Goal: Task Accomplishment & Management: Manage account settings

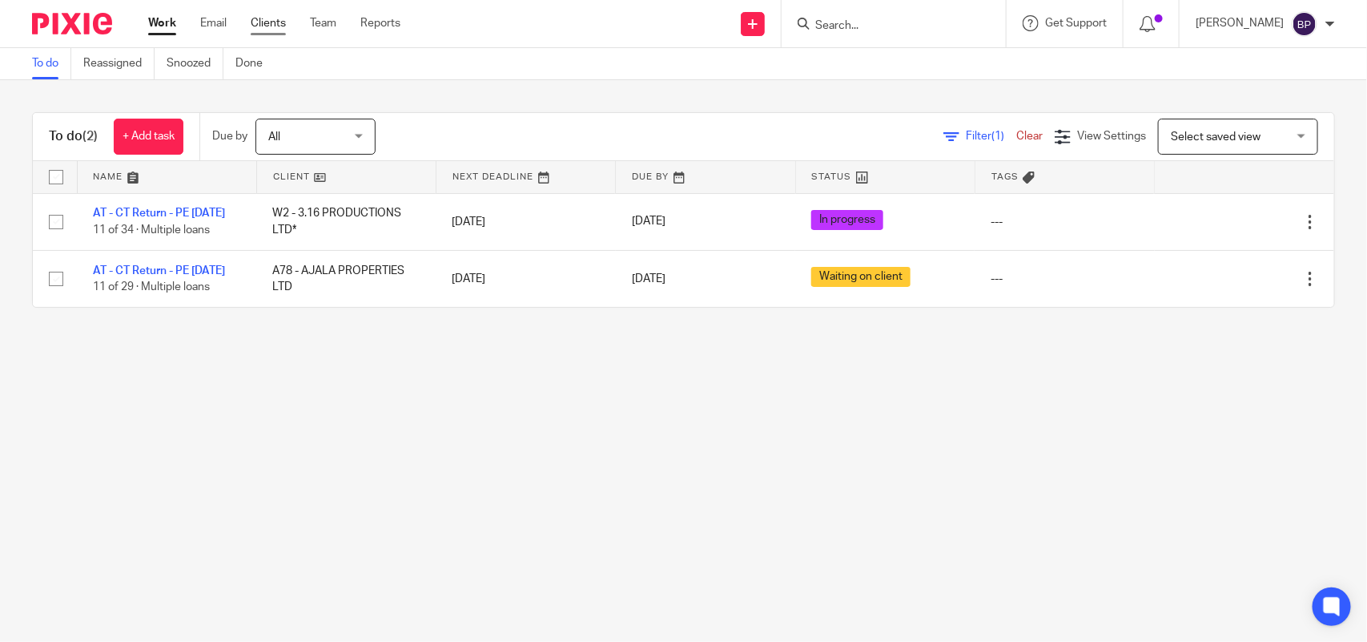
click at [268, 18] on link "Clients" at bounding box center [268, 23] width 35 height 16
click at [322, 21] on link "Team" at bounding box center [323, 23] width 26 height 16
click at [261, 26] on link "Clients" at bounding box center [268, 23] width 35 height 16
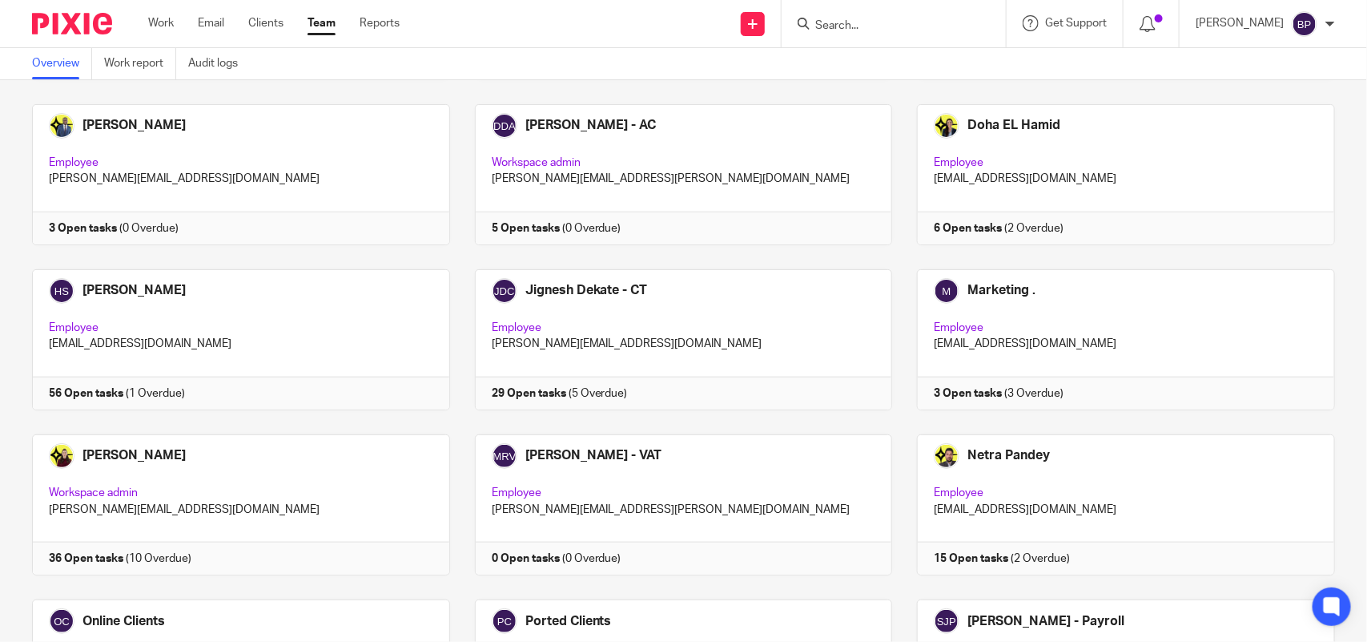
scroll to position [887, 0]
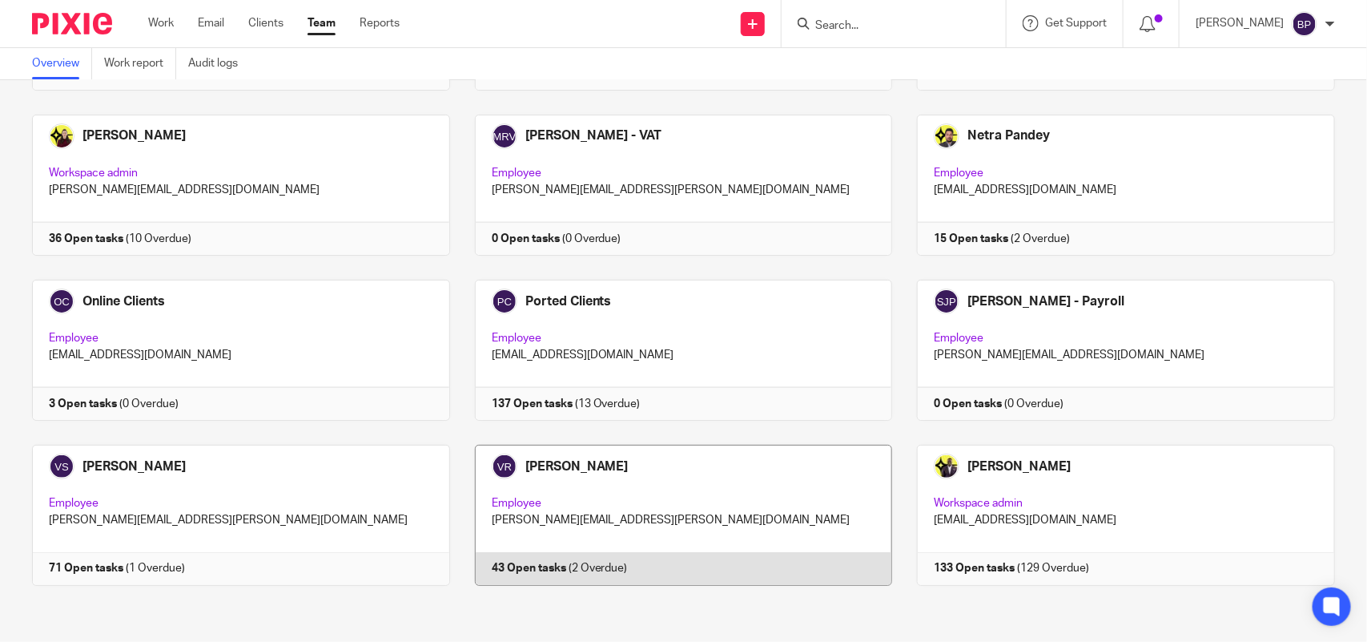
click at [646, 489] on link at bounding box center [671, 514] width 443 height 141
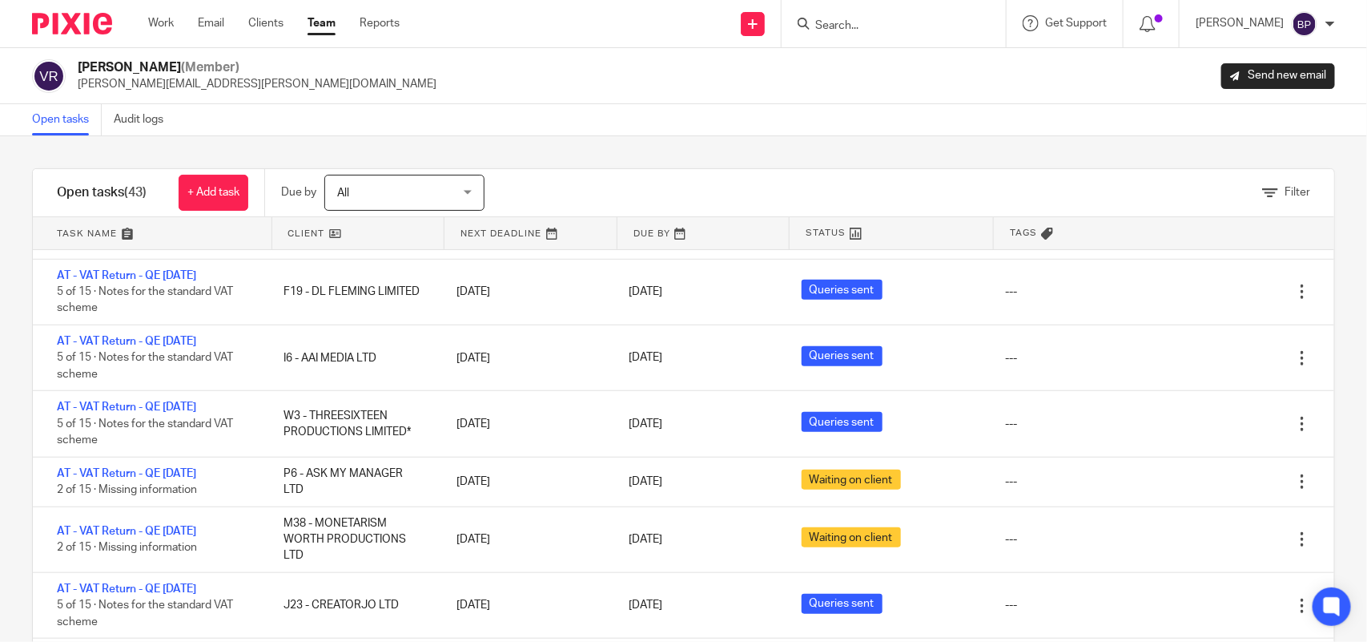
scroll to position [701, 0]
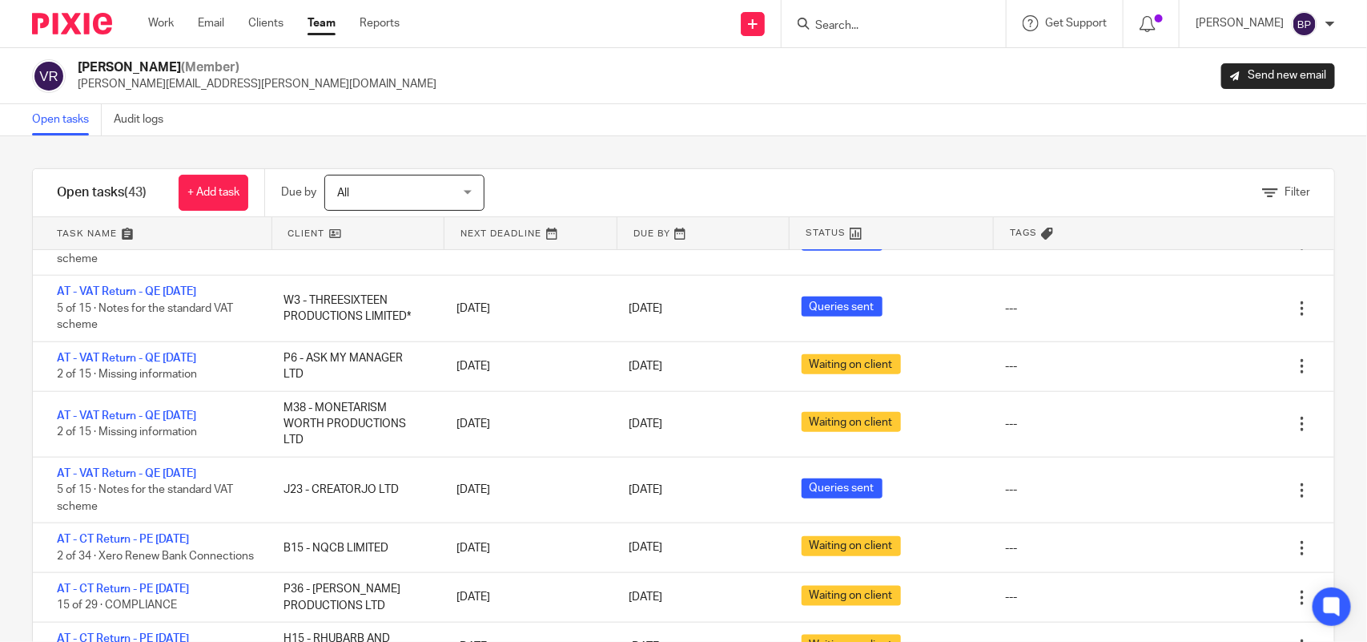
click at [610, 135] on div "Open tasks Audit logs" at bounding box center [683, 120] width 1367 height 32
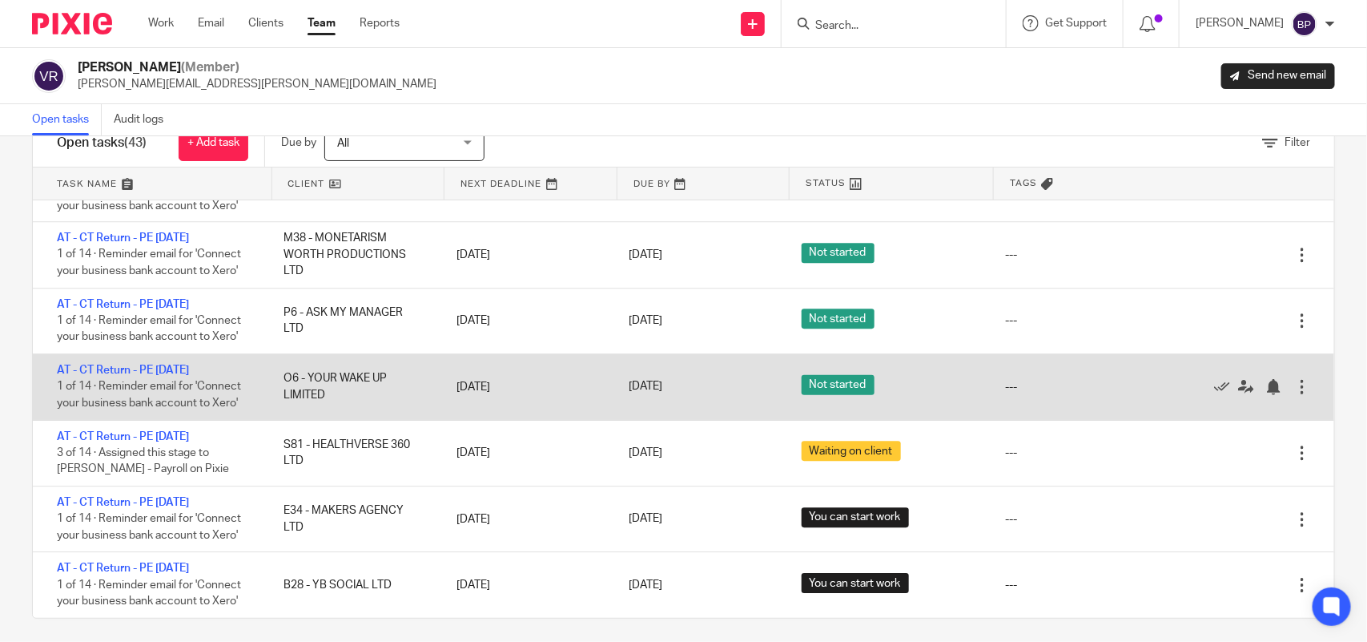
scroll to position [58, 0]
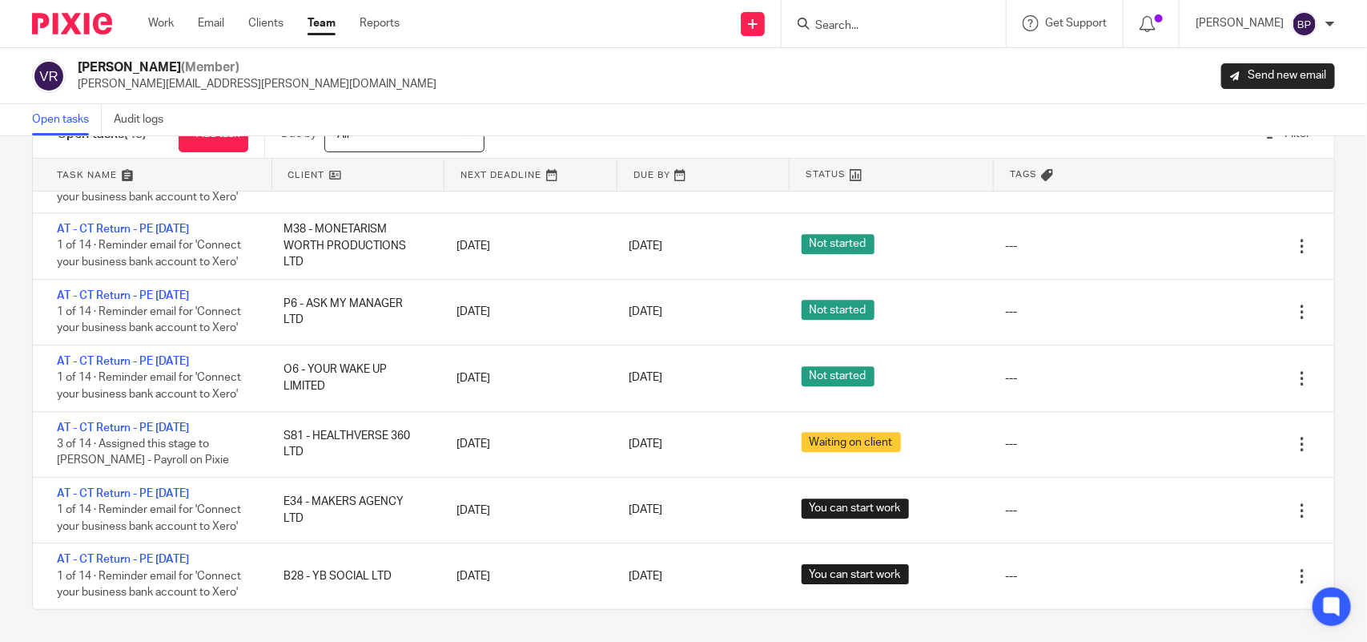
click at [837, 86] on div "Vipul Rawal (Member) vipul.rawal@confiancebizsol.com Send new email" at bounding box center [683, 76] width 1303 height 34
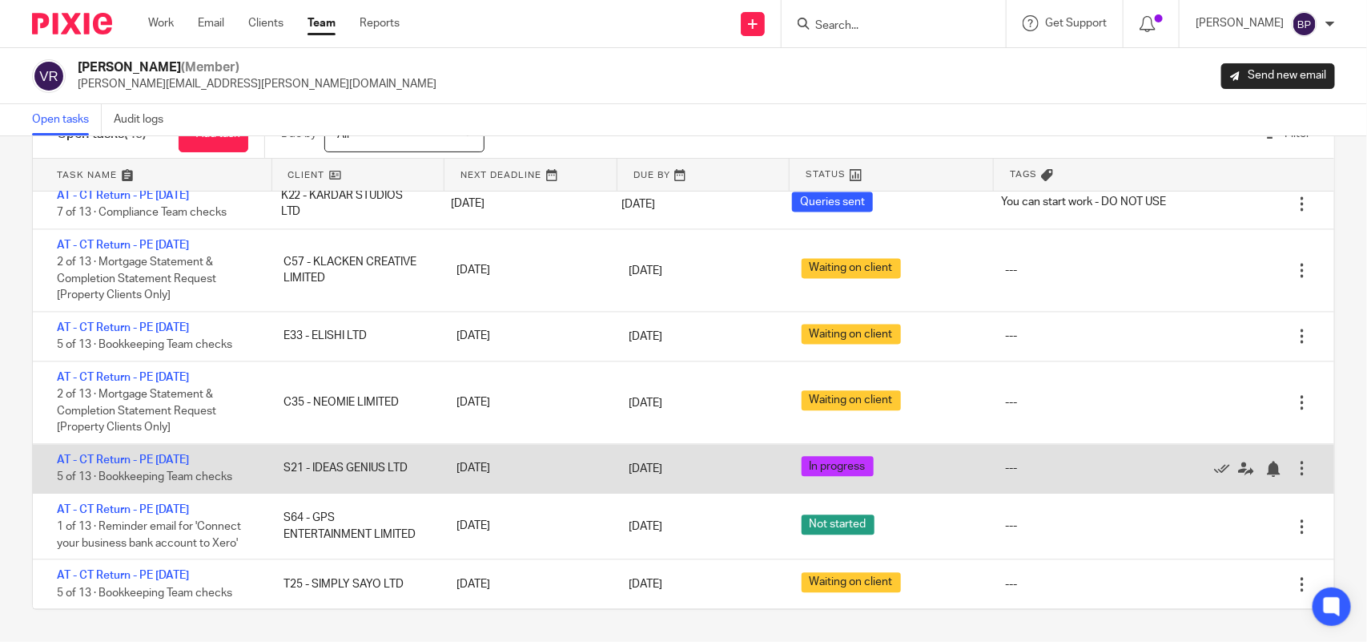
scroll to position [1487, 0]
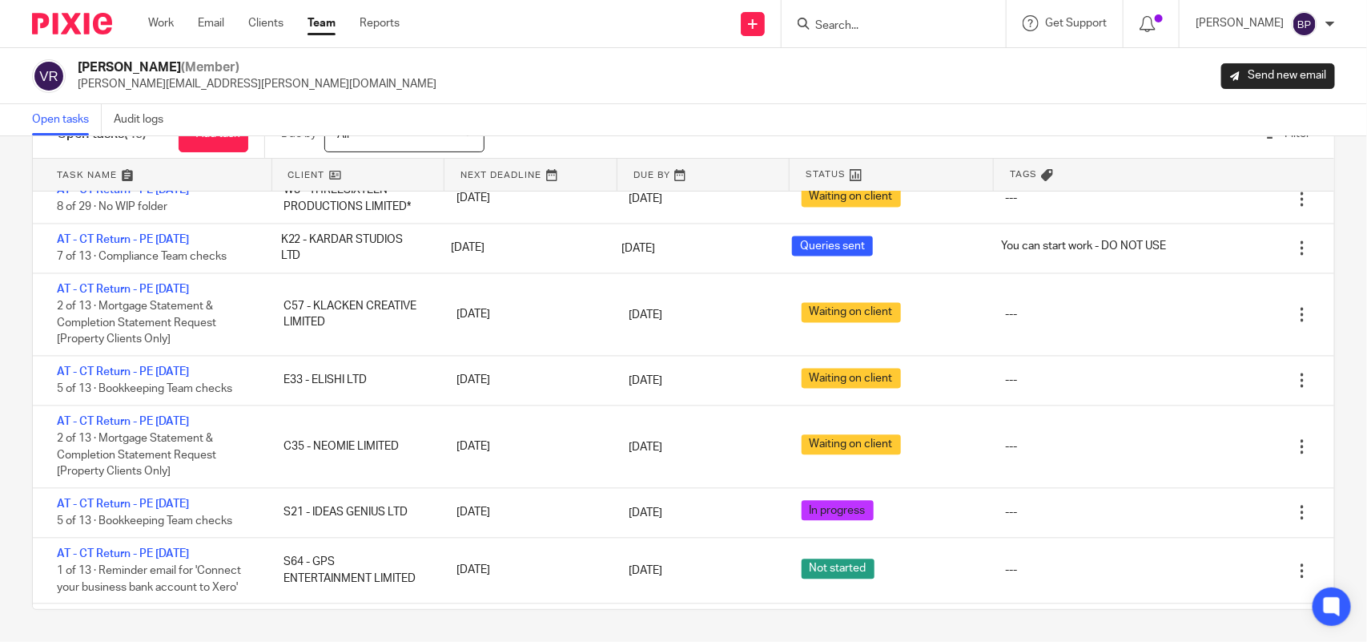
click at [311, 70] on div "Vipul Rawal (Member) vipul.rawal@confiancebizsol.com Send new email" at bounding box center [683, 76] width 1303 height 34
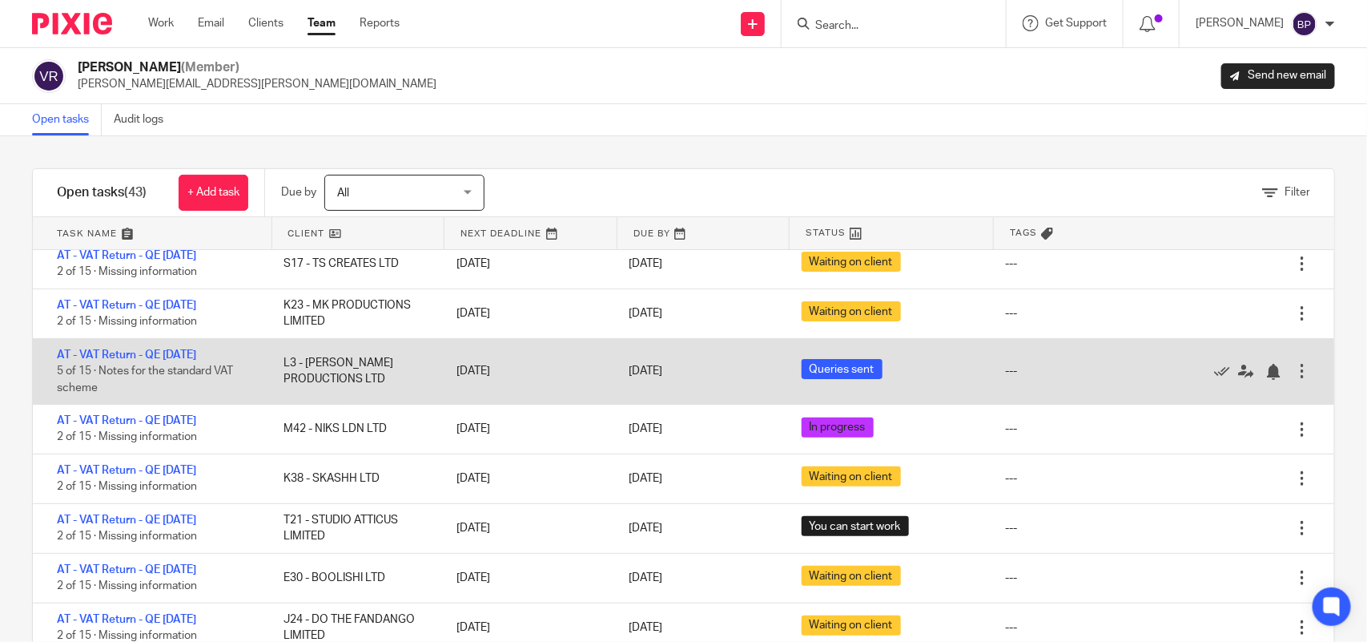
scroll to position [0, 0]
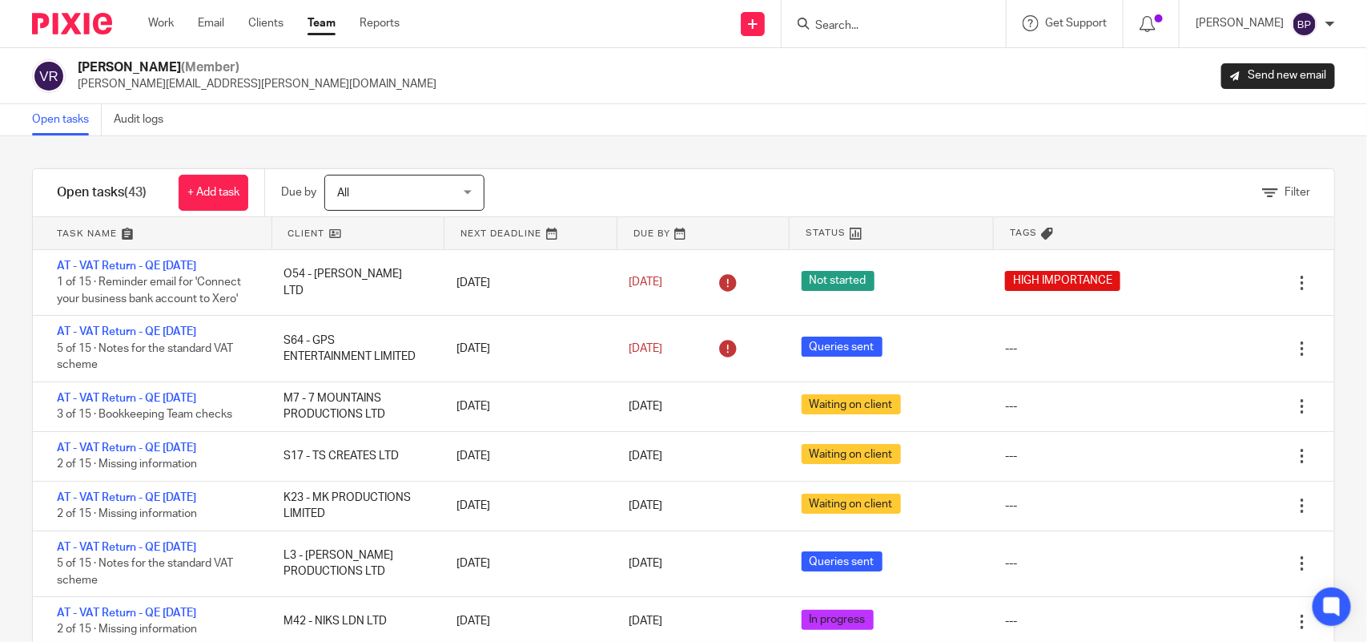
click at [839, 106] on div "Open tasks Audit logs" at bounding box center [683, 120] width 1367 height 32
click at [962, 121] on div "Open tasks Audit logs" at bounding box center [683, 120] width 1367 height 32
click at [883, 122] on div "Open tasks Audit logs" at bounding box center [683, 120] width 1367 height 32
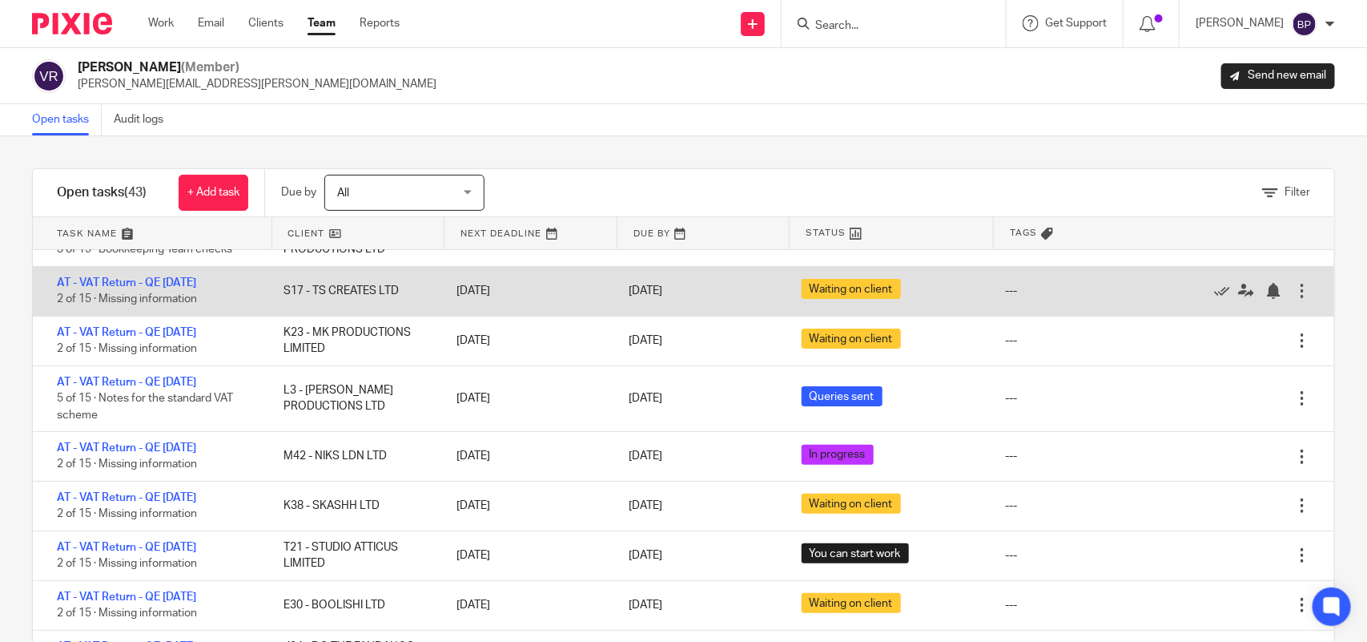
scroll to position [200, 0]
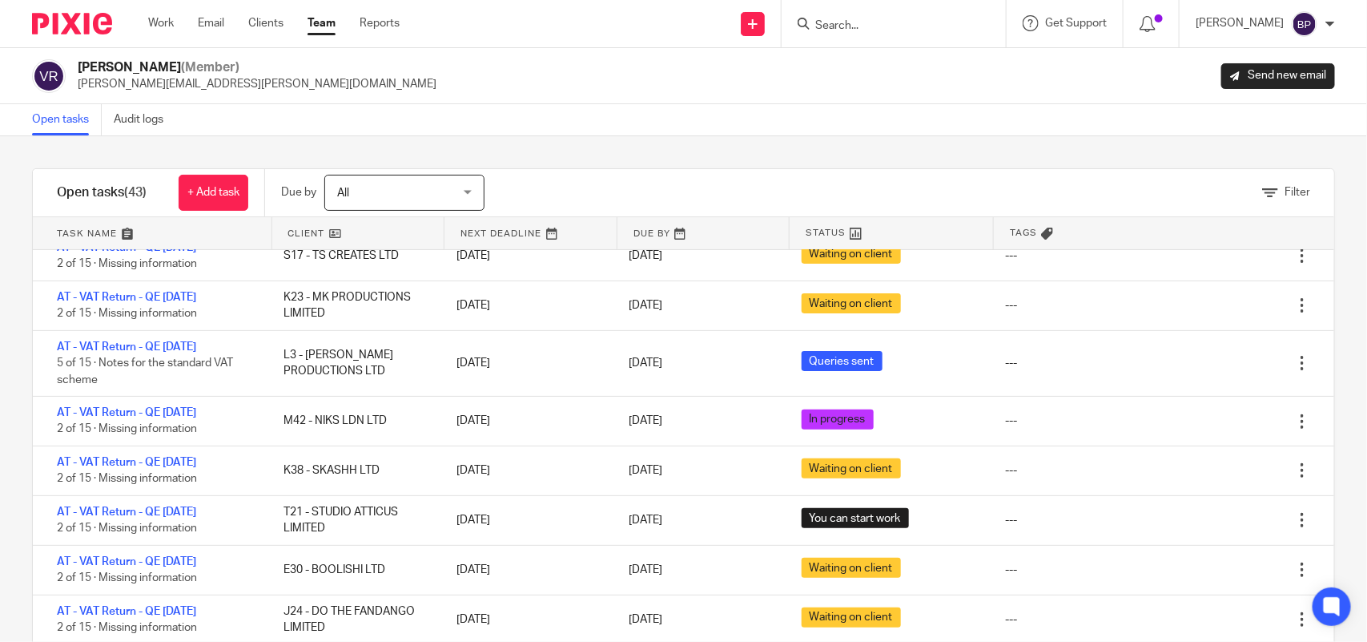
click at [56, 117] on link "Open tasks" at bounding box center [67, 119] width 70 height 31
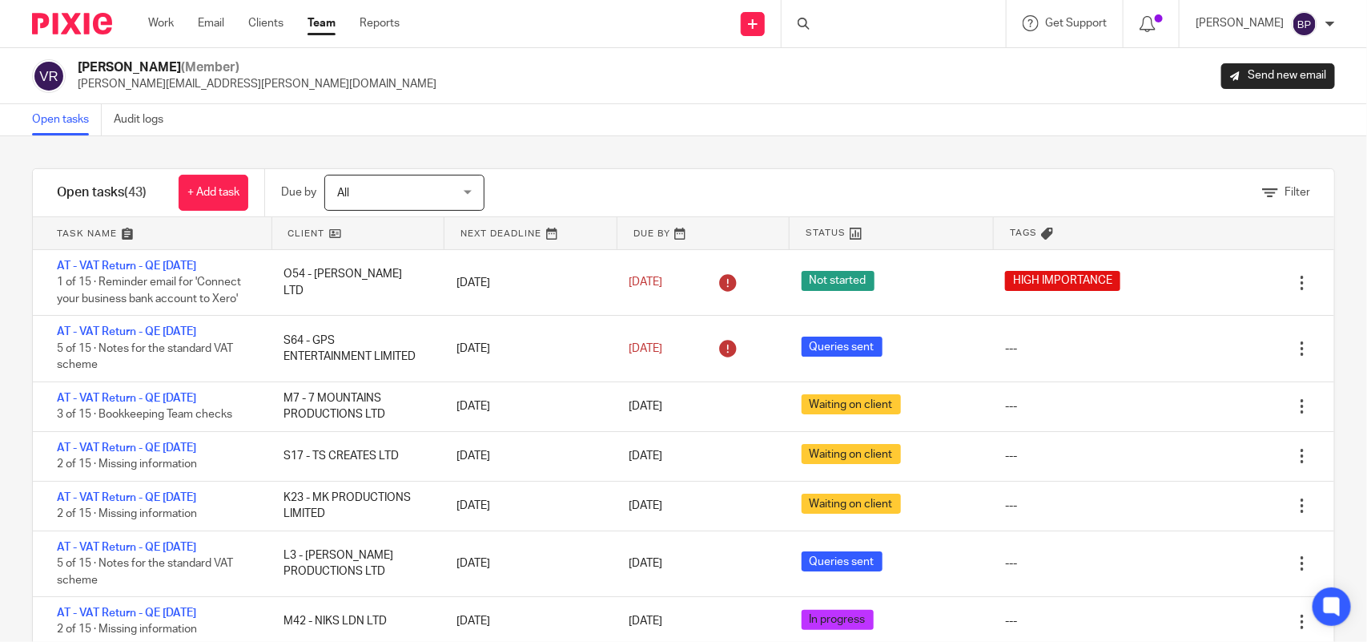
drag, startPoint x: 810, startPoint y: 147, endPoint x: 831, endPoint y: 155, distance: 23.1
click at [810, 147] on div "Filter tasks Only show tasks matching all of these conditions 1 Client name Is …" at bounding box center [683, 388] width 1367 height 505
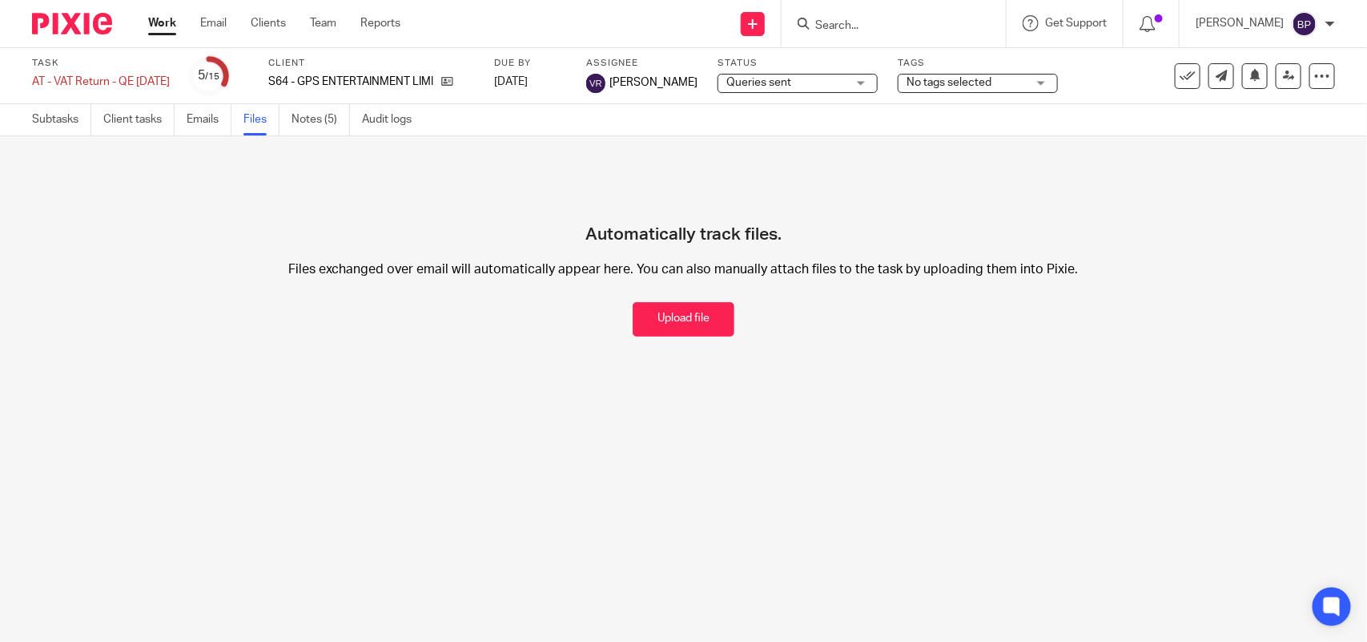
click at [642, 328] on button "Upload file" at bounding box center [684, 319] width 102 height 34
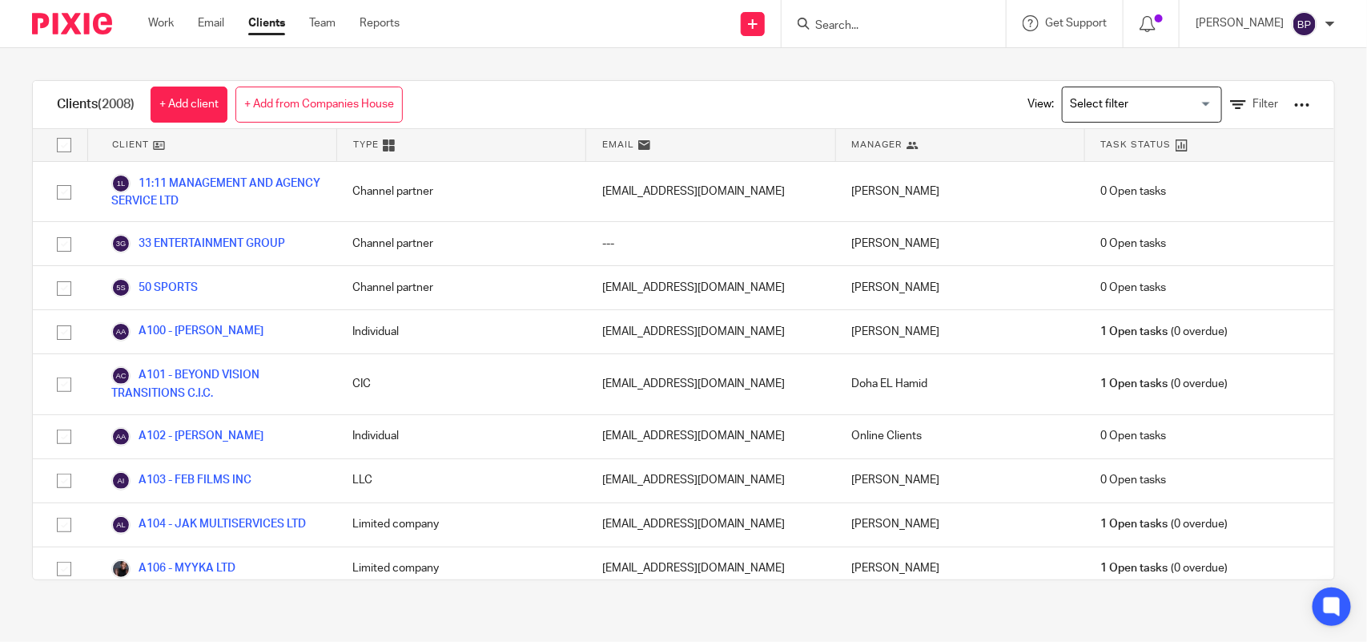
click at [890, 28] on input "Search" at bounding box center [886, 26] width 144 height 14
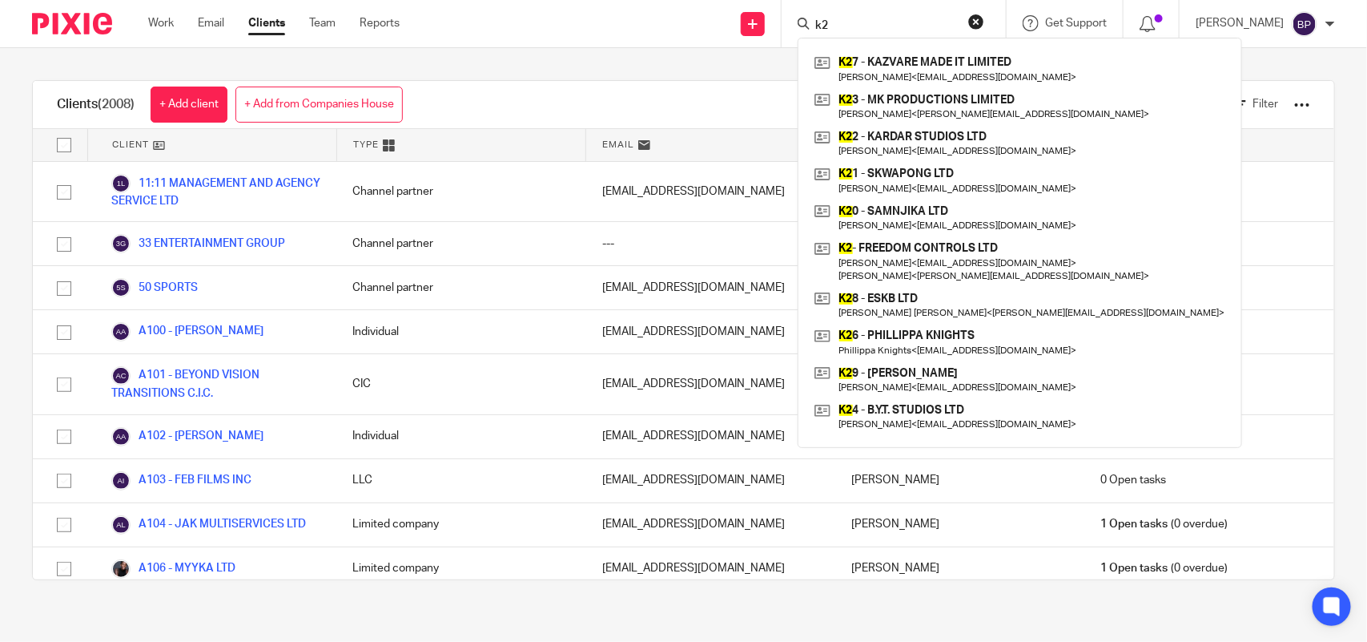
type input "k"
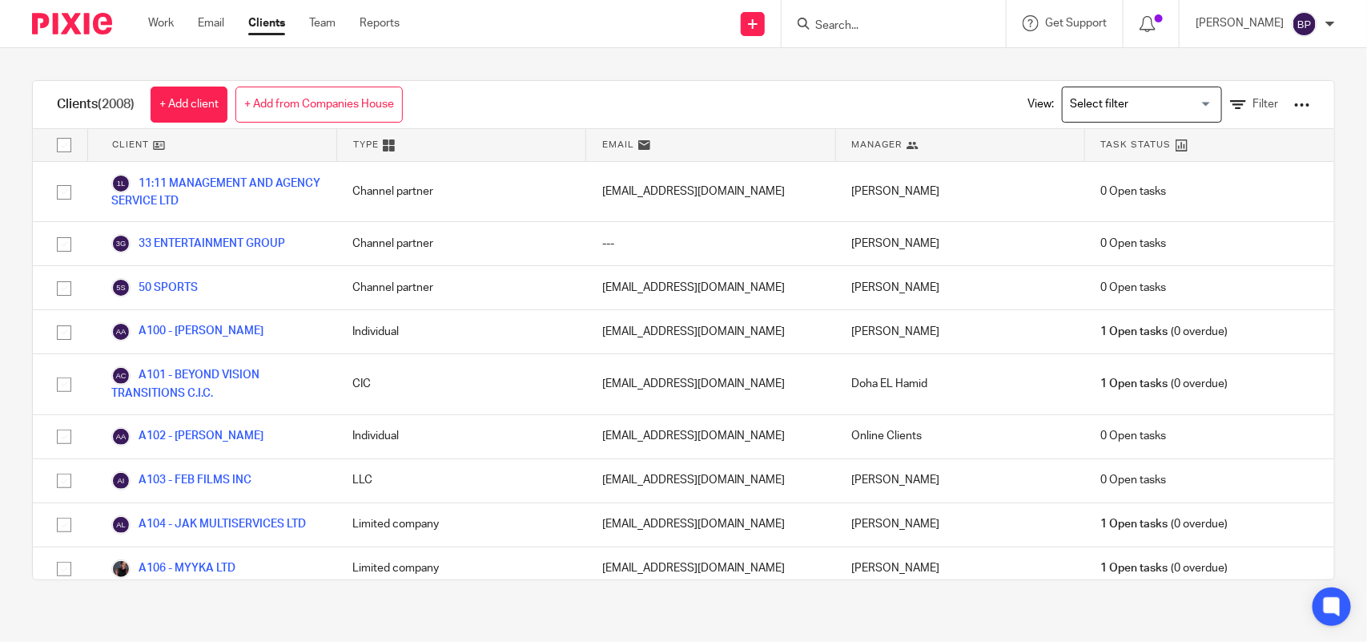
click at [903, 29] on input "Search" at bounding box center [886, 26] width 144 height 14
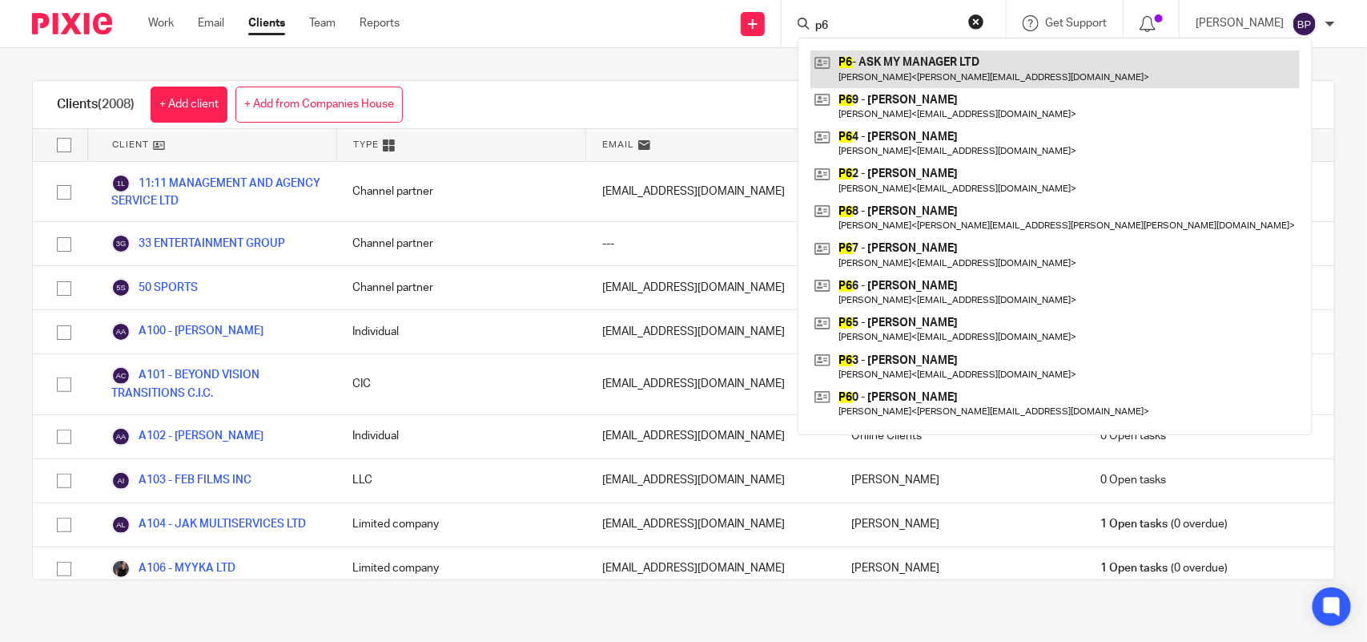
type input "p6"
click at [907, 57] on link at bounding box center [1054, 68] width 489 height 37
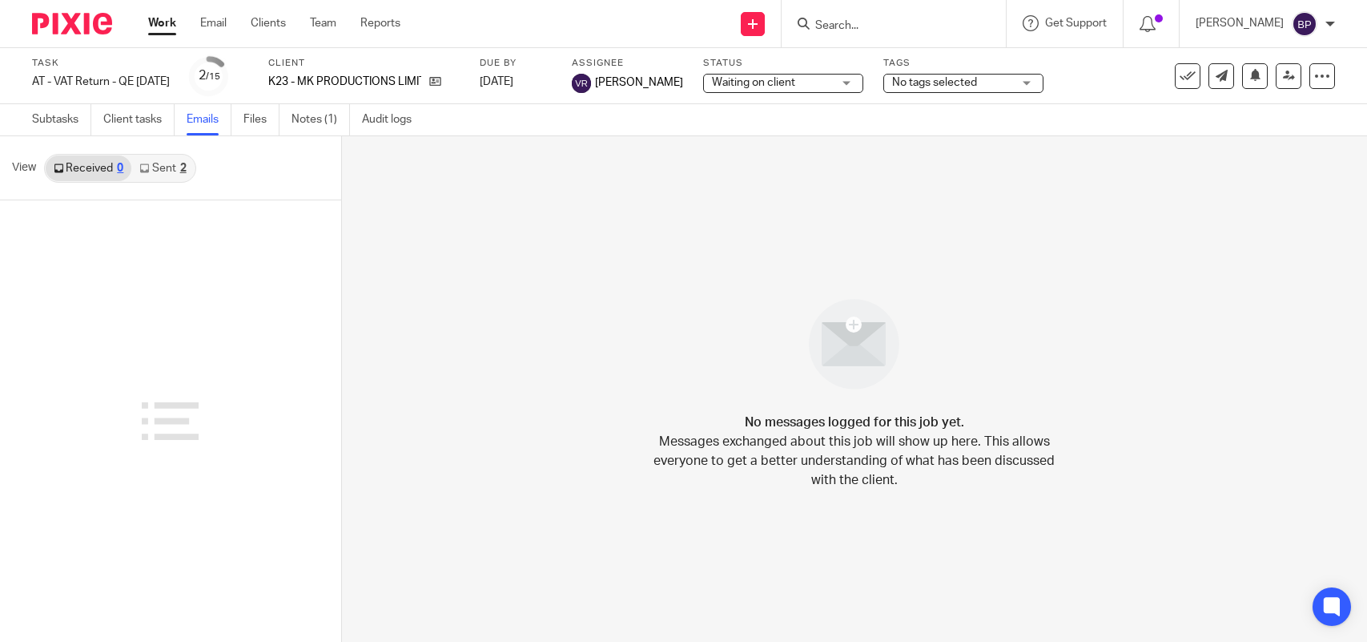
click at [176, 175] on link "Sent 2" at bounding box center [162, 168] width 62 height 26
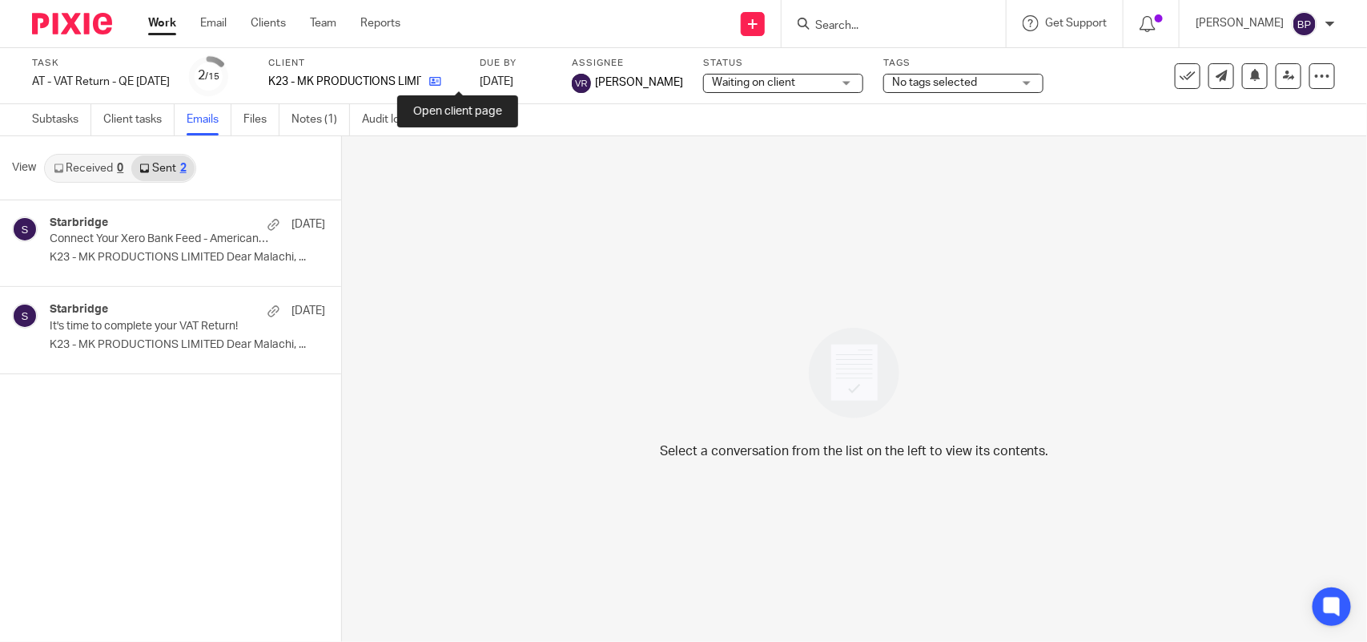
click at [441, 78] on icon at bounding box center [435, 81] width 12 height 12
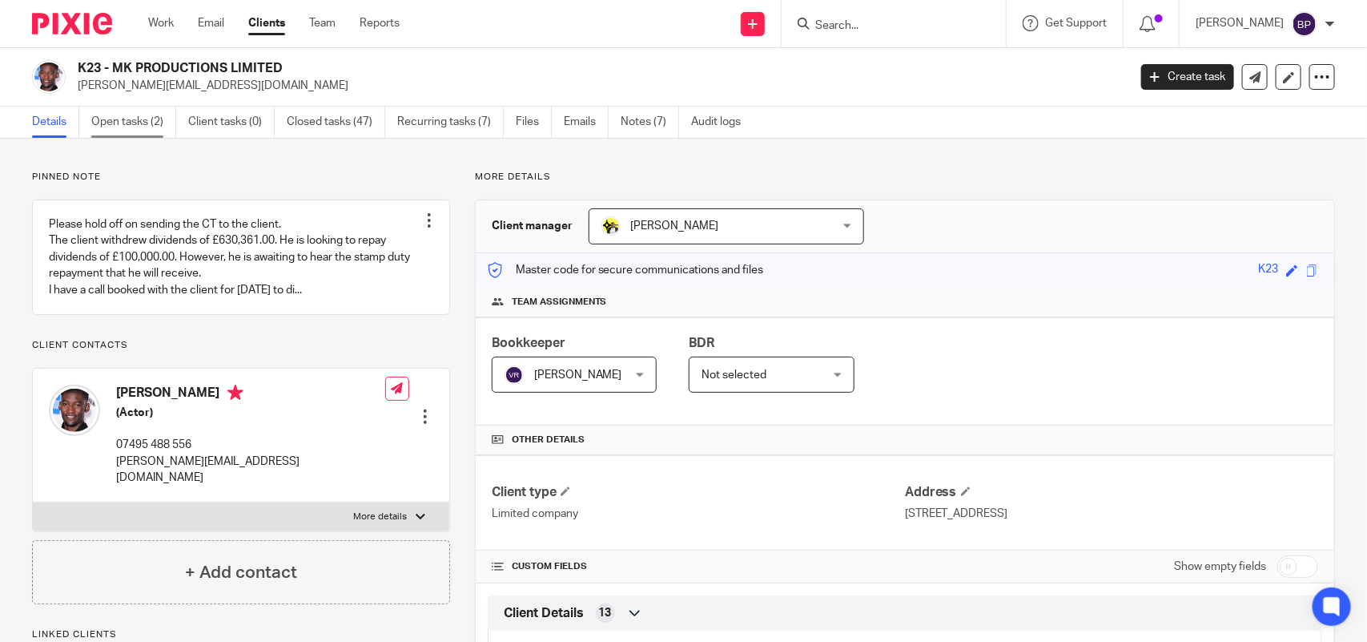
click at [146, 115] on link "Open tasks (2)" at bounding box center [133, 122] width 85 height 31
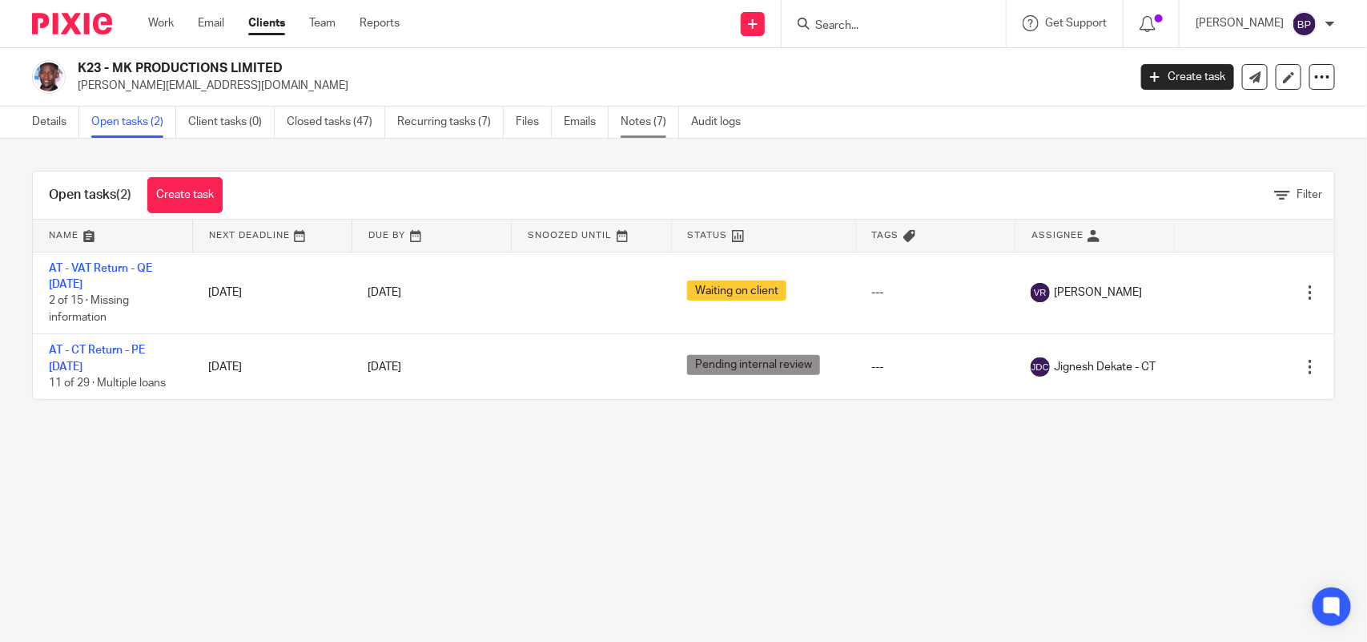
click at [671, 124] on link "Notes (7)" at bounding box center [650, 122] width 58 height 31
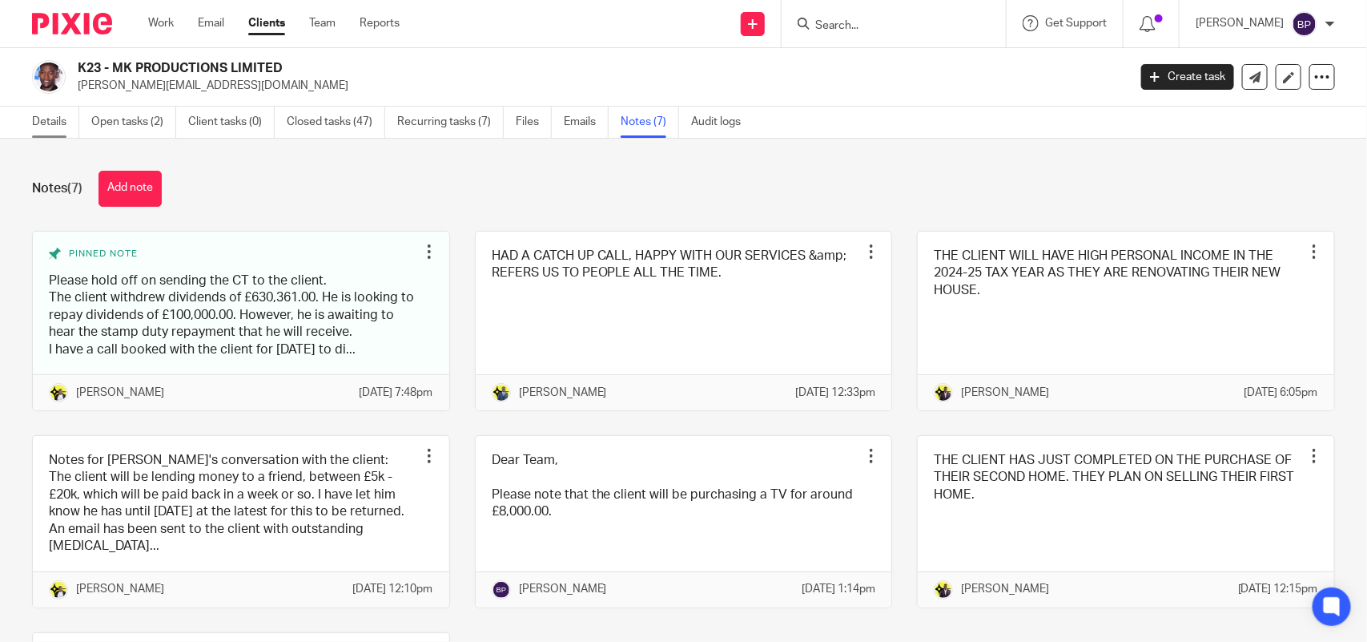
click at [74, 124] on link "Details" at bounding box center [55, 122] width 47 height 31
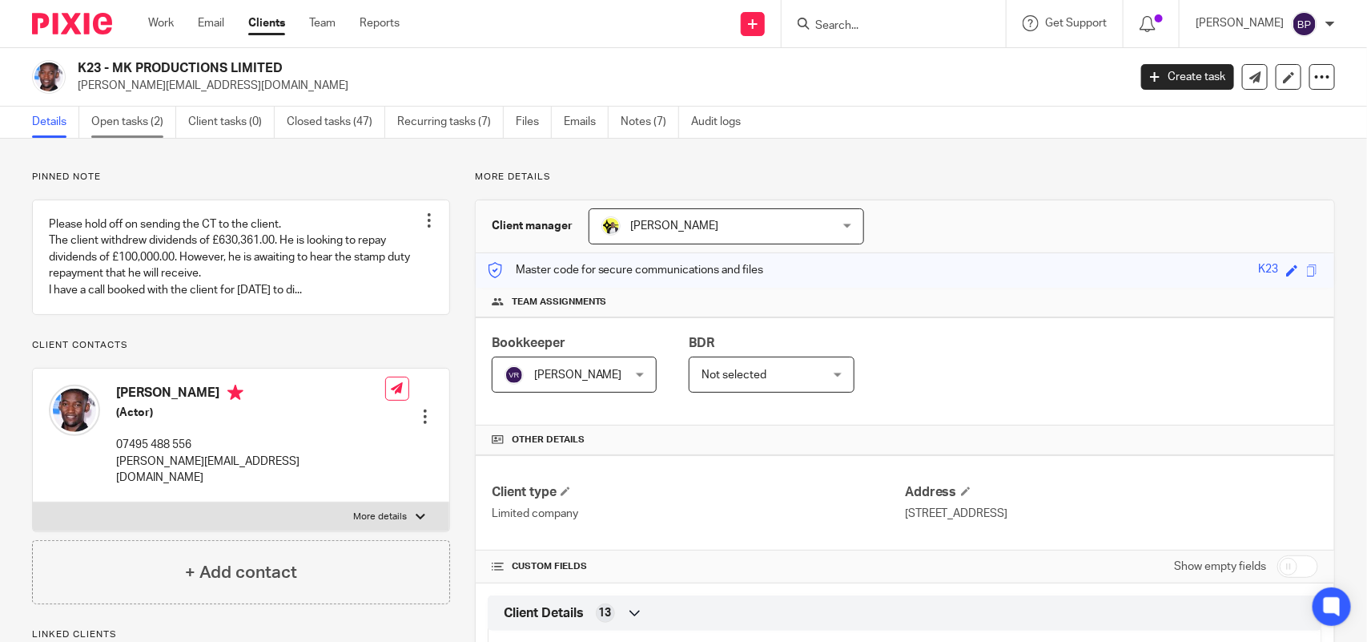
click at [141, 111] on link "Open tasks (2)" at bounding box center [133, 122] width 85 height 31
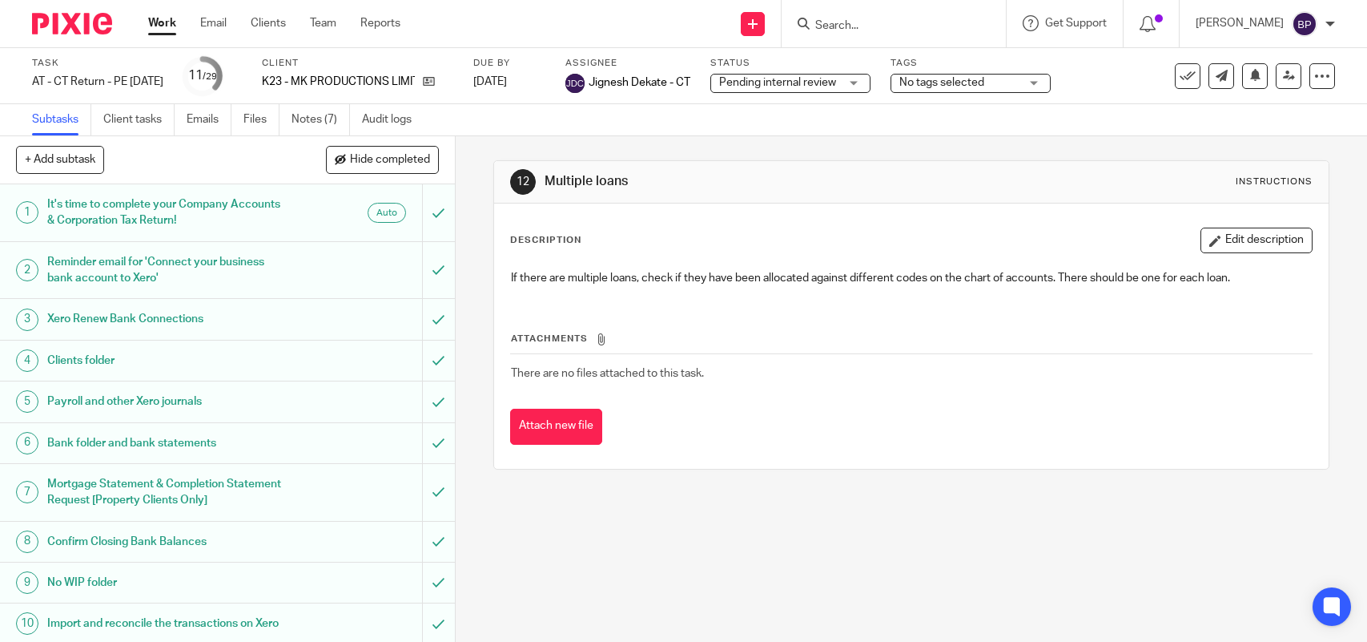
click at [325, 110] on link "Notes (7)" at bounding box center [321, 119] width 58 height 31
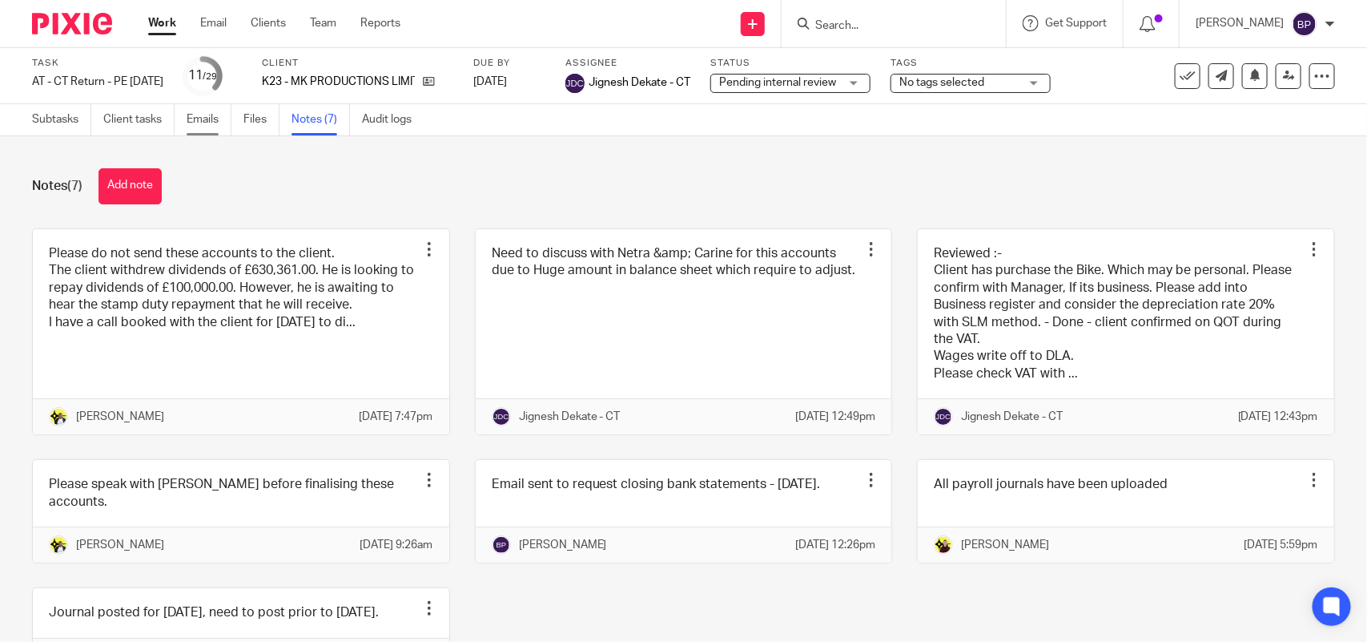
click at [194, 130] on link "Emails" at bounding box center [209, 119] width 45 height 31
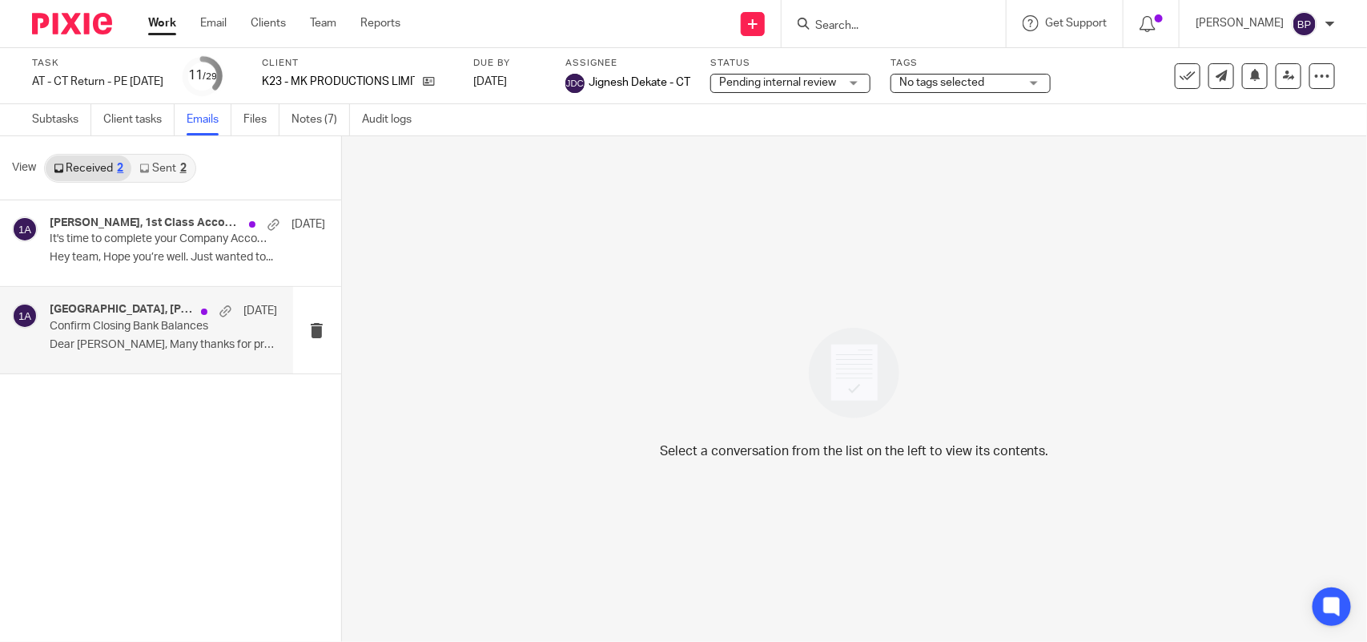
click at [128, 338] on p "Dear [PERSON_NAME], Many thanks for providing..." at bounding box center [163, 345] width 227 height 14
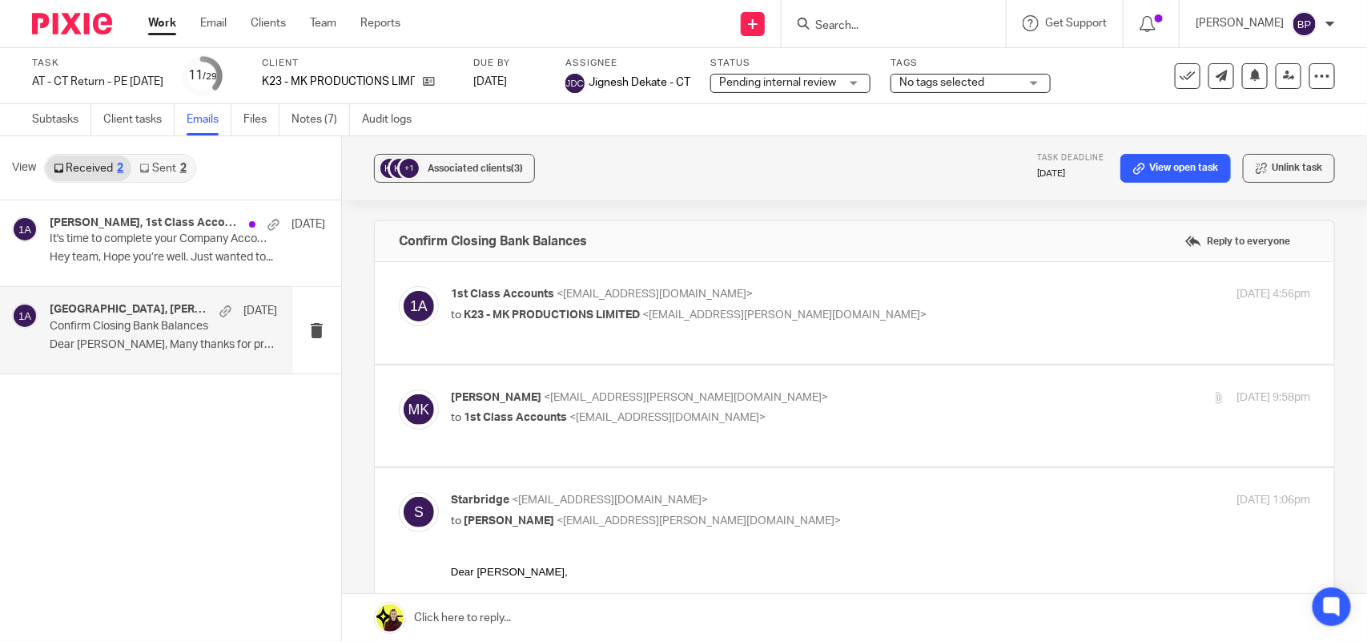
click at [898, 410] on p "to 1st Class Accounts <info@1stclassaccounts.co.uk>" at bounding box center [737, 417] width 573 height 17
checkbox input "true"
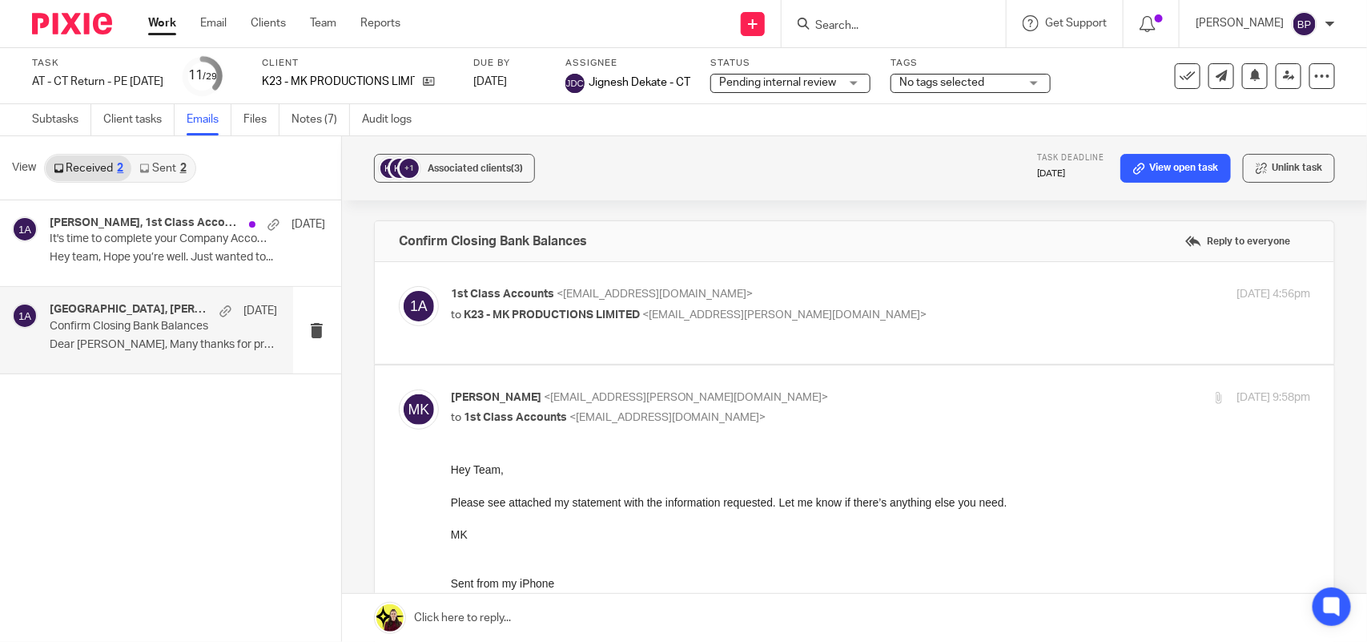
scroll to position [100, 0]
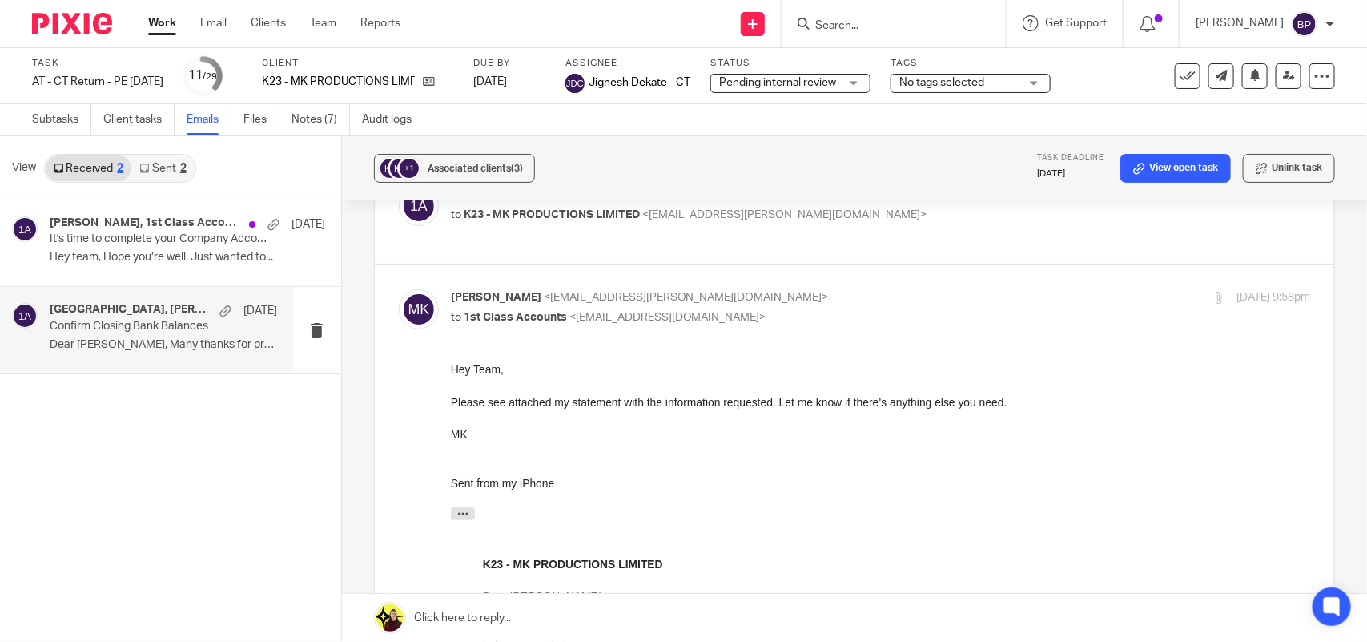
click at [170, 162] on link "Sent 2" at bounding box center [162, 168] width 62 height 26
click at [128, 312] on h4 "Malachi Kirby, 1st Class Accounts" at bounding box center [121, 310] width 143 height 14
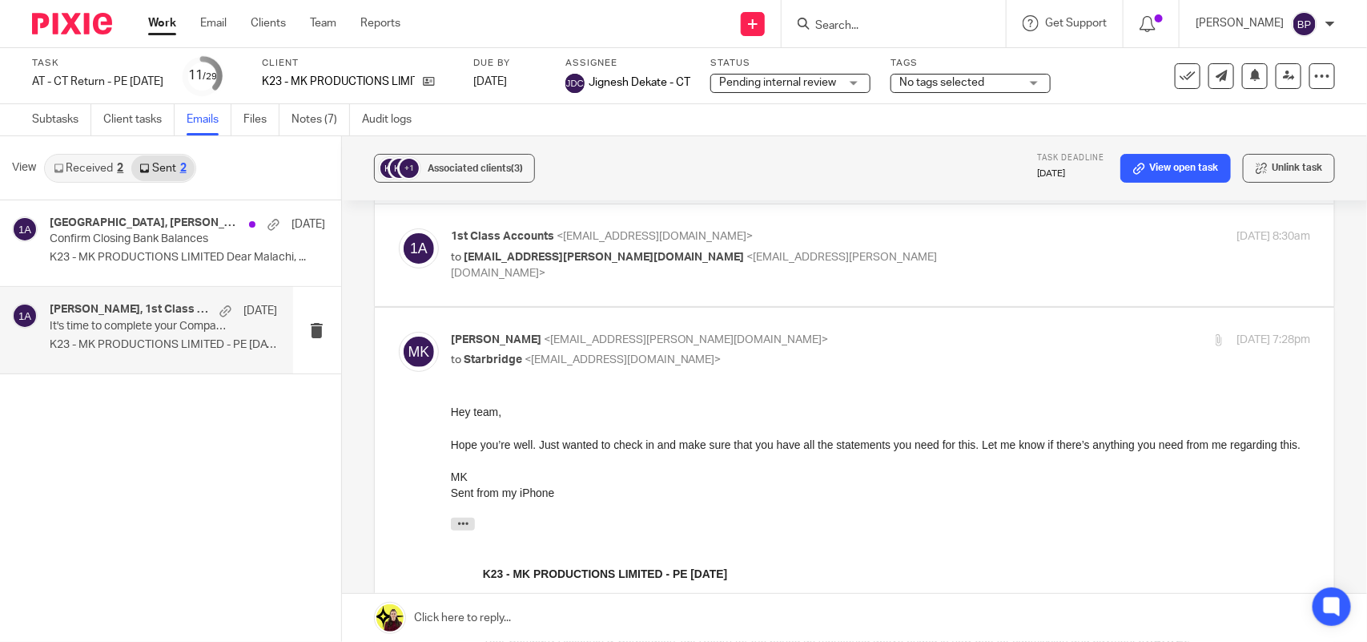
scroll to position [200, 0]
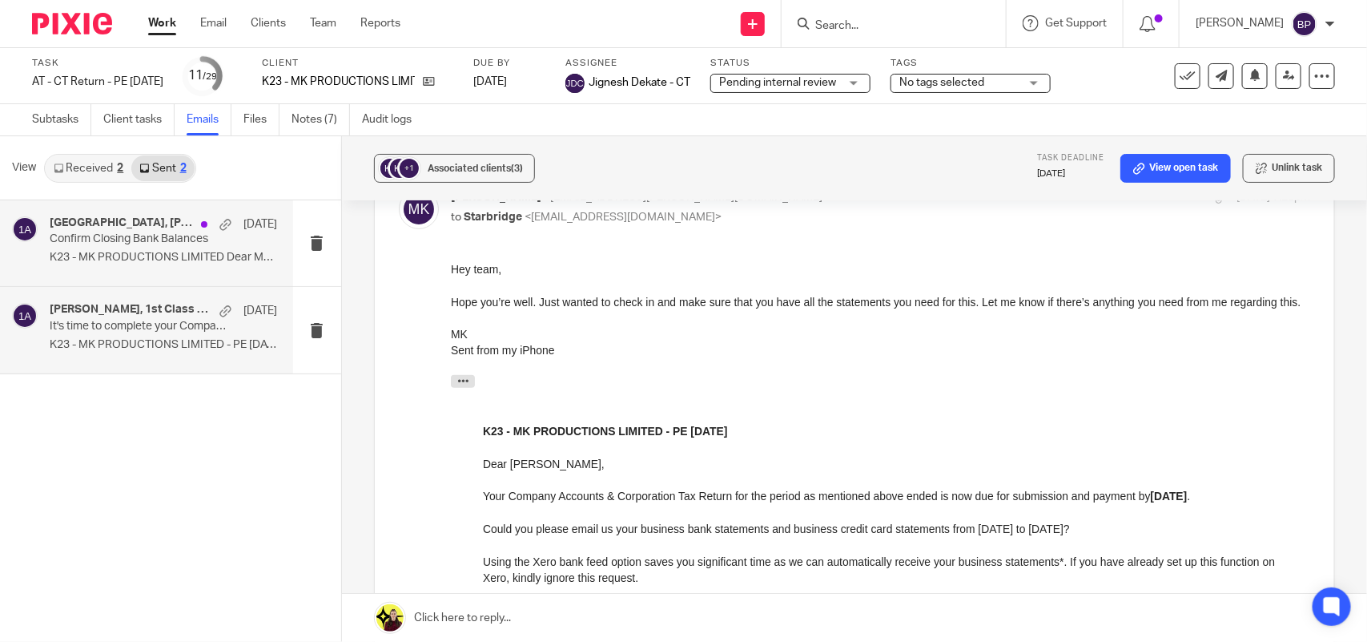
click at [145, 255] on p "K23 - MK PRODUCTIONS LIMITED Dear Malachi, ..." at bounding box center [163, 258] width 227 height 14
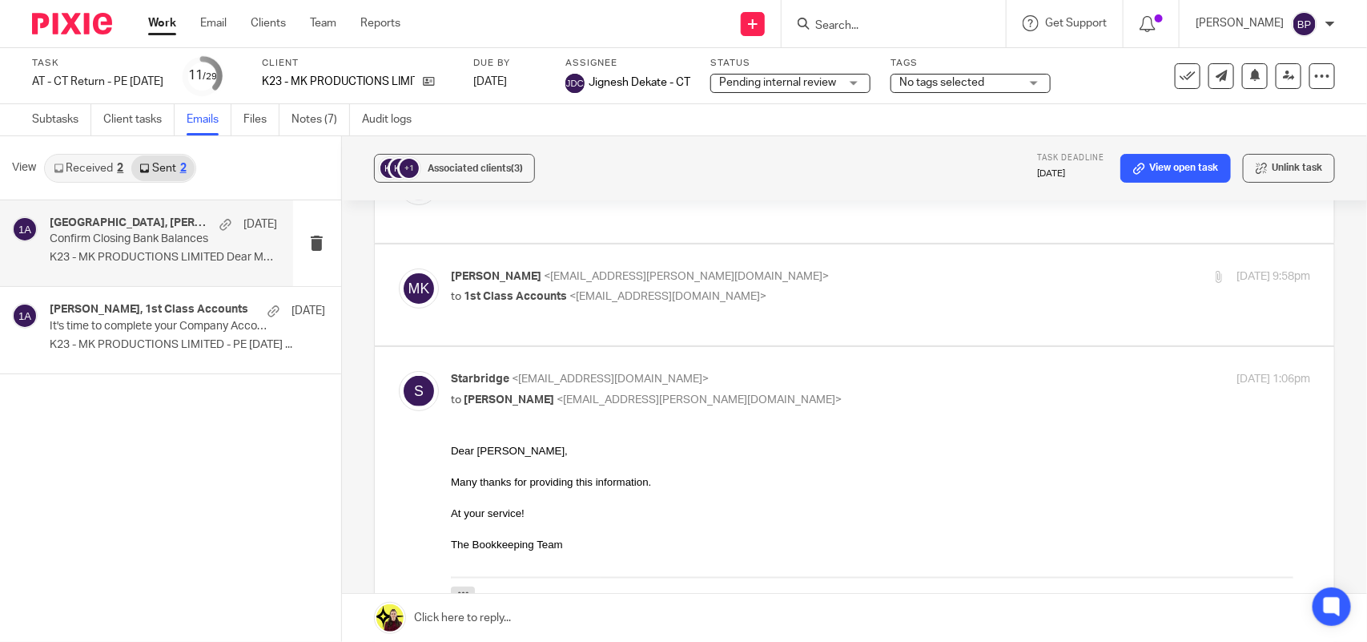
scroll to position [0, 0]
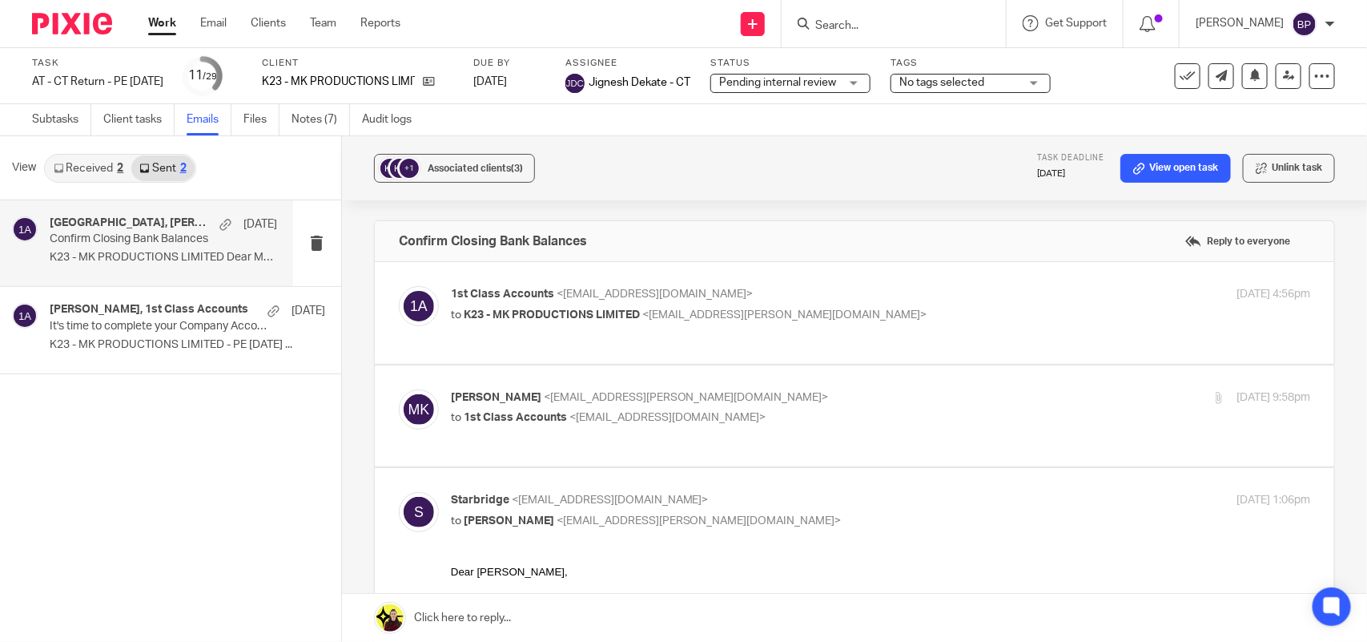
click at [883, 381] on label at bounding box center [854, 416] width 959 height 102
click at [399, 388] on input "checkbox" at bounding box center [398, 388] width 1 height 1
checkbox input "true"
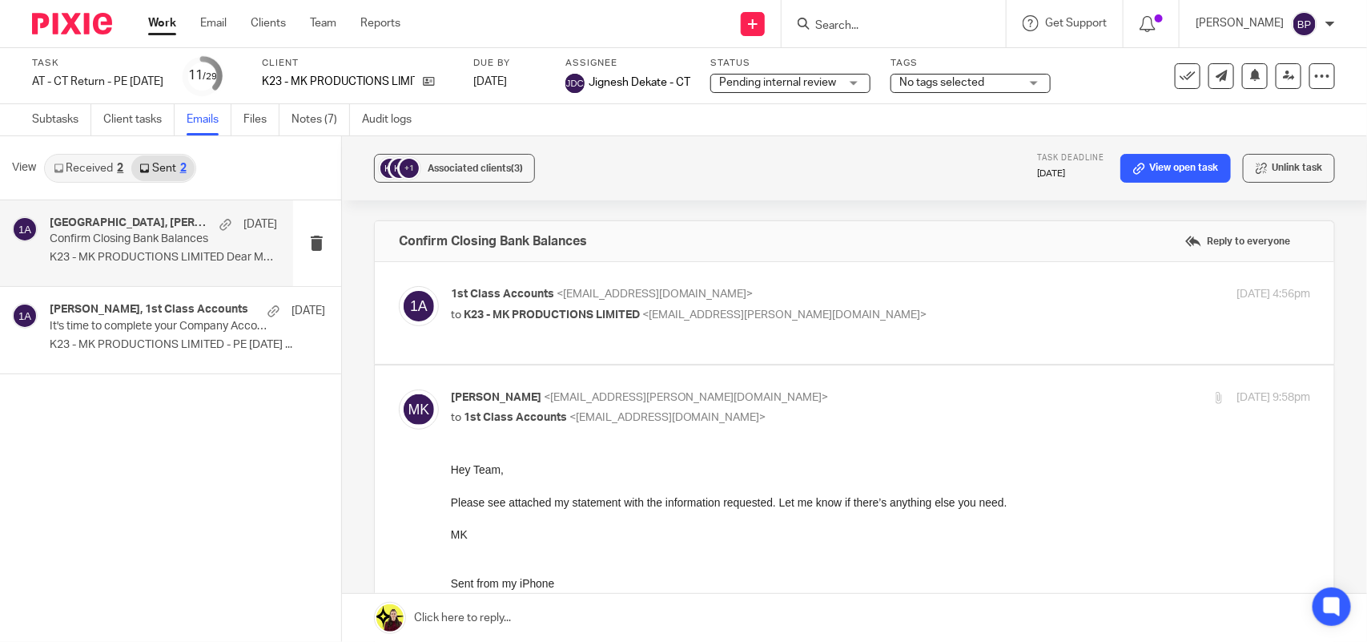
click at [887, 289] on p "1st Class Accounts <info@1stclassaccounts.co.uk>" at bounding box center [737, 294] width 573 height 17
checkbox input "true"
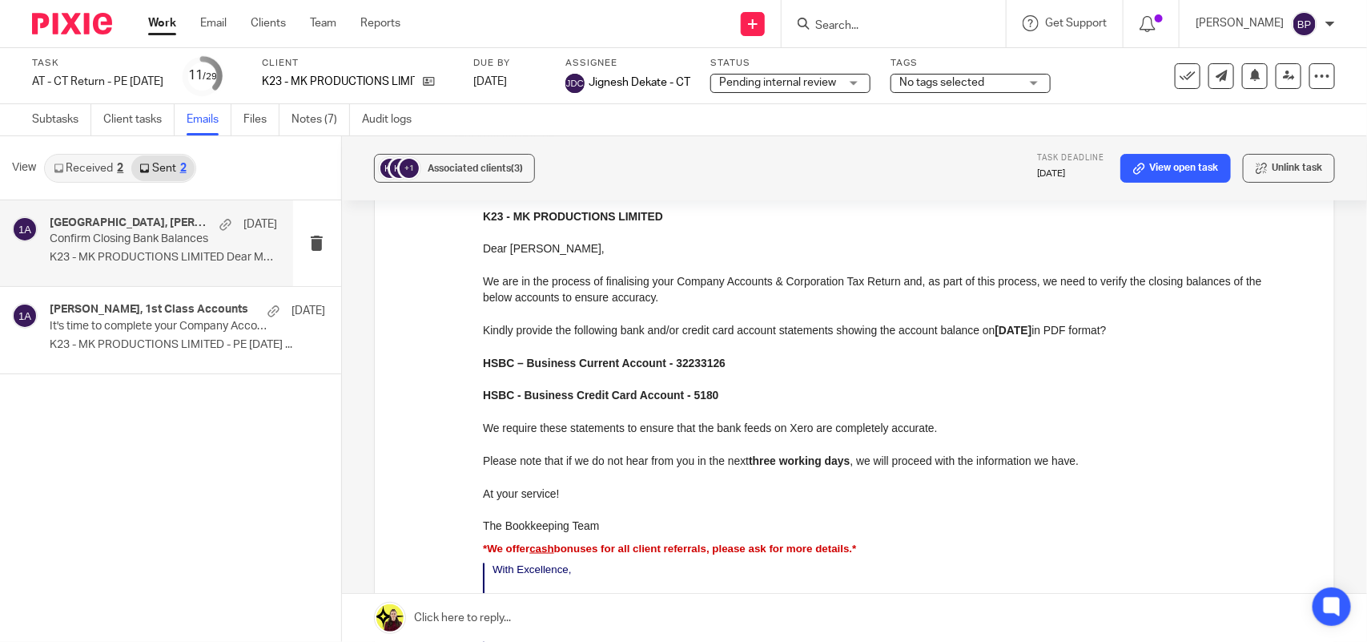
scroll to position [901, 0]
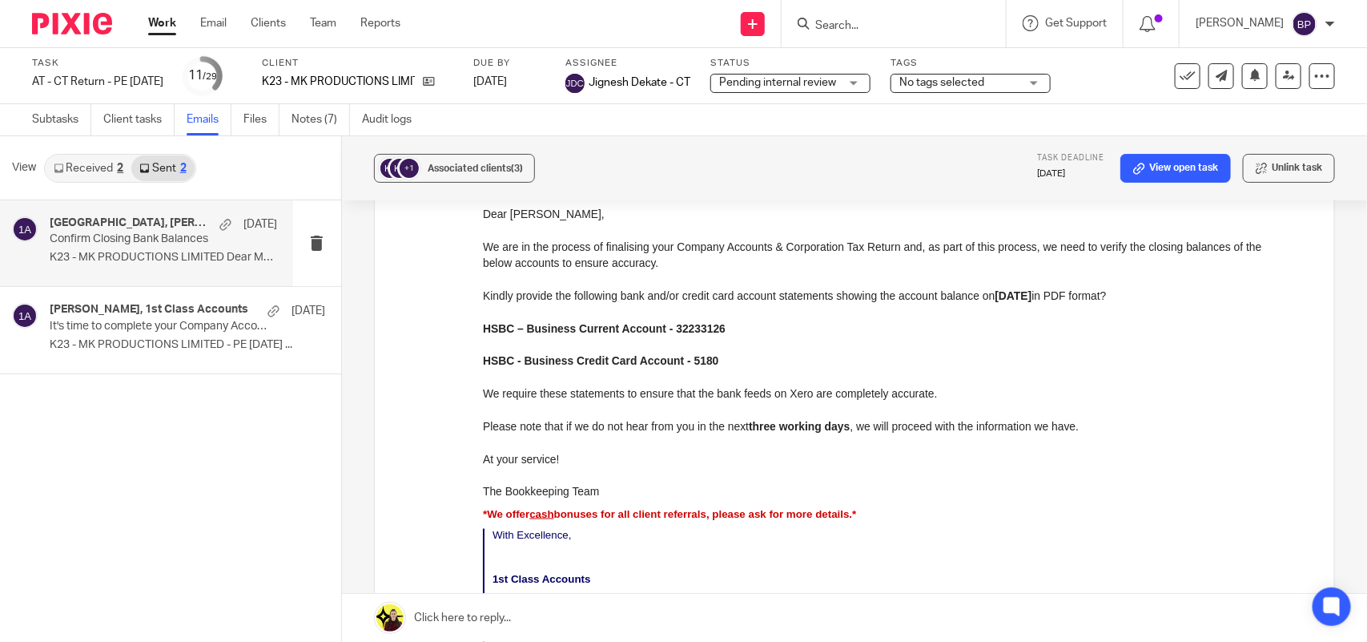
click at [77, 162] on link "Received 2" at bounding box center [89, 168] width 86 height 26
click at [146, 255] on p "Hey team, Hope you’re well. Just wanted to..." at bounding box center [163, 258] width 227 height 14
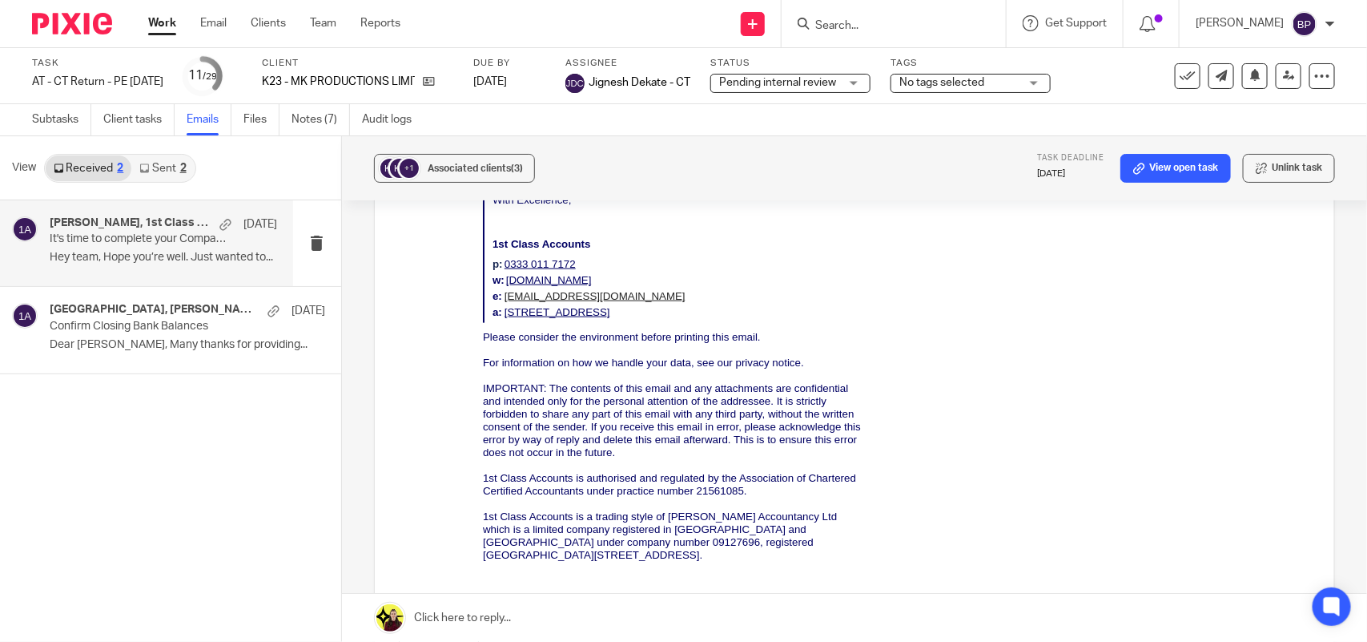
scroll to position [601, 0]
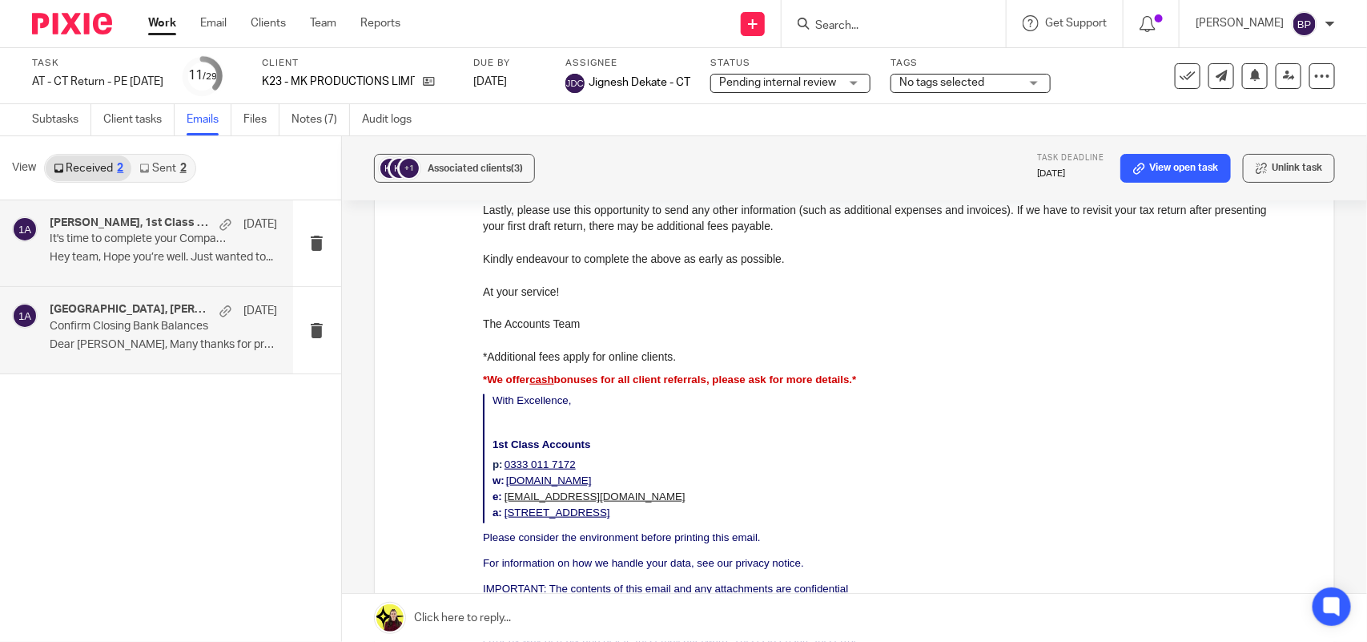
click at [159, 351] on p "Dear Malachi, Many thanks for providing..." at bounding box center [163, 345] width 227 height 14
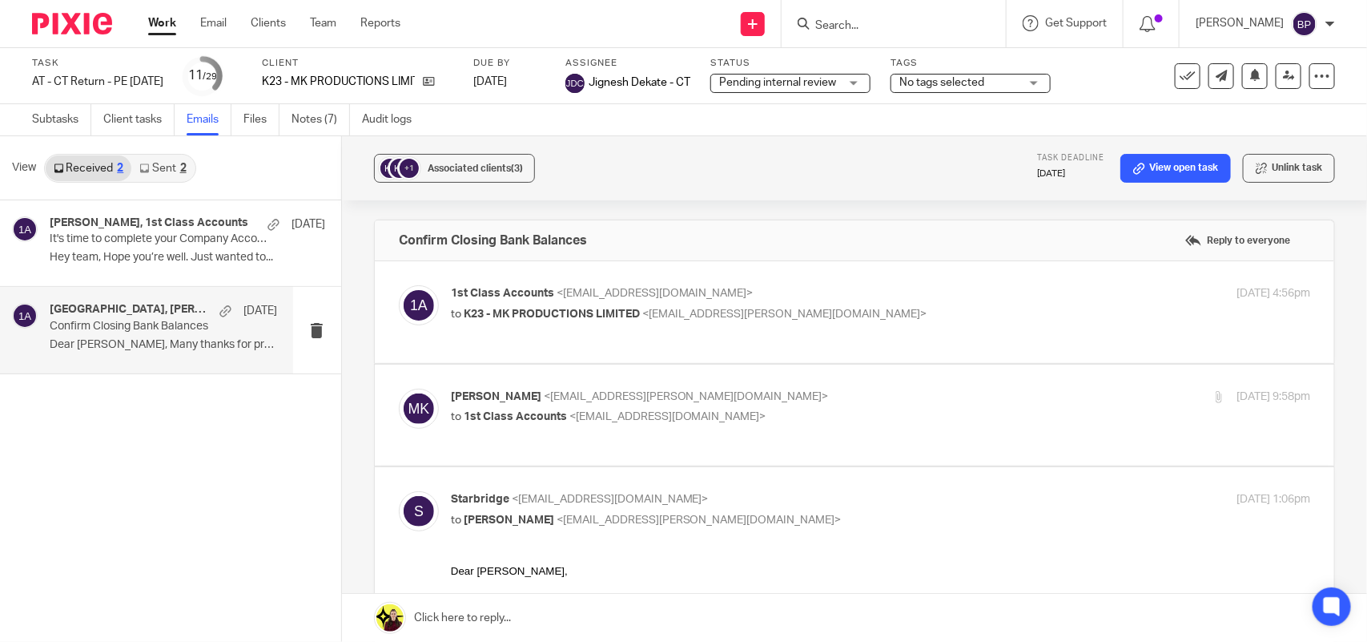
scroll to position [0, 0]
click at [874, 313] on p "to K23 - MK PRODUCTIONS LIMITED <kai.kirby@hotmail.com>" at bounding box center [737, 315] width 573 height 17
checkbox input "true"
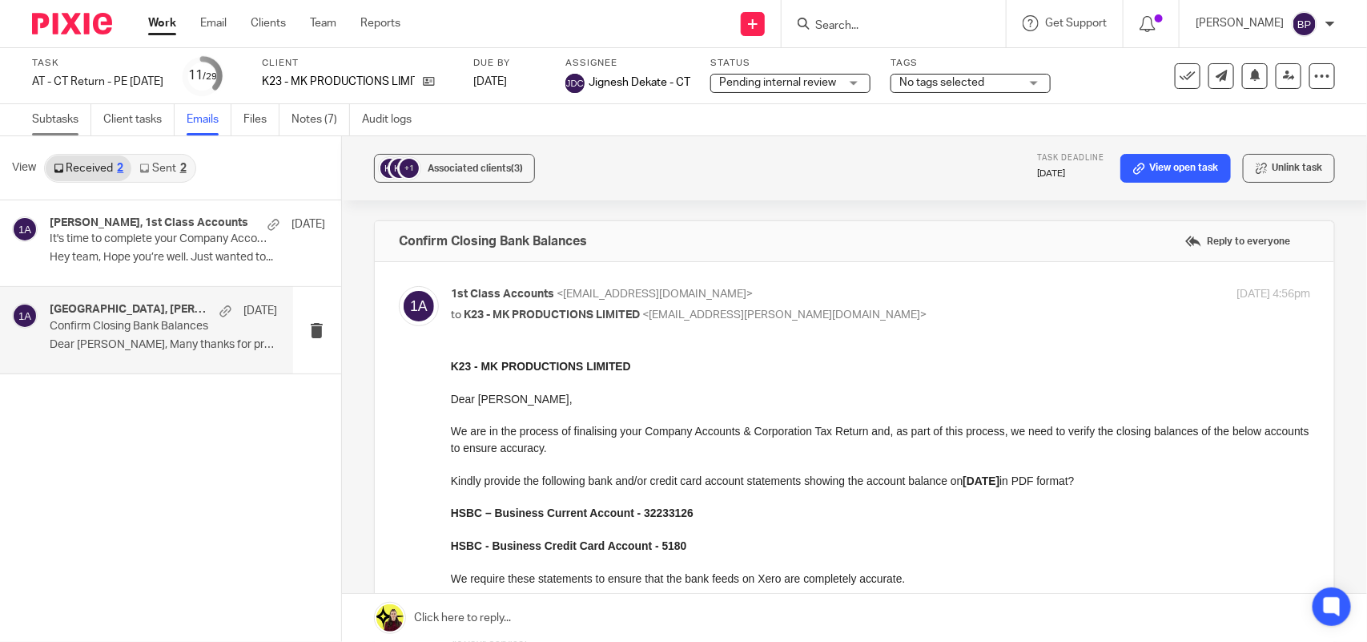
click at [65, 111] on link "Subtasks" at bounding box center [61, 119] width 59 height 31
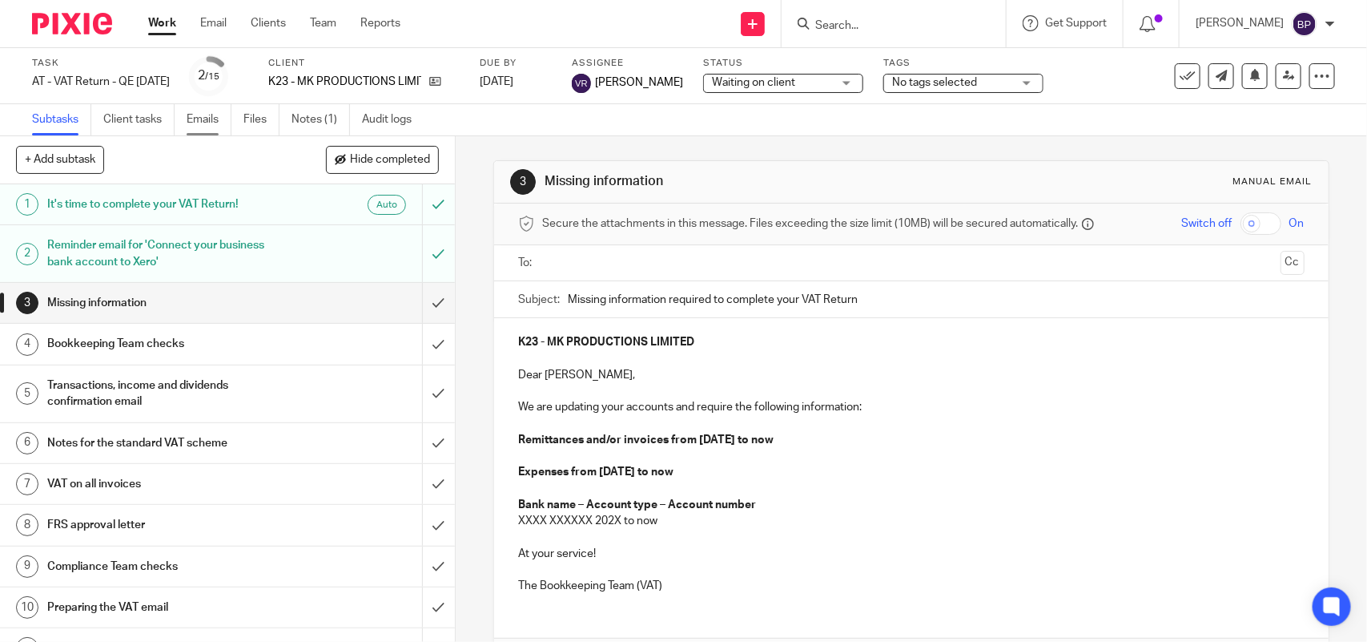
click at [216, 118] on link "Emails" at bounding box center [209, 119] width 45 height 31
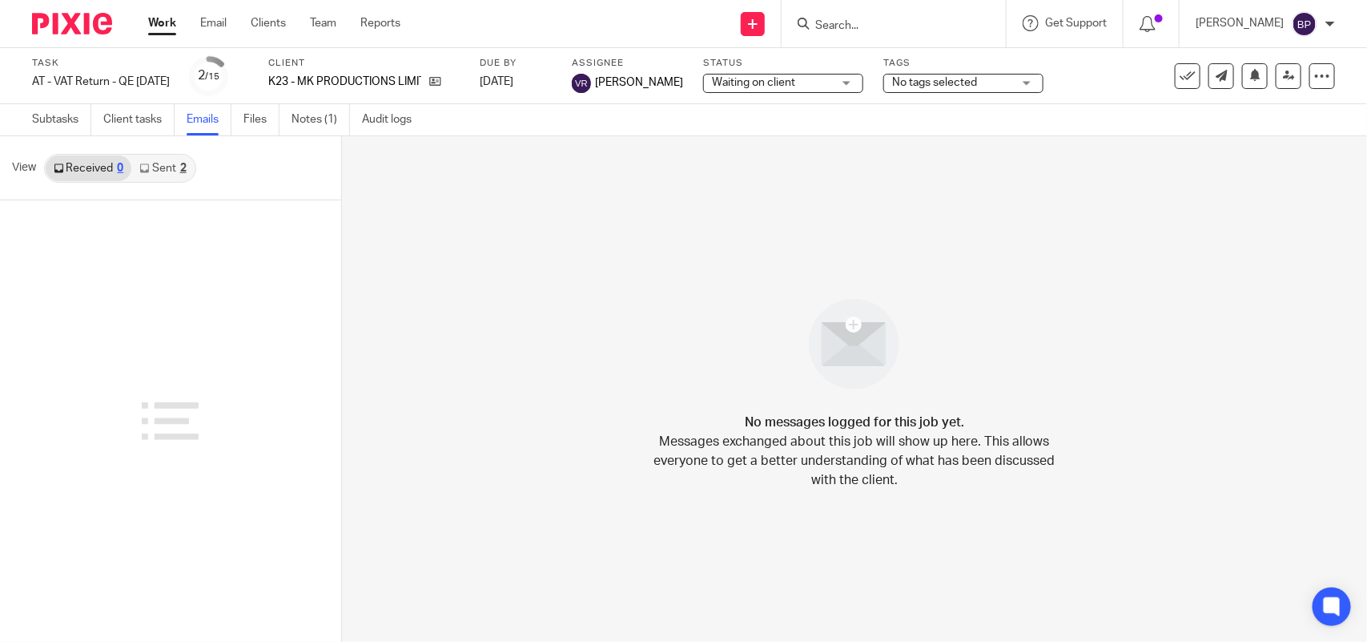
click at [158, 165] on link "Sent 2" at bounding box center [162, 168] width 62 height 26
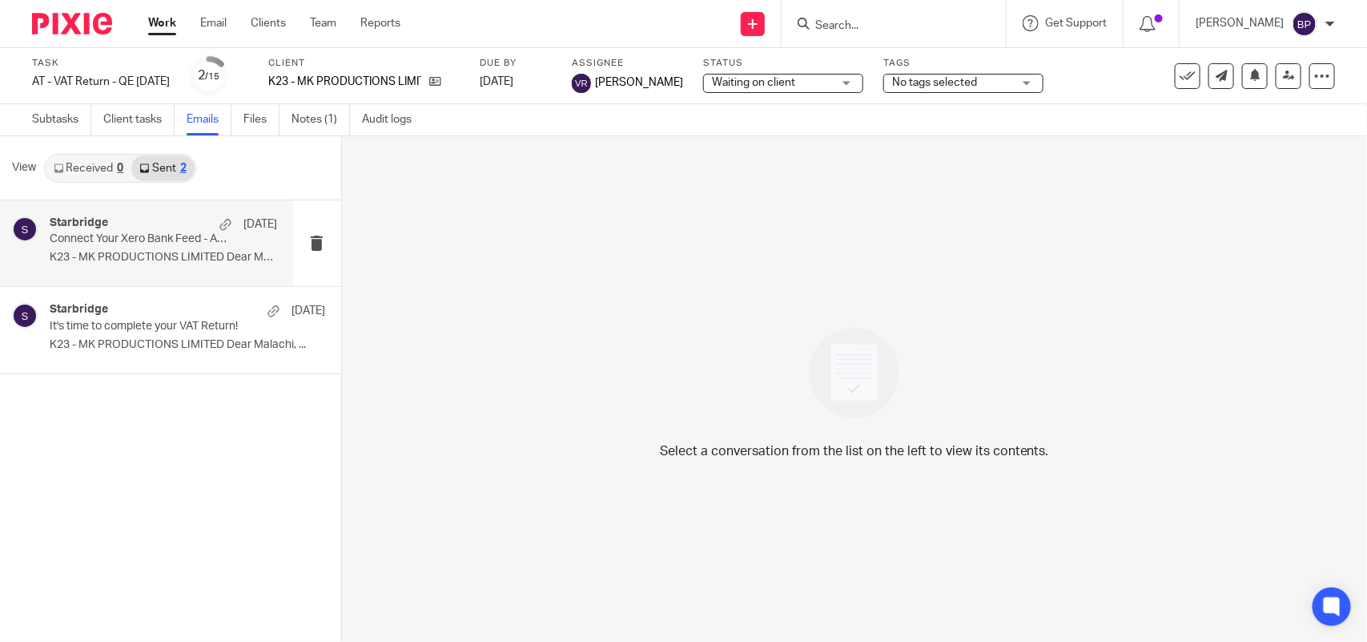
click at [157, 241] on p "Connect Your Xero Bank Feed - American Express business credit card" at bounding box center [141, 239] width 182 height 14
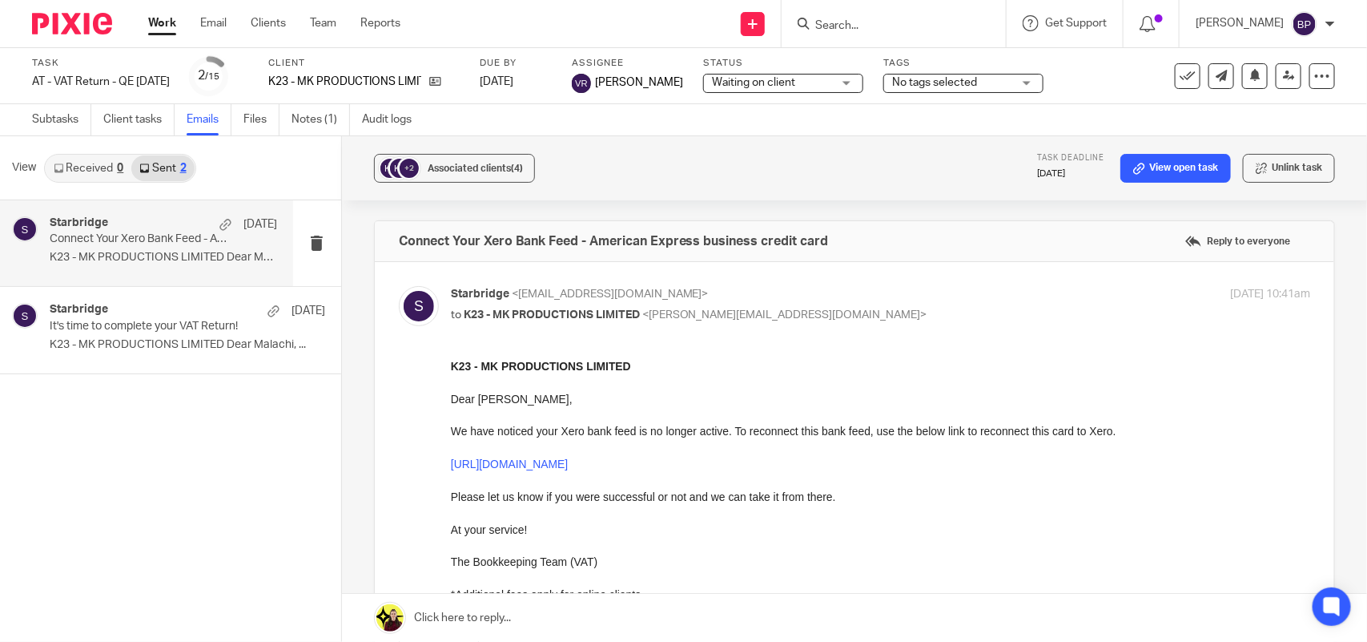
click at [14, 116] on div "Subtasks Client tasks Emails Files Notes (1) Audit logs" at bounding box center [226, 119] width 452 height 31
click at [40, 116] on link "Subtasks" at bounding box center [61, 119] width 59 height 31
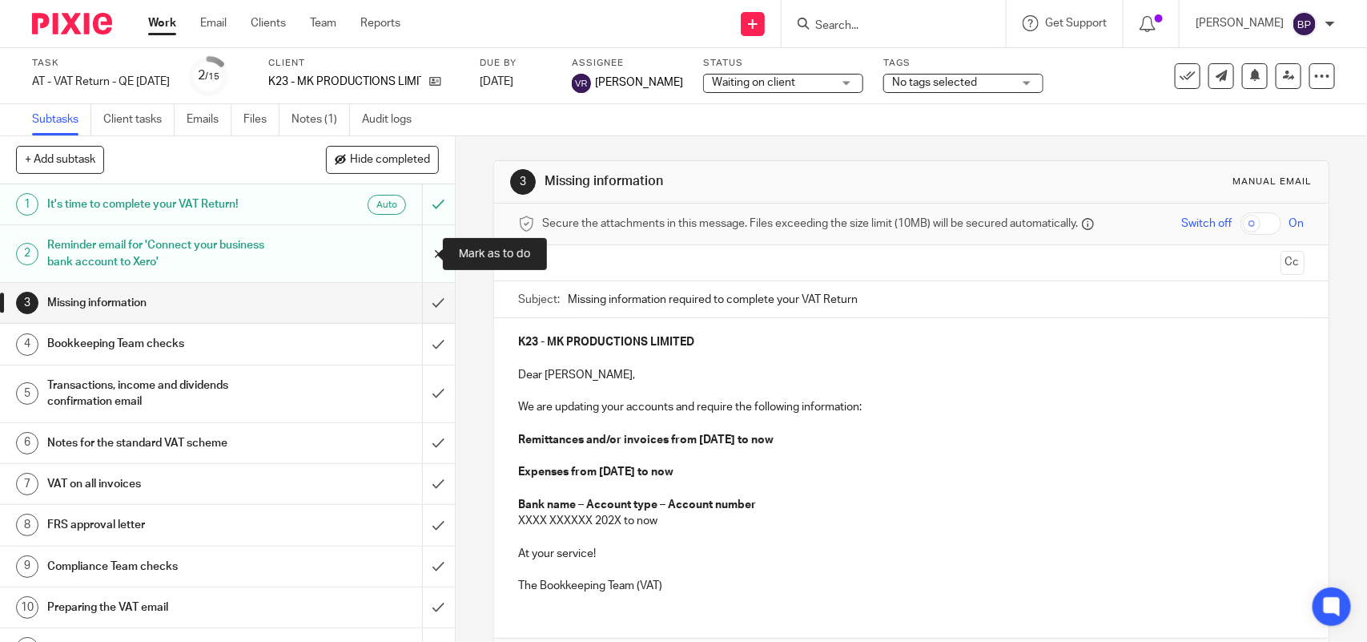
drag, startPoint x: 422, startPoint y: 238, endPoint x: 377, endPoint y: 315, distance: 89.0
click at [421, 238] on input "submit" at bounding box center [227, 253] width 455 height 57
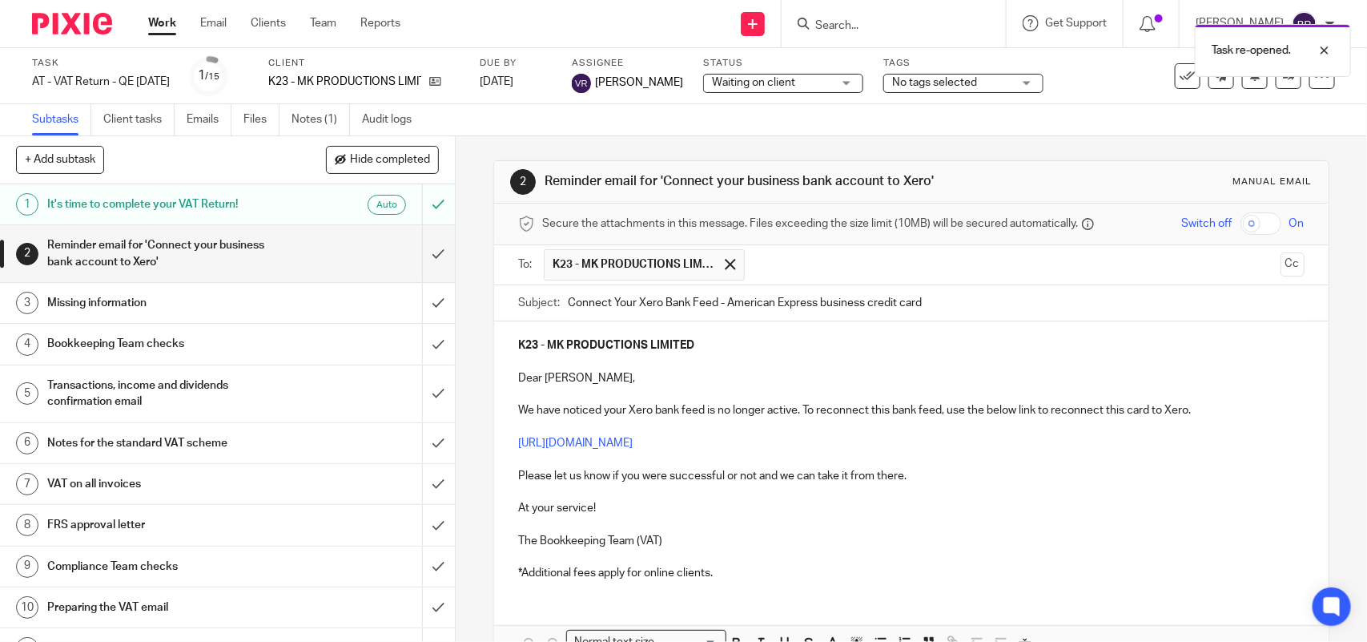
click at [568, 300] on input "Connect Your Xero Bank Feed - American Express business credit card" at bounding box center [936, 303] width 736 height 36
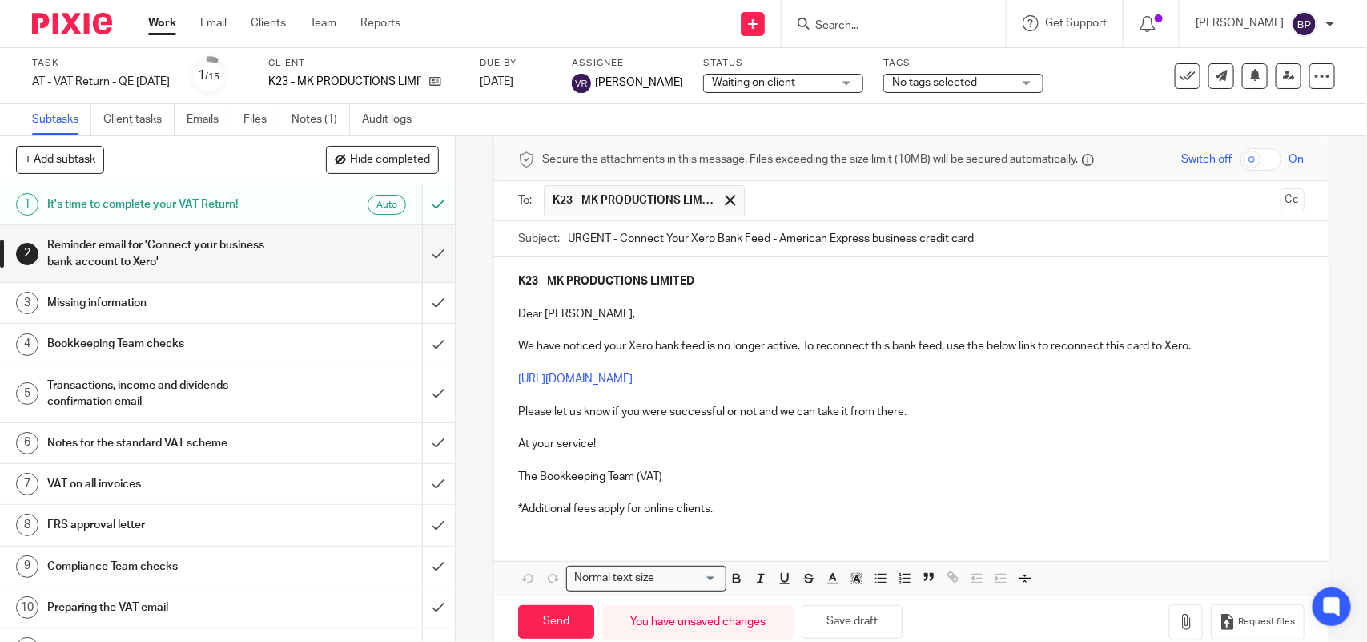
scroll to position [98, 0]
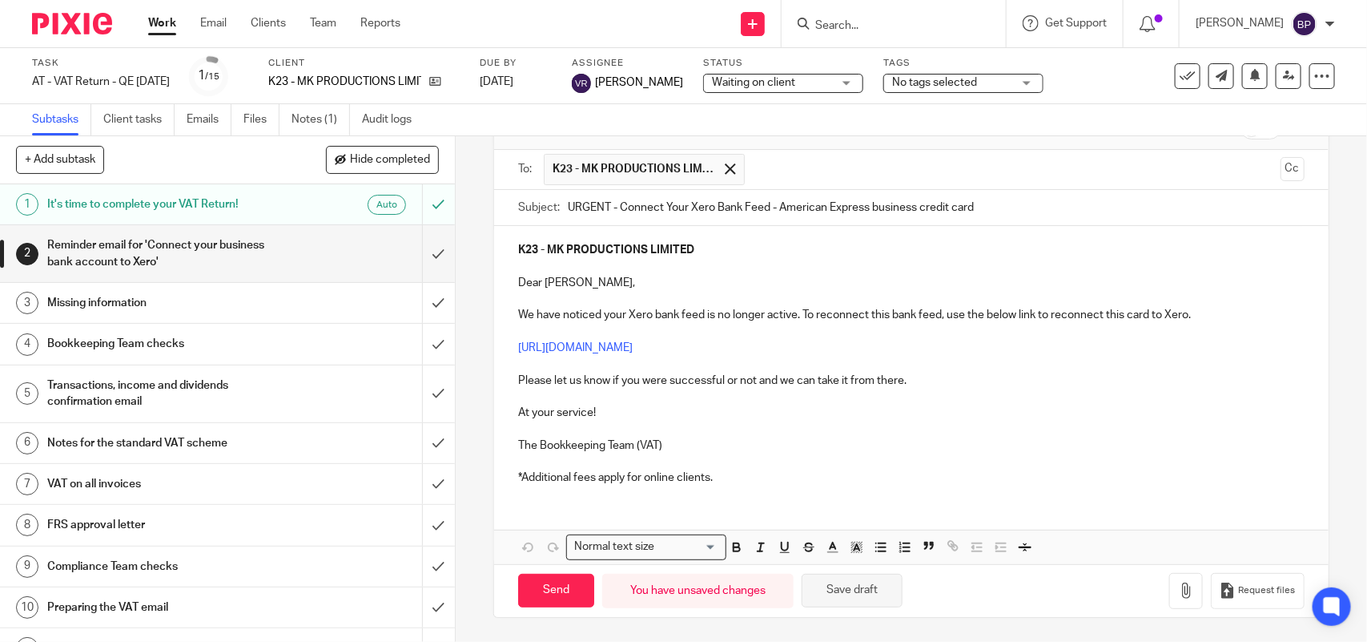
click at [866, 593] on button "Save draft" at bounding box center [852, 590] width 101 height 34
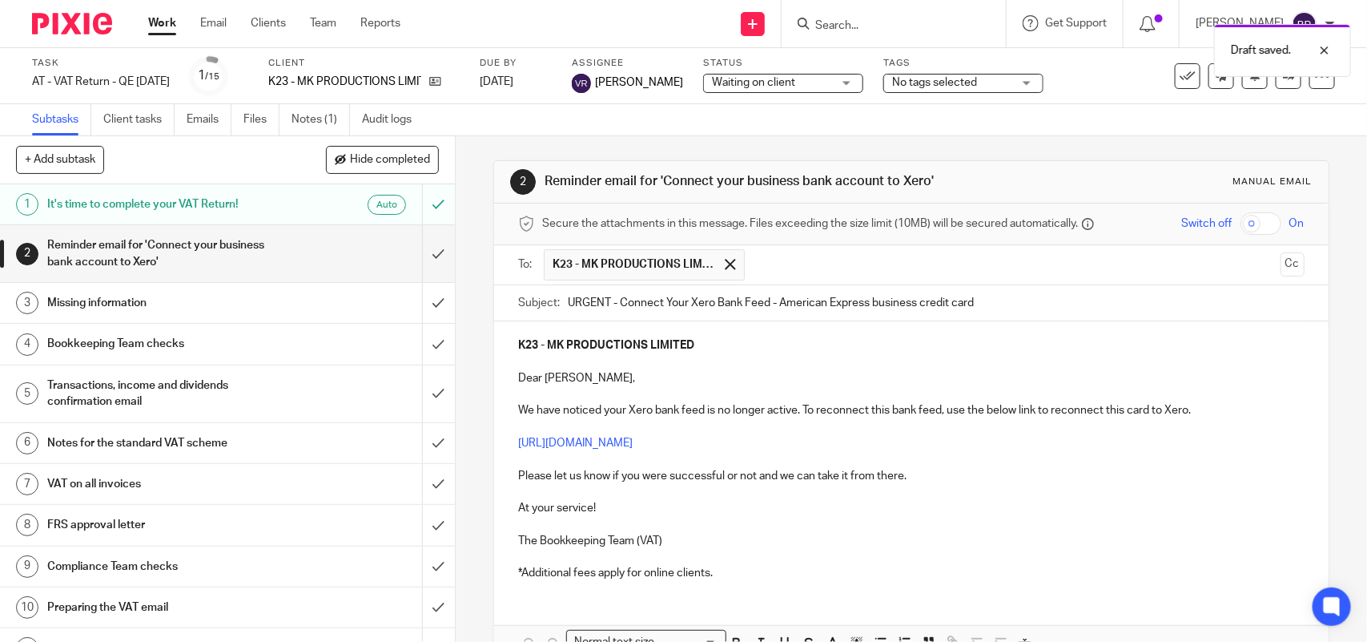
click at [1047, 316] on input "URGENT - Connect Your Xero Bank Feed - American Express business credit card" at bounding box center [936, 303] width 736 height 36
click at [731, 264] on div at bounding box center [730, 264] width 18 height 24
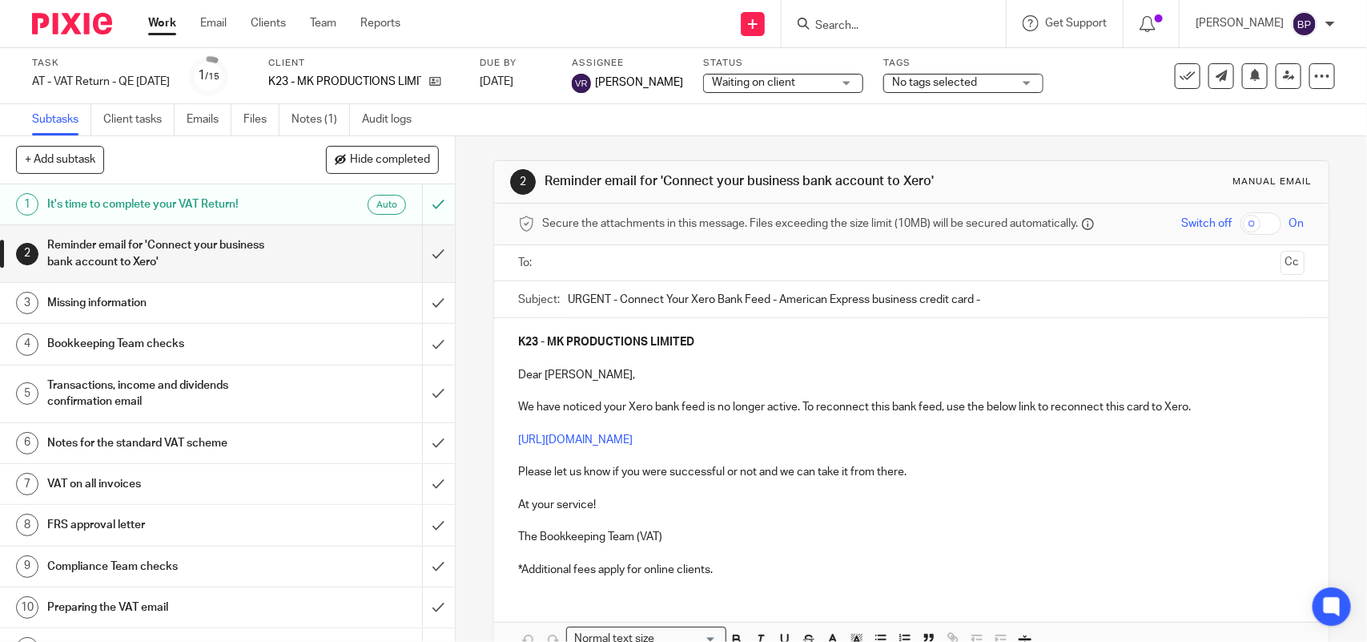
drag, startPoint x: 511, startPoint y: 402, endPoint x: 529, endPoint y: 401, distance: 18.4
click at [511, 401] on div "K23 - MK PRODUCTIONS LIMITED Dear [PERSON_NAME], We have noticed your Xero bank…" at bounding box center [911, 454] width 834 height 272
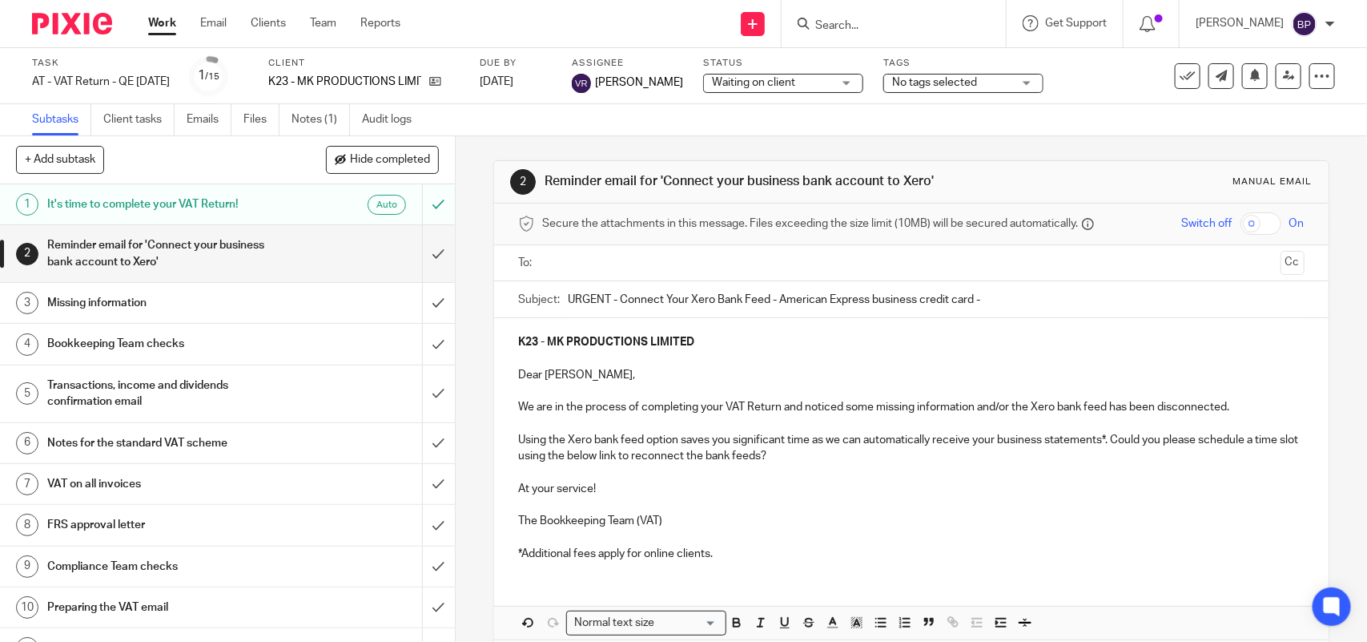
drag, startPoint x: 761, startPoint y: 469, endPoint x: 799, endPoint y: 469, distance: 38.4
click at [762, 469] on p at bounding box center [911, 472] width 786 height 16
click at [859, 458] on p "Using the Xero bank feed option saves you significant time as we can automatica…" at bounding box center [911, 448] width 786 height 33
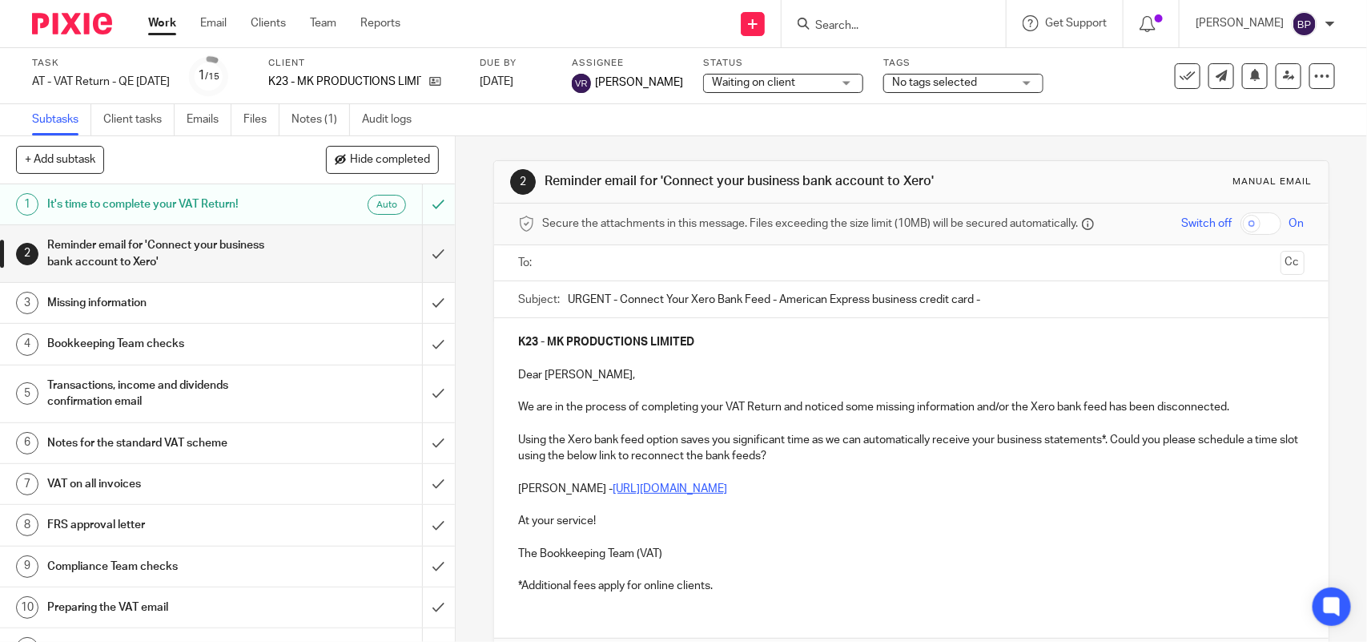
click at [918, 483] on p "[PERSON_NAME] - [URL][DOMAIN_NAME]" at bounding box center [911, 489] width 786 height 16
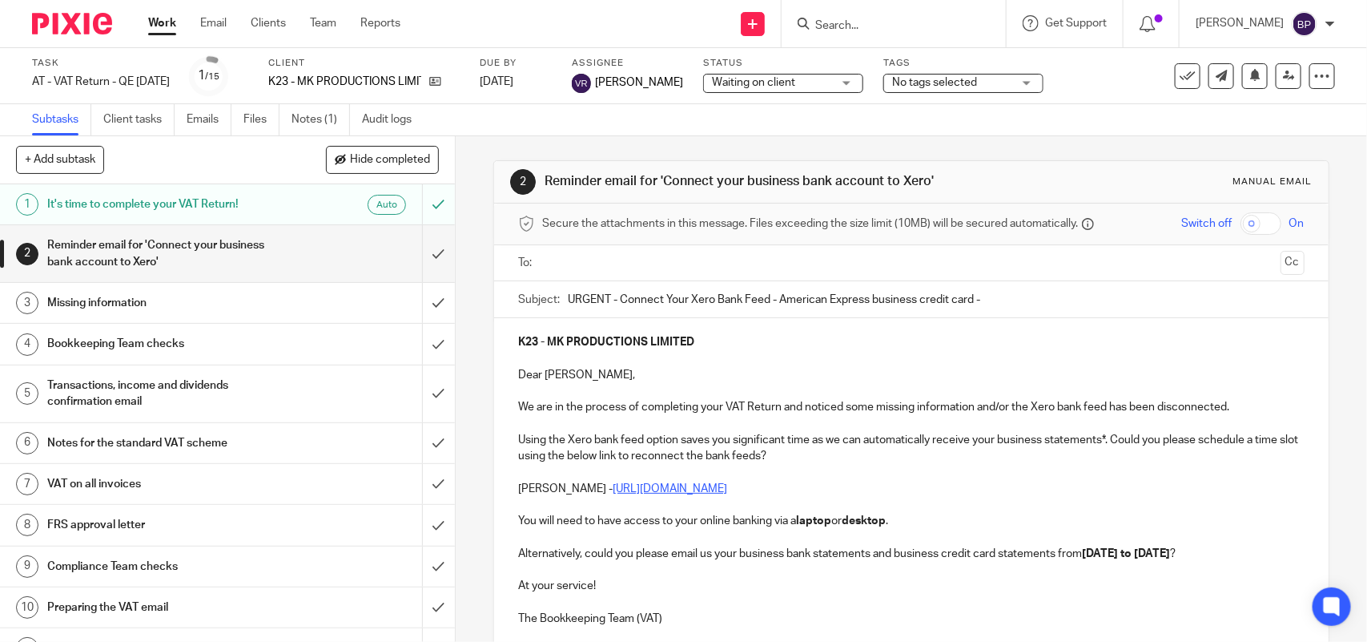
click at [609, 264] on input "text" at bounding box center [911, 263] width 726 height 18
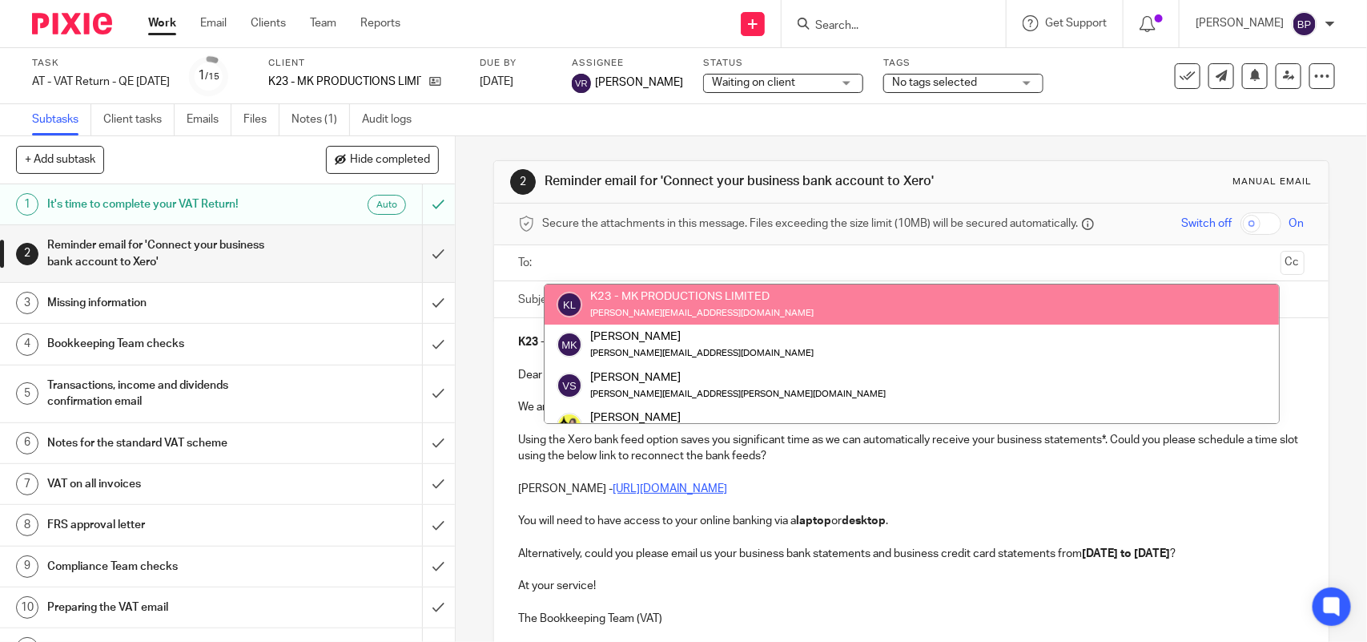
drag, startPoint x: 634, startPoint y: 300, endPoint x: 657, endPoint y: 305, distance: 22.9
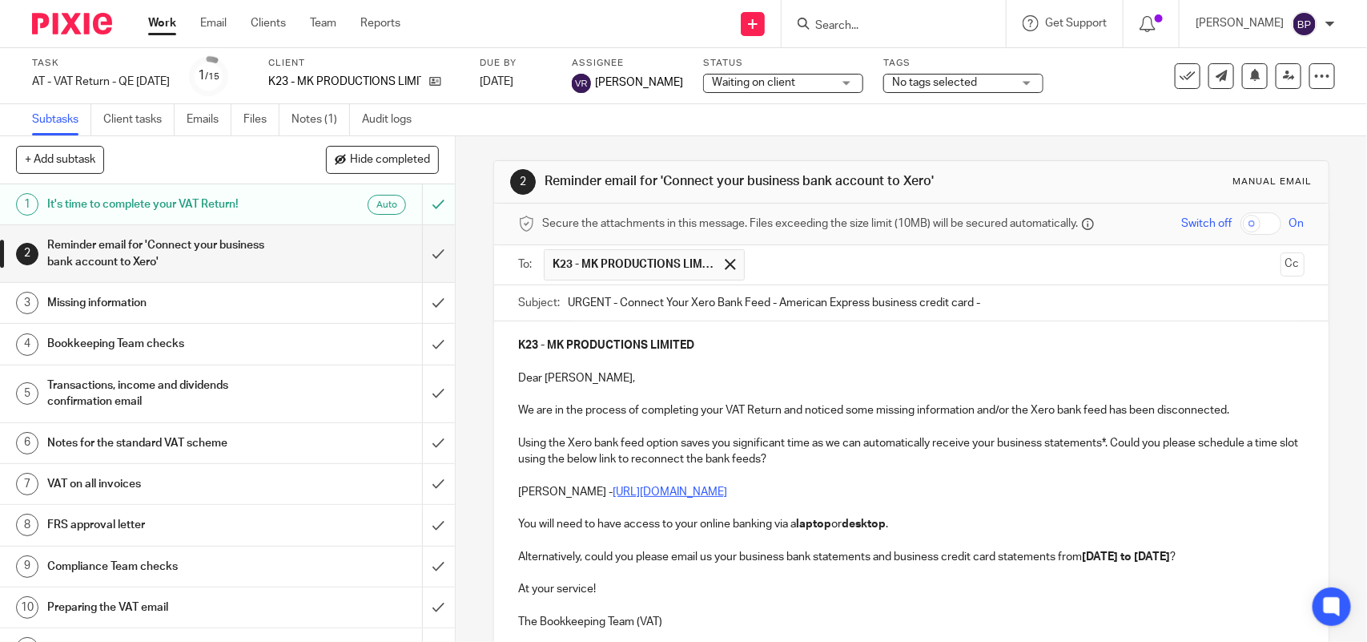
click at [1004, 304] on input "URGENT - Connect Your Xero Bank Feed - American Express business credit card -" at bounding box center [936, 303] width 736 height 36
drag, startPoint x: 618, startPoint y: 304, endPoint x: 1110, endPoint y: 302, distance: 491.8
click at [1110, 302] on input "URGENT - Connect Your Xero Bank Feed - American Express business credit card -" at bounding box center [936, 303] width 736 height 36
paste input "your business bank account to Xero"
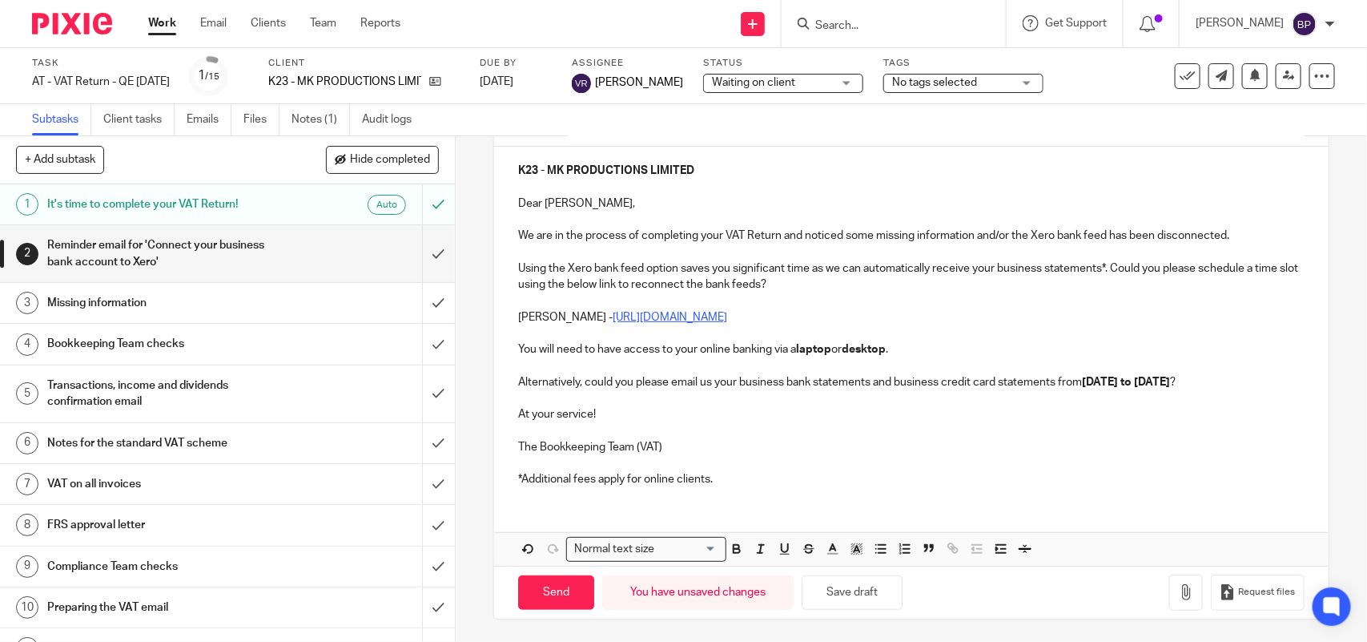
scroll to position [179, 0]
click at [855, 597] on button "Save draft" at bounding box center [852, 590] width 101 height 34
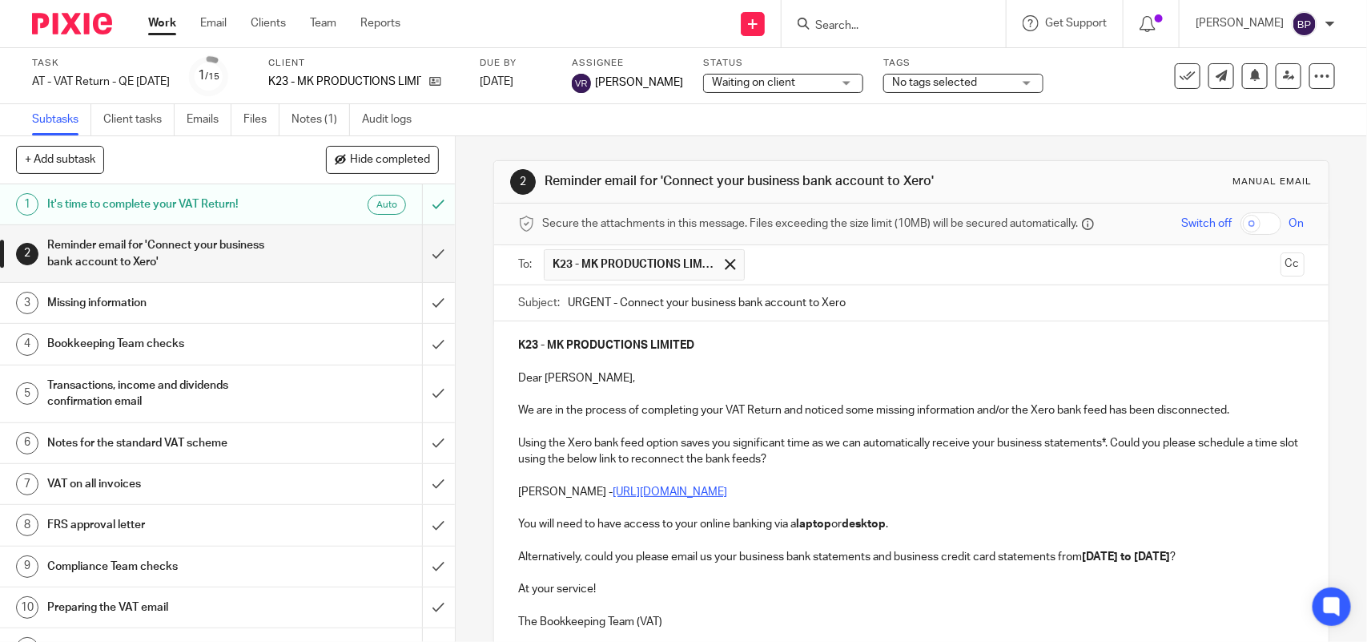
click at [953, 318] on input "URGENT - Connect your business bank account to Xero" at bounding box center [936, 303] width 736 height 36
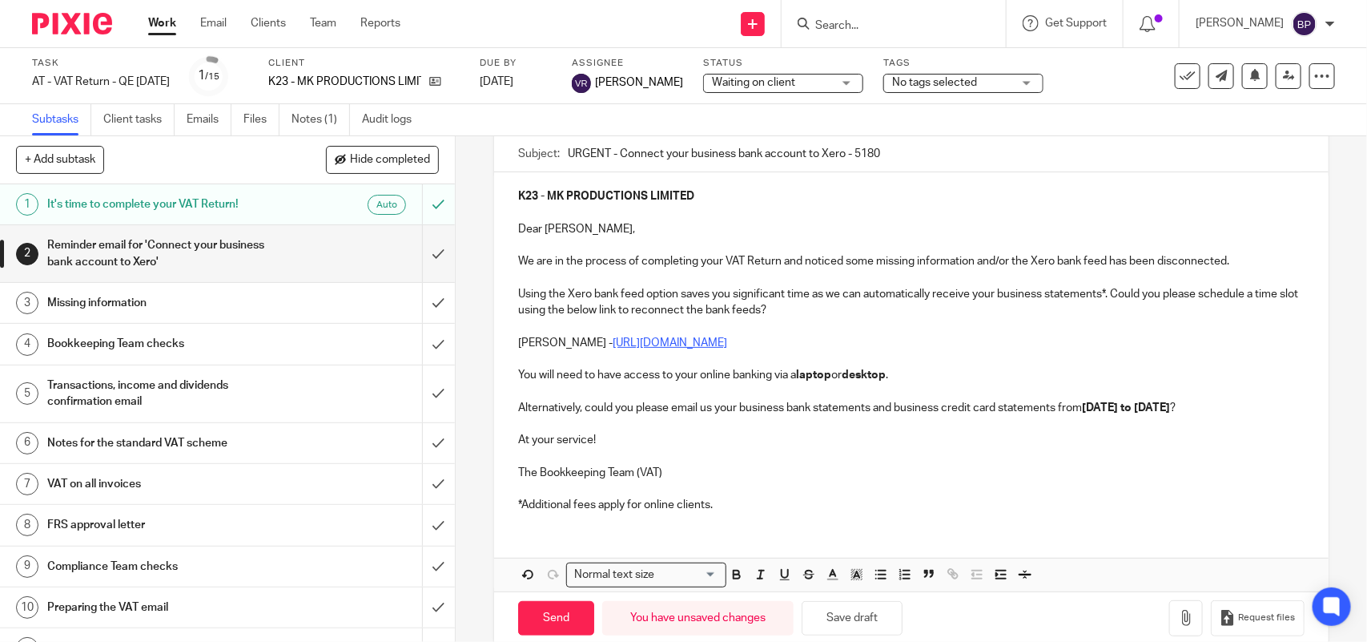
scroll to position [179, 0]
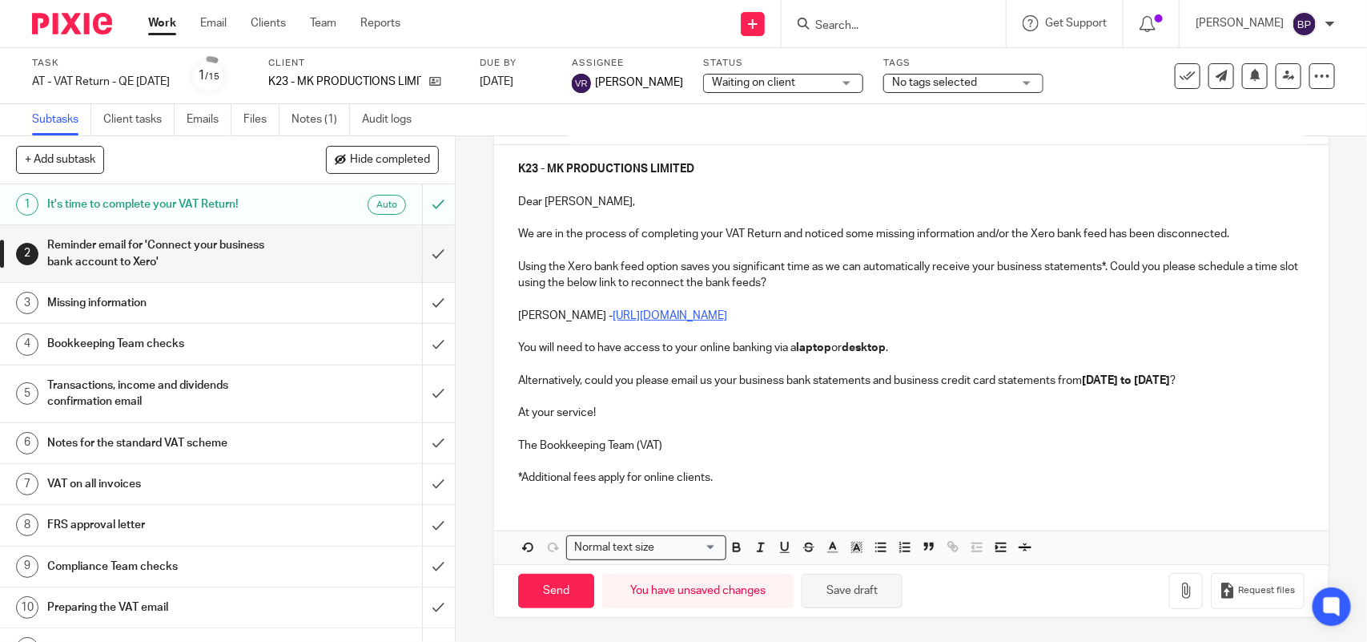
click at [843, 602] on button "Save draft" at bounding box center [852, 590] width 101 height 34
click at [883, 602] on button "Save draft" at bounding box center [852, 590] width 101 height 34
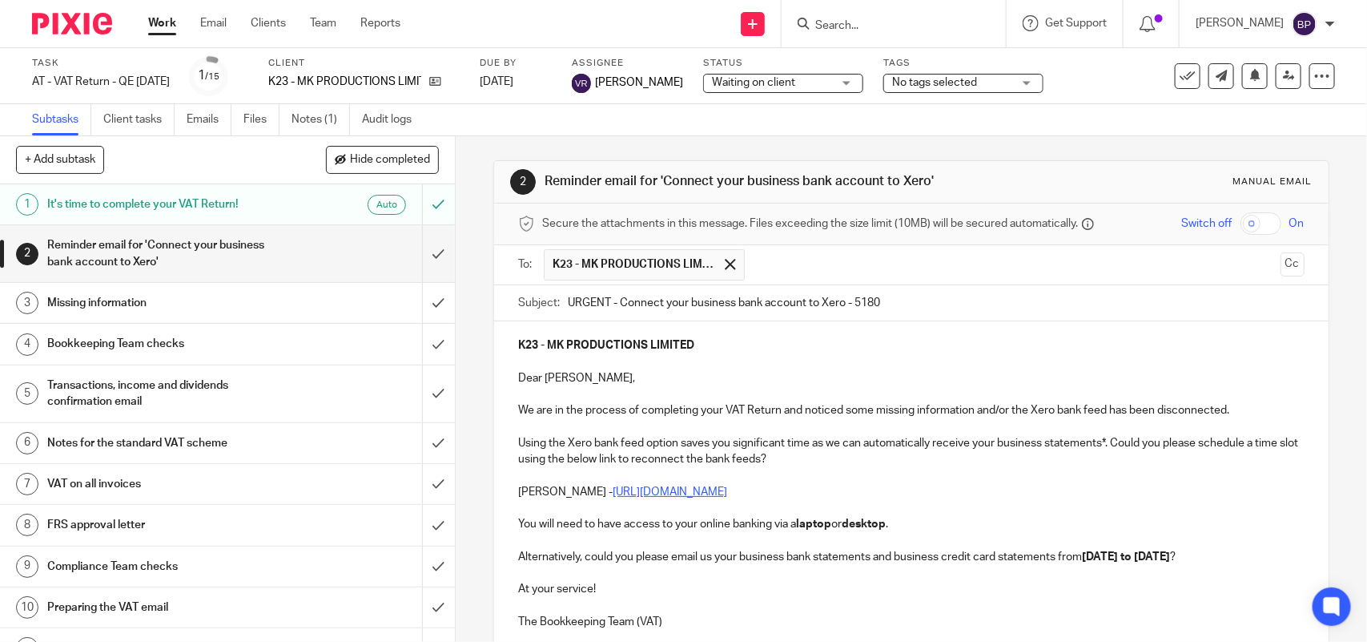
drag, startPoint x: 614, startPoint y: 306, endPoint x: 545, endPoint y: 294, distance: 70.7
click at [545, 294] on div "Subject: URGENT - Connect your business bank account to Xero - 5180" at bounding box center [911, 303] width 786 height 36
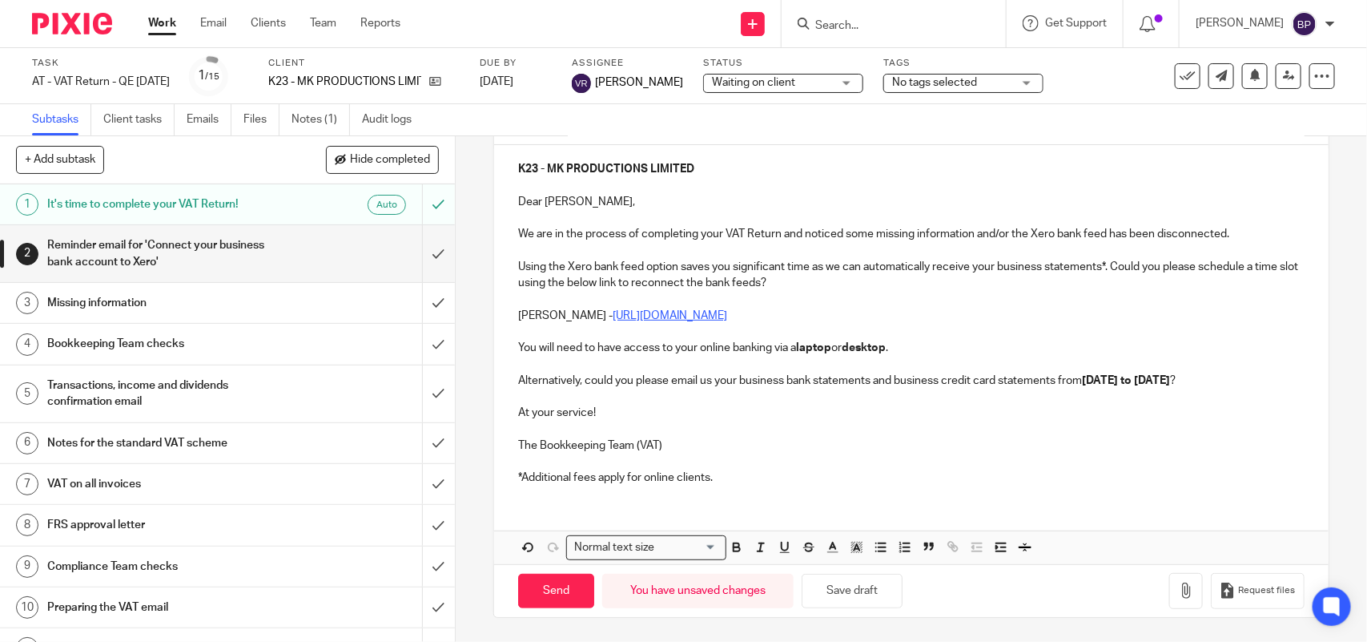
scroll to position [179, 0]
type input "Connect your business bank account to Xero - 5180"
drag, startPoint x: 867, startPoint y: 593, endPoint x: 907, endPoint y: 505, distance: 96.8
click at [867, 591] on button "Save draft" at bounding box center [852, 590] width 101 height 34
drag, startPoint x: 531, startPoint y: 598, endPoint x: 547, endPoint y: 583, distance: 22.1
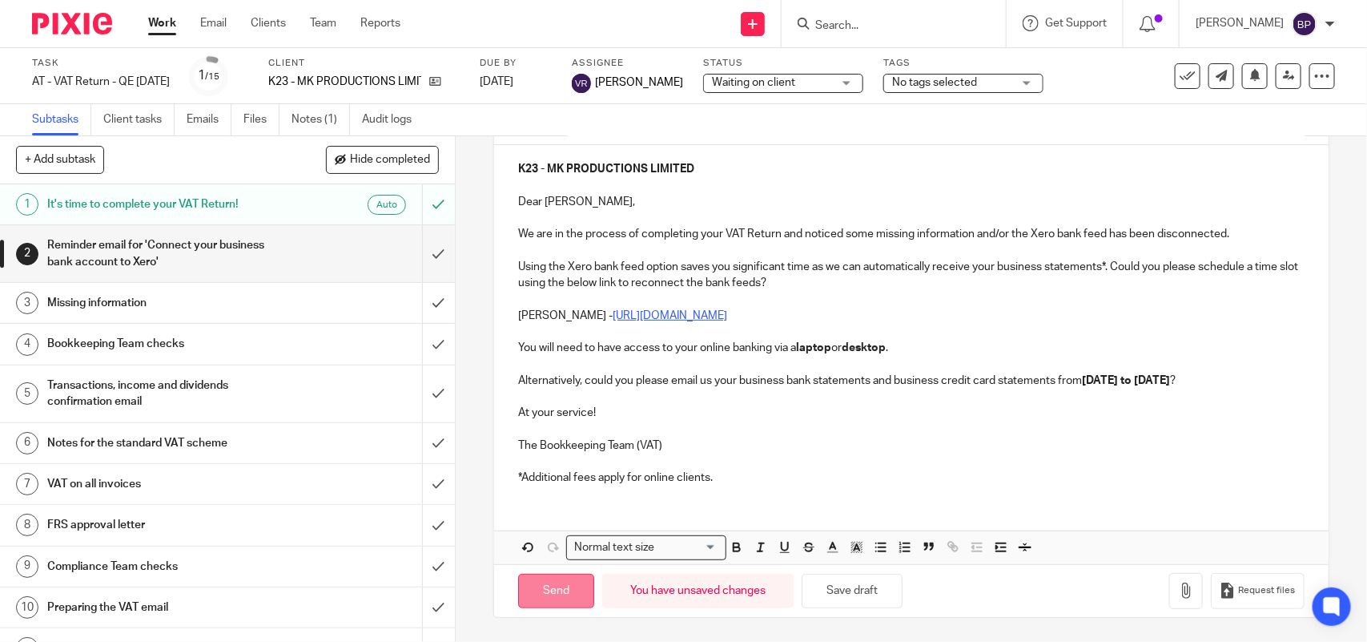
click at [534, 597] on input "Send" at bounding box center [556, 590] width 76 height 34
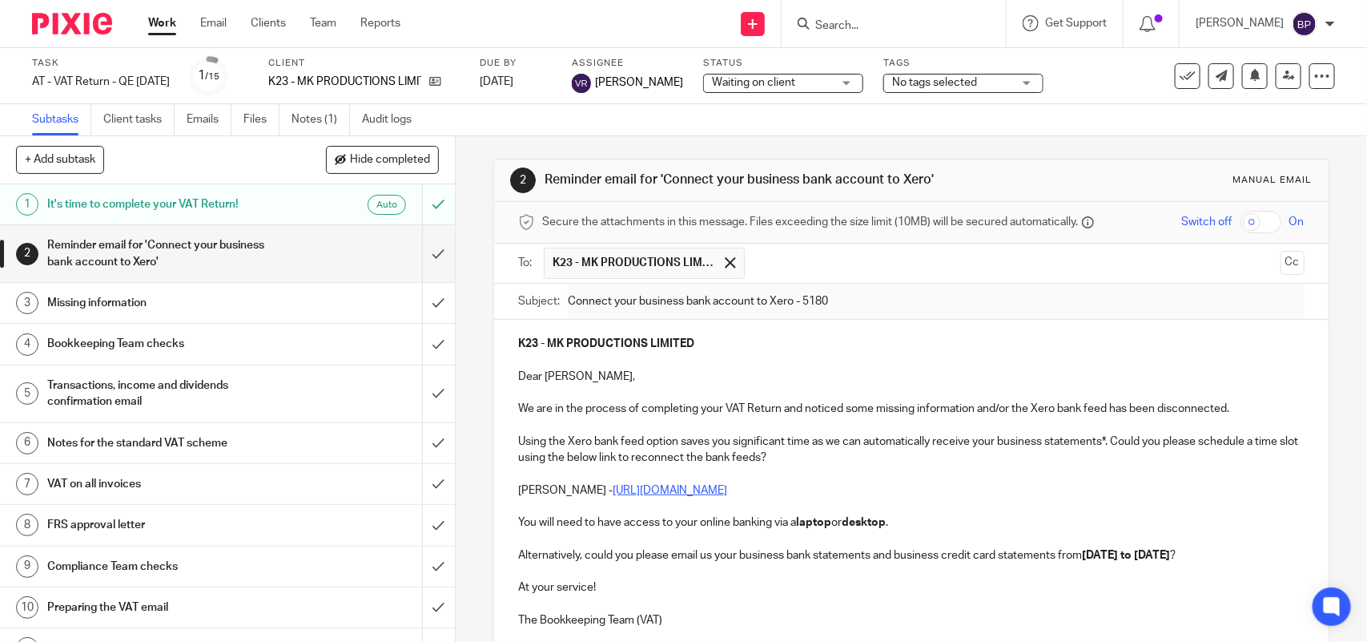
scroll to position [0, 0]
type input "Sent"
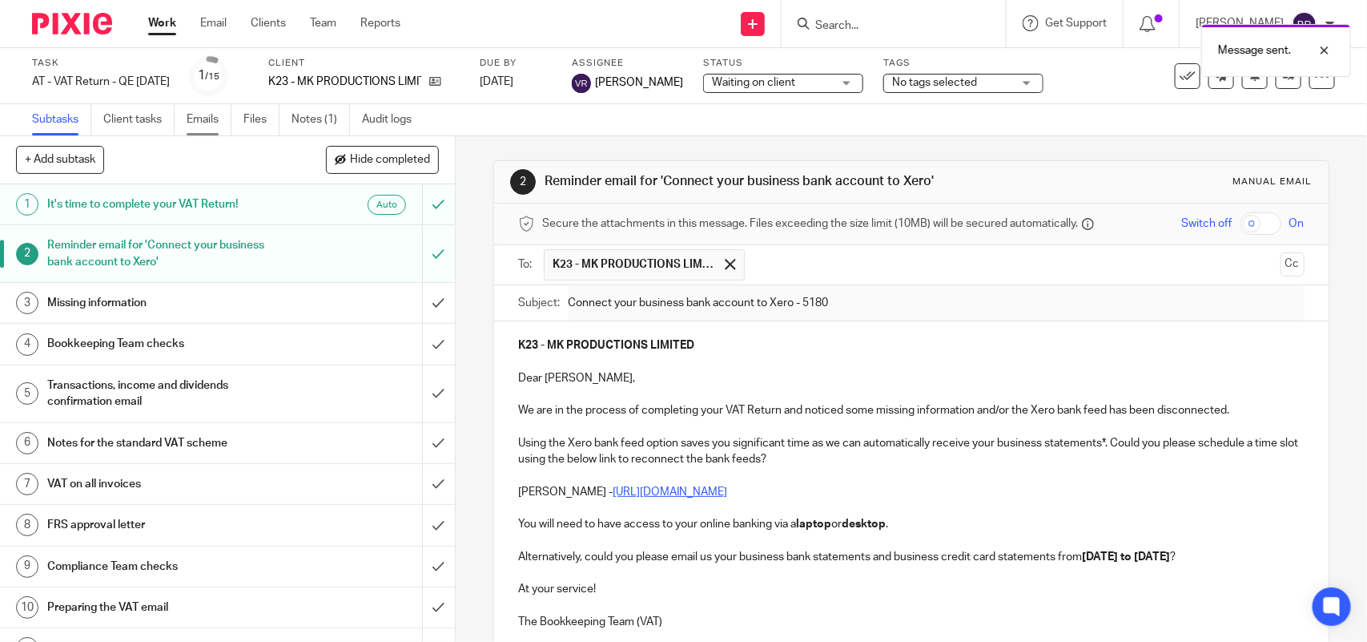
click at [226, 113] on link "Emails" at bounding box center [209, 119] width 45 height 31
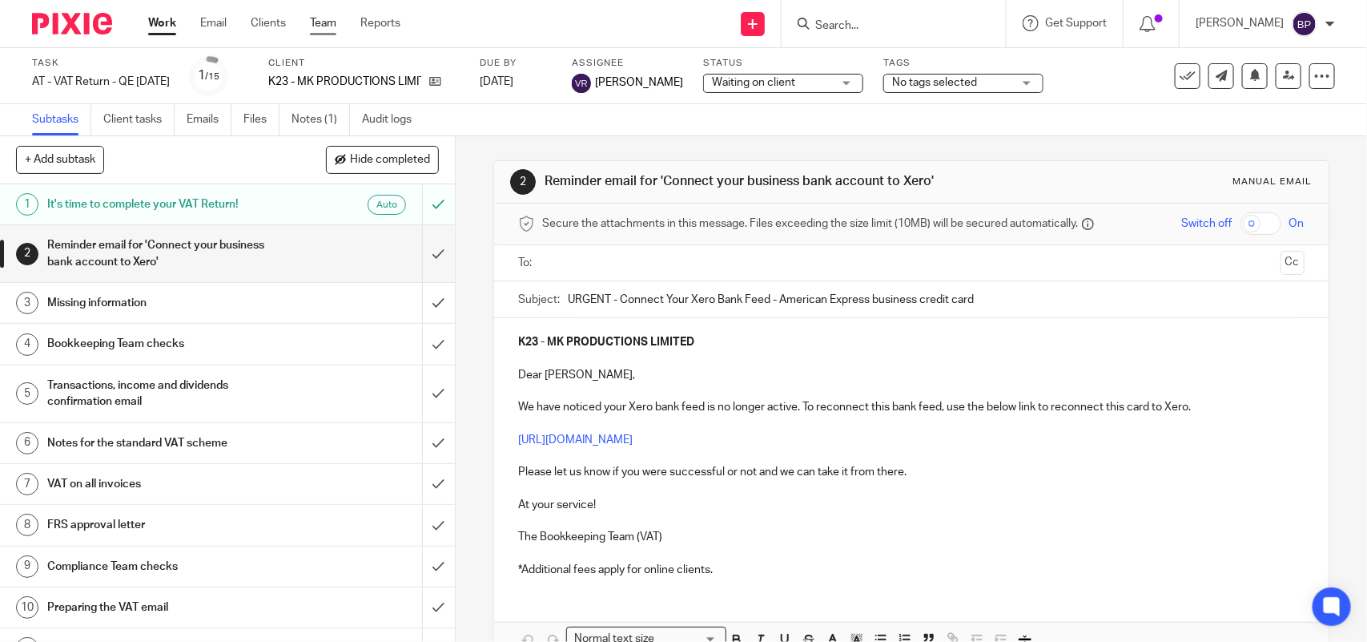
click at [322, 18] on link "Team" at bounding box center [323, 23] width 26 height 16
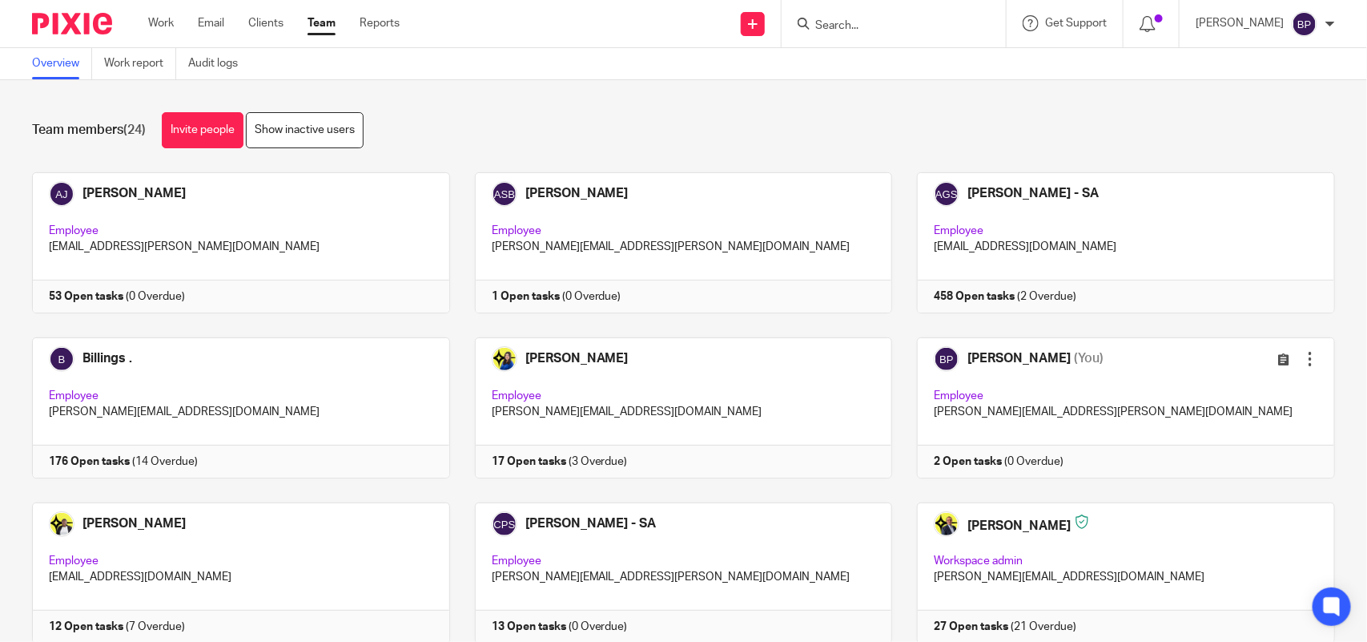
click at [317, 30] on link "Team" at bounding box center [322, 23] width 28 height 16
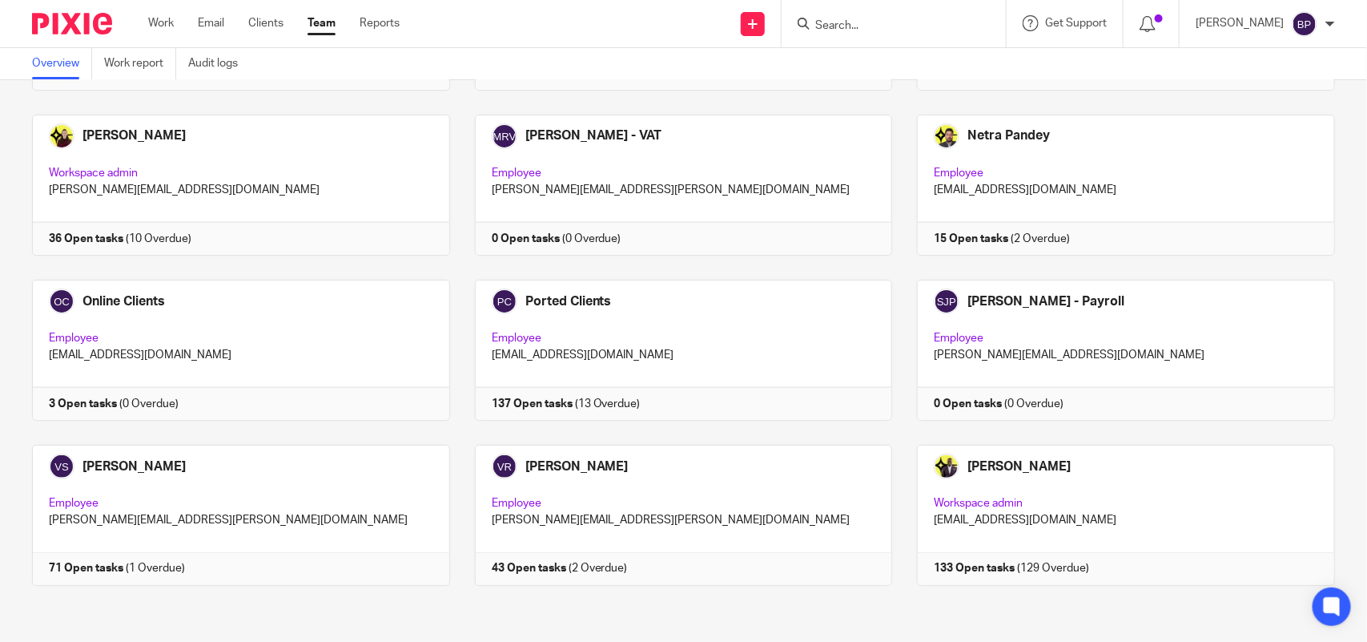
scroll to position [887, 0]
click at [681, 493] on link at bounding box center [671, 514] width 443 height 141
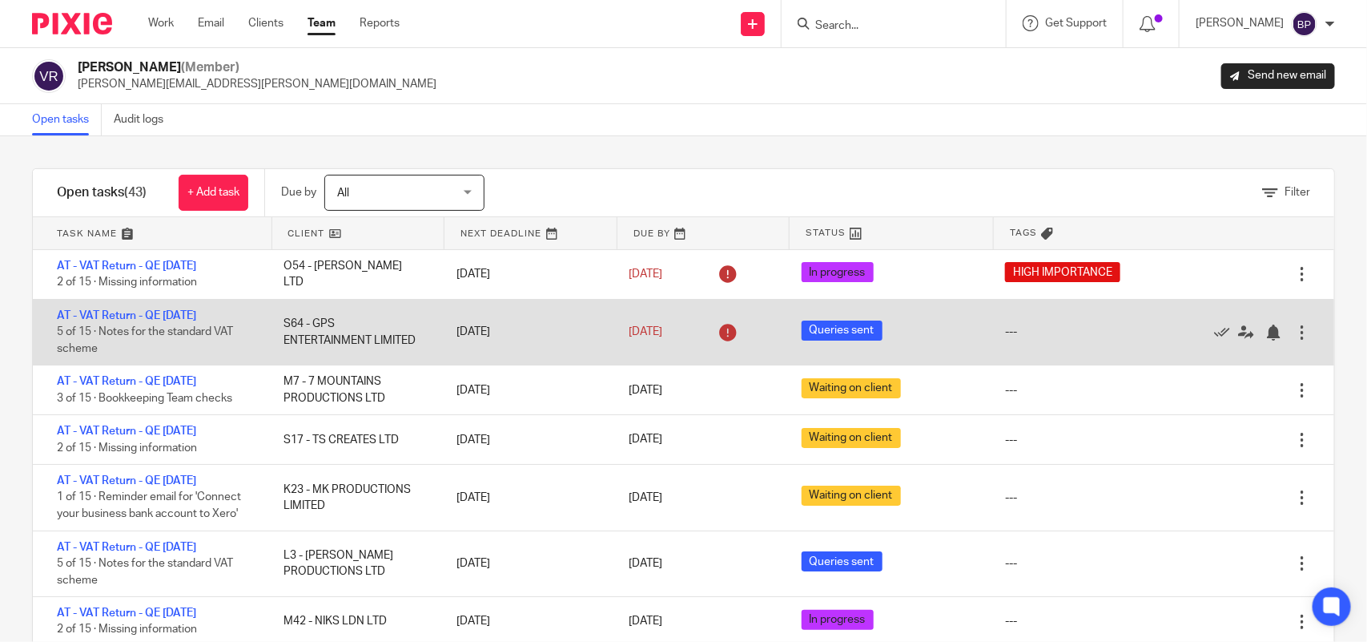
scroll to position [400, 0]
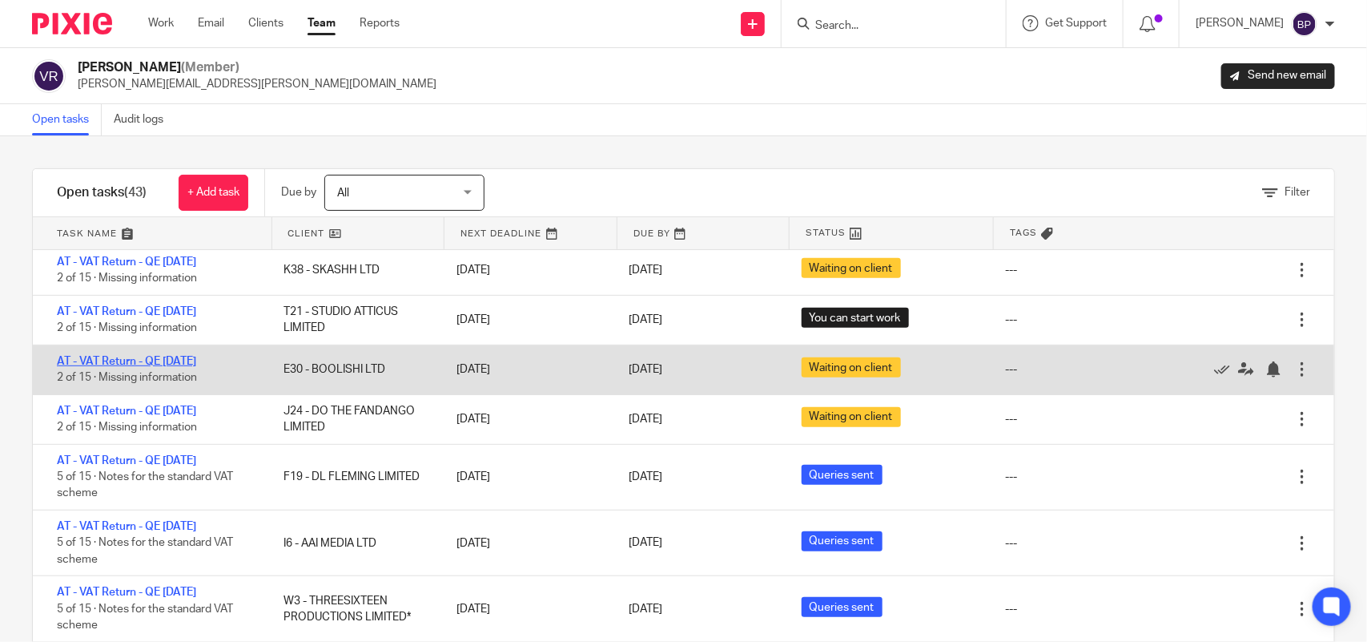
click at [196, 360] on link "AT - VAT Return - QE [DATE]" at bounding box center [126, 361] width 139 height 11
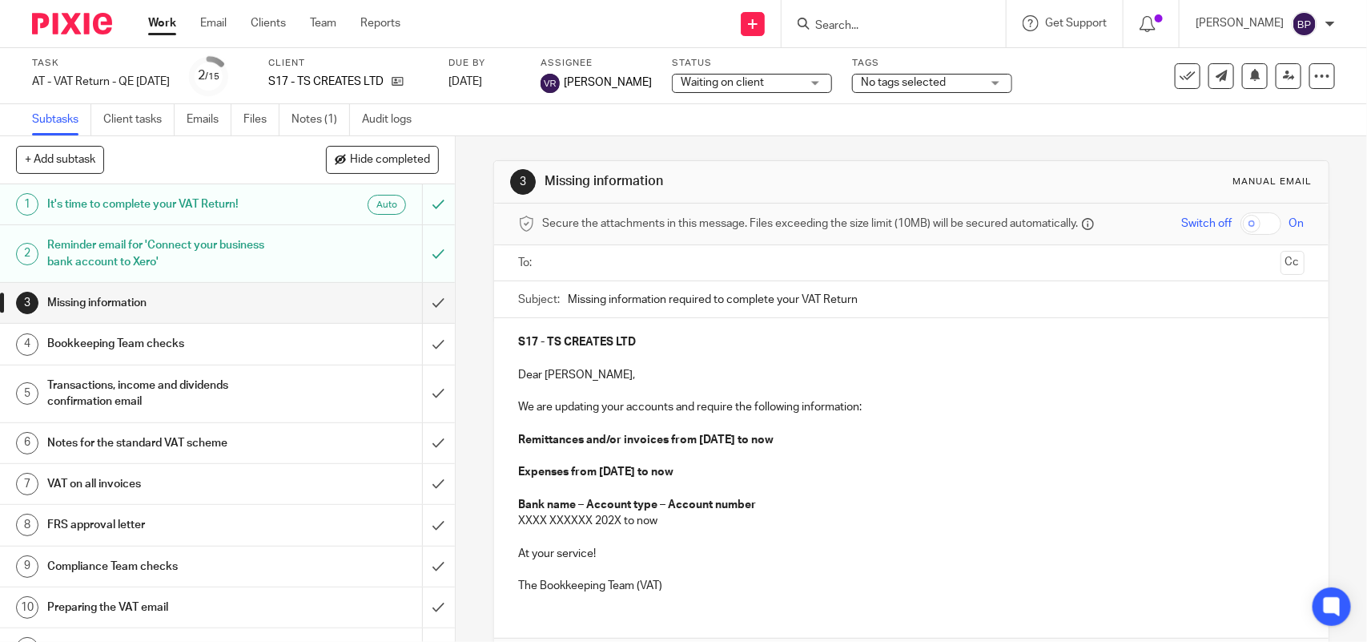
click at [262, 250] on h1 "Reminder email for 'Connect your business bank account to Xero'" at bounding box center [166, 253] width 239 height 41
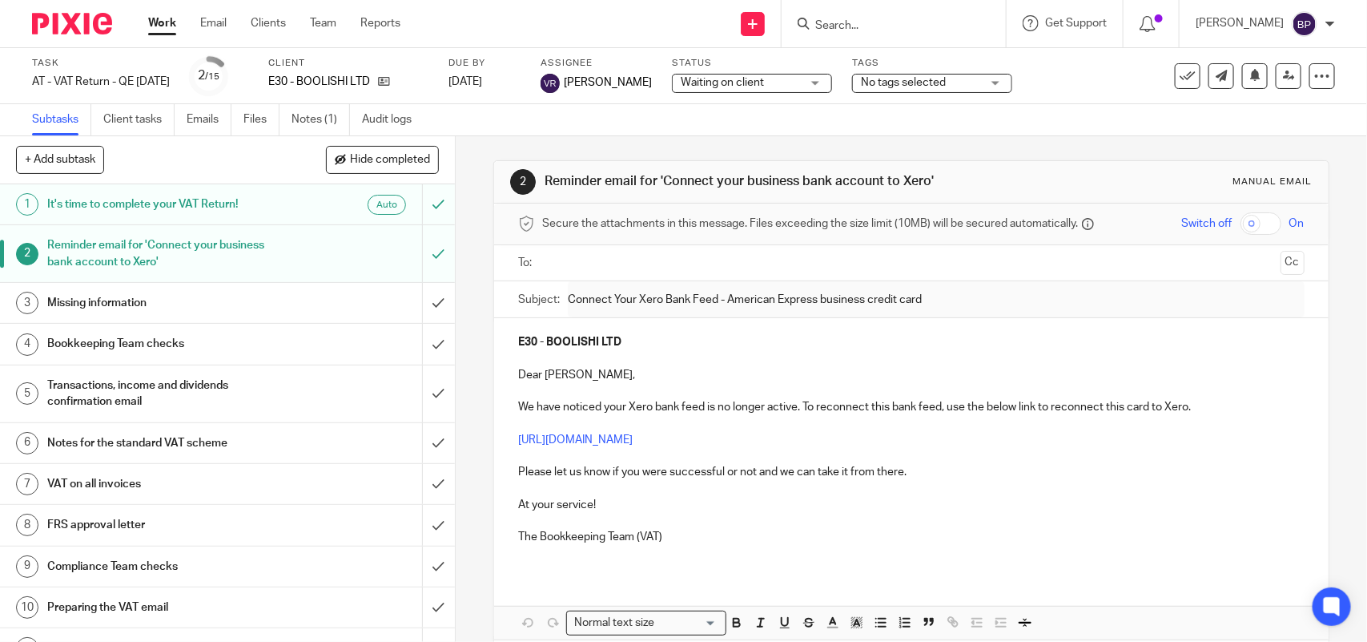
click at [163, 25] on link "Work" at bounding box center [162, 23] width 28 height 16
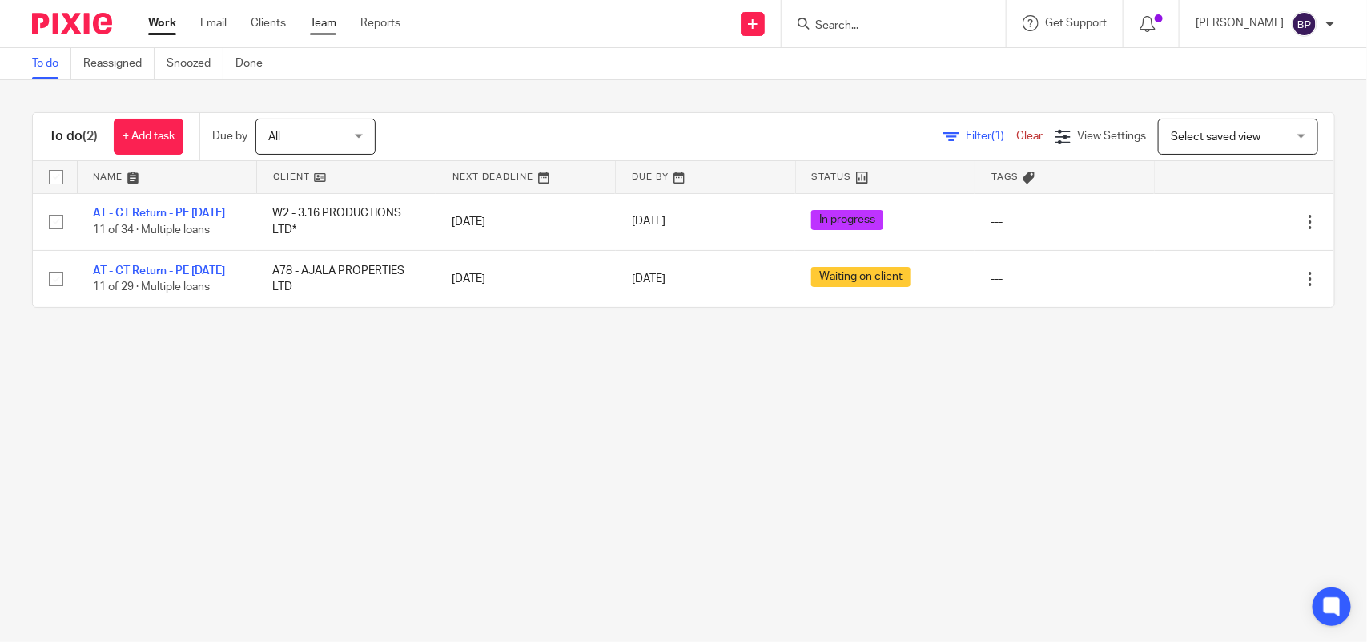
click at [331, 22] on link "Team" at bounding box center [323, 23] width 26 height 16
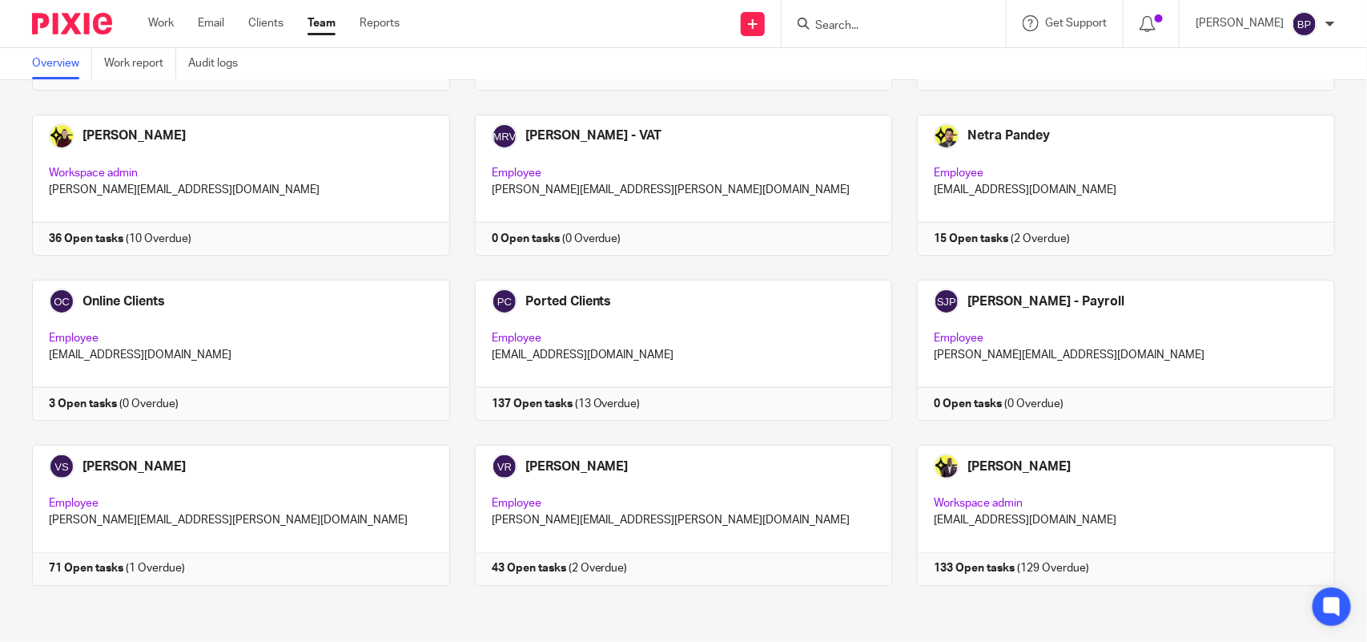
scroll to position [887, 0]
click at [631, 498] on link at bounding box center [671, 514] width 443 height 141
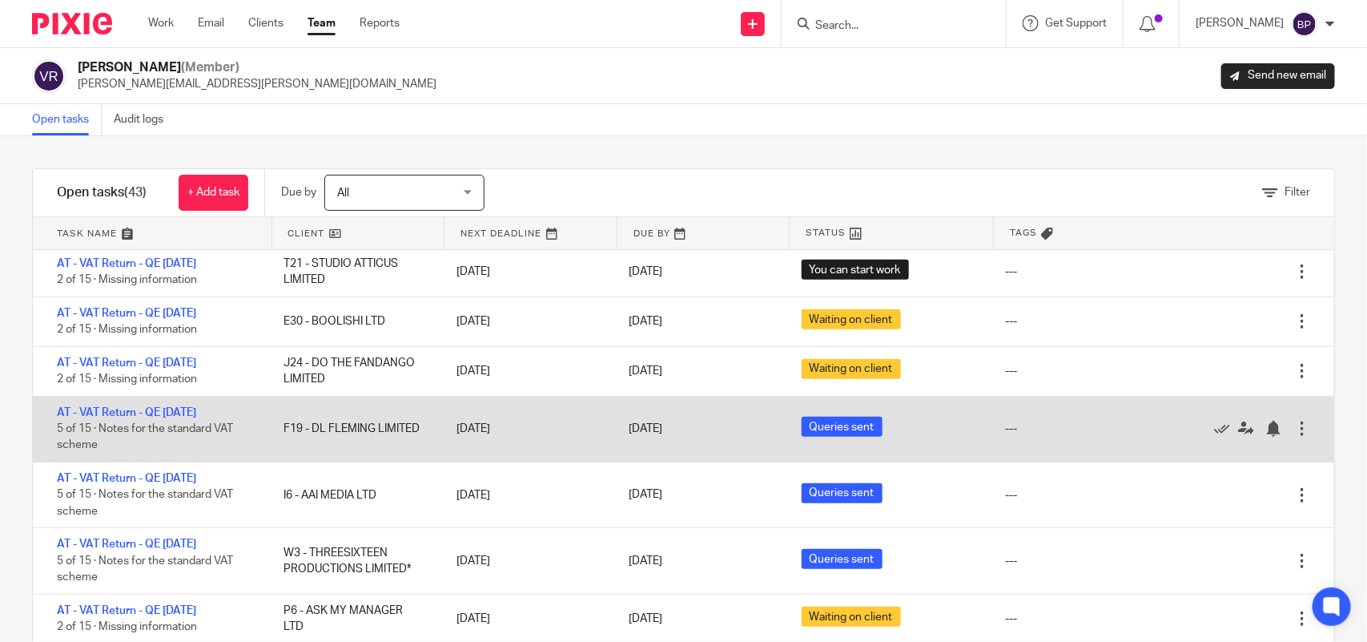
scroll to position [501, 0]
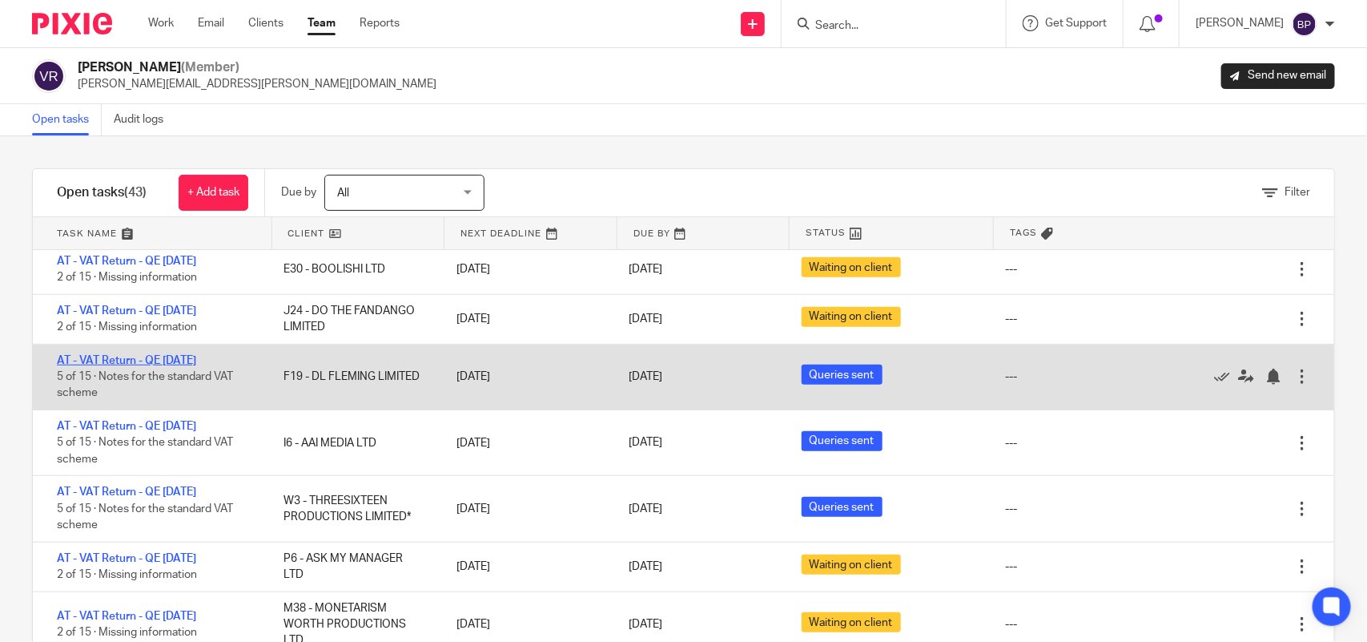
click at [196, 361] on link "AT - VAT Return - QE [DATE]" at bounding box center [126, 360] width 139 height 11
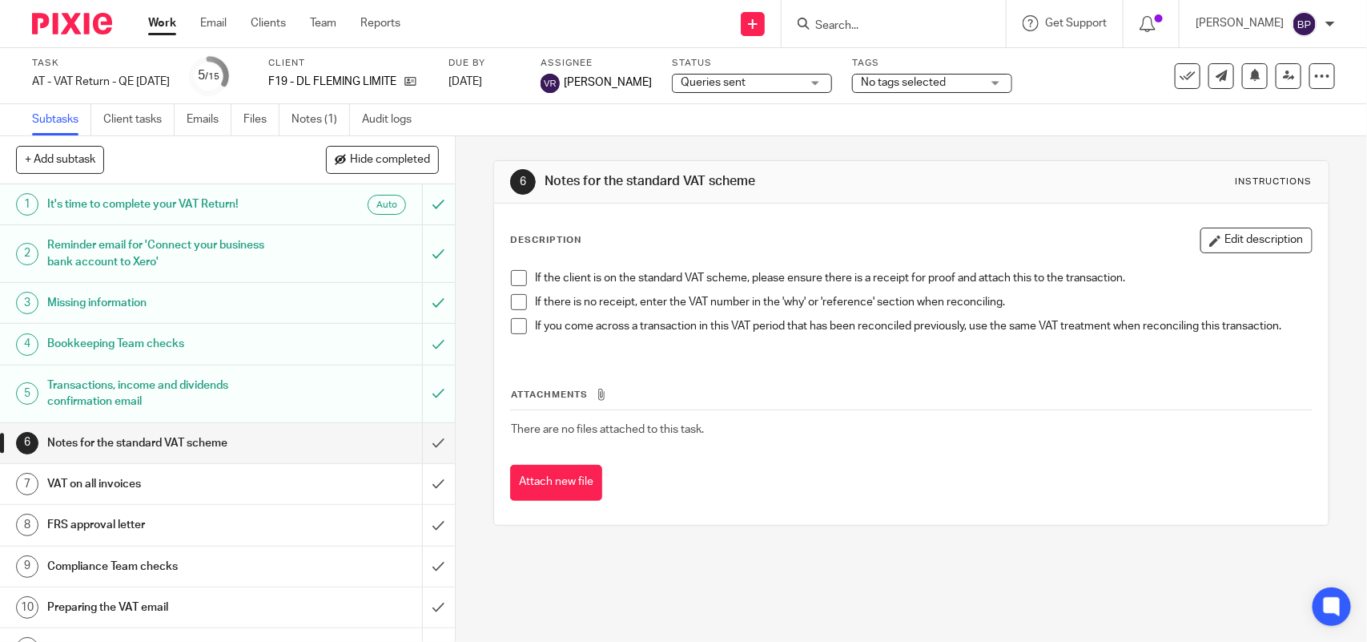
click at [234, 247] on h1 "Reminder email for 'Connect your business bank account to Xero'" at bounding box center [166, 253] width 239 height 41
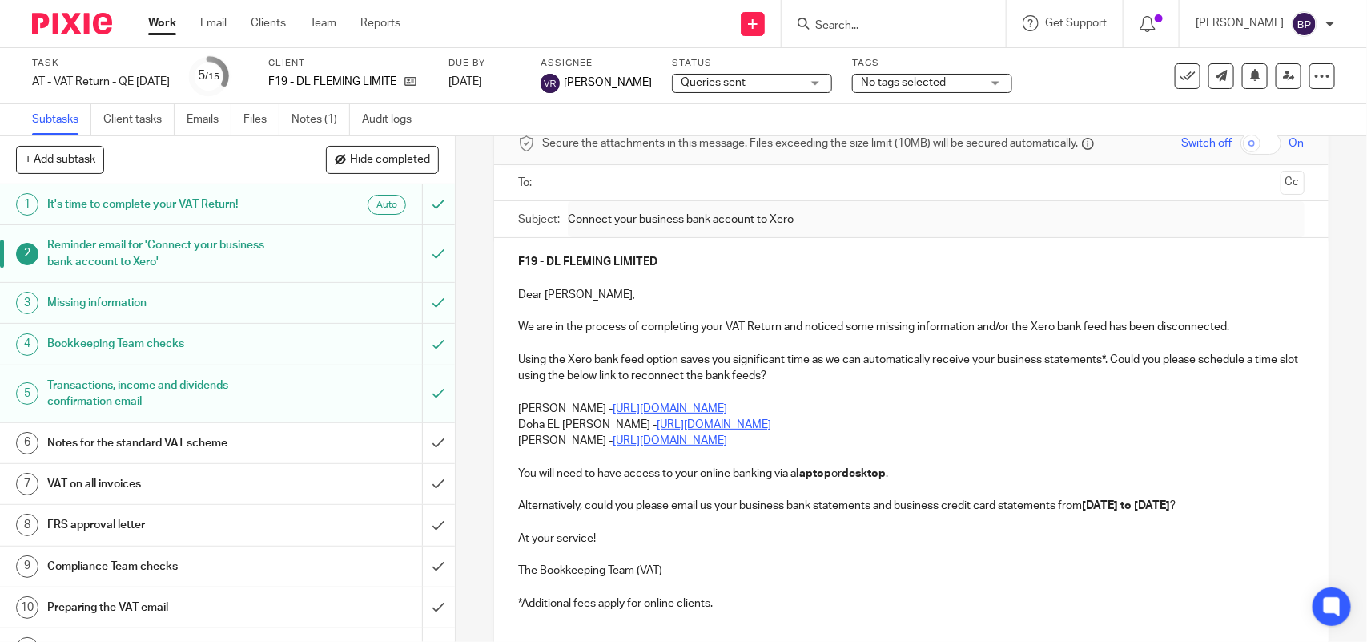
scroll to position [100, 0]
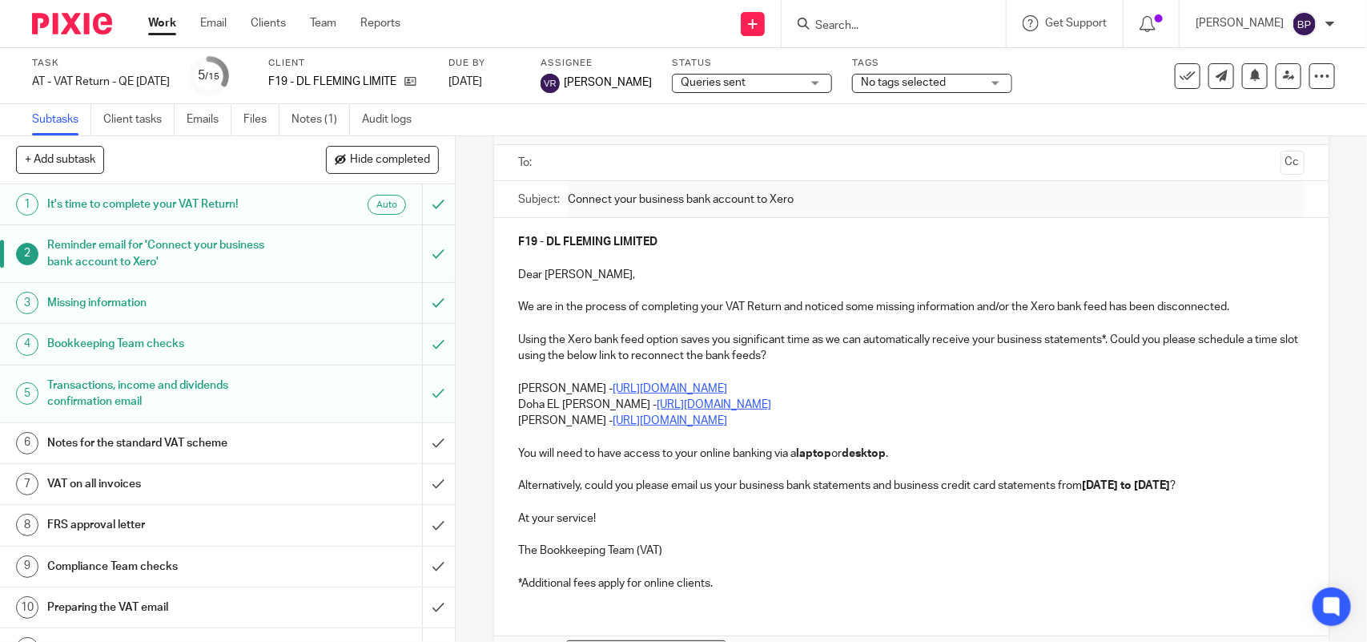
click at [518, 301] on p "We are in the process of completing your VAT Return and noticed some missing in…" at bounding box center [911, 307] width 786 height 16
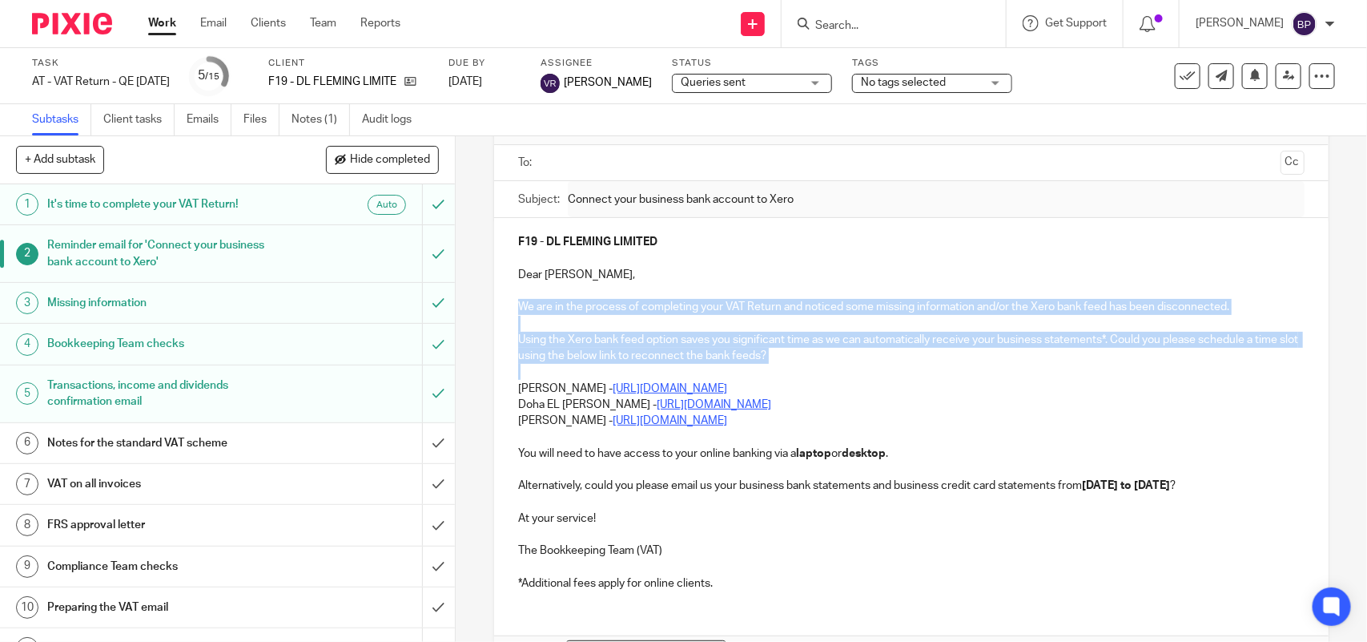
copy div "We are in the process of completing your VAT Return and noticed some missing in…"
drag, startPoint x: 511, startPoint y: 383, endPoint x: 897, endPoint y: 386, distance: 386.0
click at [511, 383] on div "F19 - [PERSON_NAME] LIMITED Dear [PERSON_NAME], We are in the process of comple…" at bounding box center [911, 410] width 834 height 385
copy p "[PERSON_NAME] - [URL][DOMAIN_NAME]"
click at [518, 447] on p "You will need to have access to your online banking via a laptop or desktop ." at bounding box center [911, 453] width 786 height 16
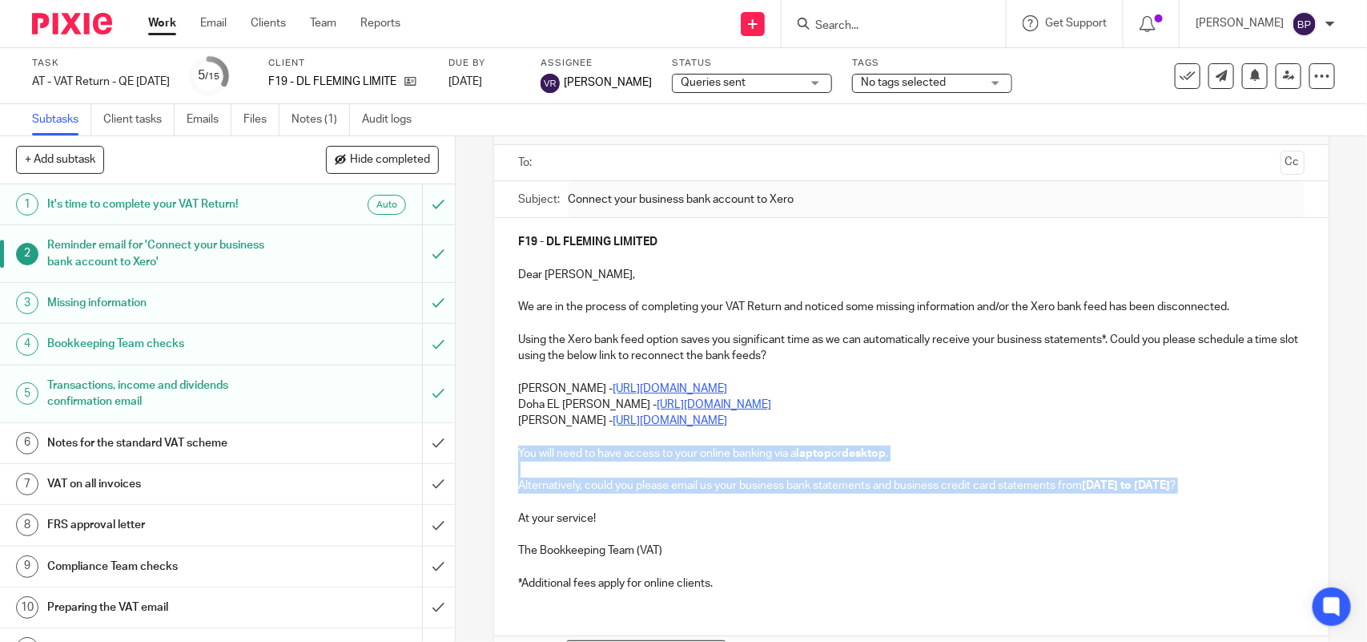
copy div "You will need to have access to your online banking via a laptop or desktop . A…"
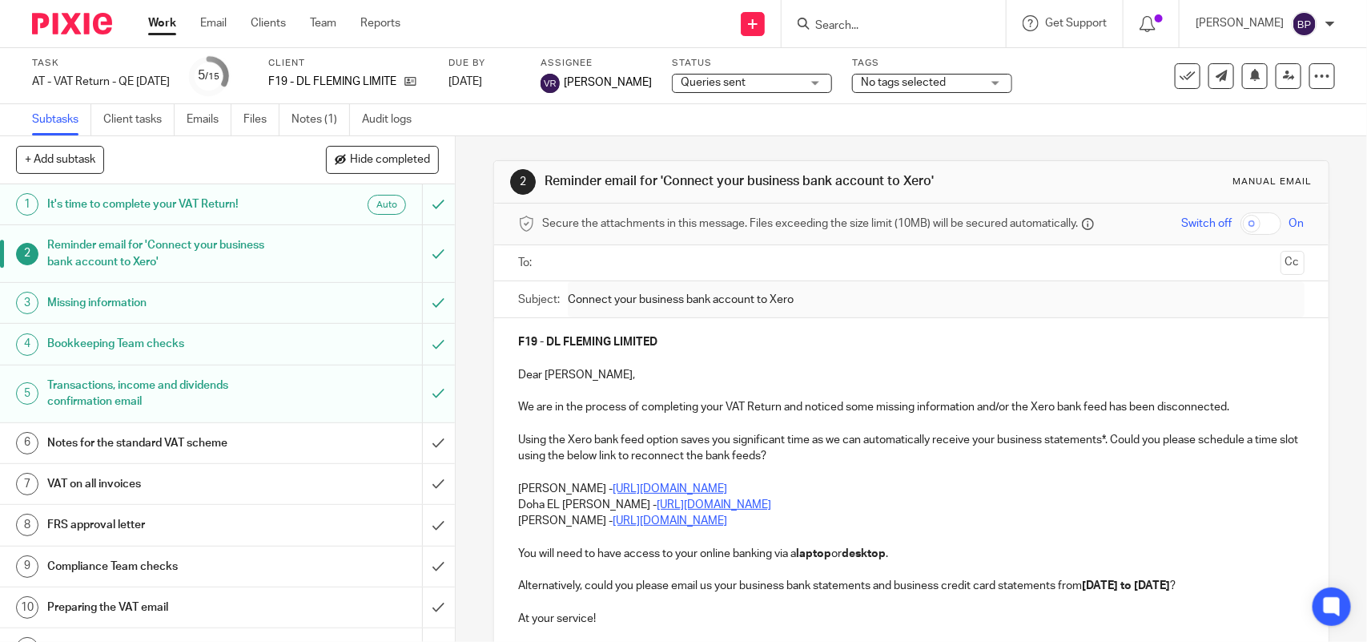
scroll to position [200, 0]
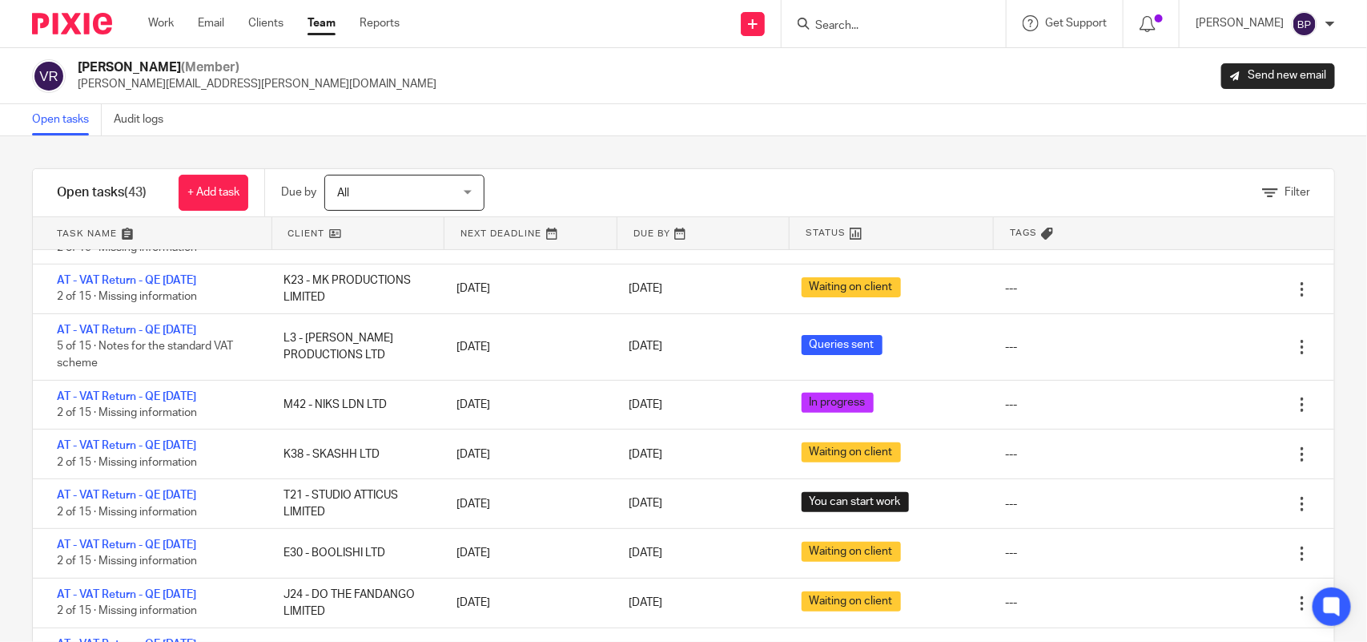
scroll to position [300, 0]
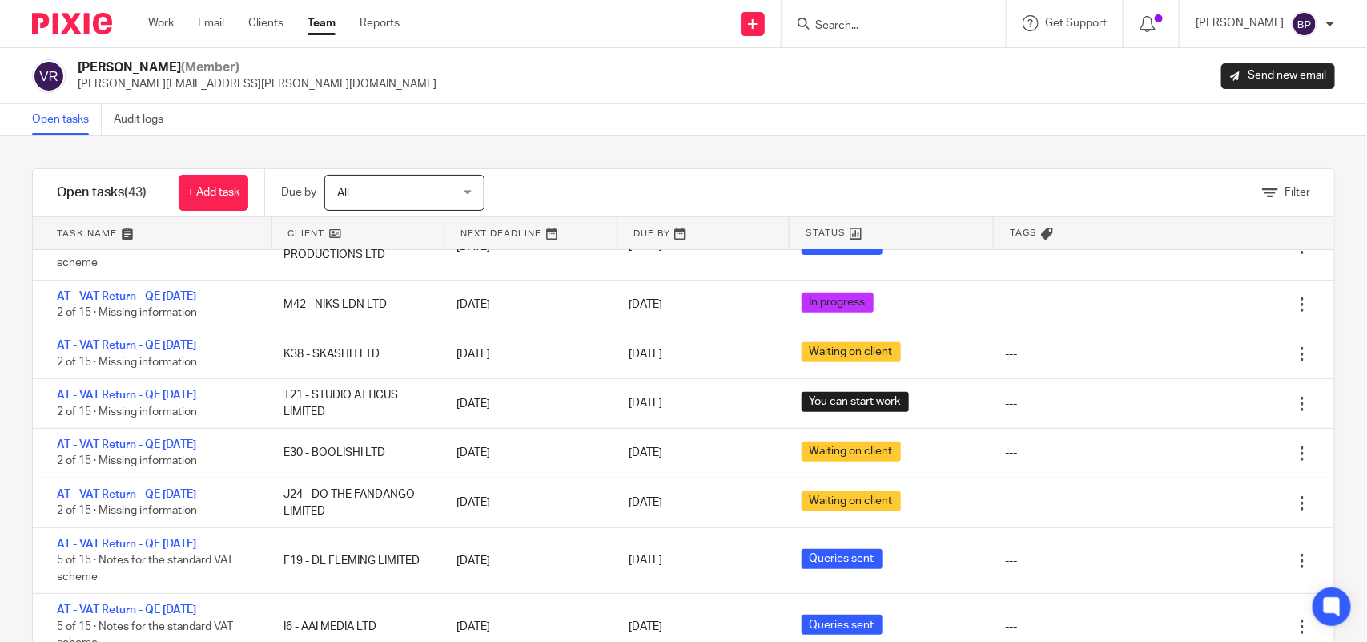
click at [659, 143] on div "Filter tasks Only show tasks matching all of these conditions 1 Client name Is …" at bounding box center [683, 388] width 1367 height 505
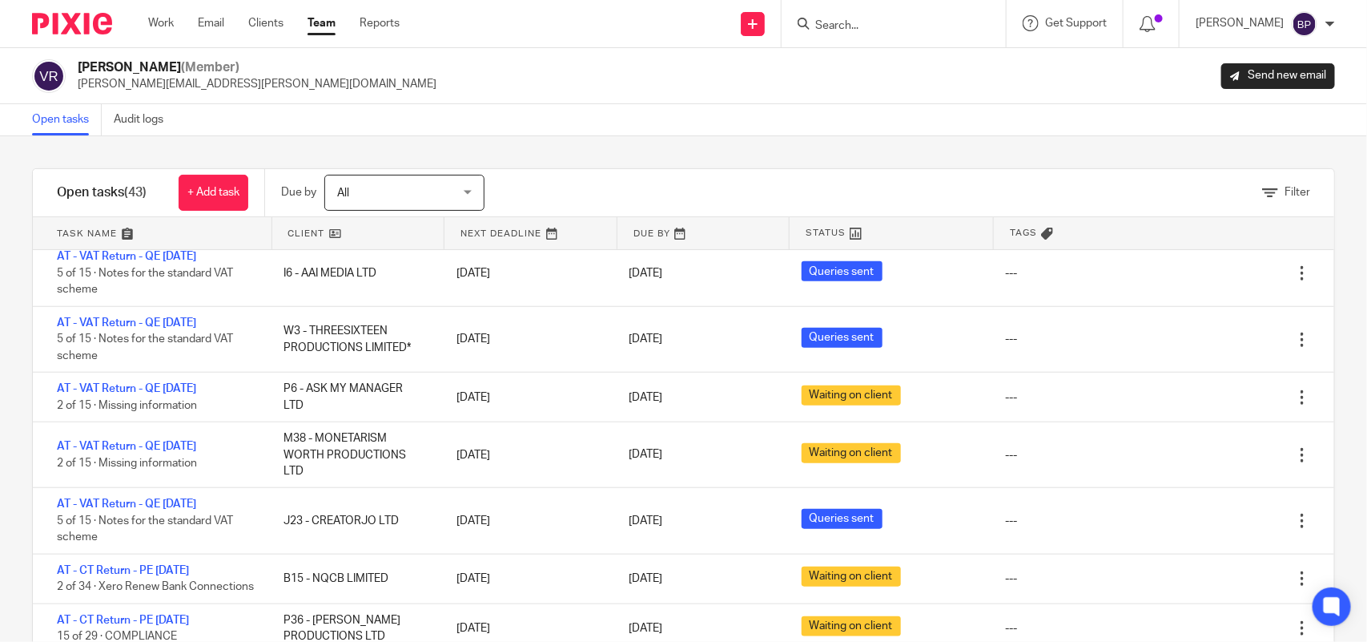
scroll to position [701, 0]
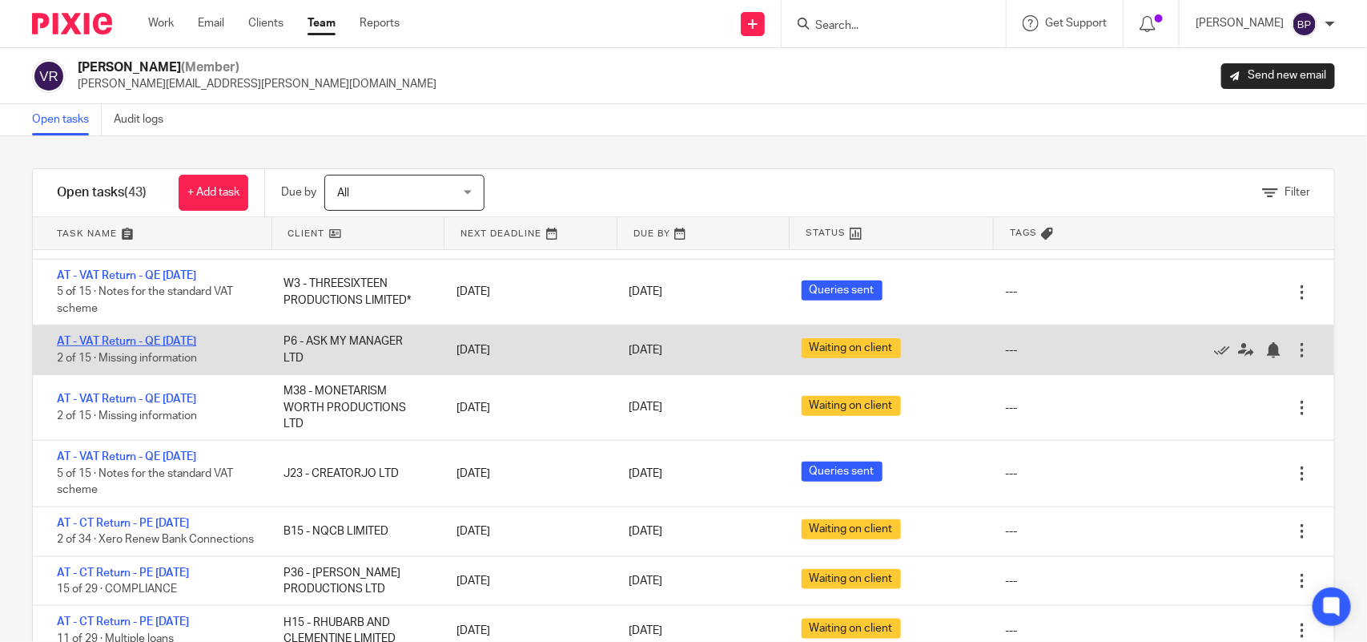
click at [163, 342] on link "AT - VAT Return - QE [DATE]" at bounding box center [126, 341] width 139 height 11
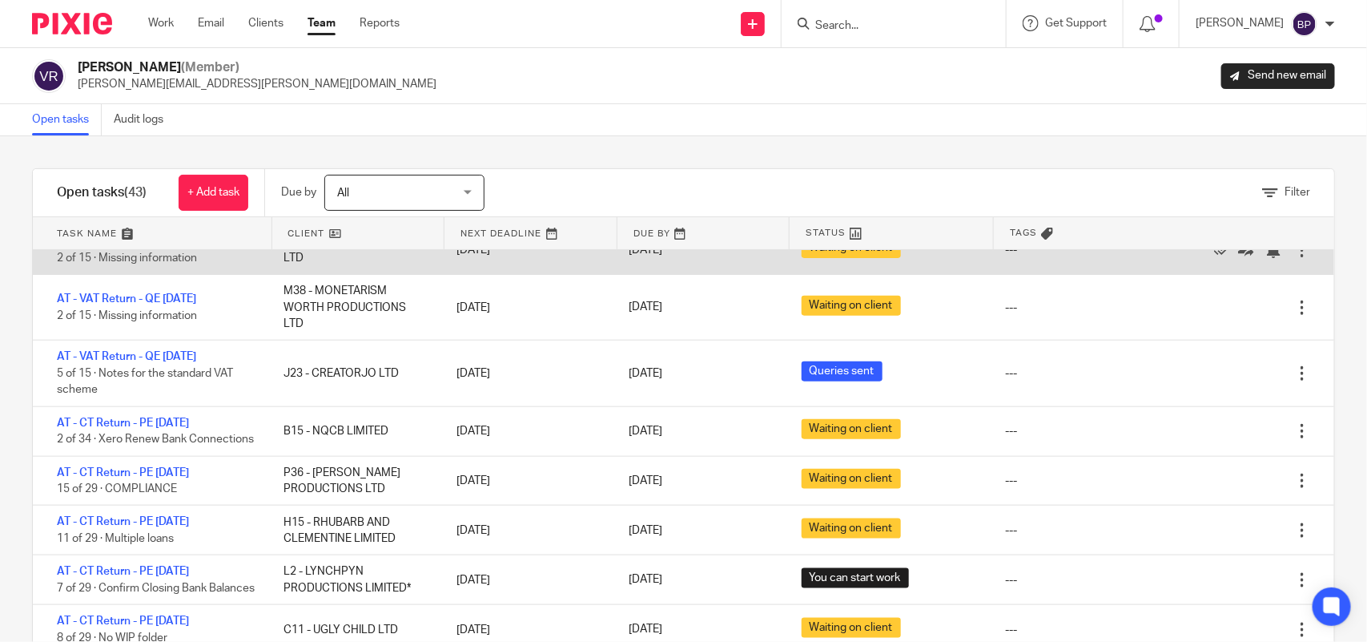
scroll to position [901, 0]
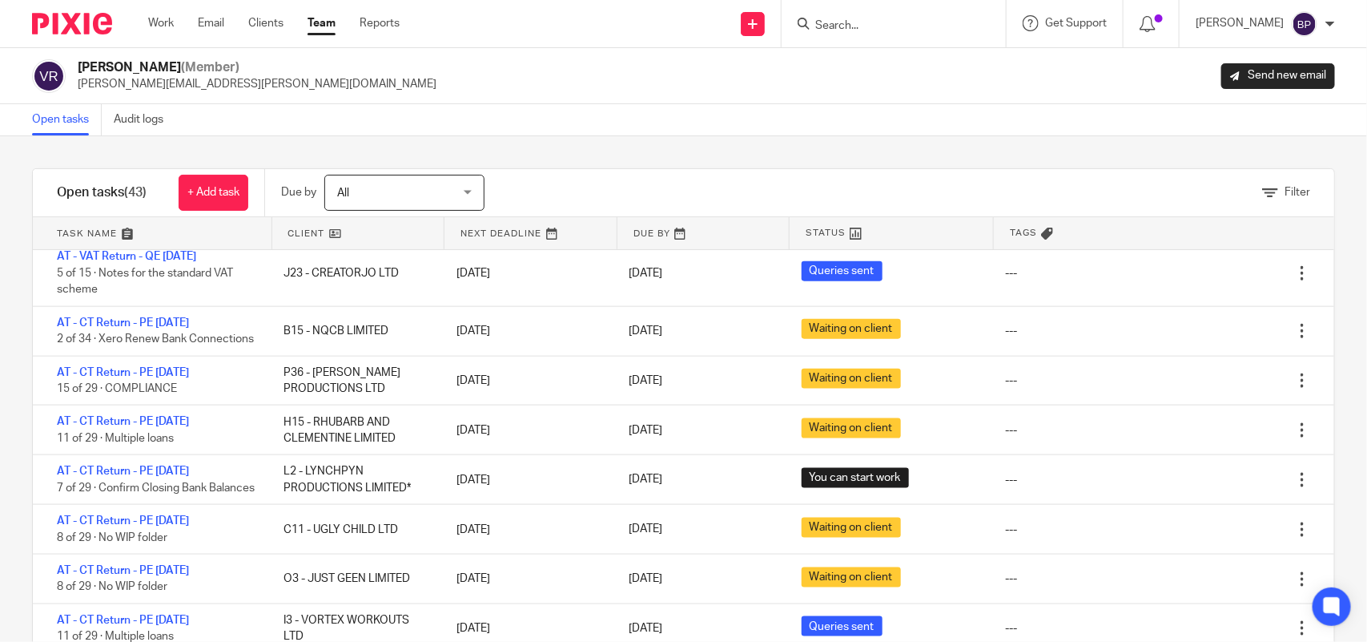
drag, startPoint x: 178, startPoint y: 430, endPoint x: 665, endPoint y: 154, distance: 559.9
click at [671, 129] on div "Open tasks Audit logs" at bounding box center [683, 120] width 1367 height 32
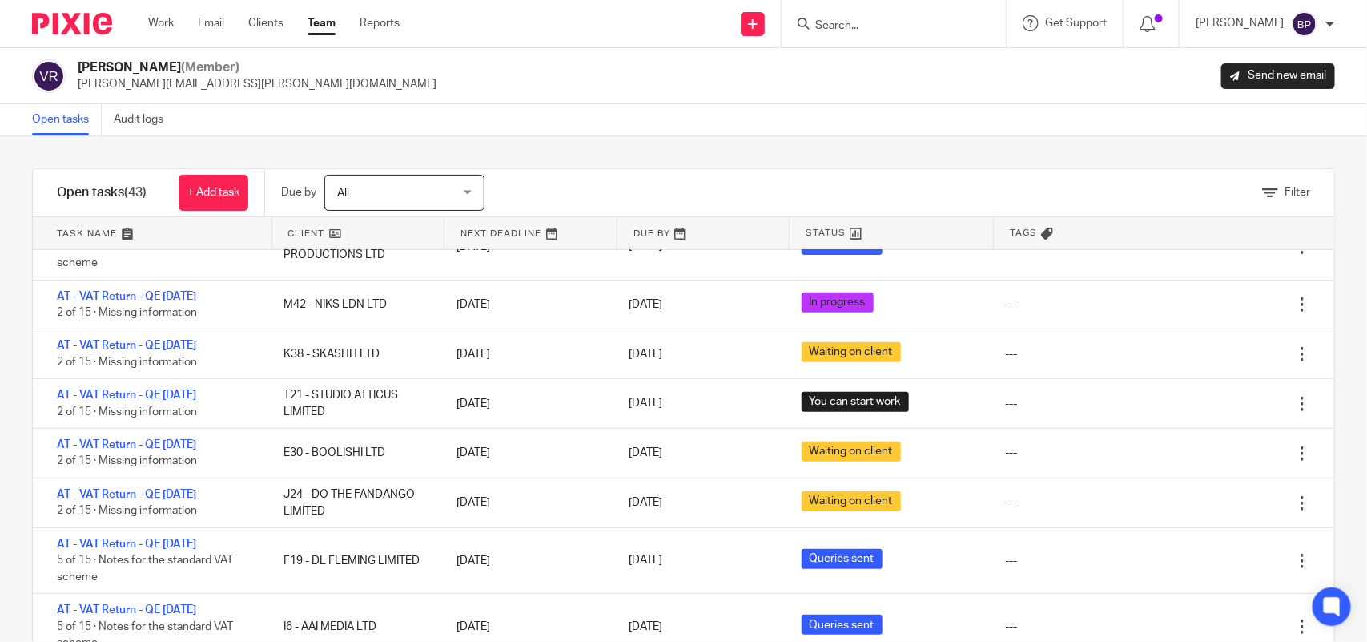
scroll to position [400, 0]
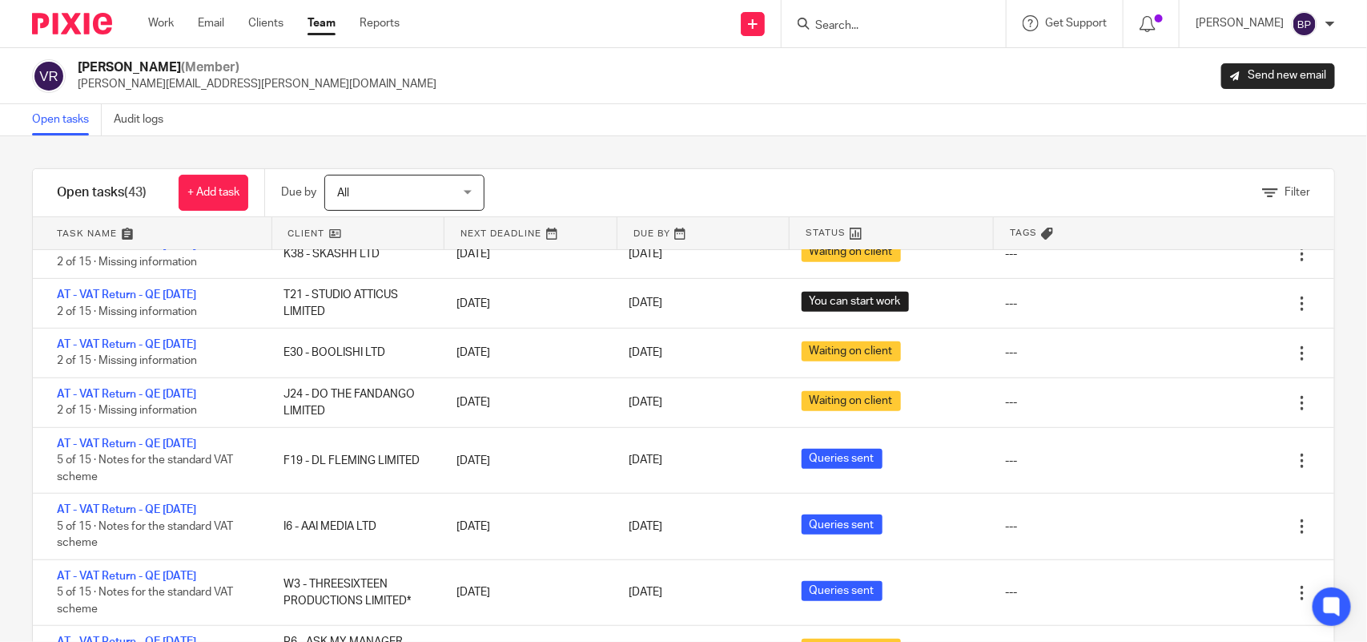
click at [50, 118] on link "Open tasks" at bounding box center [67, 119] width 70 height 31
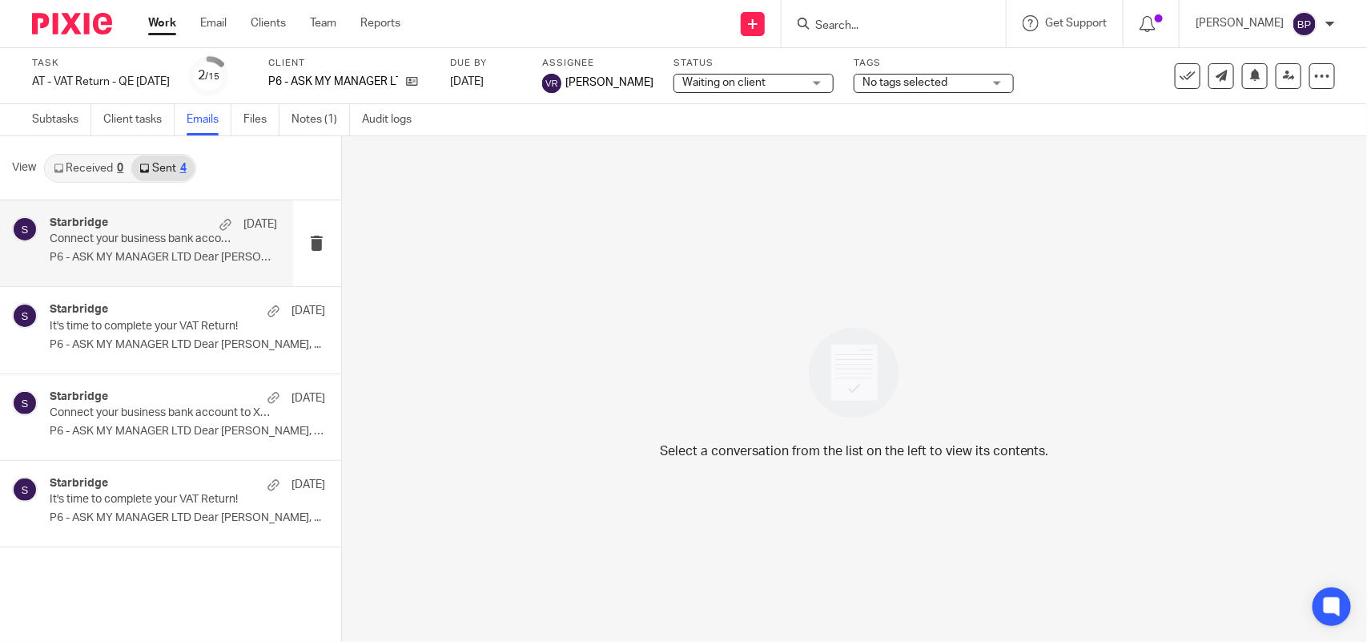
click at [177, 244] on p "Connect your business bank account to Xero" at bounding box center [141, 239] width 182 height 14
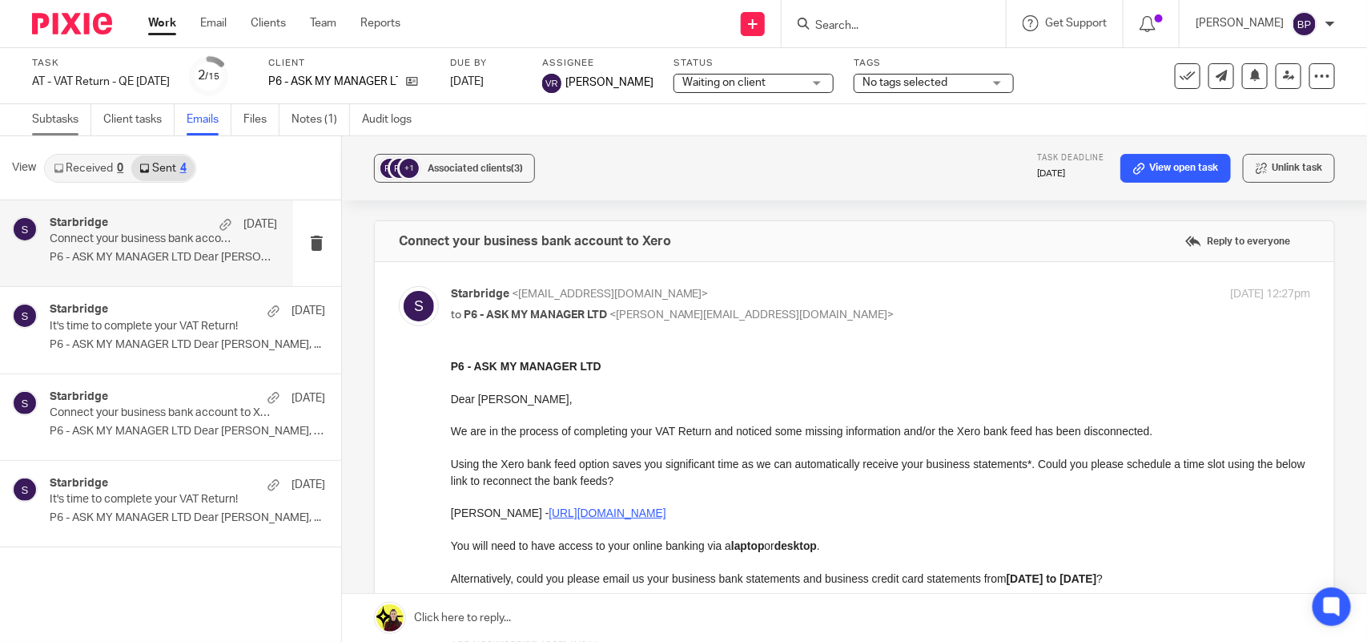
click at [62, 127] on link "Subtasks" at bounding box center [61, 119] width 59 height 31
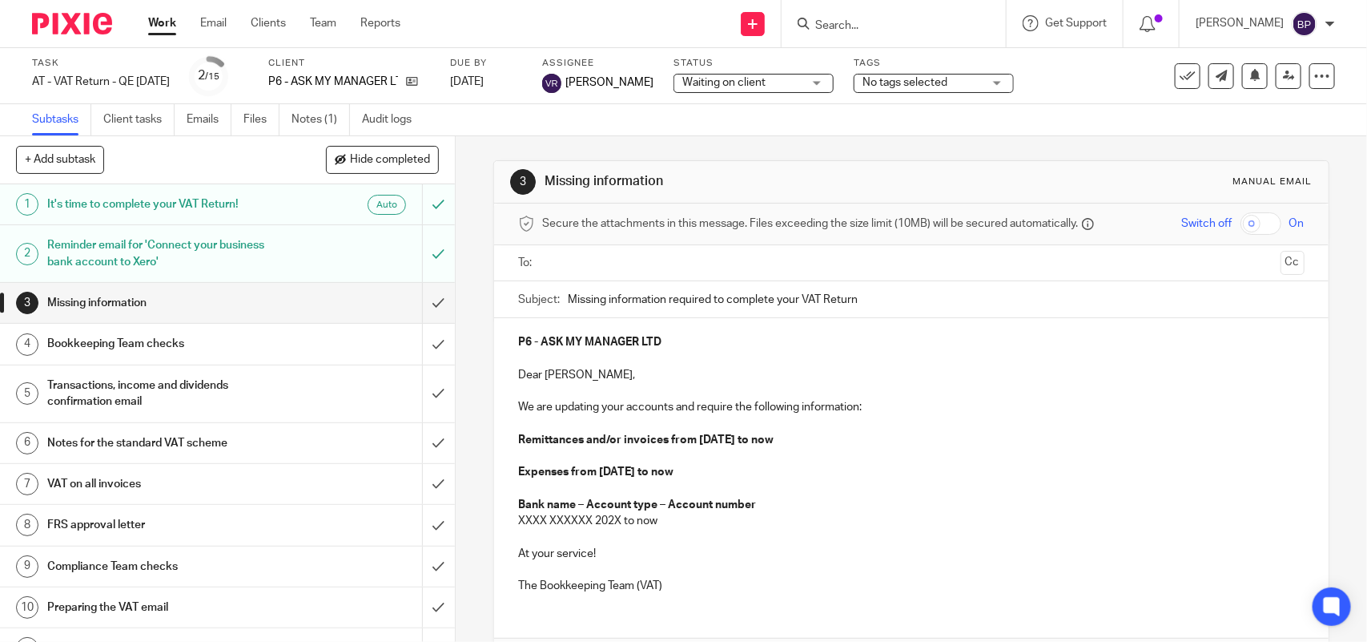
click at [322, 250] on div "Reminder email for 'Connect your business bank account to Xero'" at bounding box center [226, 253] width 359 height 41
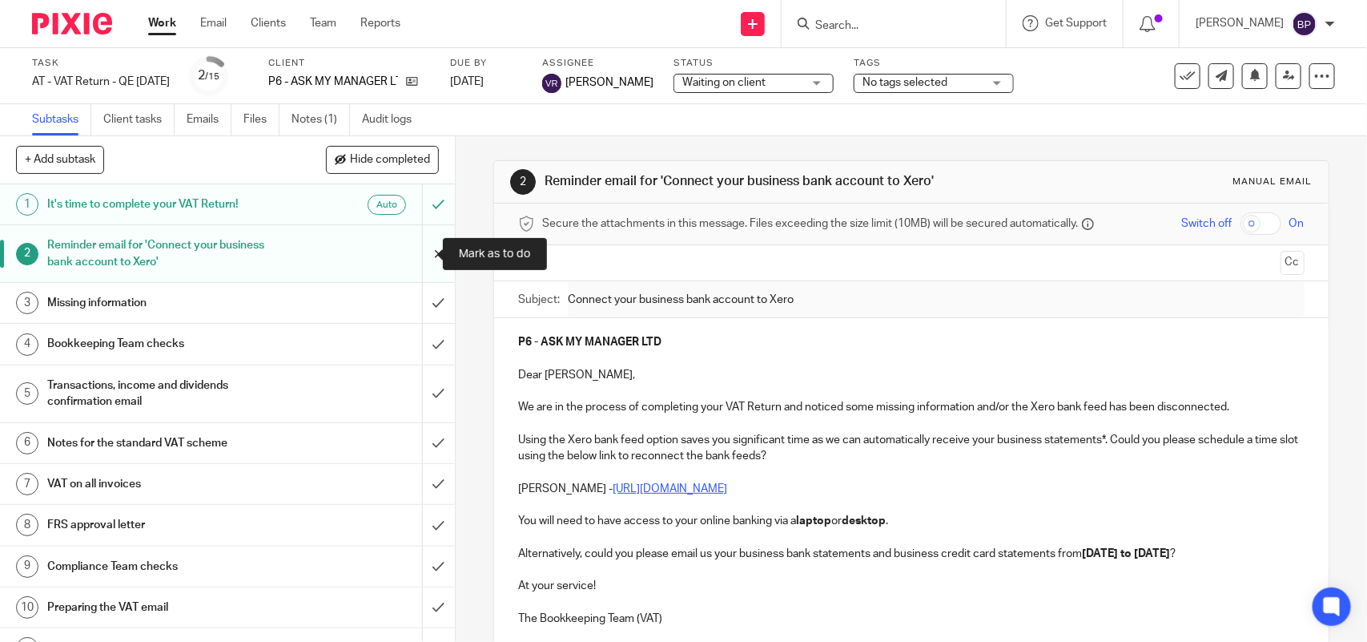
click at [425, 244] on input "submit" at bounding box center [227, 253] width 455 height 57
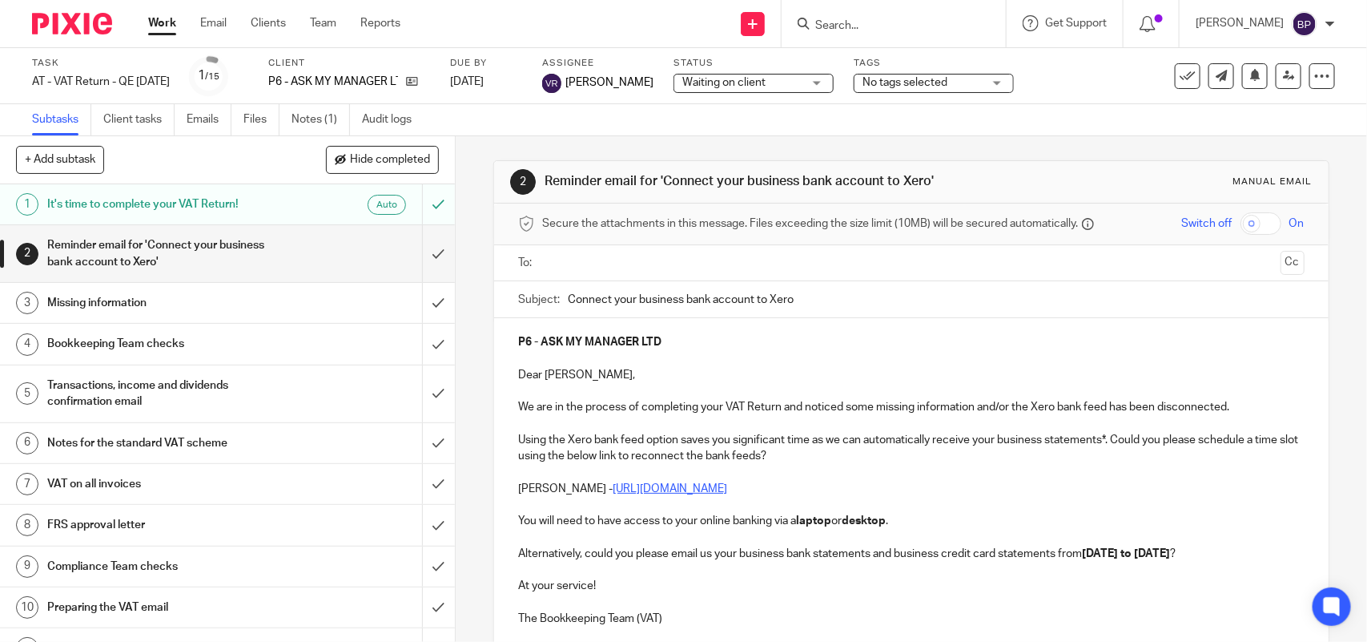
drag, startPoint x: 609, startPoint y: 264, endPoint x: 658, endPoint y: 264, distance: 48.1
click at [610, 264] on input "text" at bounding box center [911, 263] width 726 height 18
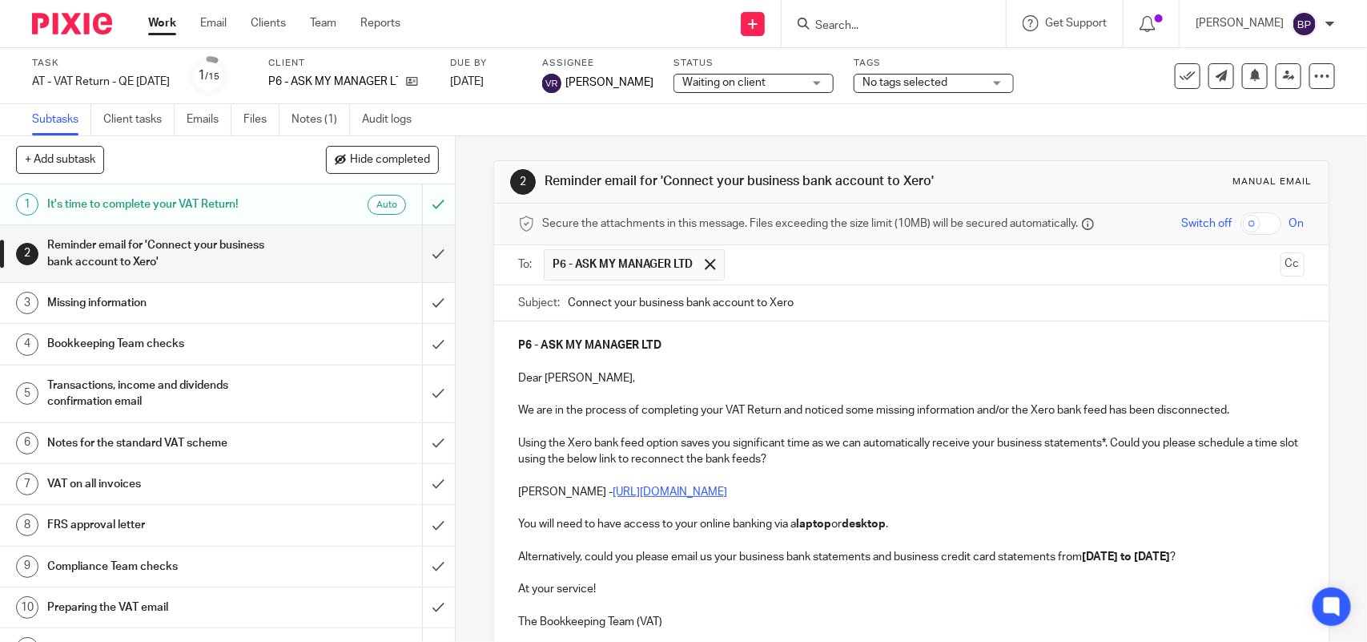
click at [568, 302] on input "Connect your business bank account to Xero" at bounding box center [936, 303] width 736 height 36
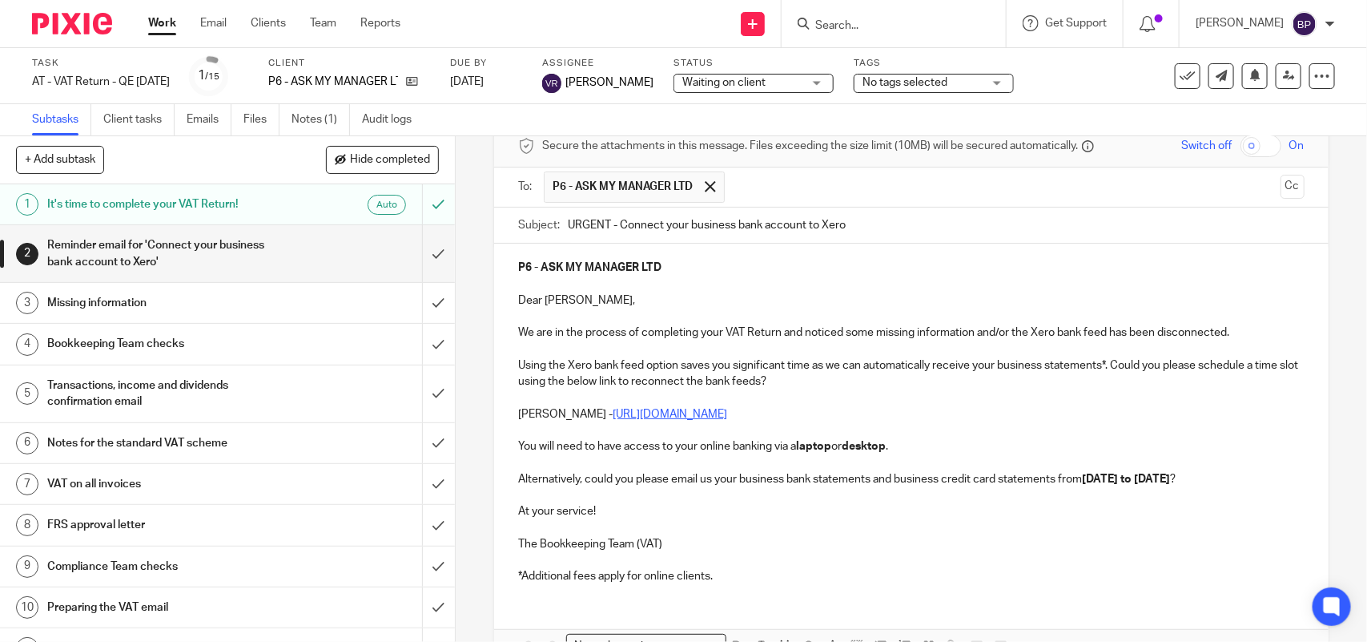
scroll to position [179, 0]
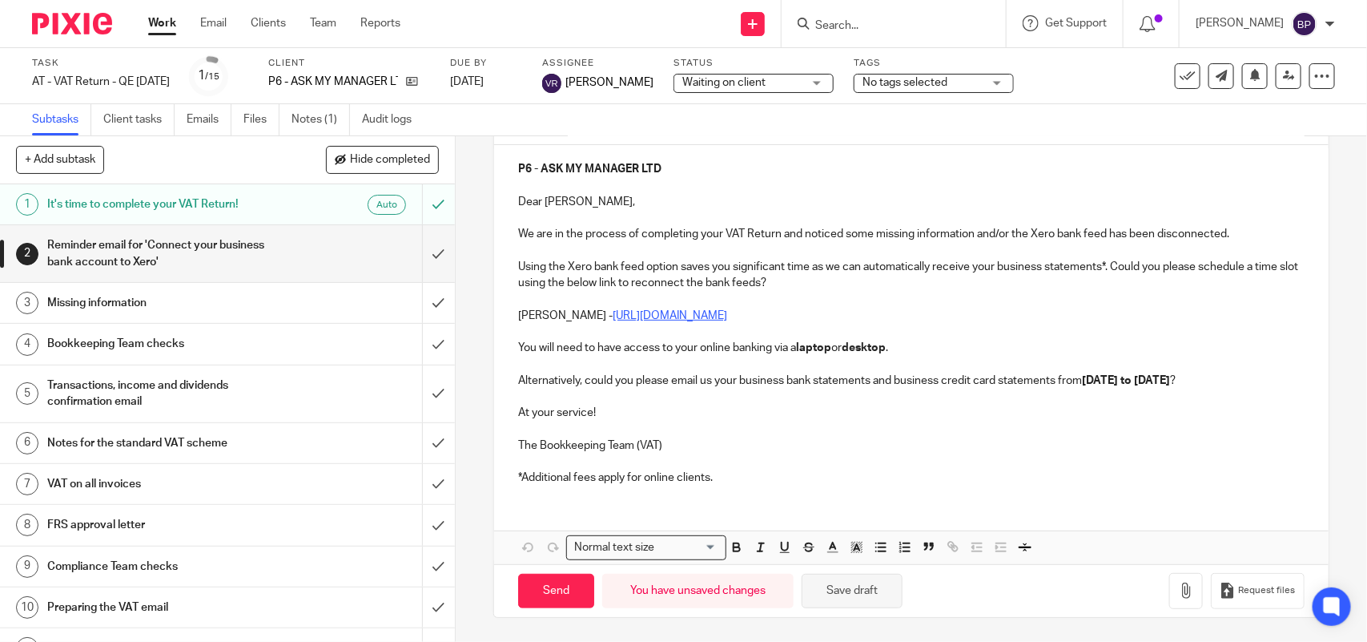
type input "URGENT - Connect your business bank account to Xero"
click at [871, 589] on button "Save draft" at bounding box center [852, 590] width 101 height 34
drag, startPoint x: 541, startPoint y: 593, endPoint x: 549, endPoint y: 586, distance: 11.4
click at [541, 593] on input "Send" at bounding box center [556, 590] width 76 height 34
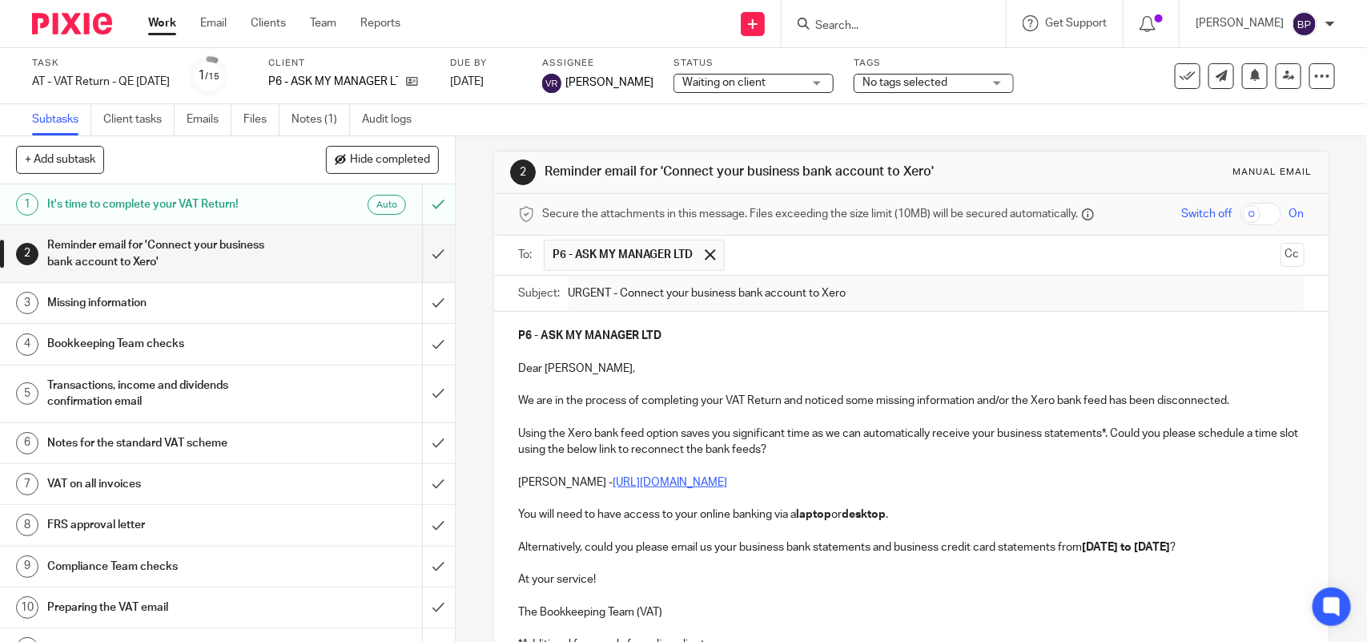
scroll to position [0, 0]
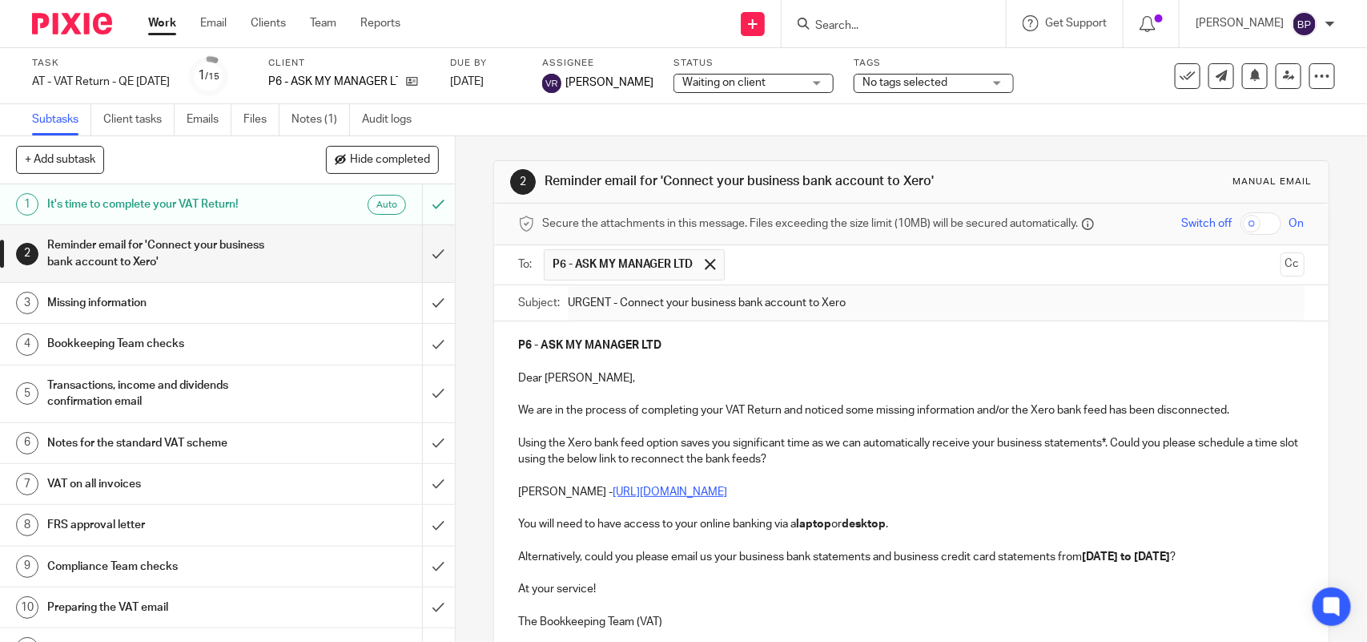
type input "Sent"
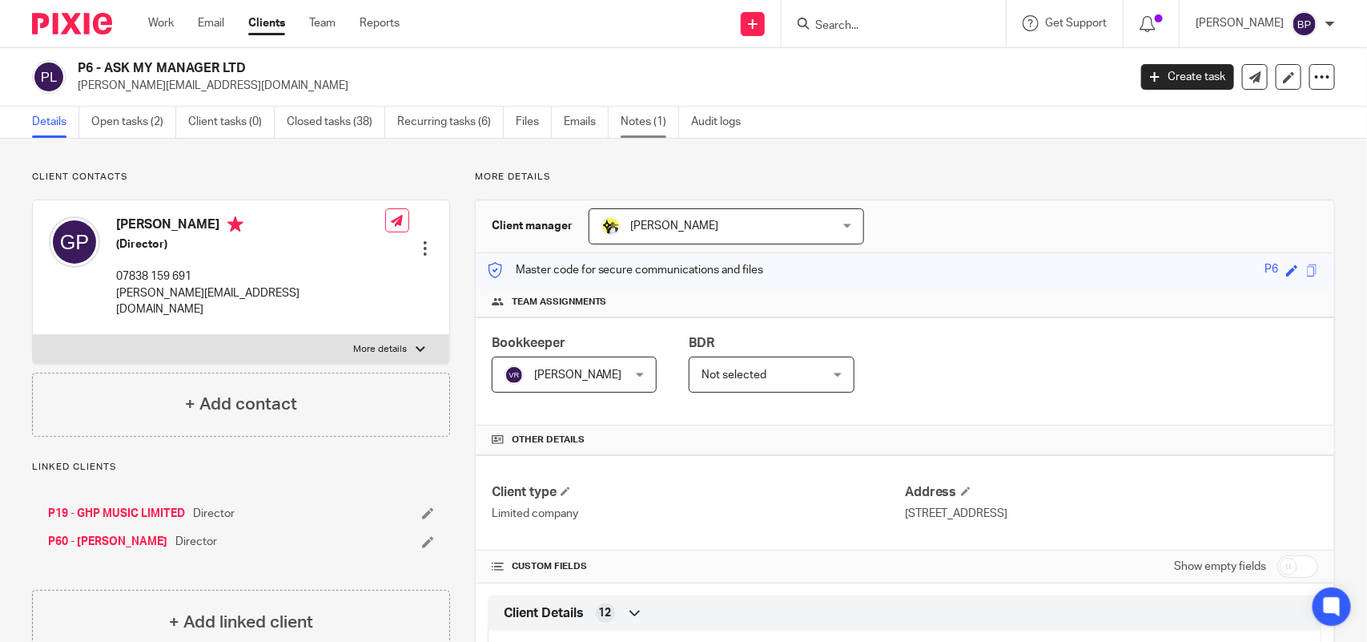
click at [650, 115] on link "Notes (1)" at bounding box center [650, 122] width 58 height 31
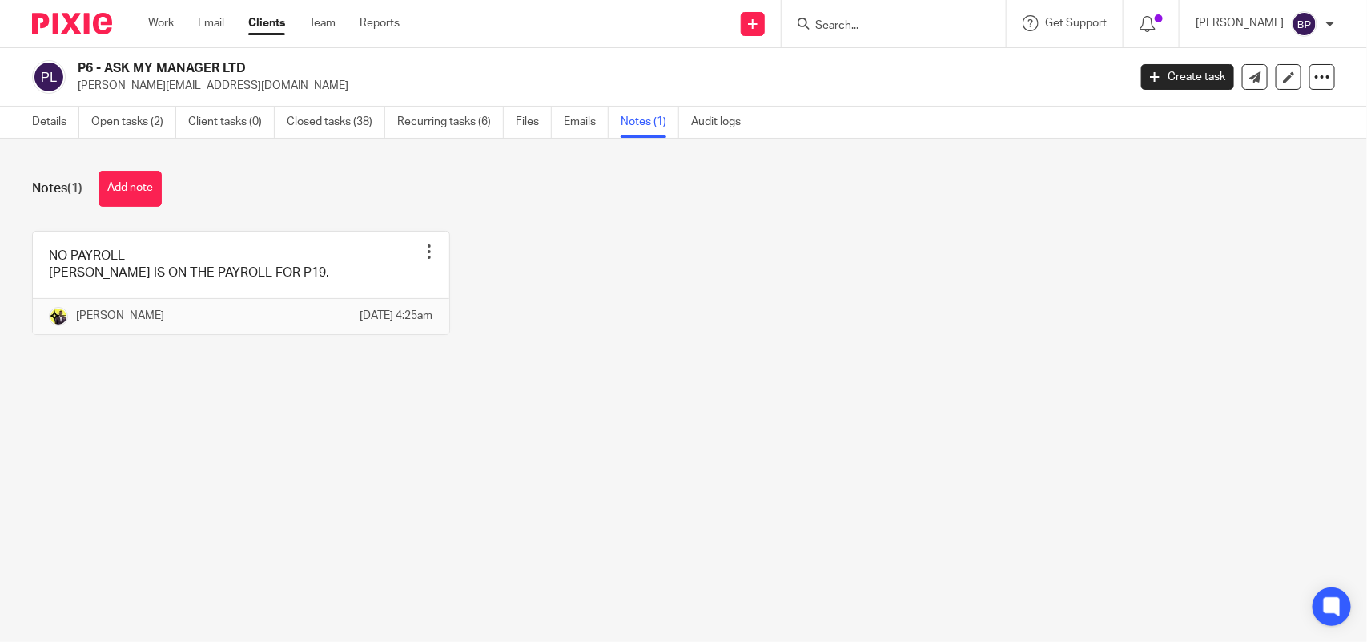
click at [30, 103] on div "P6 - ASK MY MANAGER LTD [PERSON_NAME][EMAIL_ADDRESS][DOMAIN_NAME] Create task U…" at bounding box center [683, 77] width 1367 height 58
click at [40, 116] on link "Details" at bounding box center [55, 122] width 47 height 31
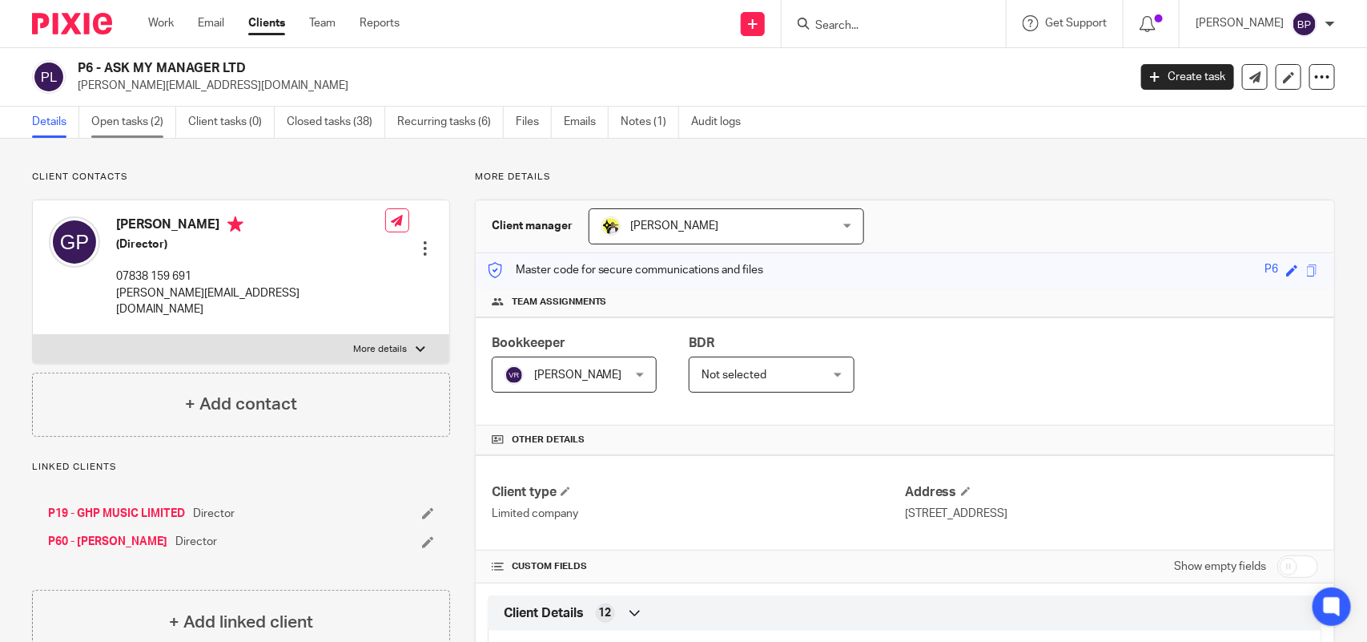
click at [158, 126] on link "Open tasks (2)" at bounding box center [133, 122] width 85 height 31
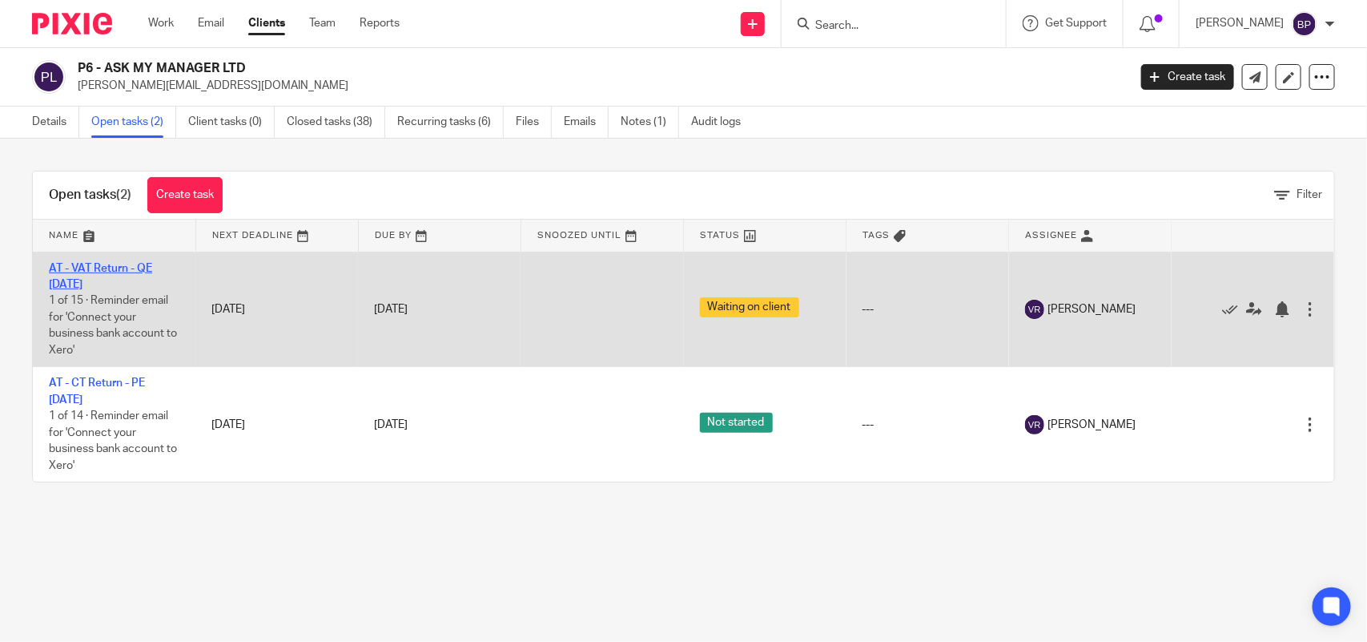
click at [143, 265] on link "AT - VAT Return - QE [DATE]" at bounding box center [100, 276] width 103 height 27
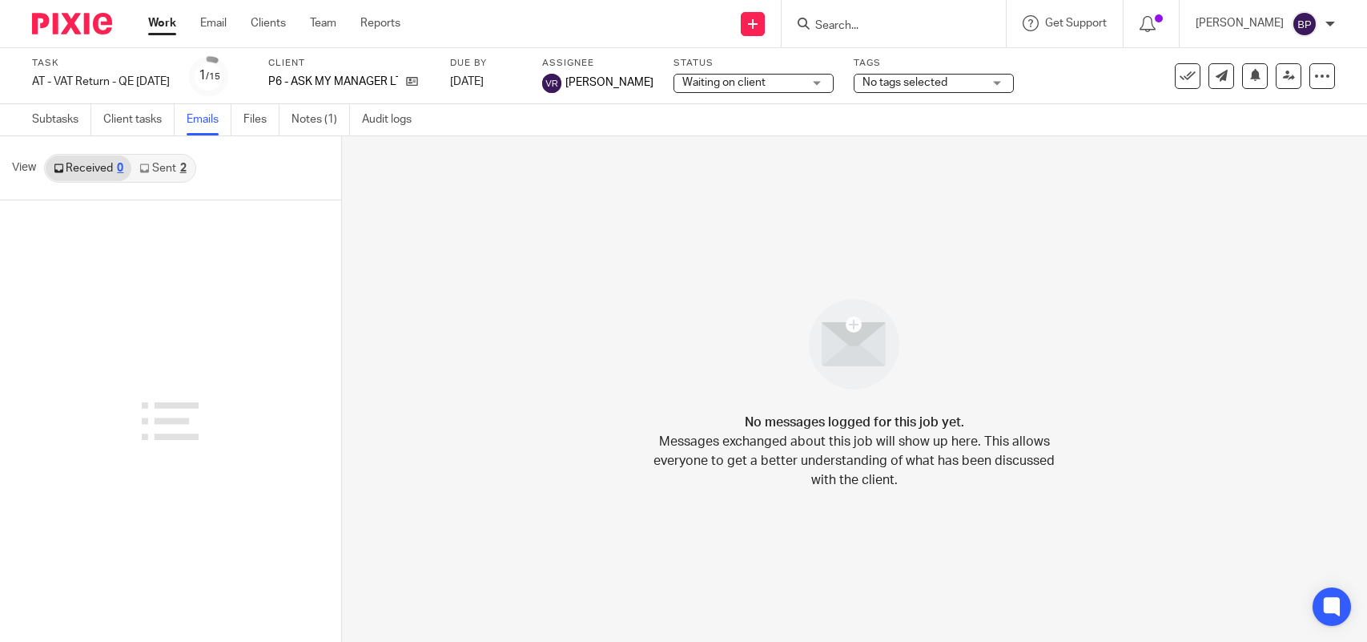
click at [156, 168] on link "Sent 2" at bounding box center [162, 168] width 62 height 26
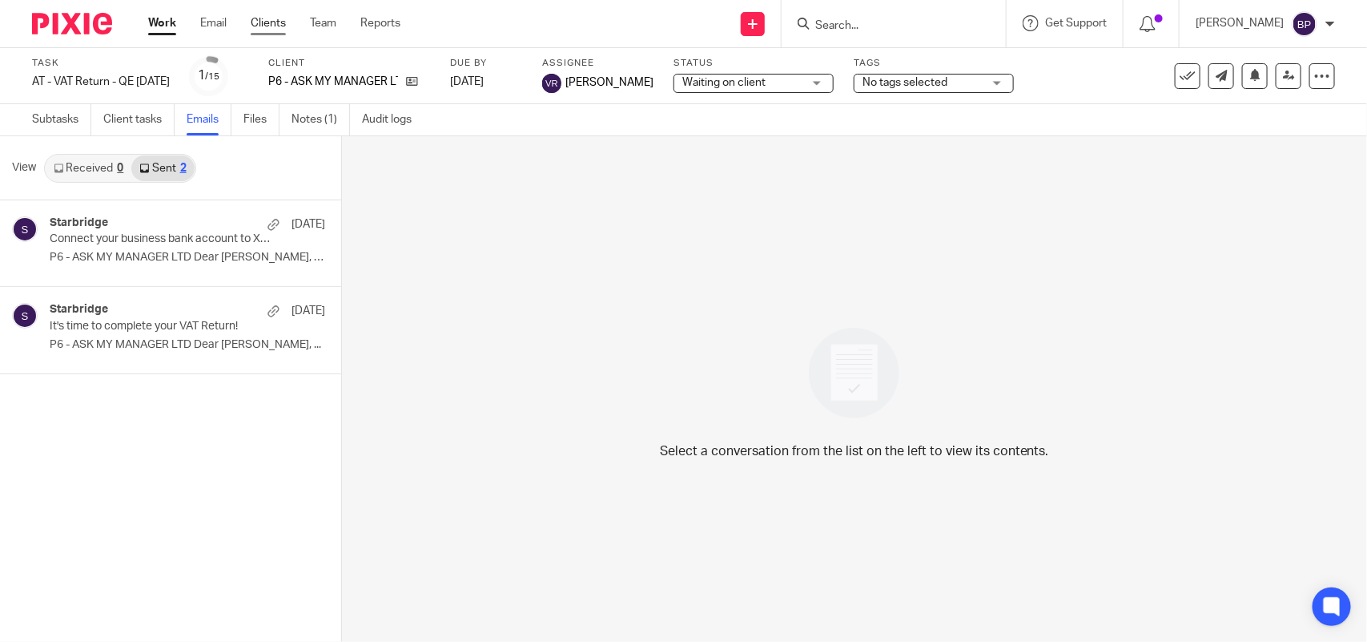
click at [265, 18] on link "Clients" at bounding box center [268, 23] width 35 height 16
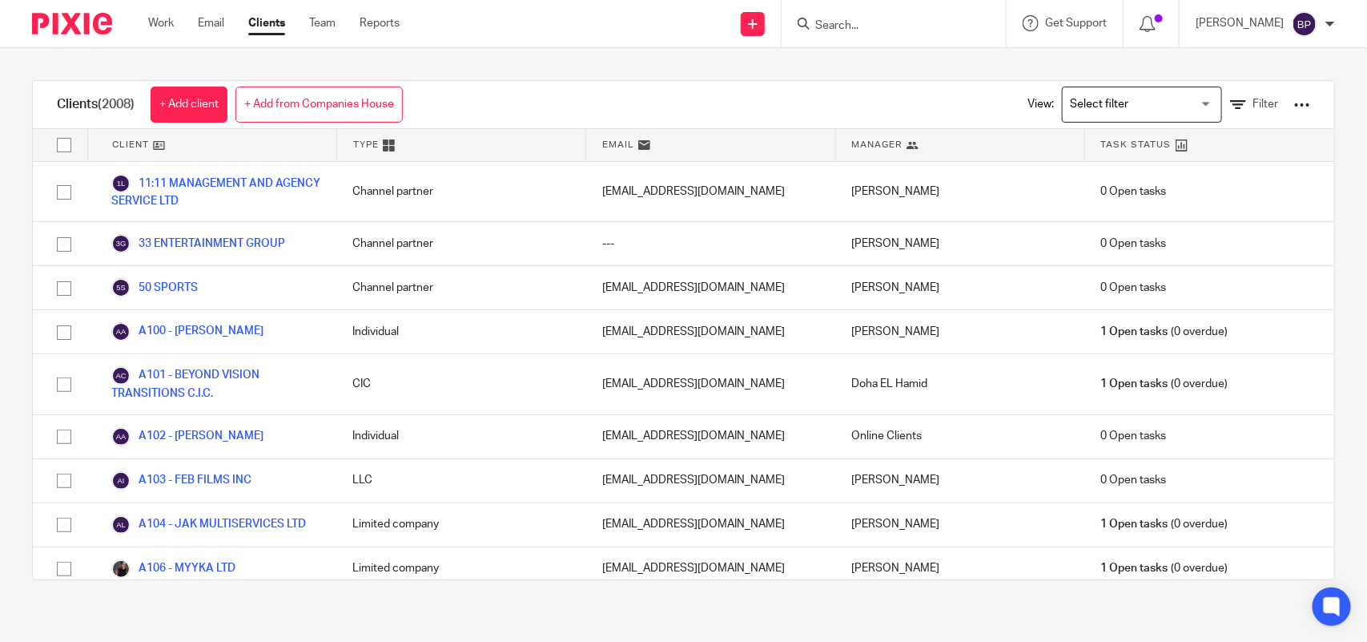
click at [862, 16] on form at bounding box center [899, 24] width 171 height 20
click at [877, 26] on input "Search" at bounding box center [886, 26] width 144 height 14
paste input "BOOLISHI LTD"
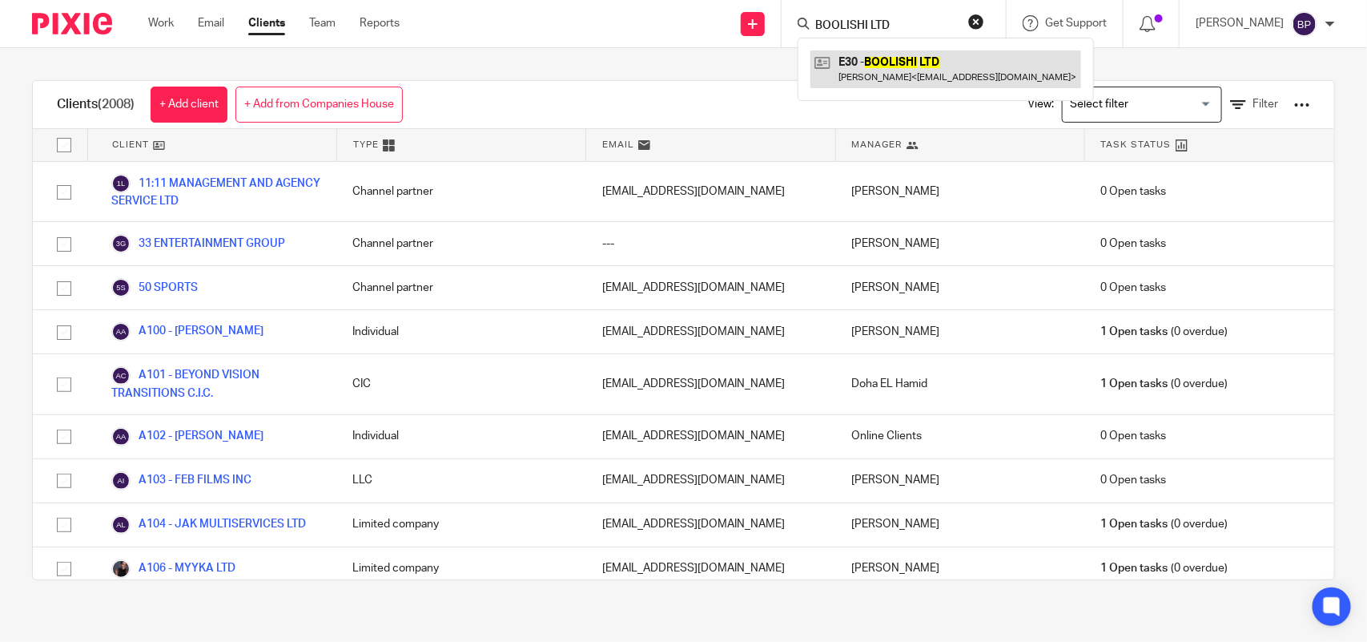
type input "BOOLISHI LTD"
click at [905, 60] on link at bounding box center [945, 68] width 271 height 37
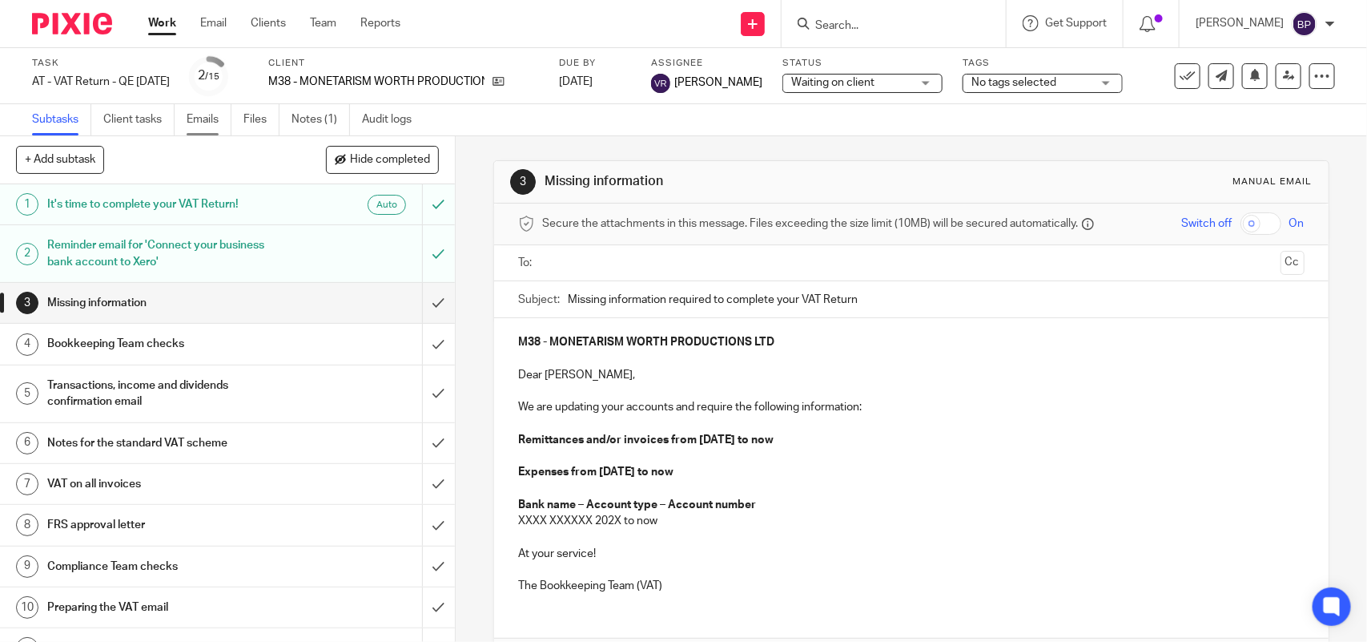
click at [210, 109] on link "Emails" at bounding box center [209, 119] width 45 height 31
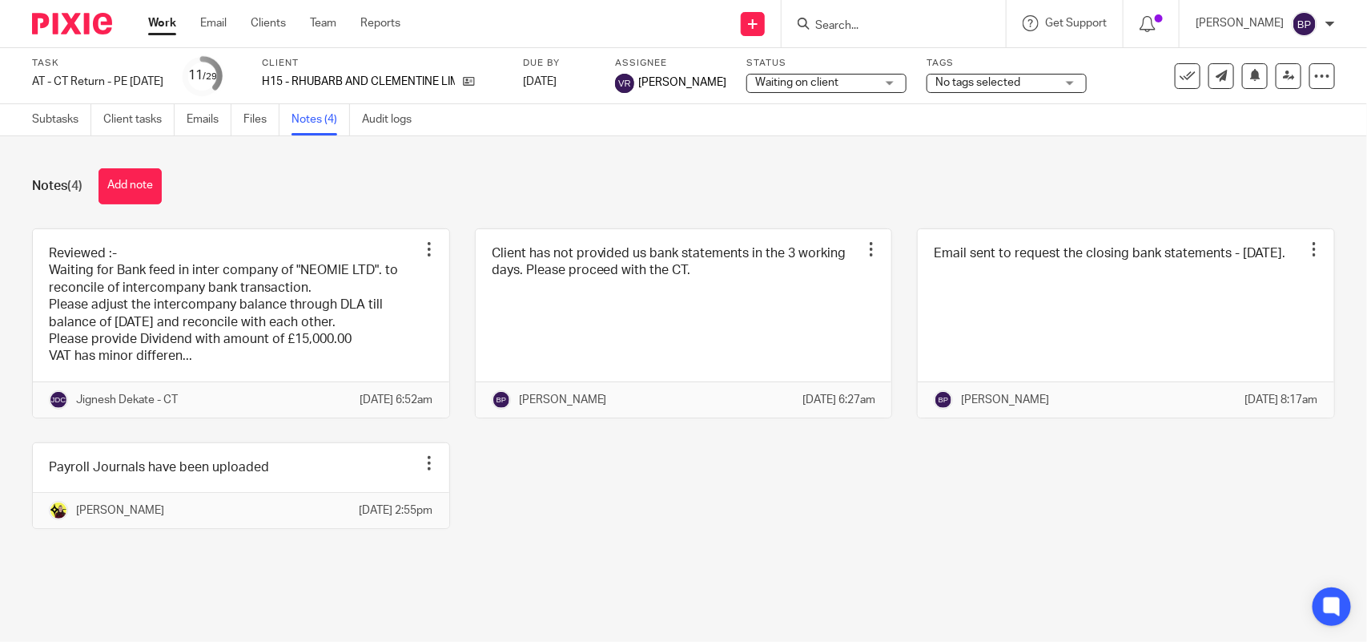
click at [275, 261] on link at bounding box center [241, 323] width 416 height 188
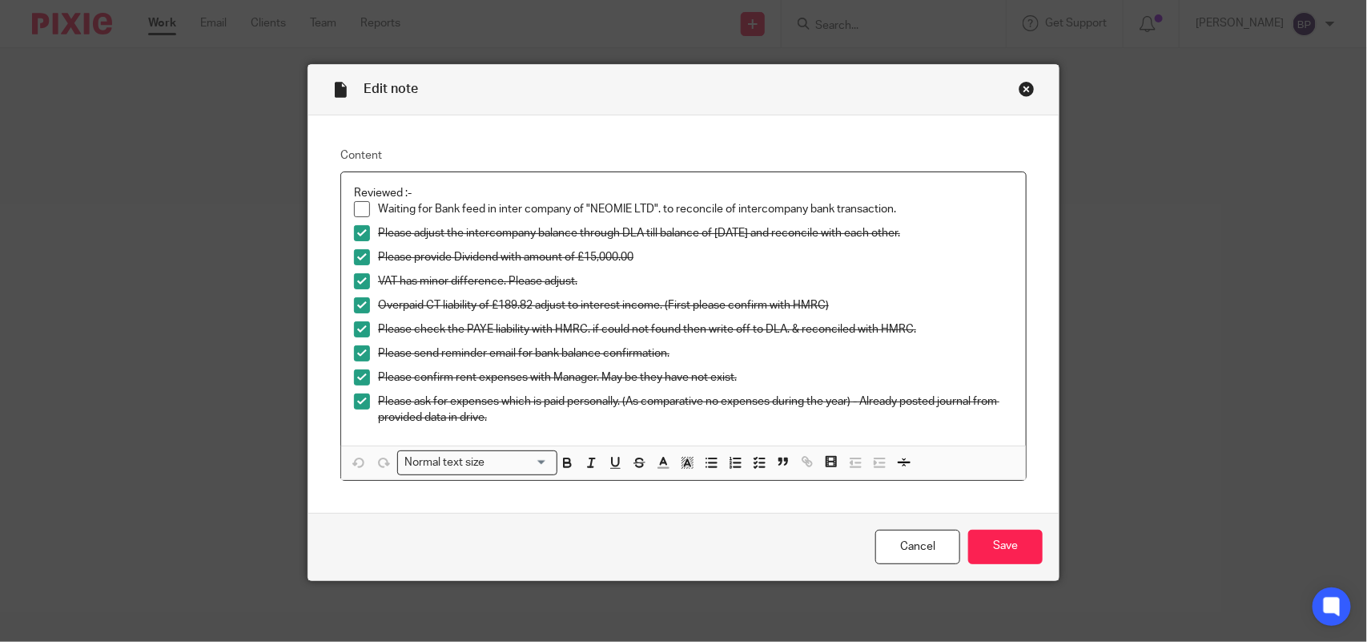
click at [1019, 89] on div "Close this dialog window" at bounding box center [1027, 89] width 16 height 16
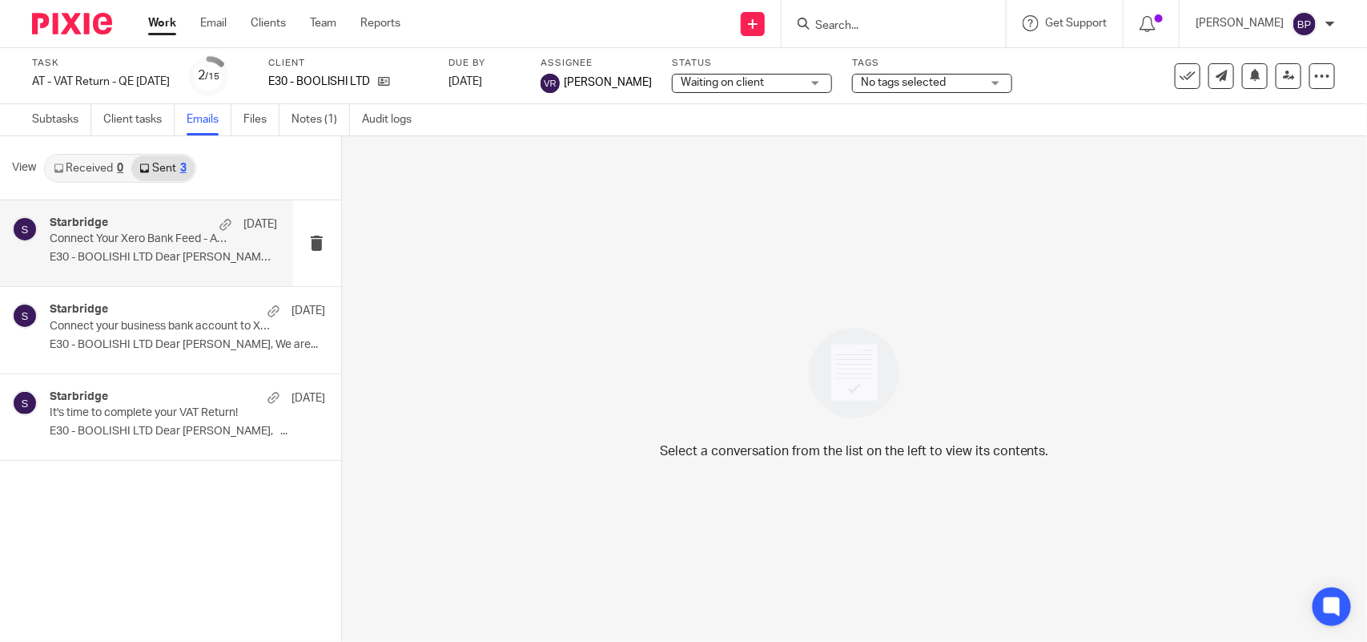
click at [154, 251] on p "E30 - BOOLISHI LTD Dear Samie, We have..." at bounding box center [163, 258] width 227 height 14
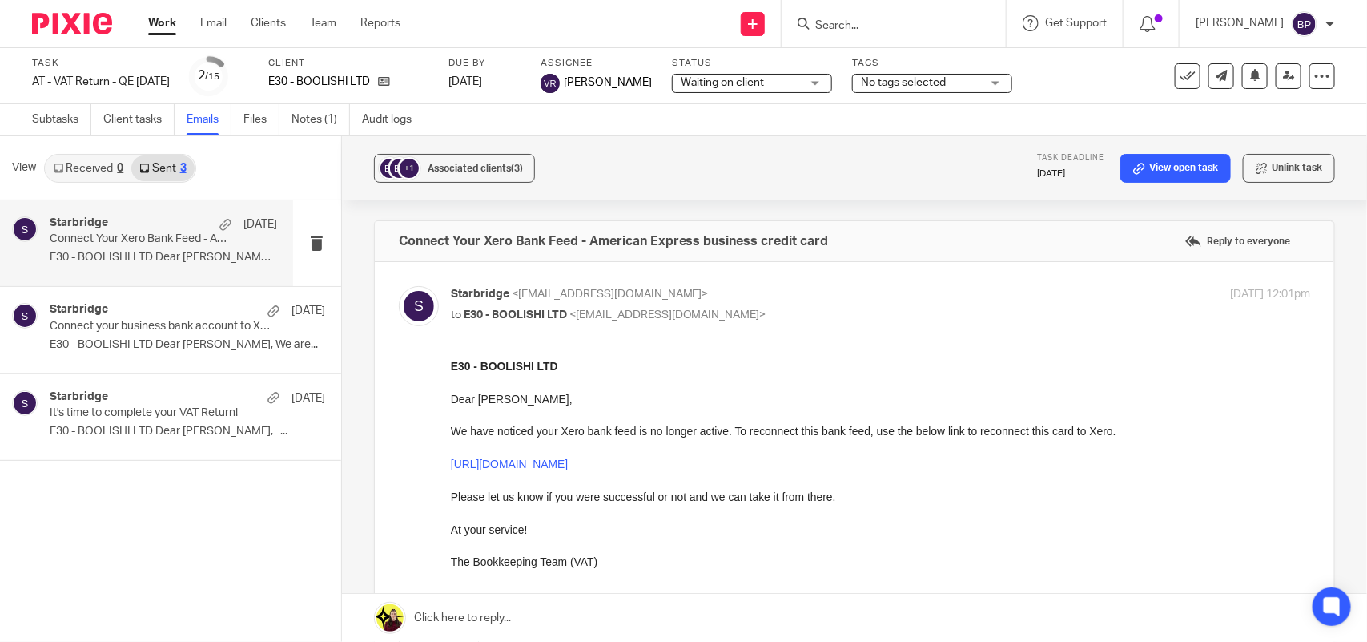
click at [74, 116] on link "Subtasks" at bounding box center [61, 119] width 59 height 31
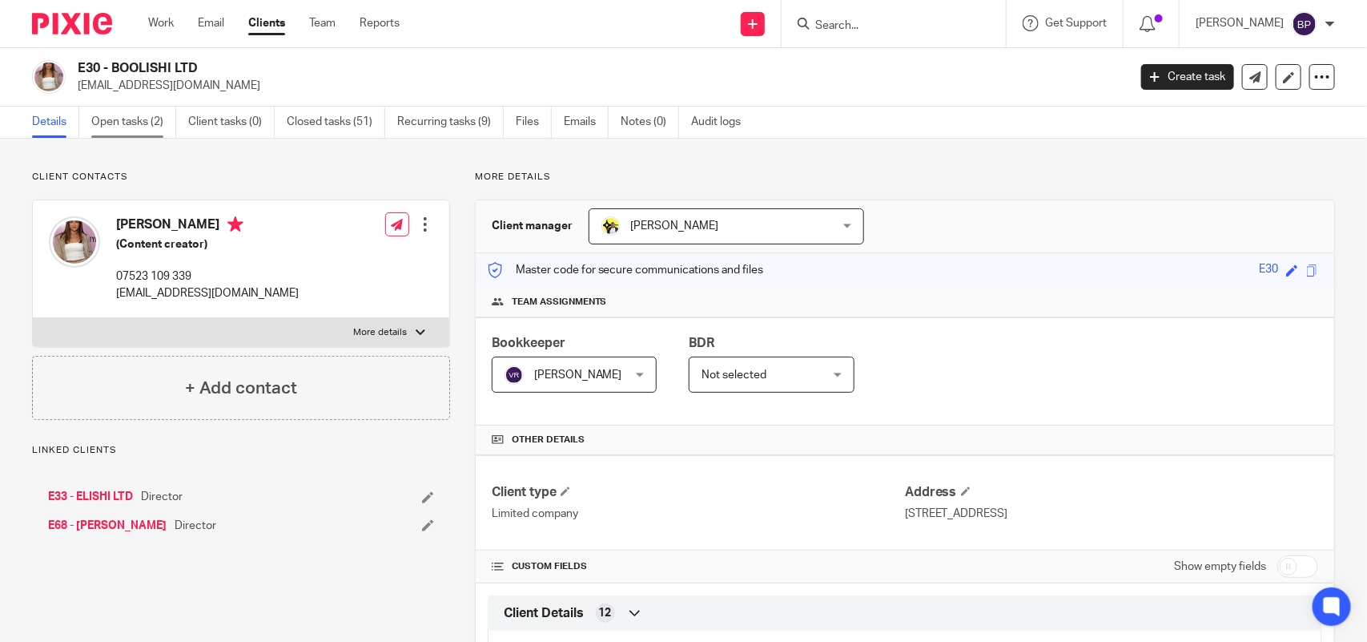
click at [139, 110] on link "Open tasks (2)" at bounding box center [133, 122] width 85 height 31
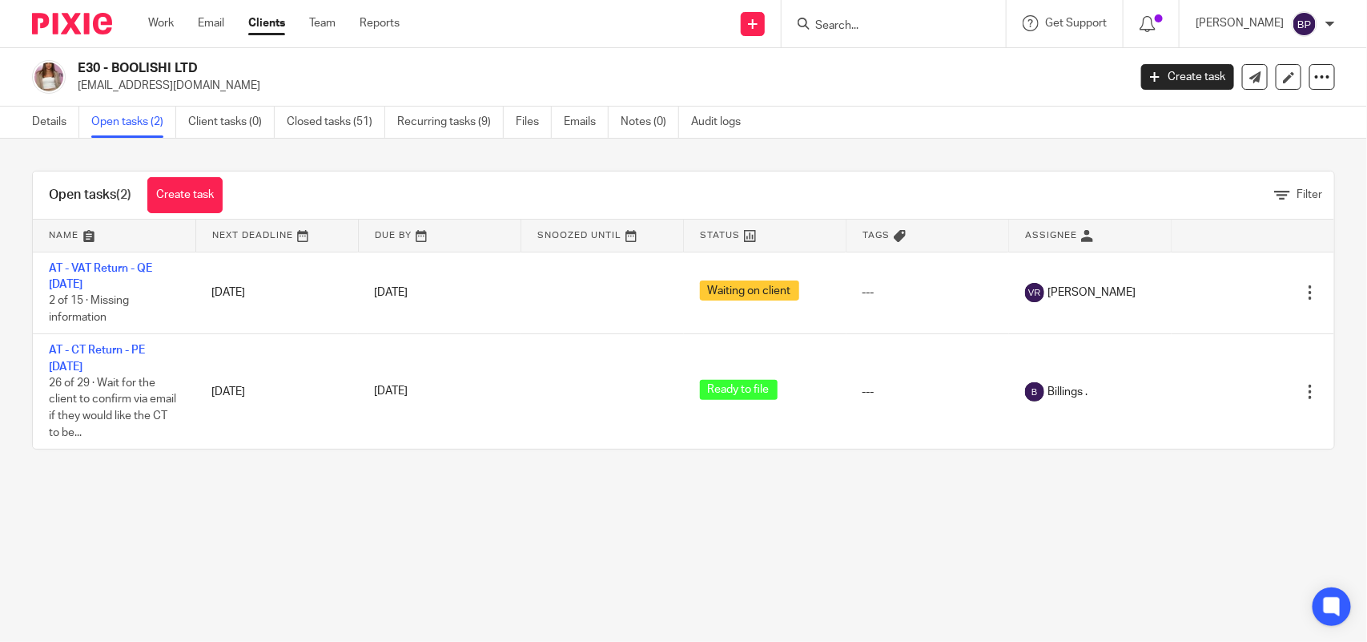
click at [48, 122] on link "Details" at bounding box center [55, 122] width 47 height 31
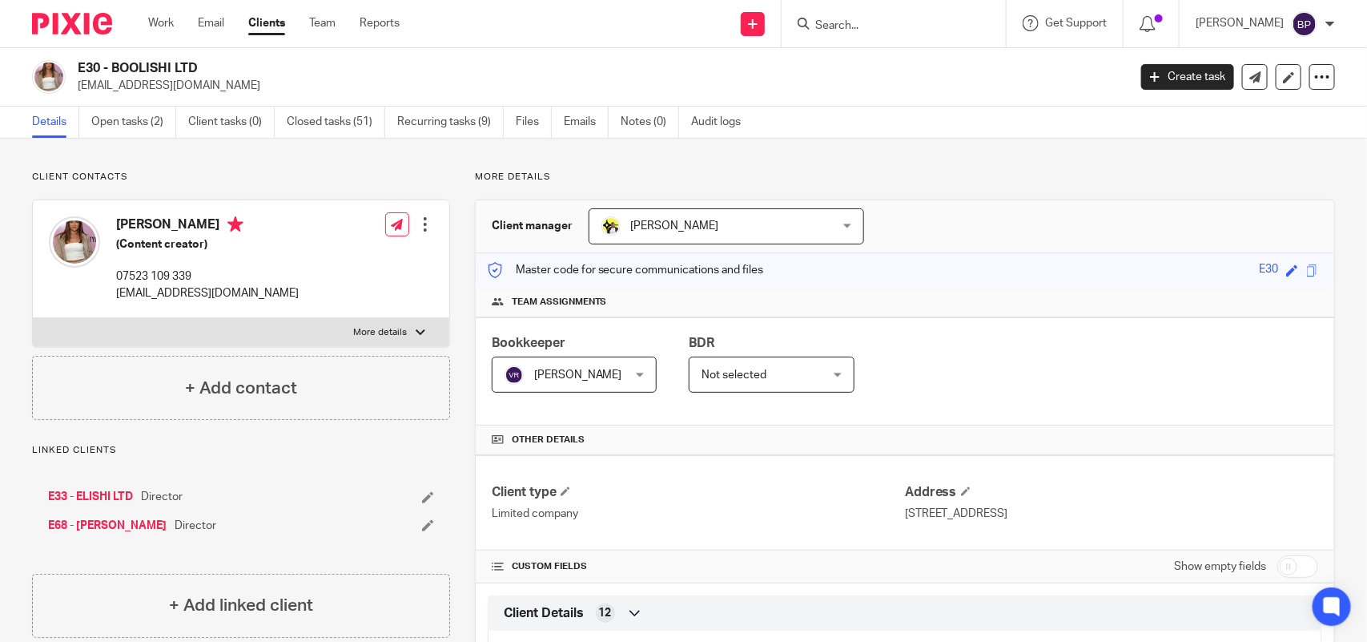
click at [277, 30] on link "Clients" at bounding box center [266, 23] width 37 height 16
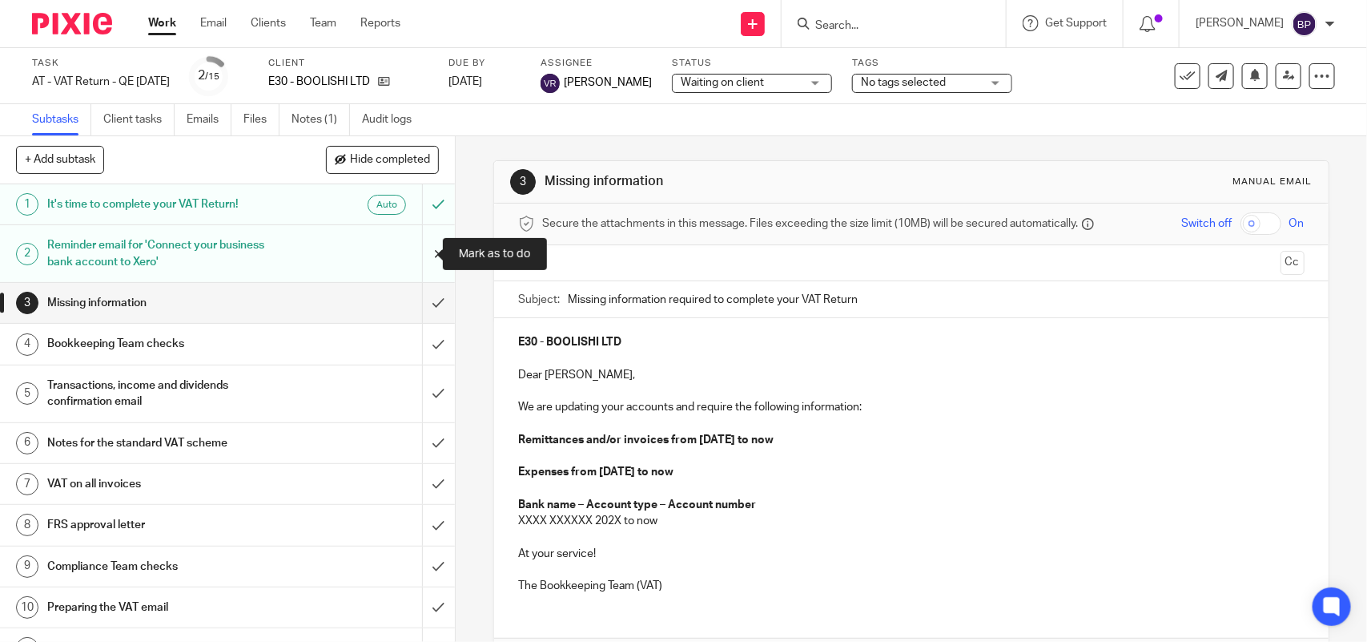
click at [413, 256] on input "submit" at bounding box center [227, 253] width 455 height 57
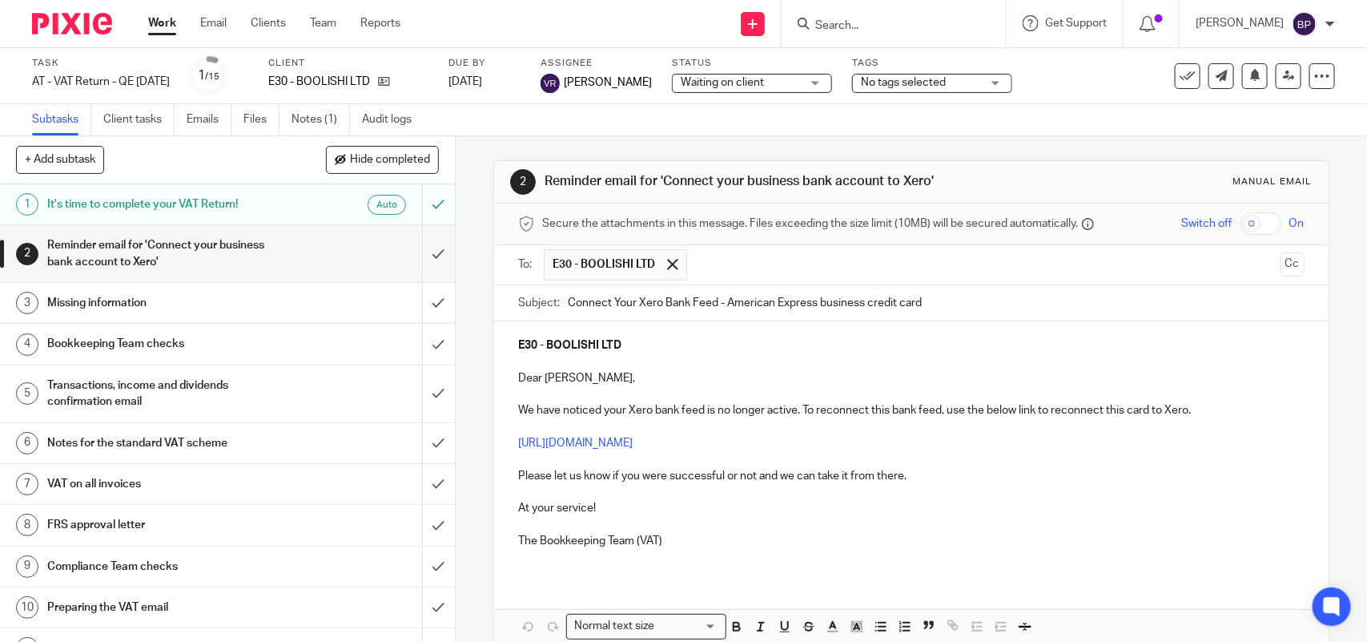
click at [568, 301] on input "Connect Your Xero Bank Feed - American Express business credit card" at bounding box center [936, 303] width 736 height 36
type input "URGENT - Connect Your Xero Bank Feed - American Express business credit card"
click at [773, 342] on p "E30 - BOOLISHI LTD" at bounding box center [911, 345] width 786 height 16
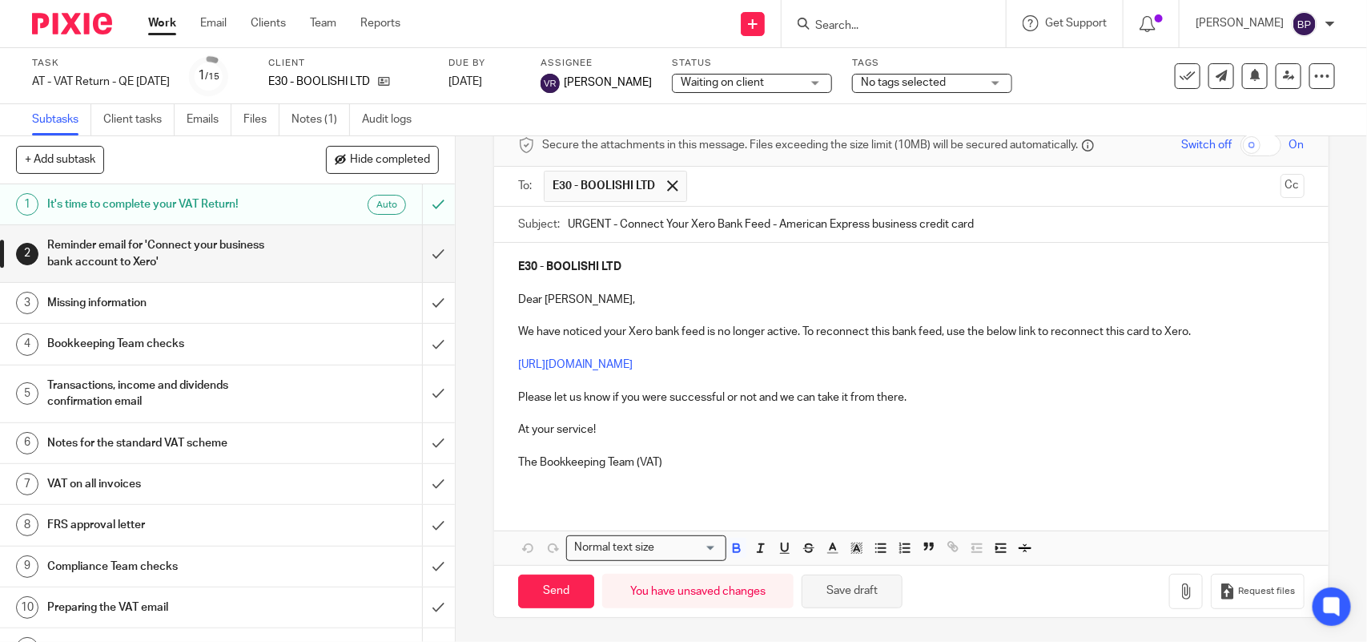
drag, startPoint x: 839, startPoint y: 605, endPoint x: 841, endPoint y: 597, distance: 8.4
click at [839, 602] on button "Save draft" at bounding box center [852, 591] width 101 height 34
click at [559, 586] on input "Send" at bounding box center [556, 591] width 76 height 34
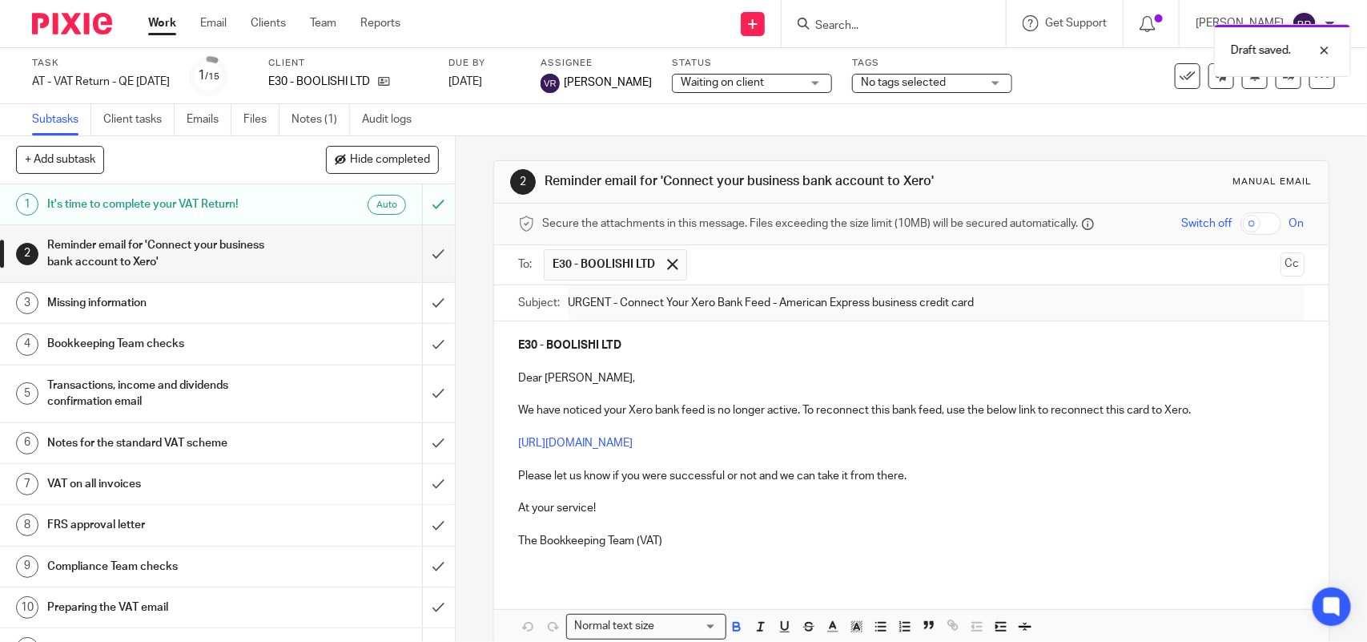
type input "Sent"
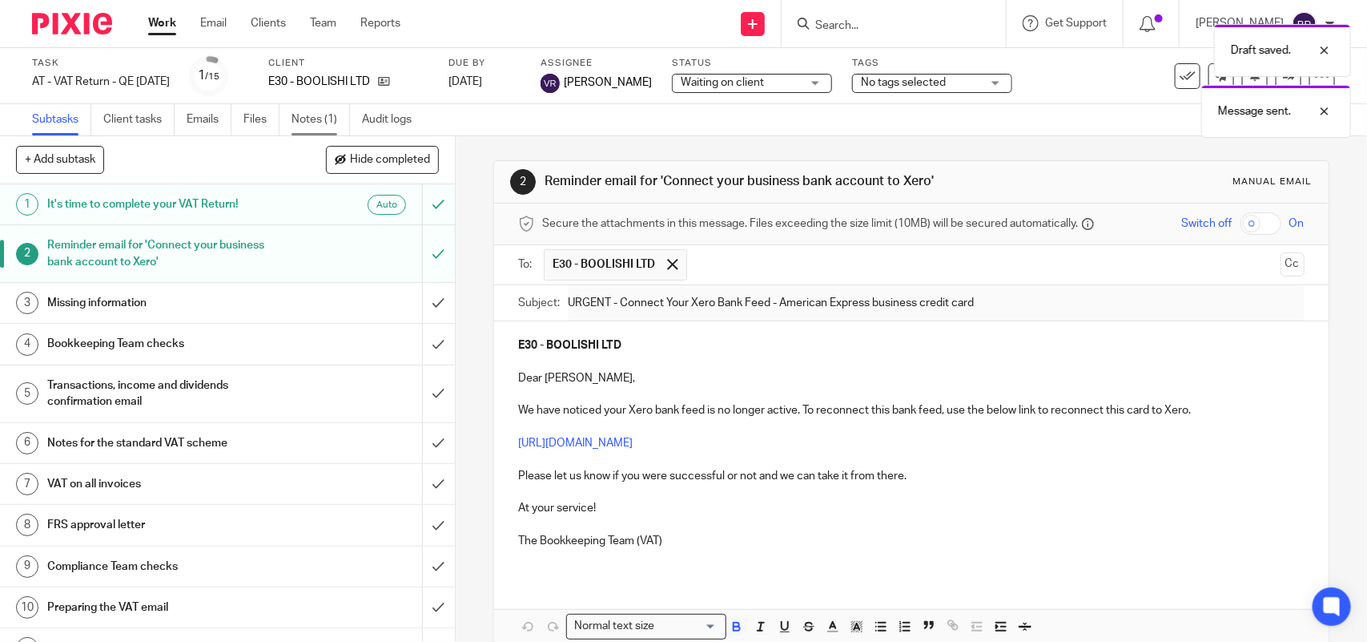
click at [308, 118] on link "Notes (1)" at bounding box center [321, 119] width 58 height 31
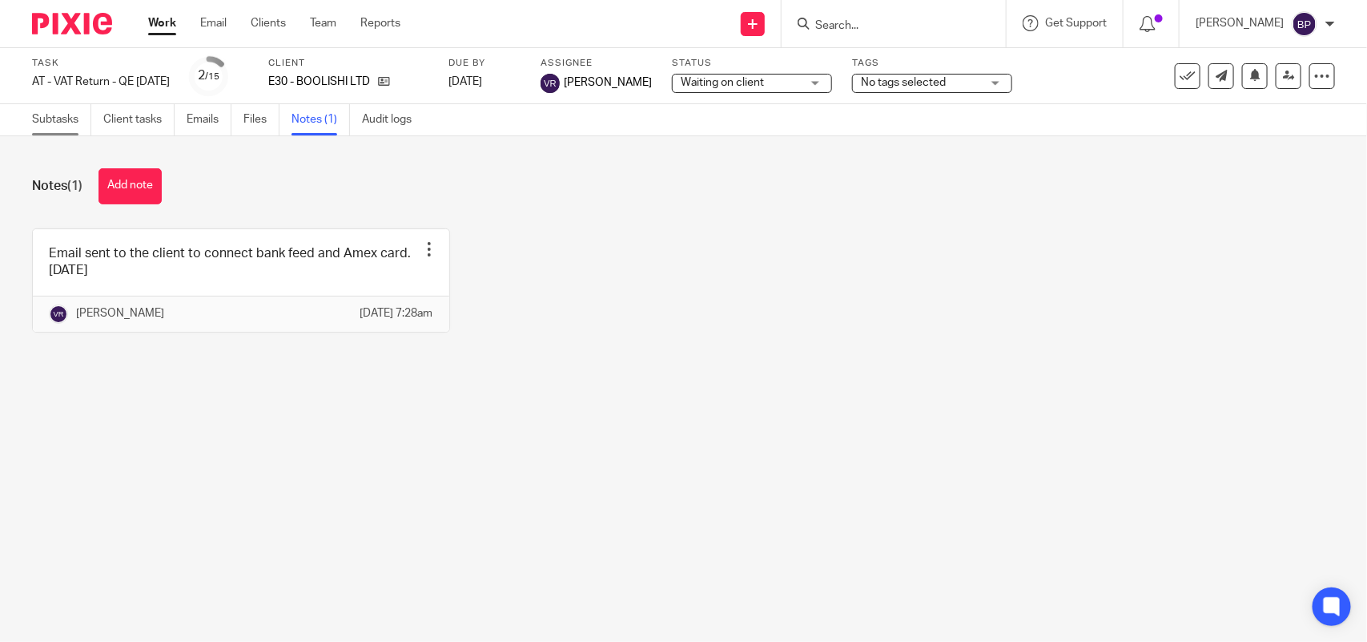
click at [50, 117] on link "Subtasks" at bounding box center [61, 119] width 59 height 31
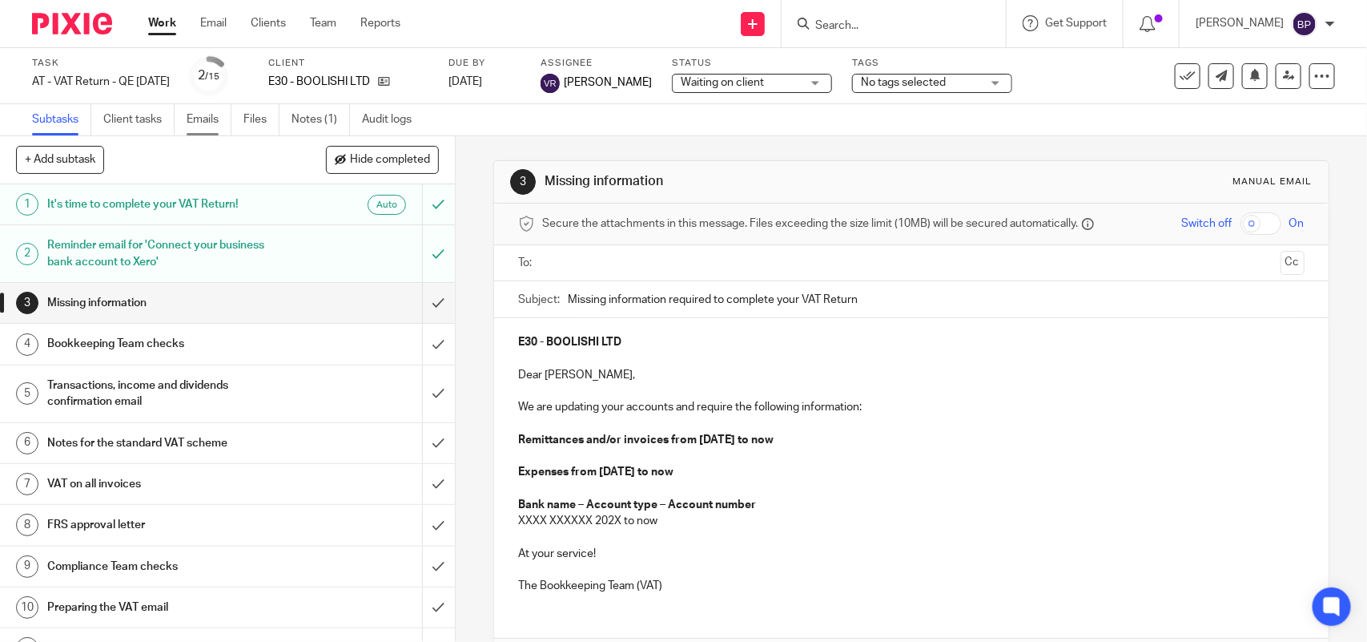
click at [198, 124] on link "Emails" at bounding box center [209, 119] width 45 height 31
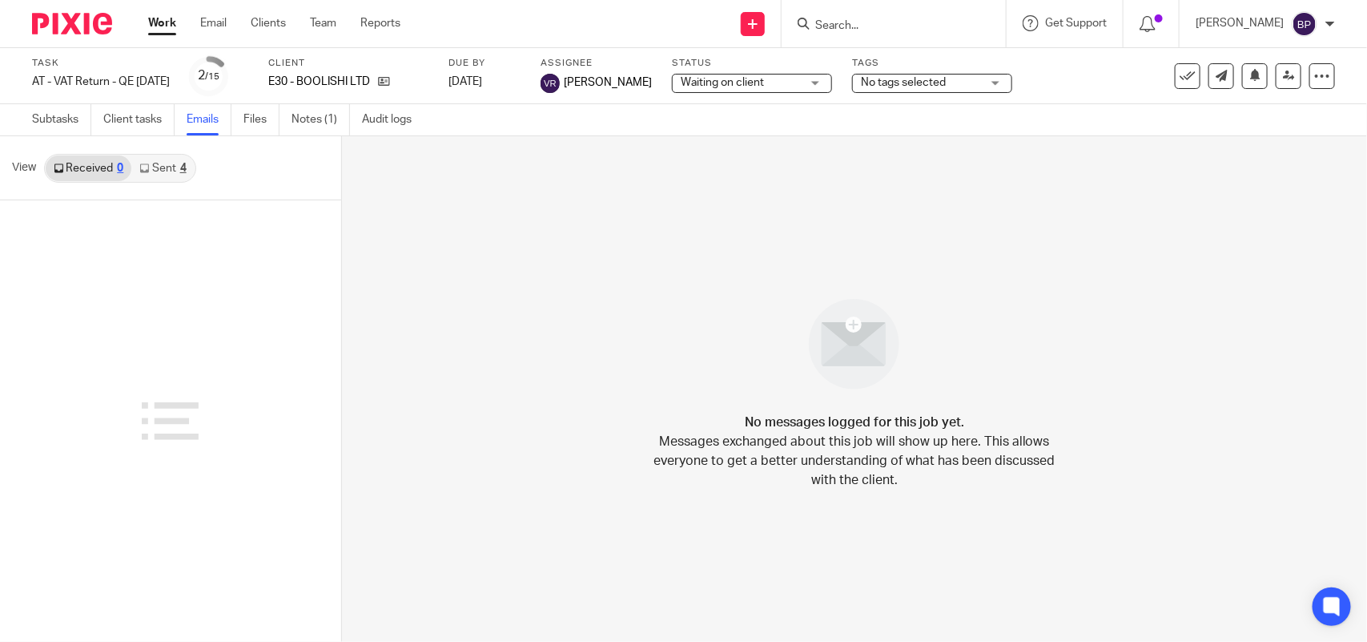
click at [159, 169] on link "Sent 4" at bounding box center [162, 168] width 62 height 26
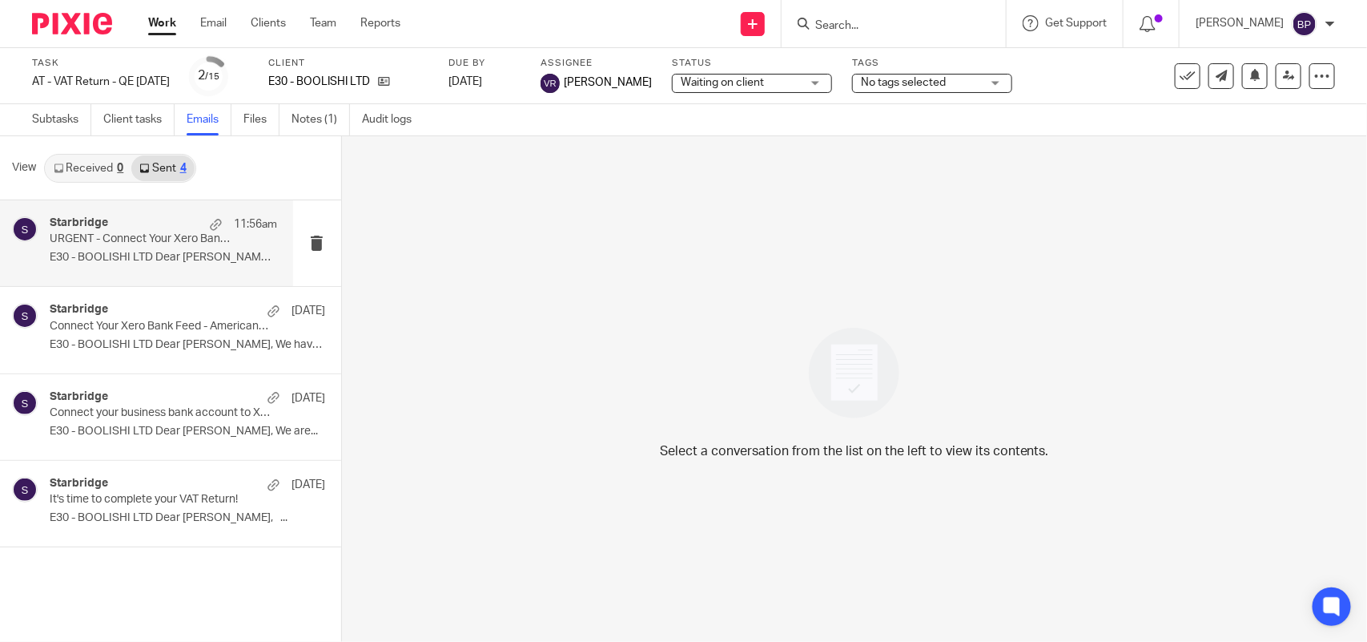
click at [156, 235] on p "URGENT - Connect Your Xero Bank Feed - American Express business credit card" at bounding box center [141, 239] width 182 height 14
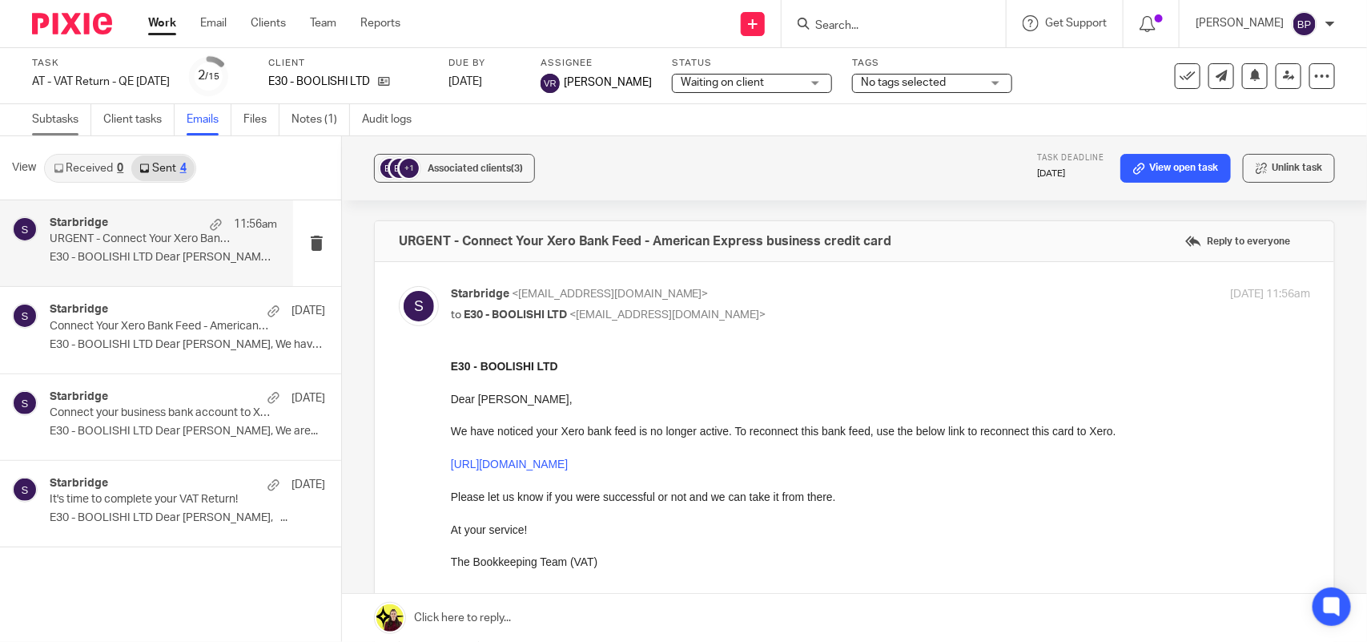
click at [70, 120] on link "Subtasks" at bounding box center [61, 119] width 59 height 31
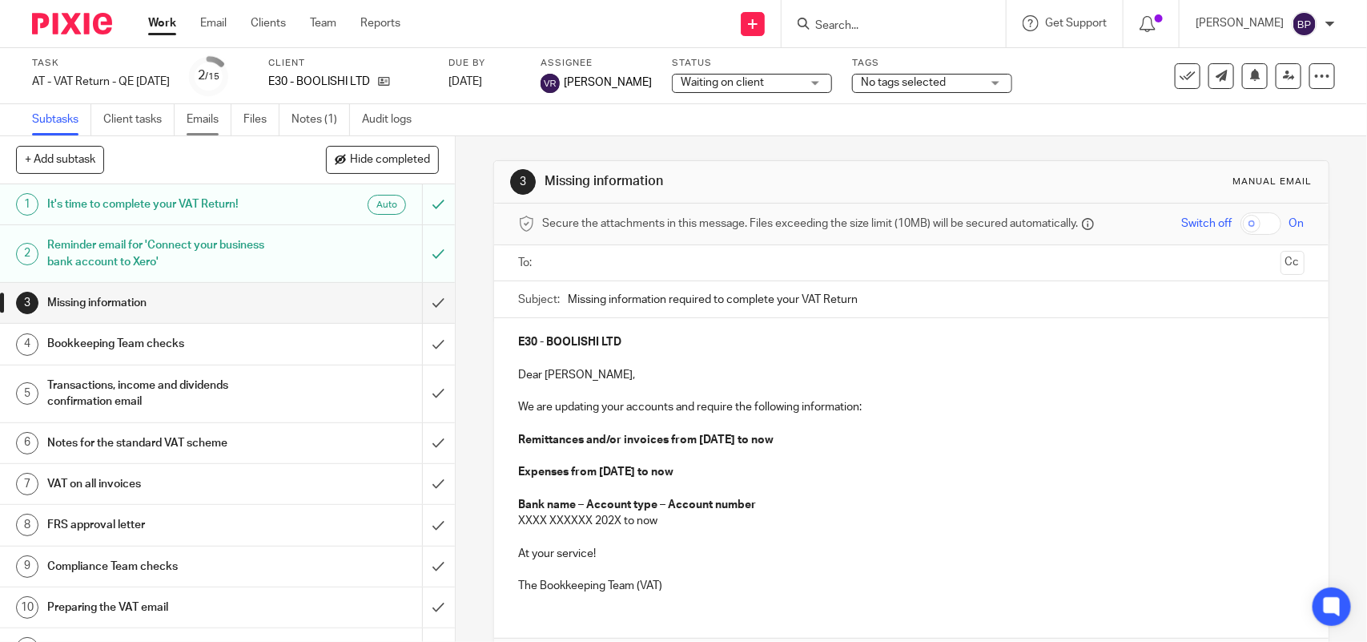
click at [207, 122] on link "Emails" at bounding box center [209, 119] width 45 height 31
click at [421, 245] on input "submit" at bounding box center [227, 253] width 455 height 57
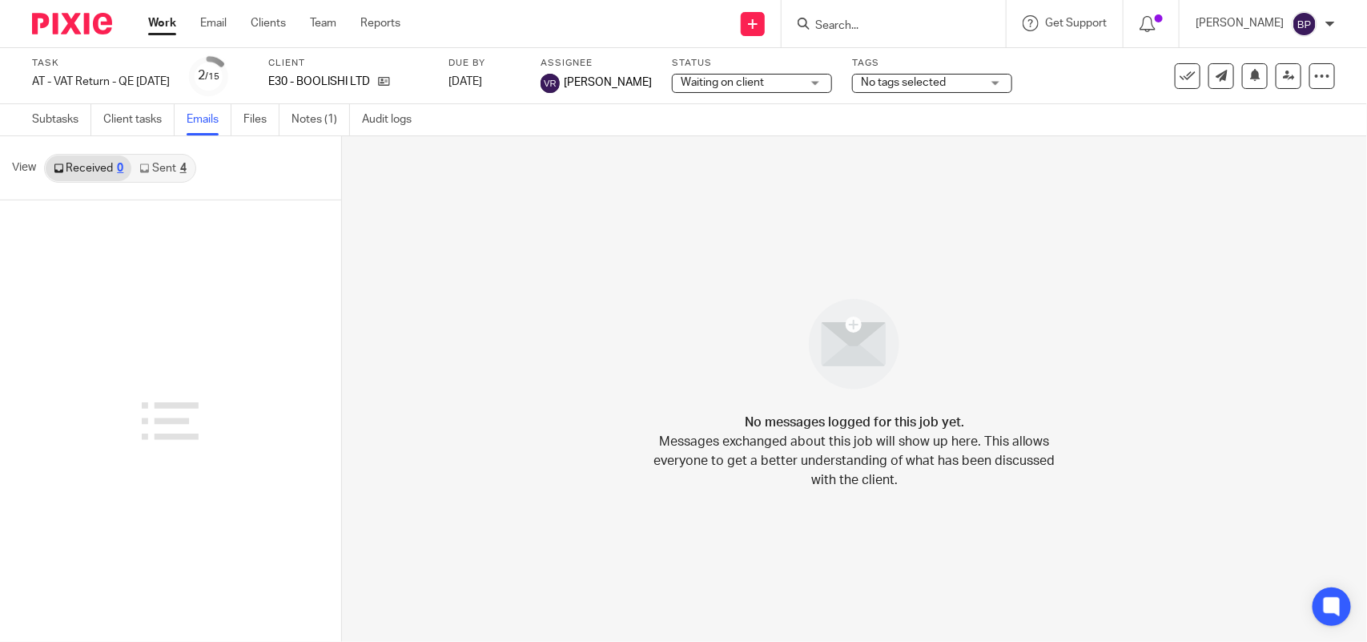
click at [169, 171] on link "Sent 4" at bounding box center [162, 168] width 62 height 26
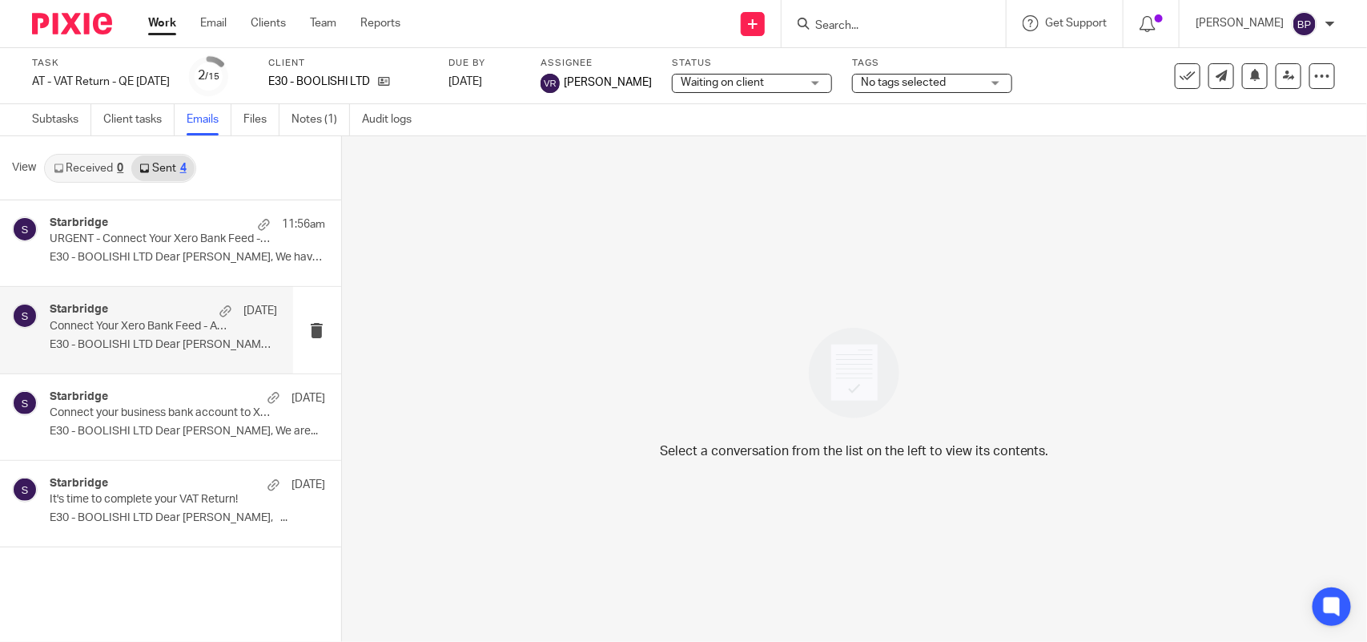
click at [129, 320] on p "Connect Your Xero Bank Feed - American Express business credit card" at bounding box center [141, 327] width 182 height 14
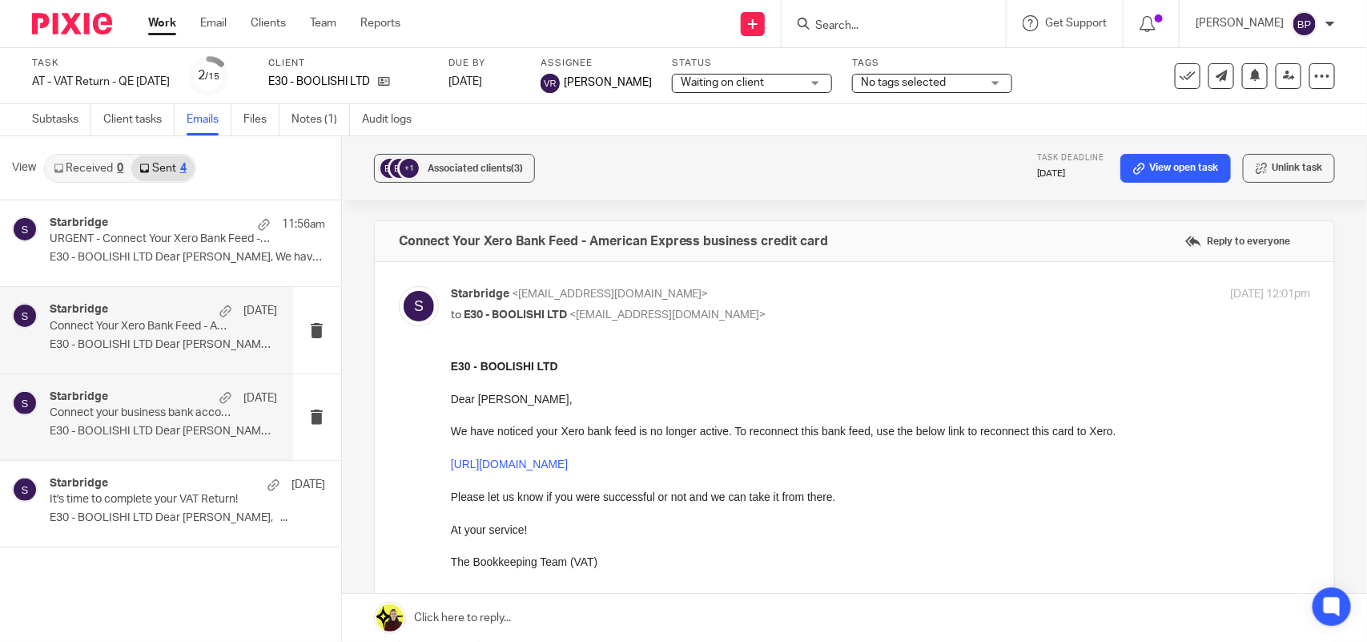
click at [148, 402] on div "Starbridge 4 Aug" at bounding box center [163, 398] width 227 height 16
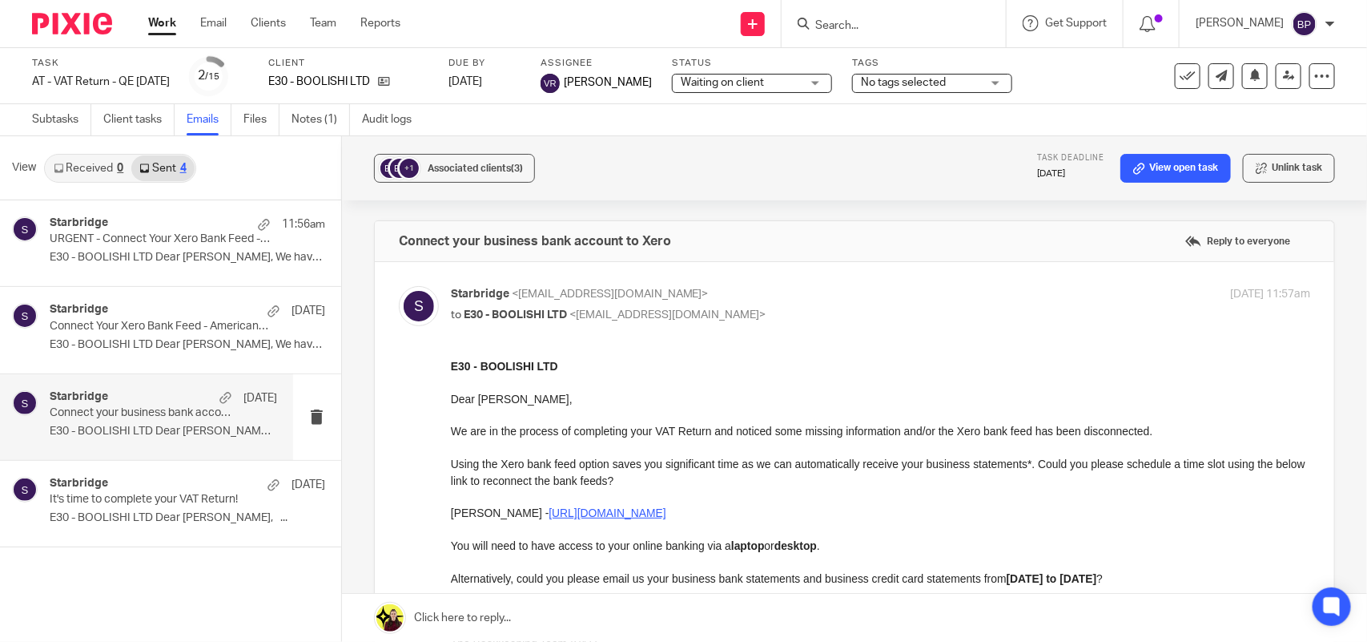
click at [578, 240] on h4 "Connect your business bank account to Xero" at bounding box center [535, 241] width 272 height 16
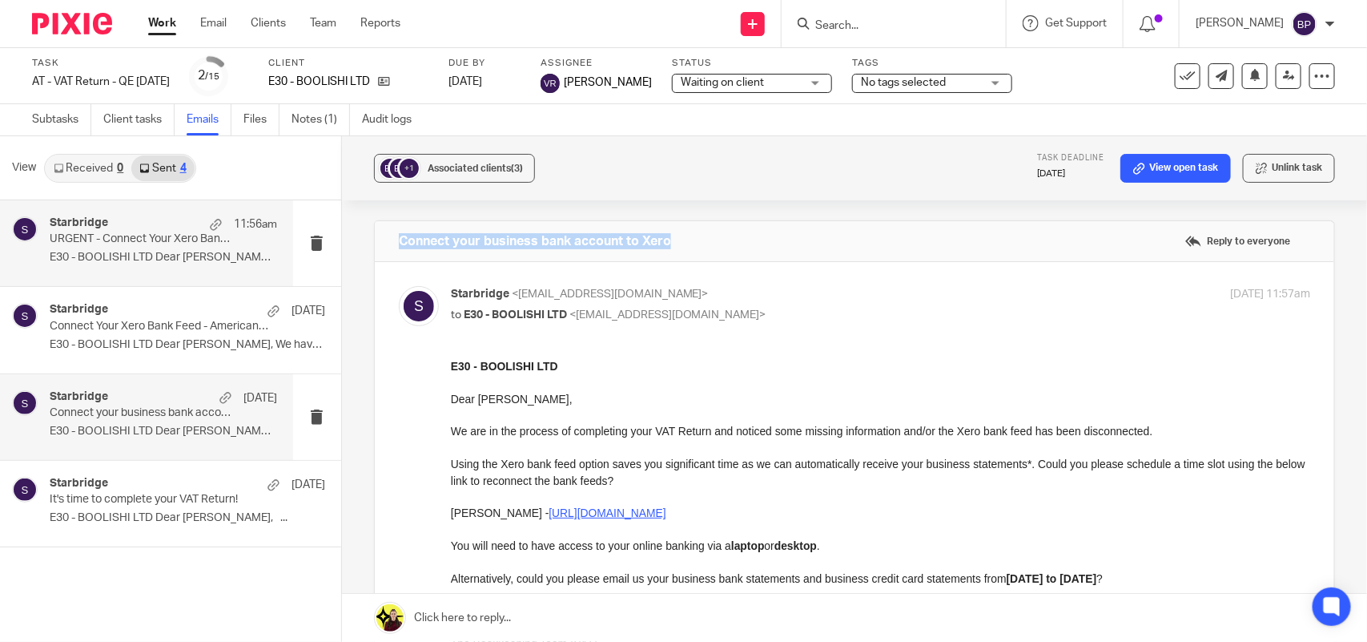
copy div "Connect your business bank account to Xero Reply to everyone"
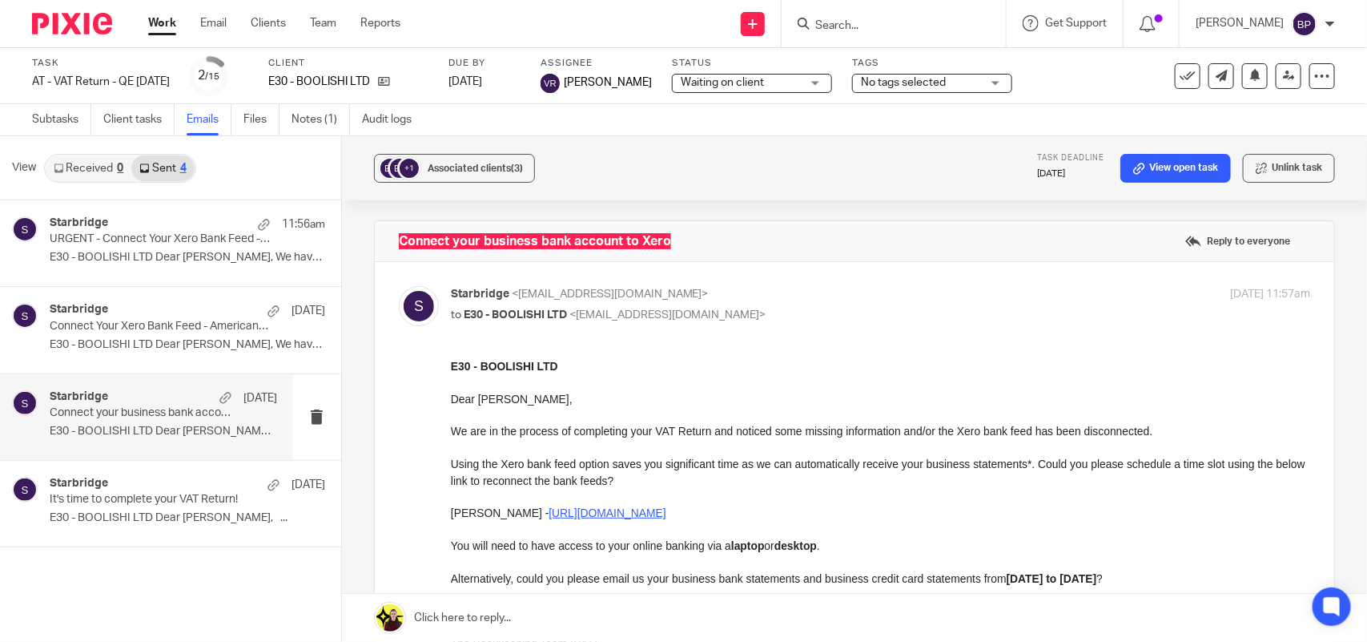
scroll to position [100, 0]
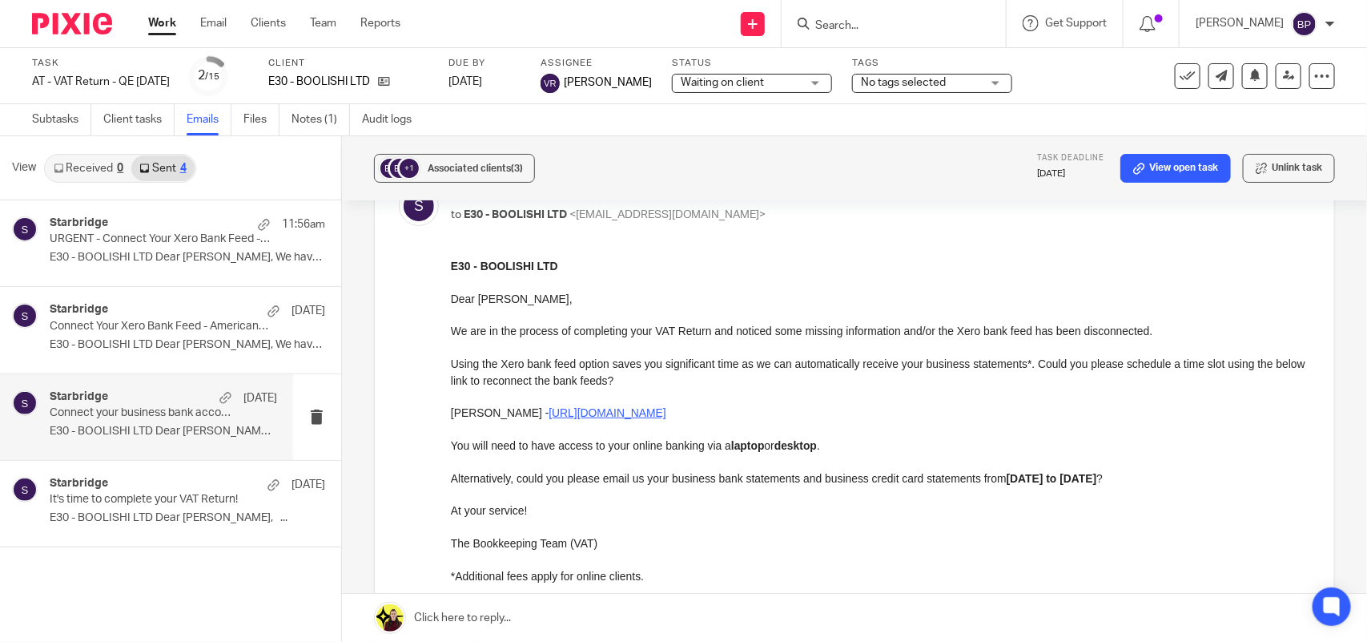
click at [454, 325] on p "We are in the process of completing your VAT Return and noticed some missing in…" at bounding box center [879, 330] width 859 height 16
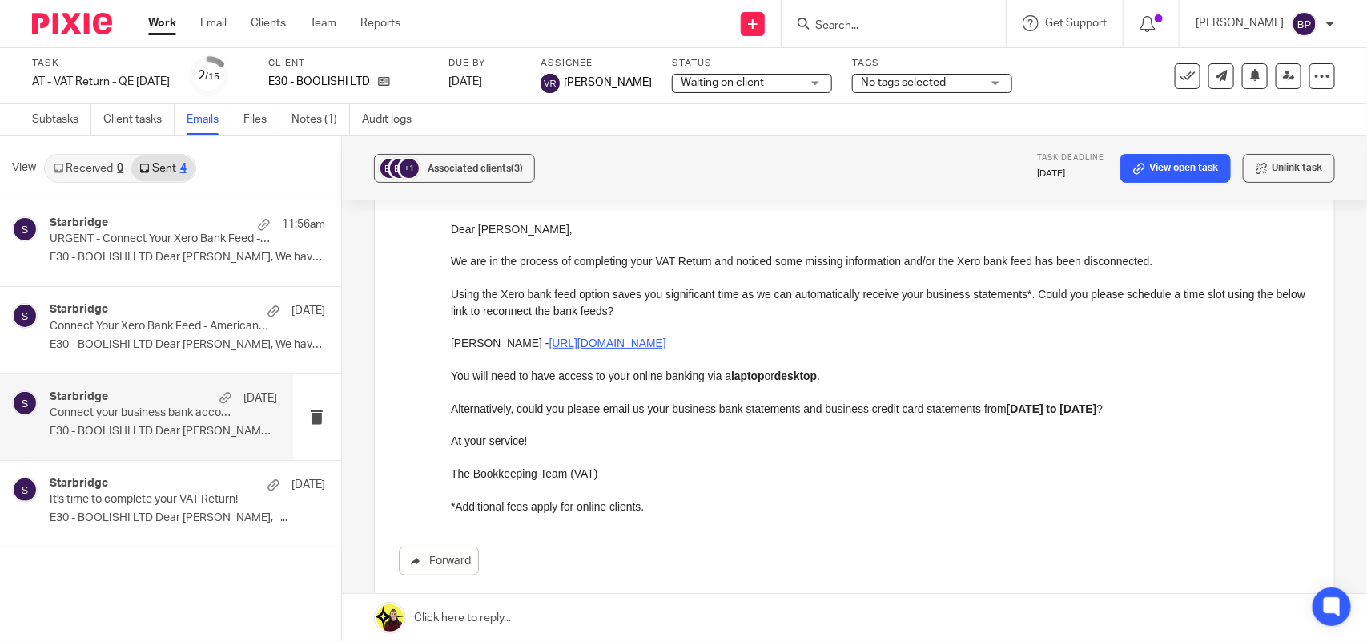
scroll to position [200, 0]
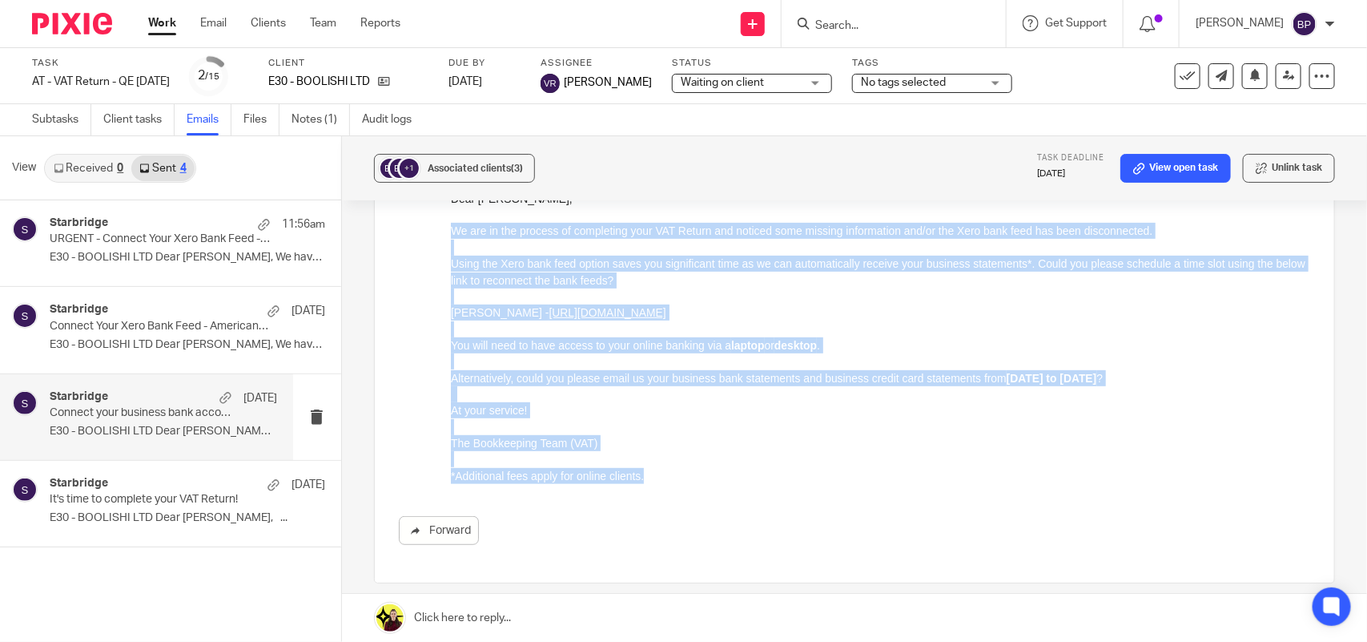
drag, startPoint x: 451, startPoint y: 227, endPoint x: 734, endPoint y: 482, distance: 381.1
click at [734, 482] on div "E30 - BOOLISHI LTD Dear Samie, We are in the process of completing your VAT Ret…" at bounding box center [879, 320] width 859 height 326
copy div "We are in the process of completing your VAT Return and noticed some missing in…"
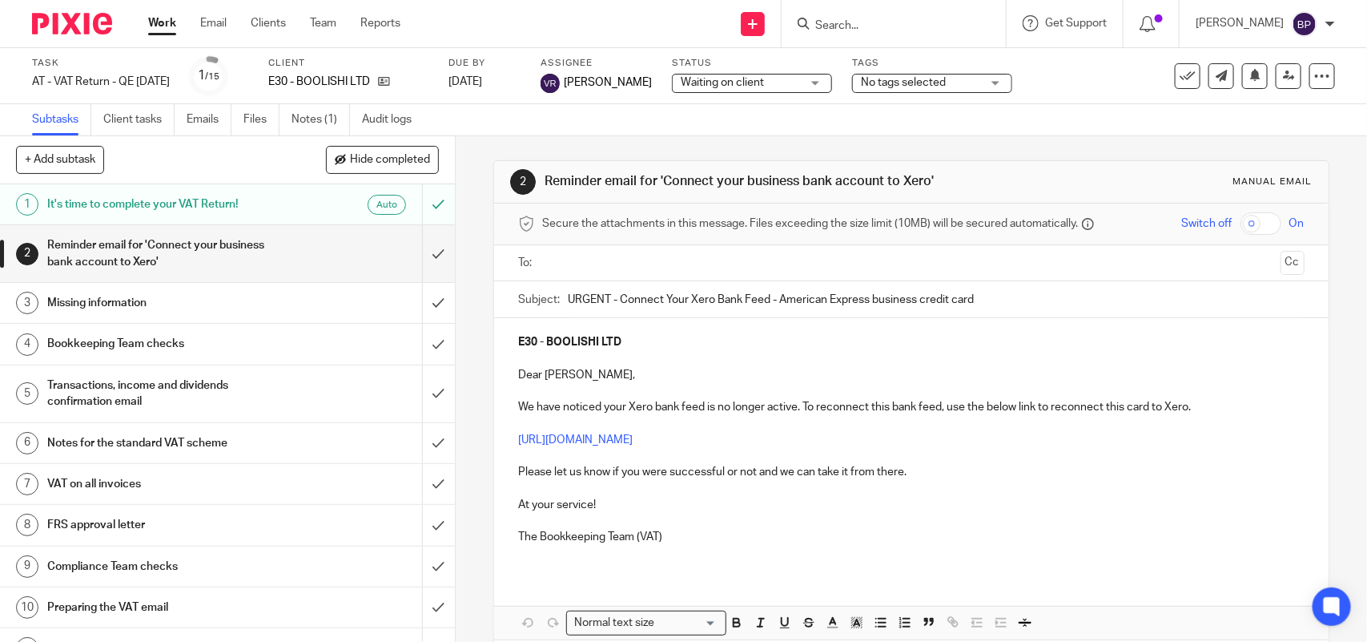
click at [658, 301] on input "URGENT - Connect Your Xero Bank Feed - American Express business credit card" at bounding box center [936, 299] width 736 height 36
click at [618, 301] on input "URGENT - Connect Your Xero Bank Feed - American Express business credit card" at bounding box center [936, 299] width 736 height 36
paste input "your business bank account to Xero"
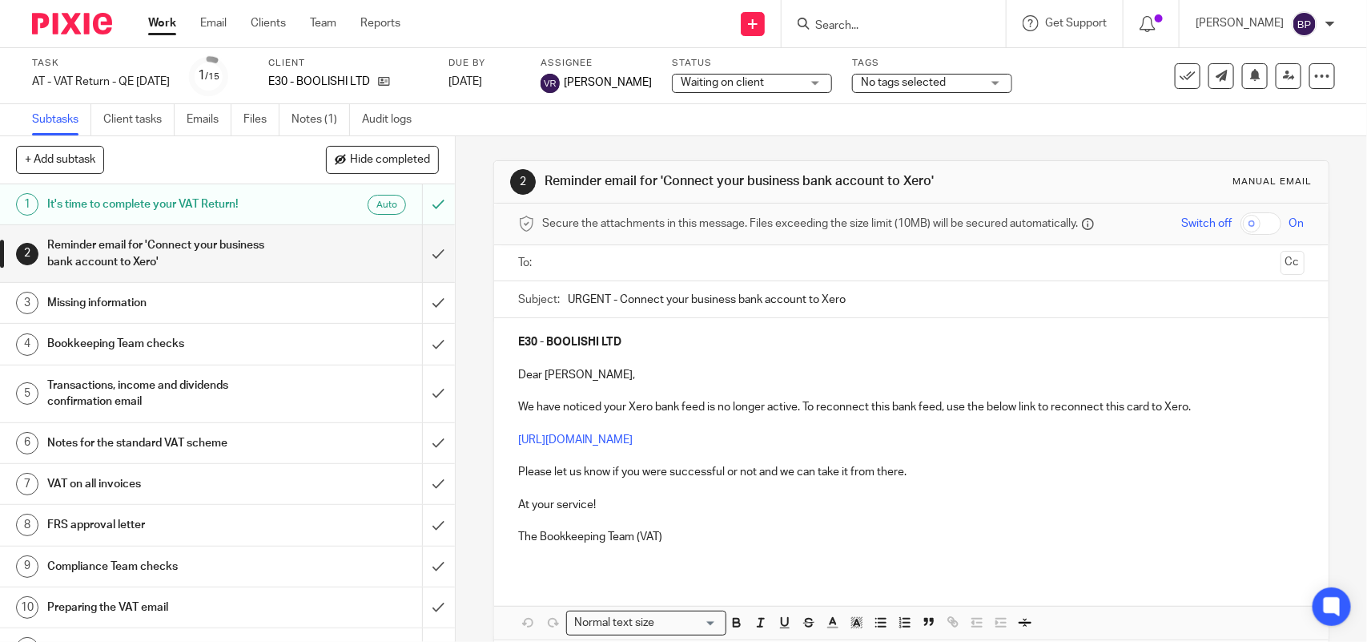
type input "URGENT - Connect your business bank account to Xero"
drag, startPoint x: 758, startPoint y: 538, endPoint x: 577, endPoint y: 514, distance: 182.6
click at [577, 514] on div "E30 - BOOLISHI LTD Dear Samie, We have noticed your Xero bank feed is no longer…" at bounding box center [911, 445] width 834 height 255
click at [642, 501] on p "At your service!" at bounding box center [911, 505] width 786 height 16
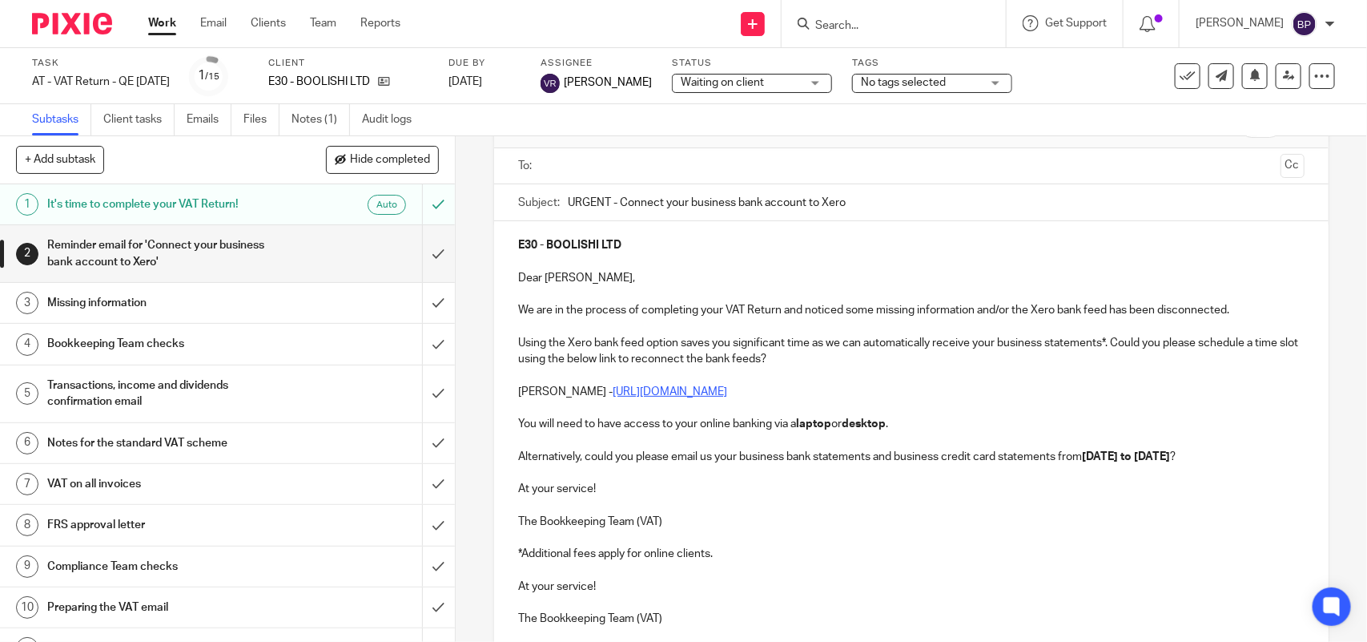
scroll to position [256, 0]
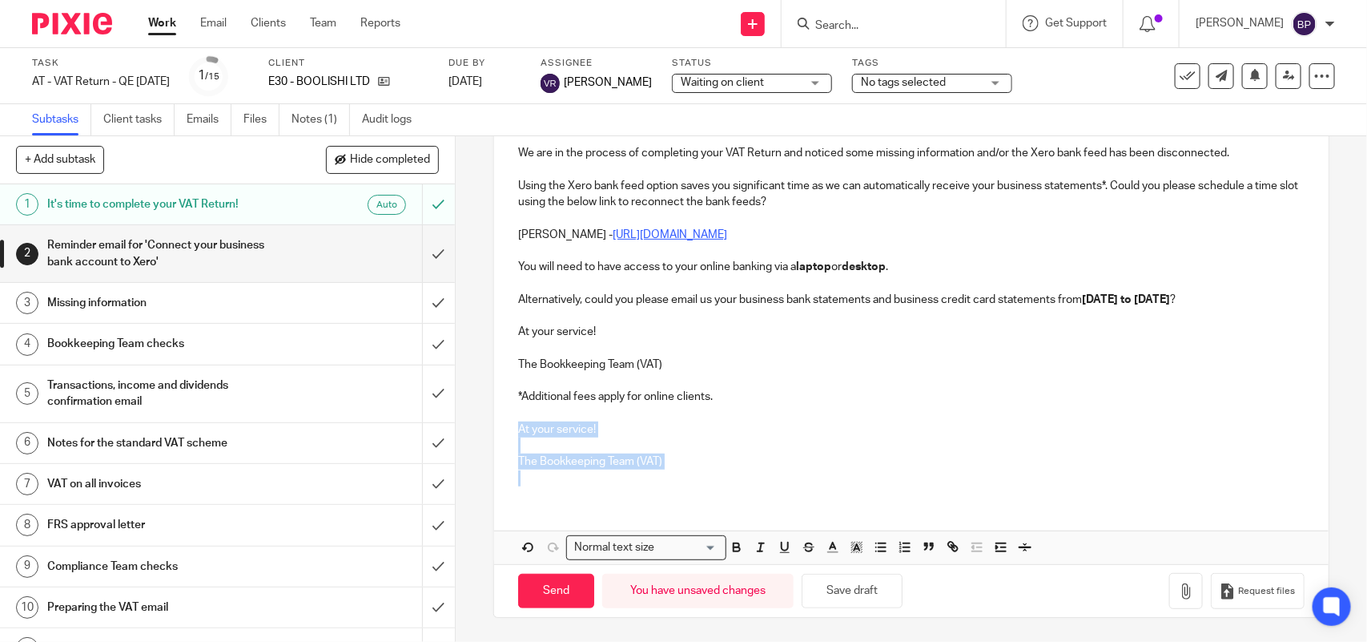
drag, startPoint x: 511, startPoint y: 422, endPoint x: 706, endPoint y: 479, distance: 202.8
click at [706, 479] on div "E30 - BOOLISHI LTD Dear Samie, We are in the process of completing your VAT Ret…" at bounding box center [911, 281] width 834 height 434
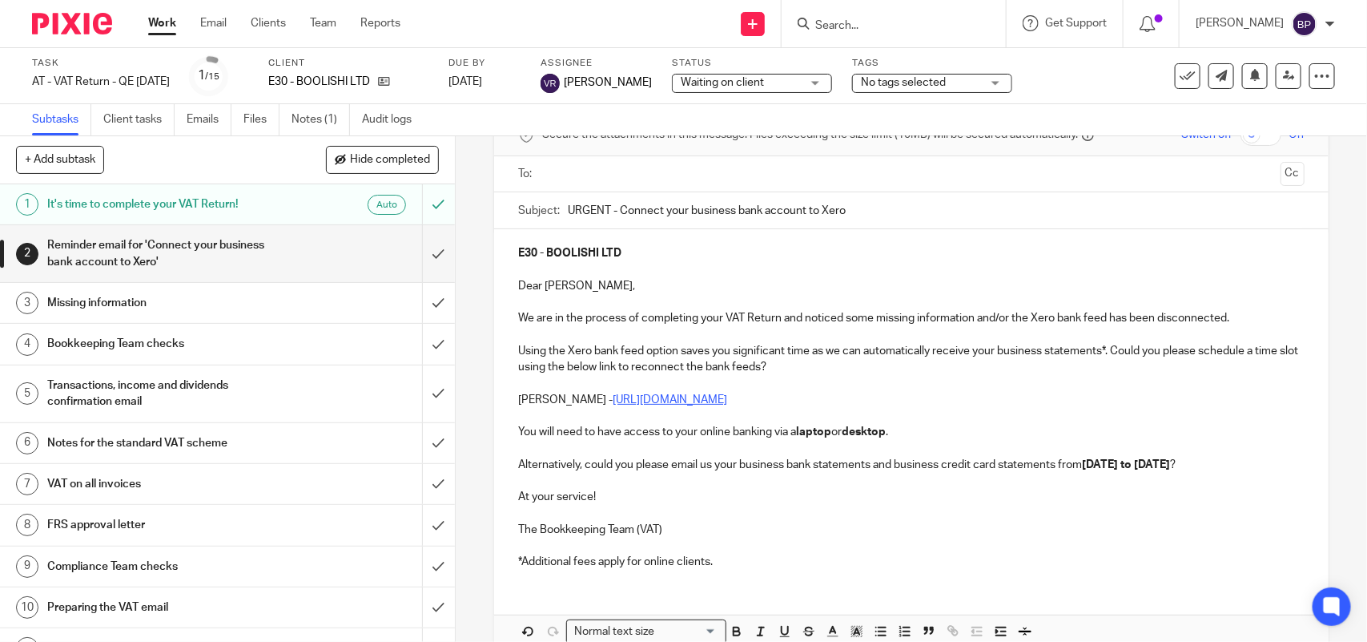
scroll to position [175, 0]
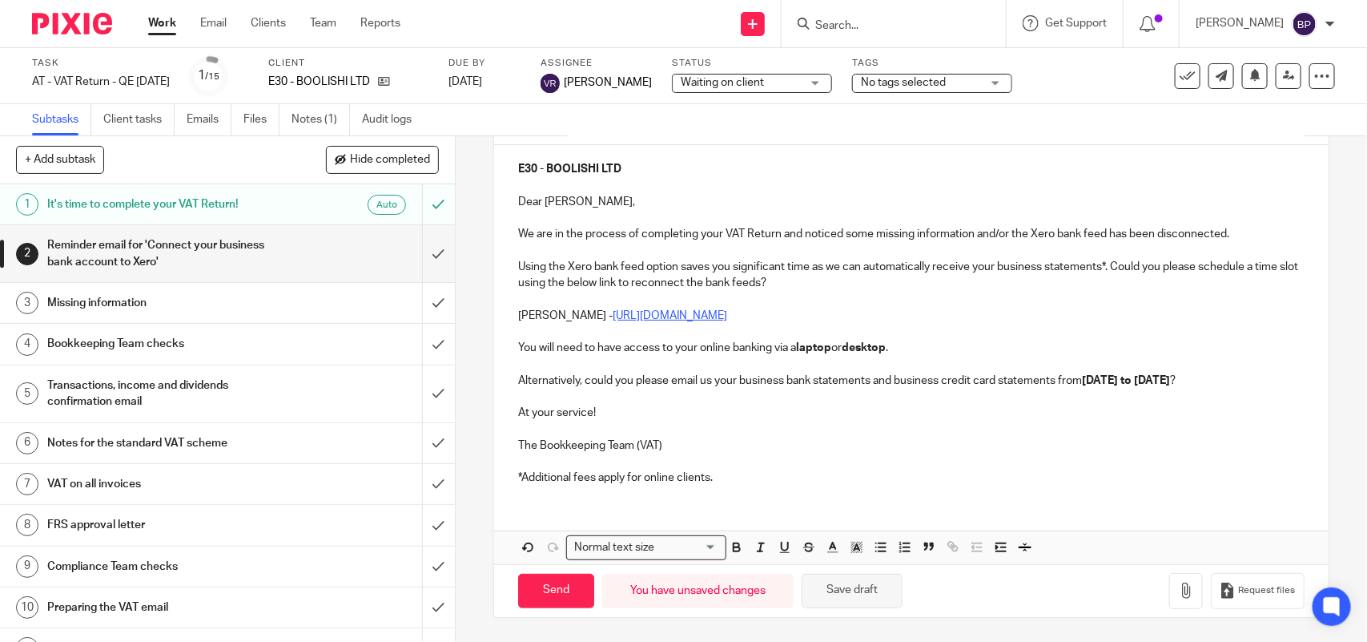
click at [867, 585] on button "Save draft" at bounding box center [852, 590] width 101 height 34
click at [979, 430] on p at bounding box center [911, 428] width 786 height 16
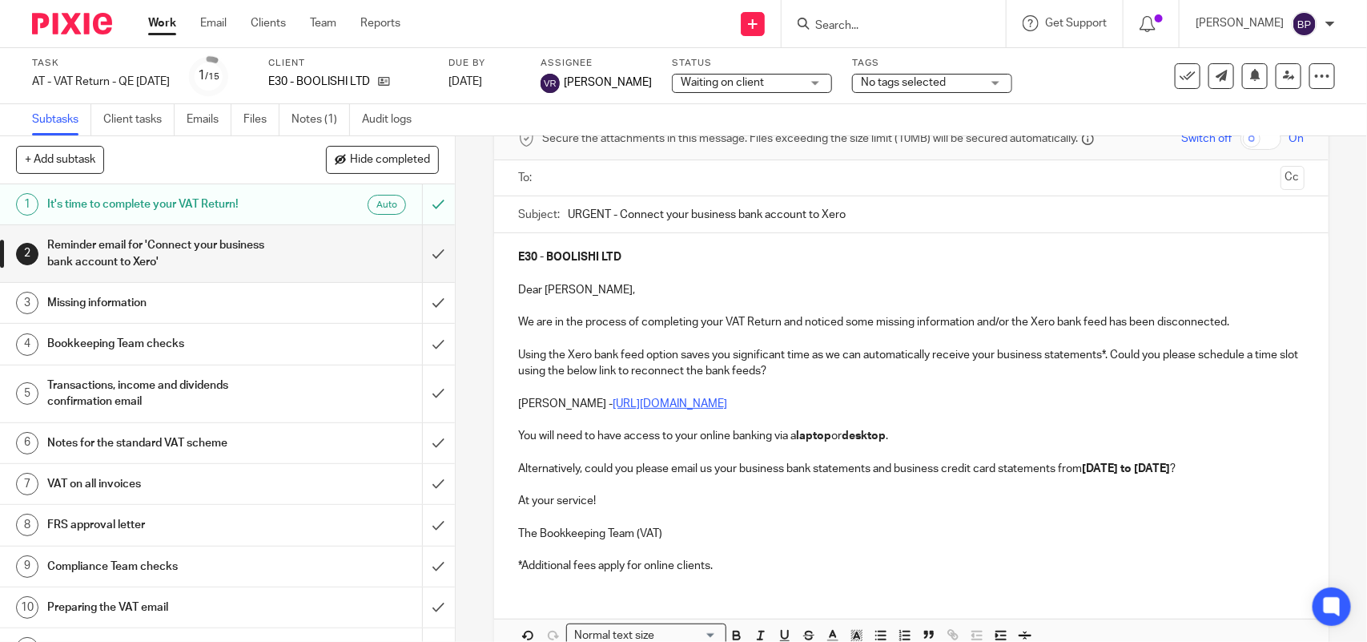
scroll to position [0, 0]
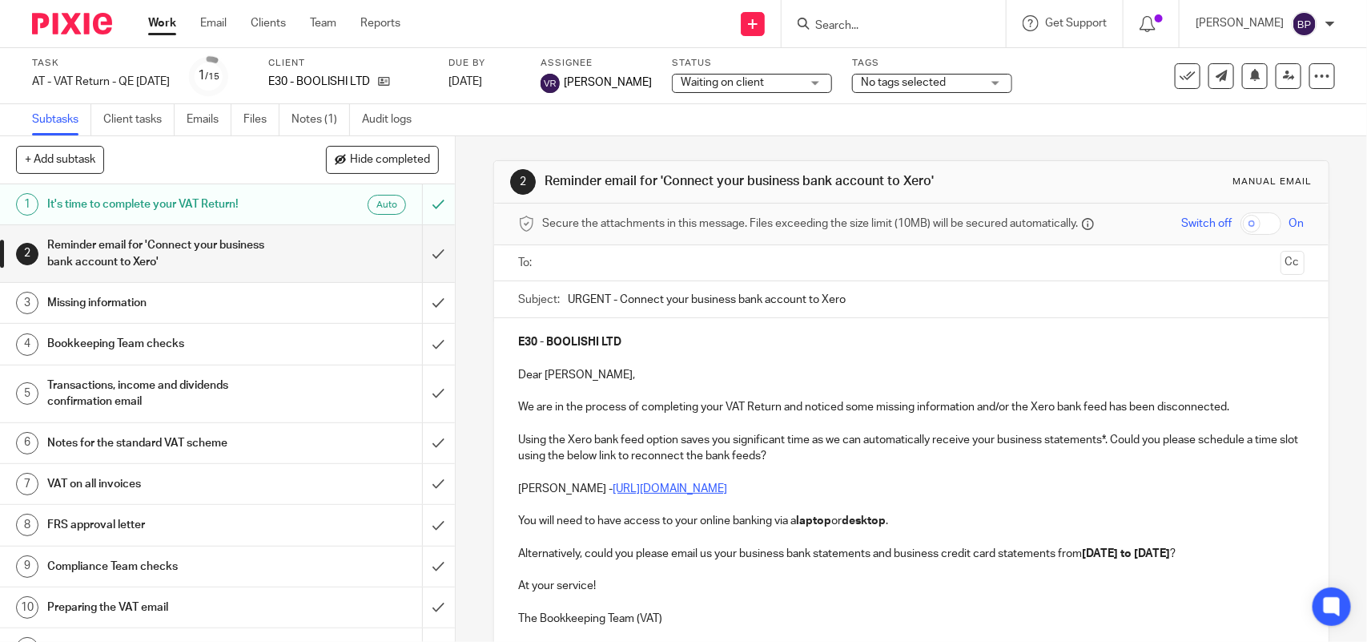
click at [663, 265] on input "text" at bounding box center [911, 263] width 726 height 18
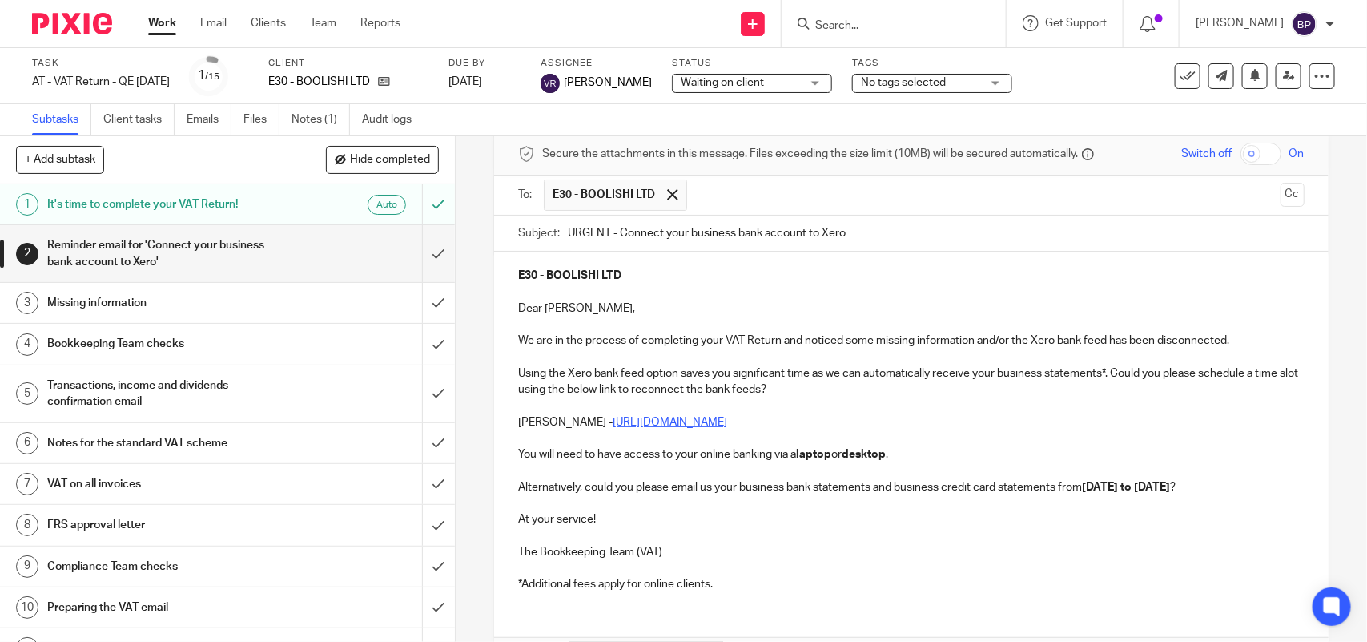
scroll to position [179, 0]
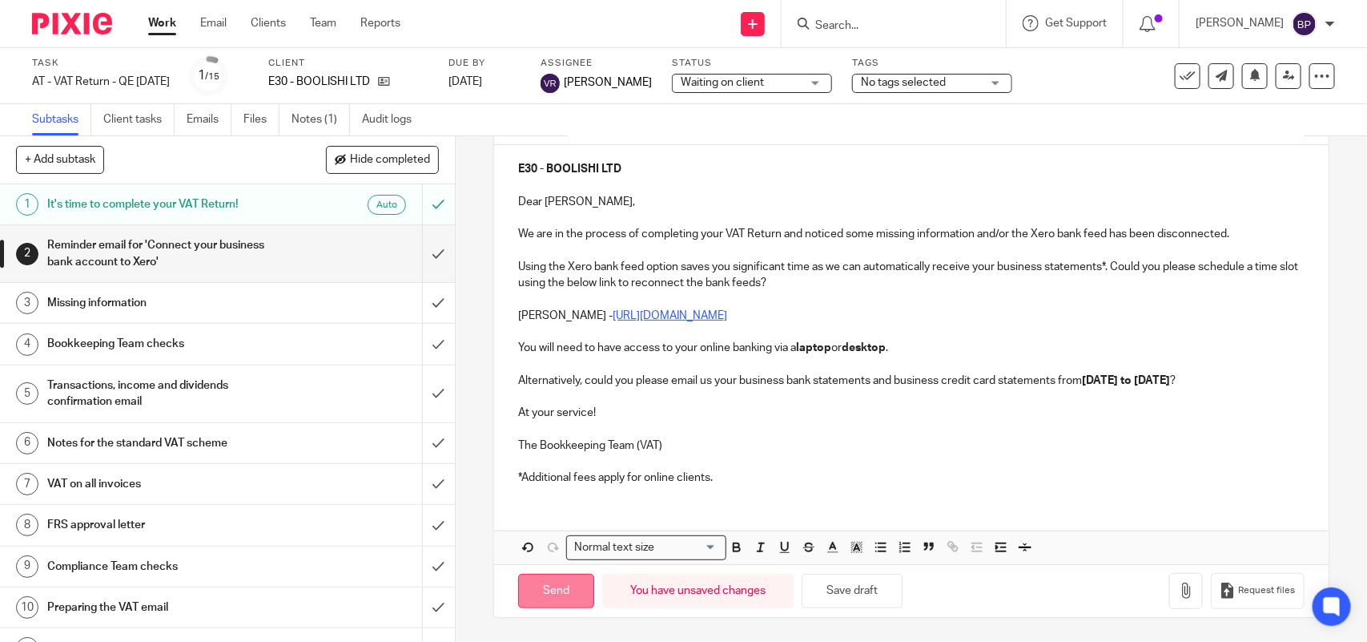
click at [563, 590] on input "Send" at bounding box center [556, 590] width 76 height 34
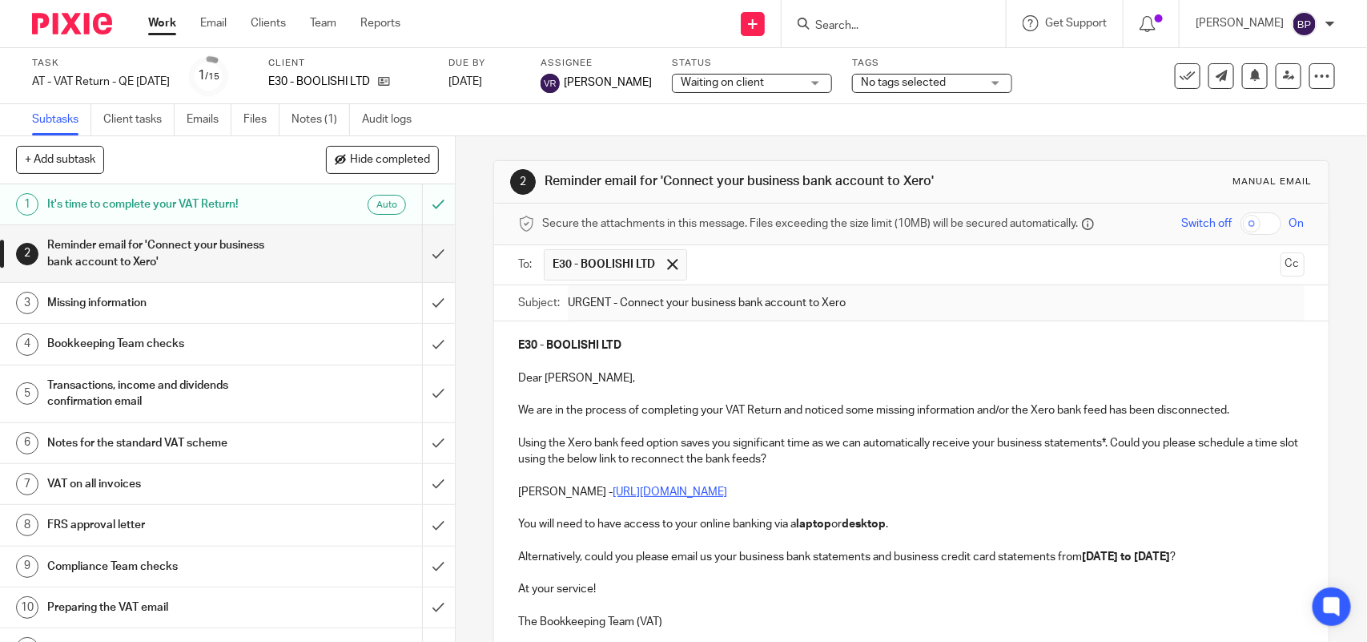
type input "Sent"
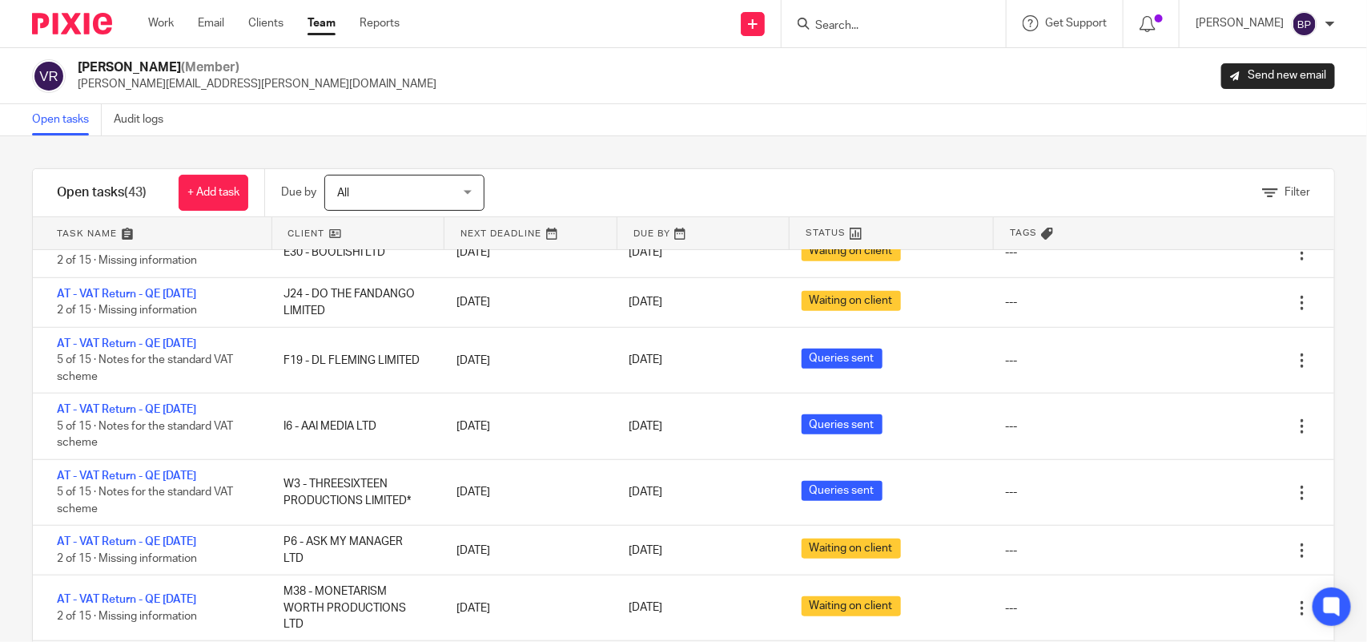
scroll to position [601, 0]
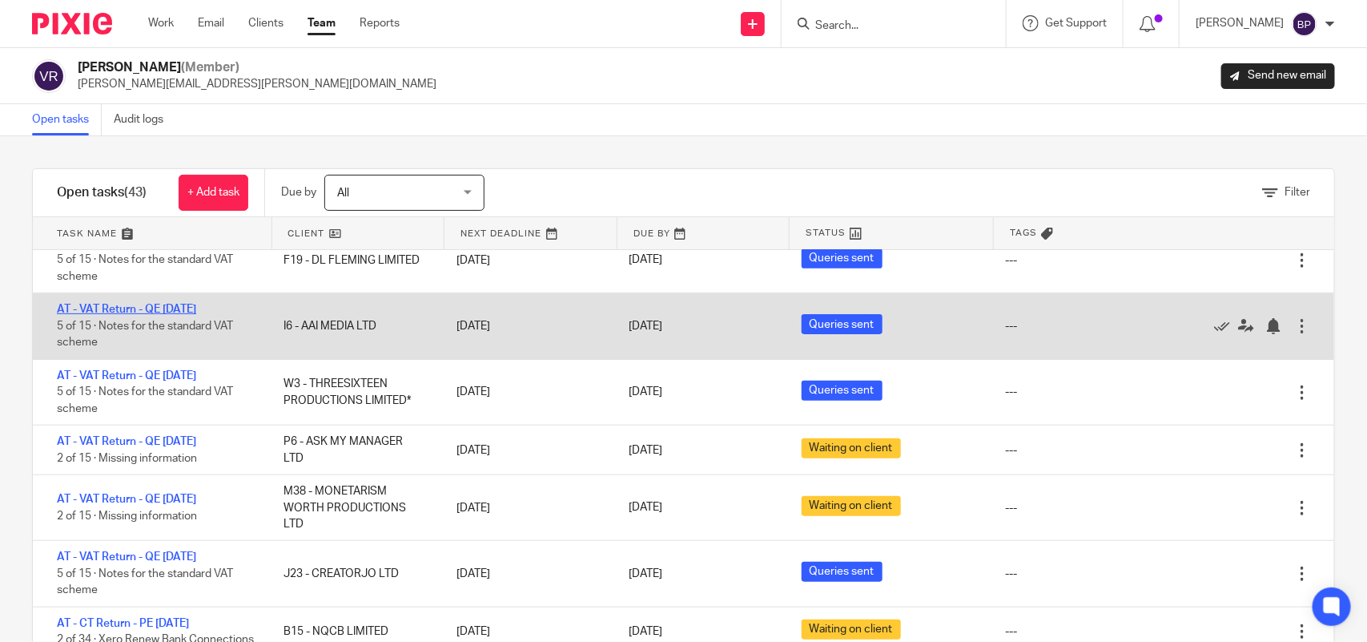
drag, startPoint x: 176, startPoint y: 308, endPoint x: 319, endPoint y: 216, distance: 169.7
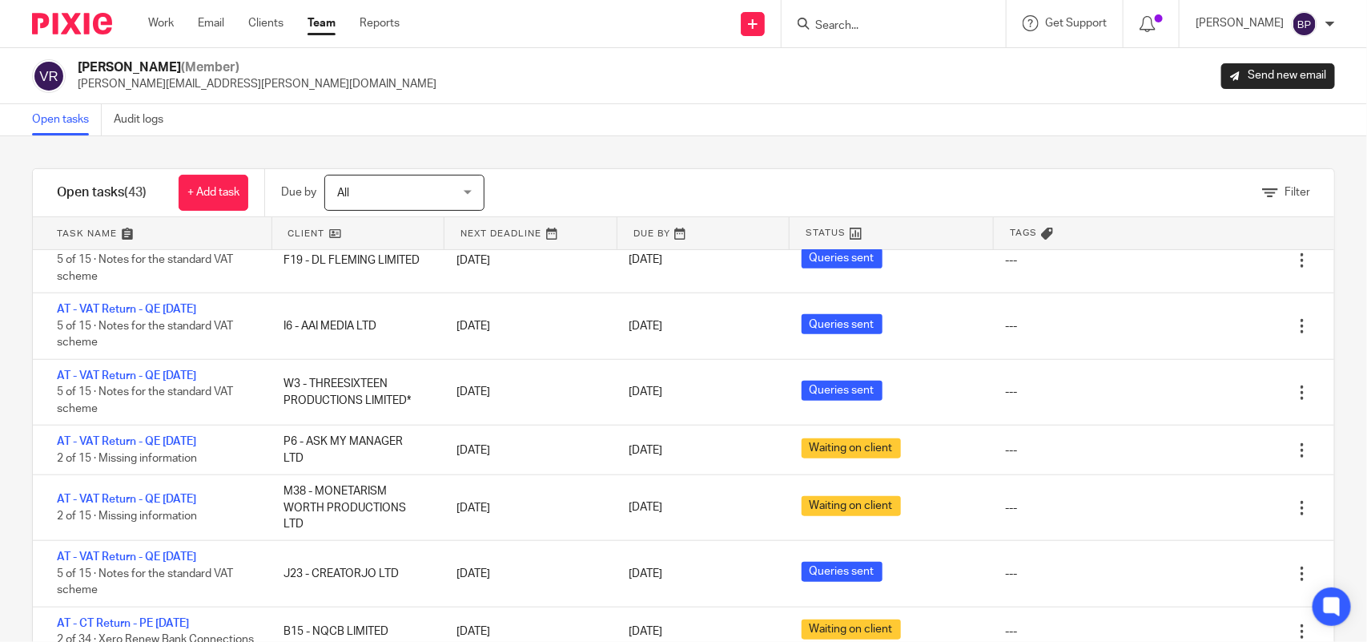
click at [177, 307] on link "AT - VAT Return - QE [DATE]" at bounding box center [126, 309] width 139 height 11
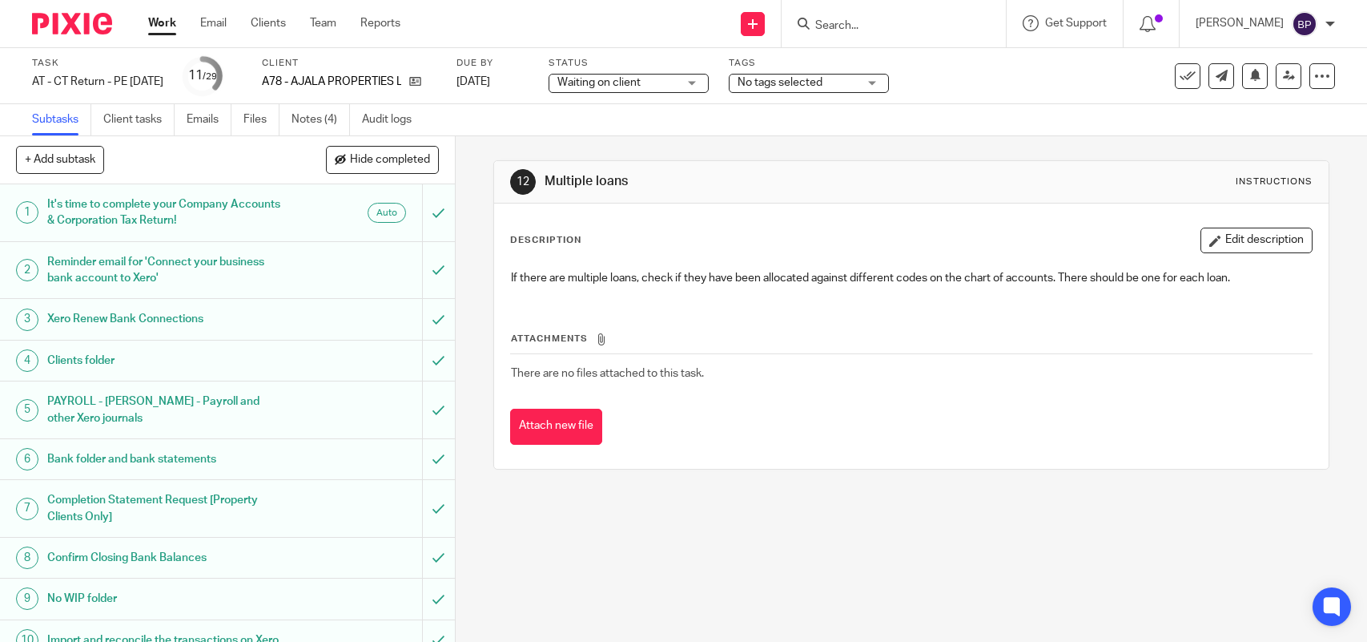
click at [209, 108] on link "Emails" at bounding box center [209, 119] width 45 height 31
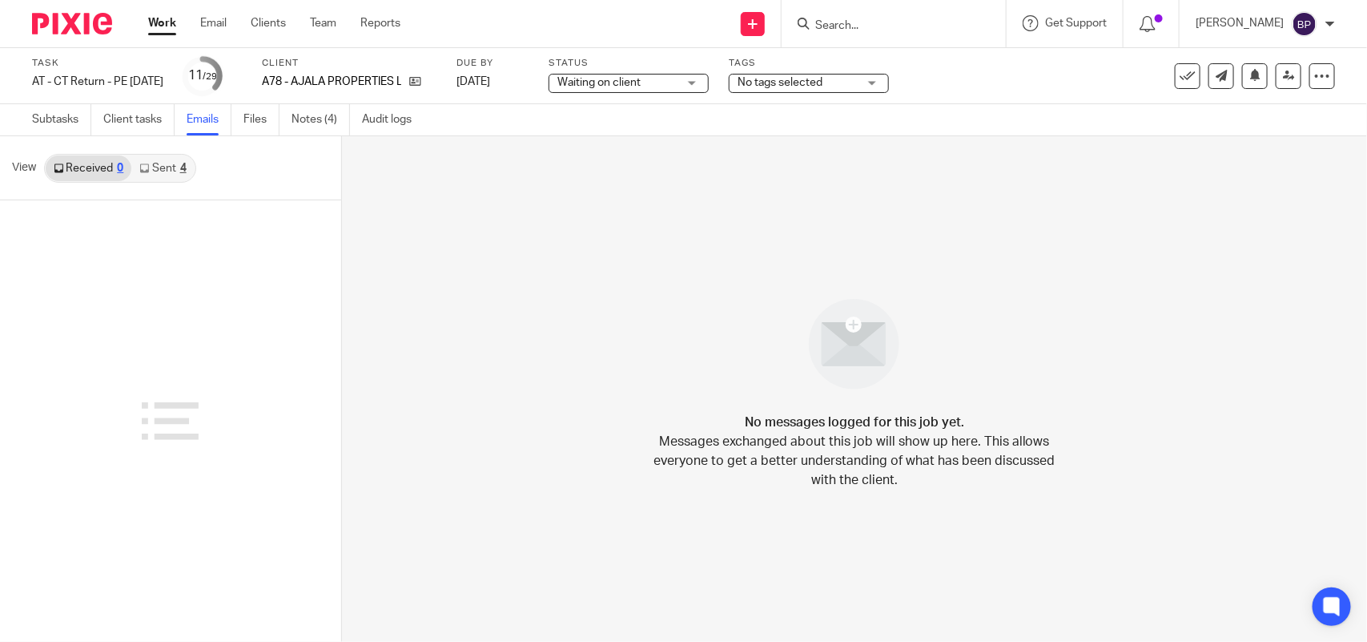
click at [156, 172] on link "Sent 4" at bounding box center [162, 168] width 62 height 26
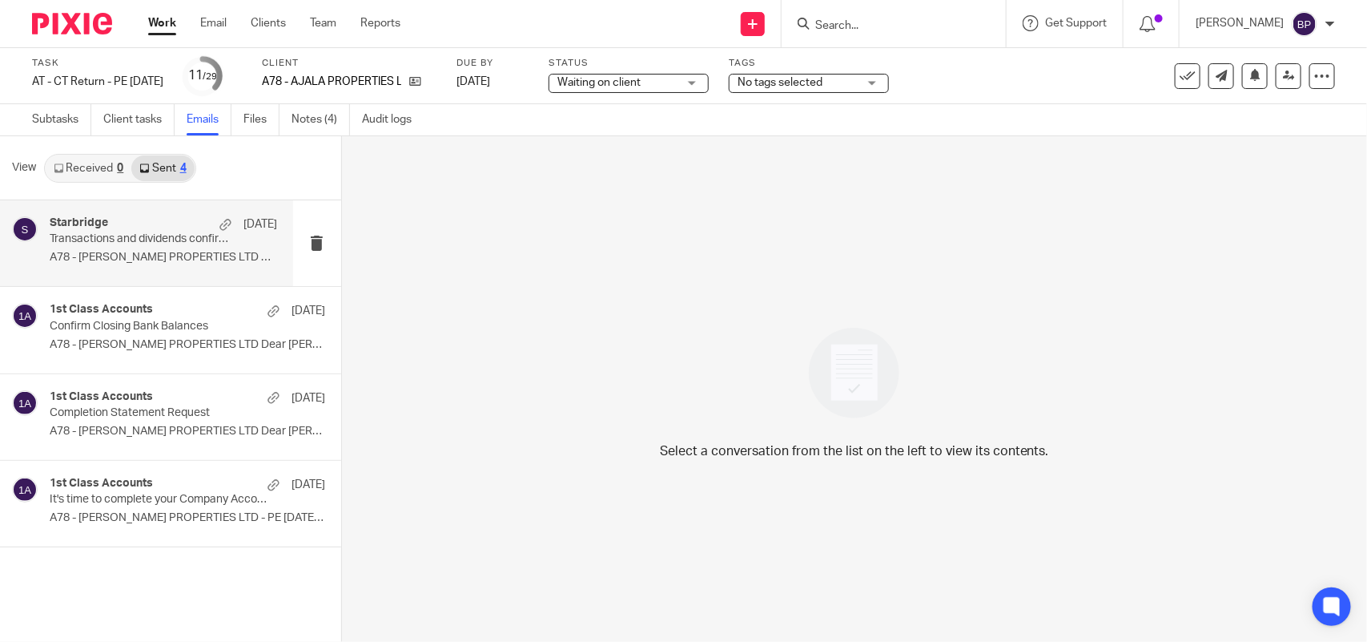
click at [157, 222] on div "Starbridge 8 Aug" at bounding box center [163, 224] width 227 height 16
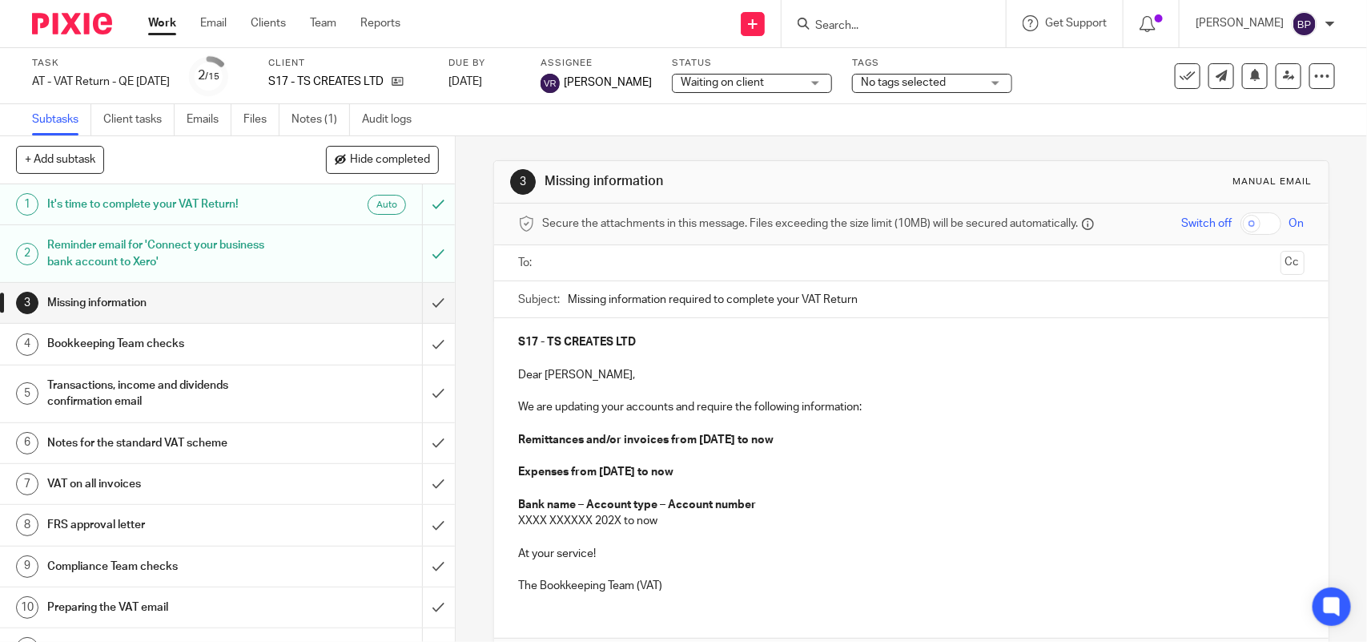
click at [215, 118] on link "Emails" at bounding box center [209, 119] width 45 height 31
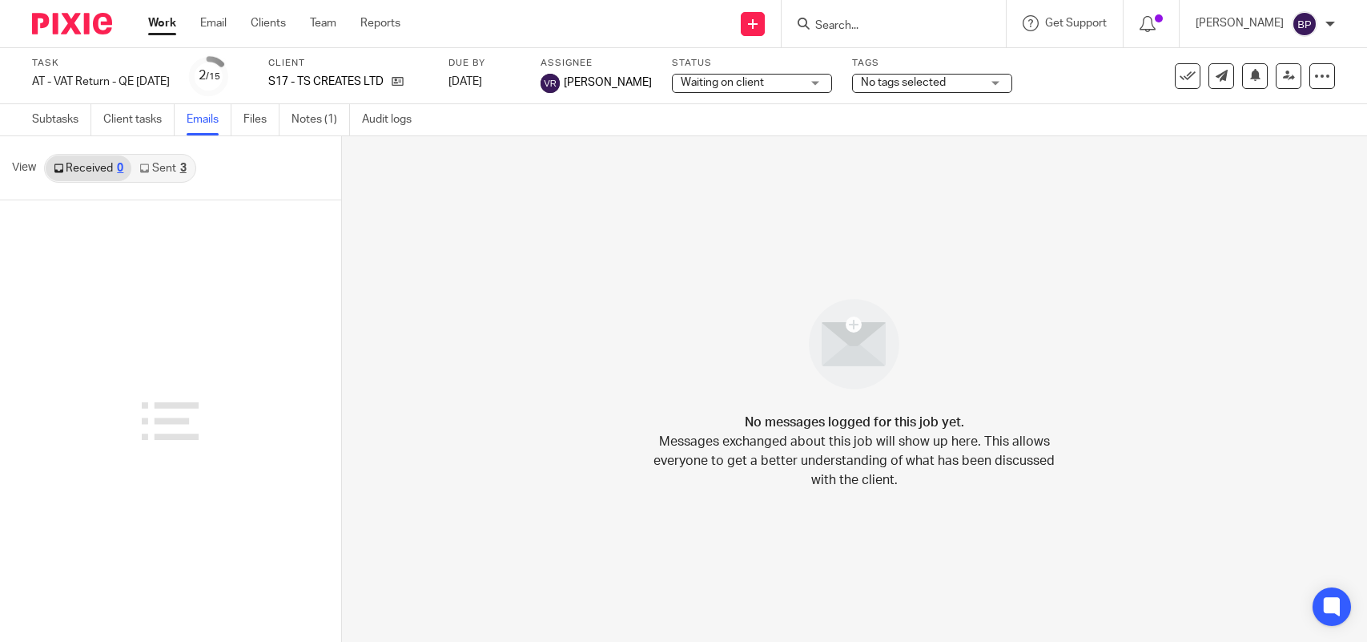
click at [154, 165] on link "Sent 3" at bounding box center [162, 168] width 62 height 26
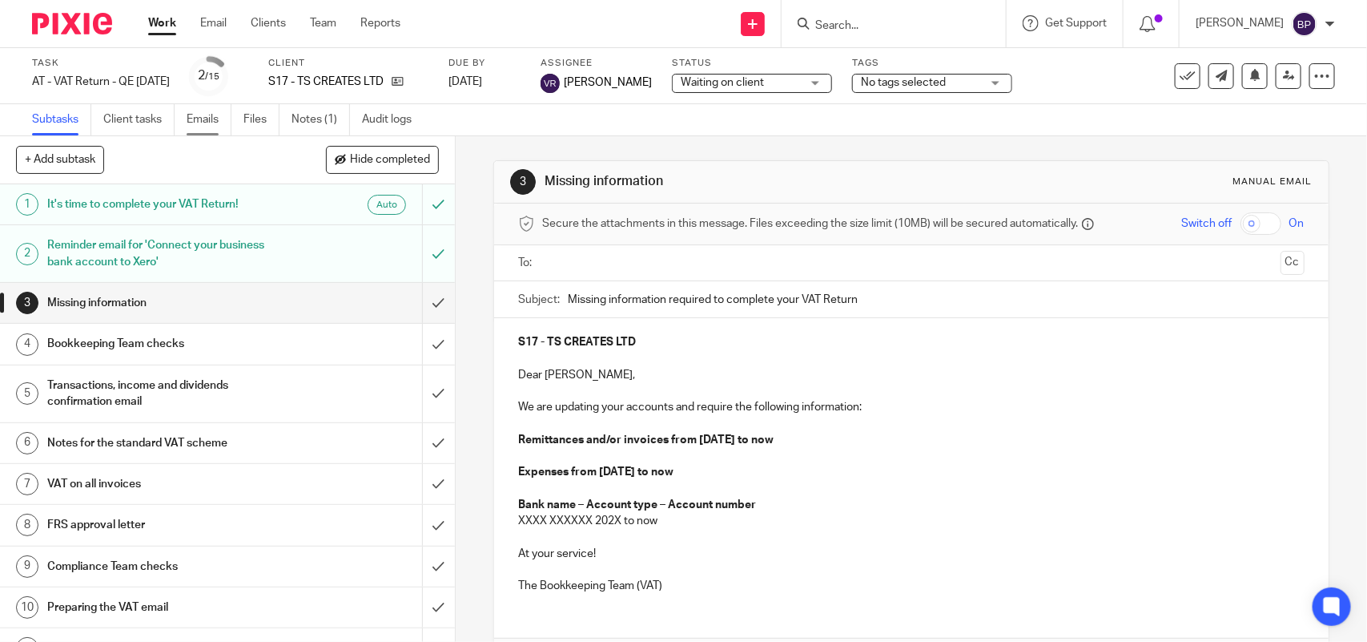
click at [207, 113] on link "Emails" at bounding box center [209, 119] width 45 height 31
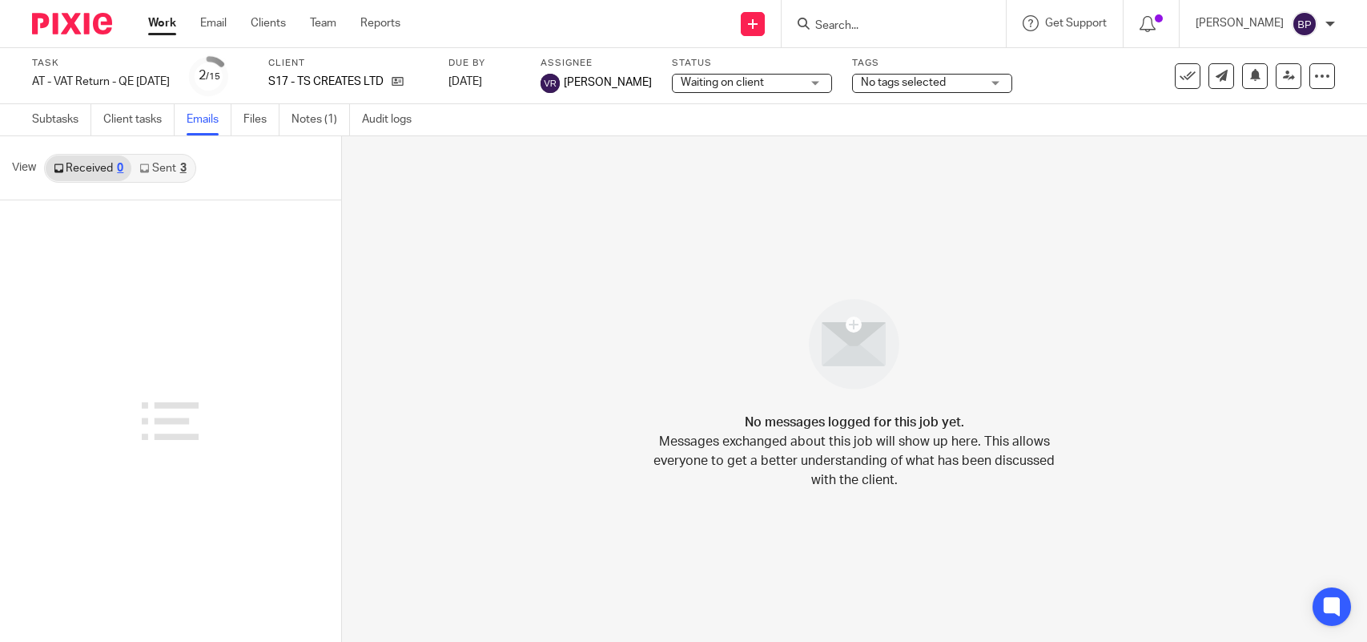
click at [172, 162] on link "Sent 3" at bounding box center [162, 168] width 62 height 26
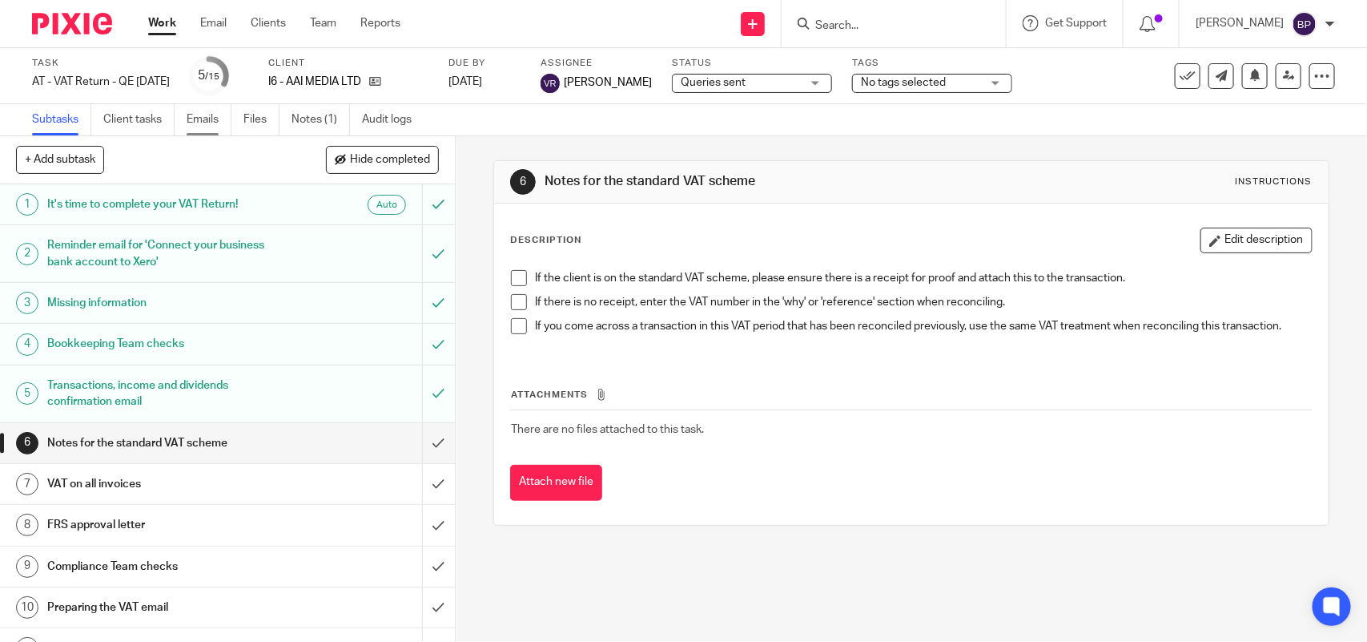
click at [211, 116] on link "Emails" at bounding box center [209, 119] width 45 height 31
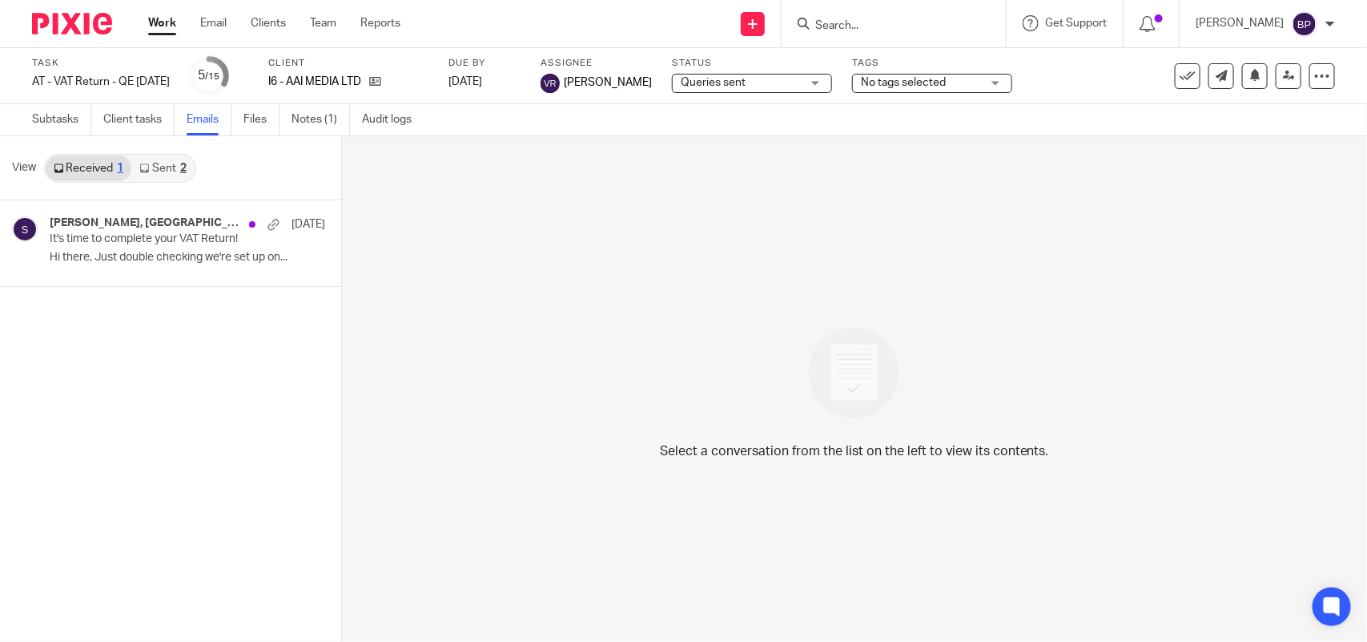
click at [175, 171] on link "Sent 2" at bounding box center [162, 168] width 62 height 26
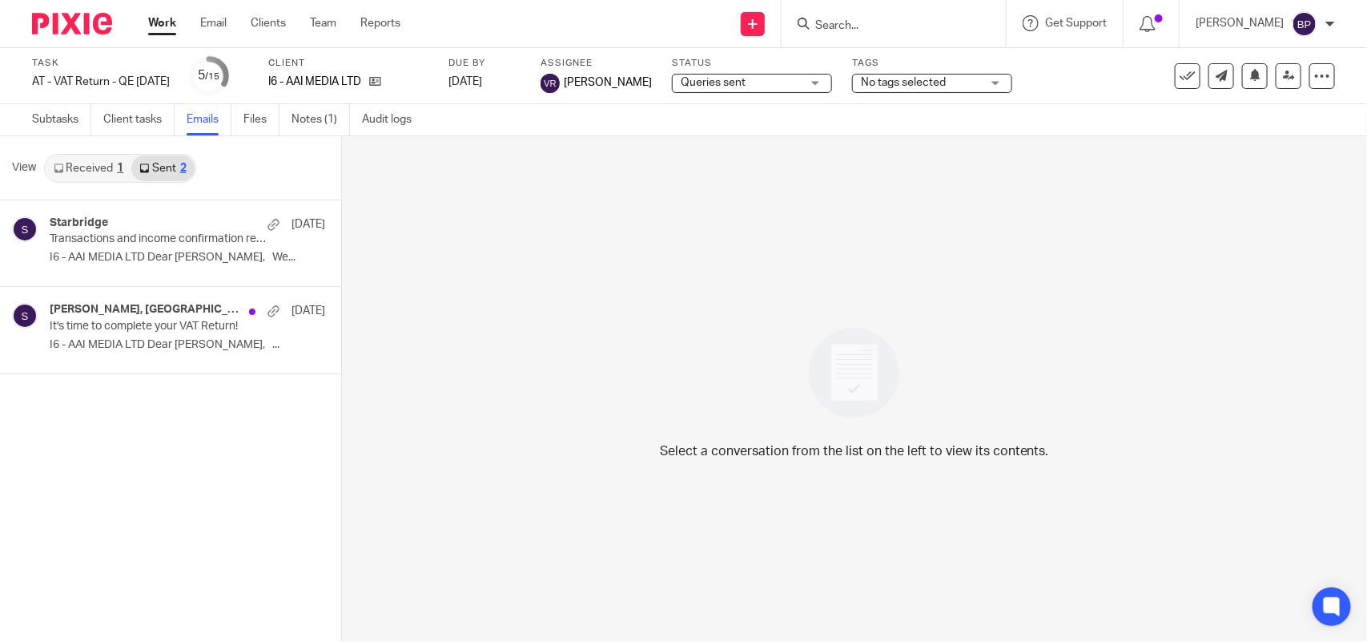
click at [102, 174] on link "Received 1" at bounding box center [89, 168] width 86 height 26
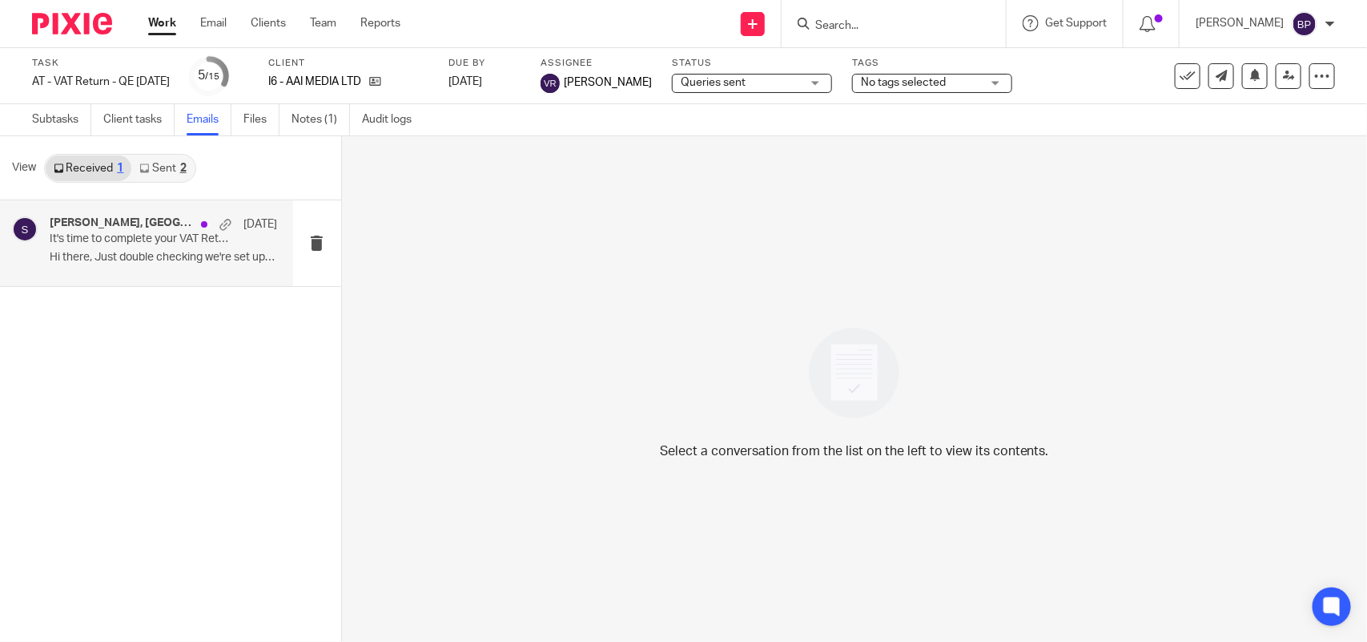
click at [106, 224] on h4 "[PERSON_NAME], [GEOGRAPHIC_DATA]" at bounding box center [121, 223] width 143 height 14
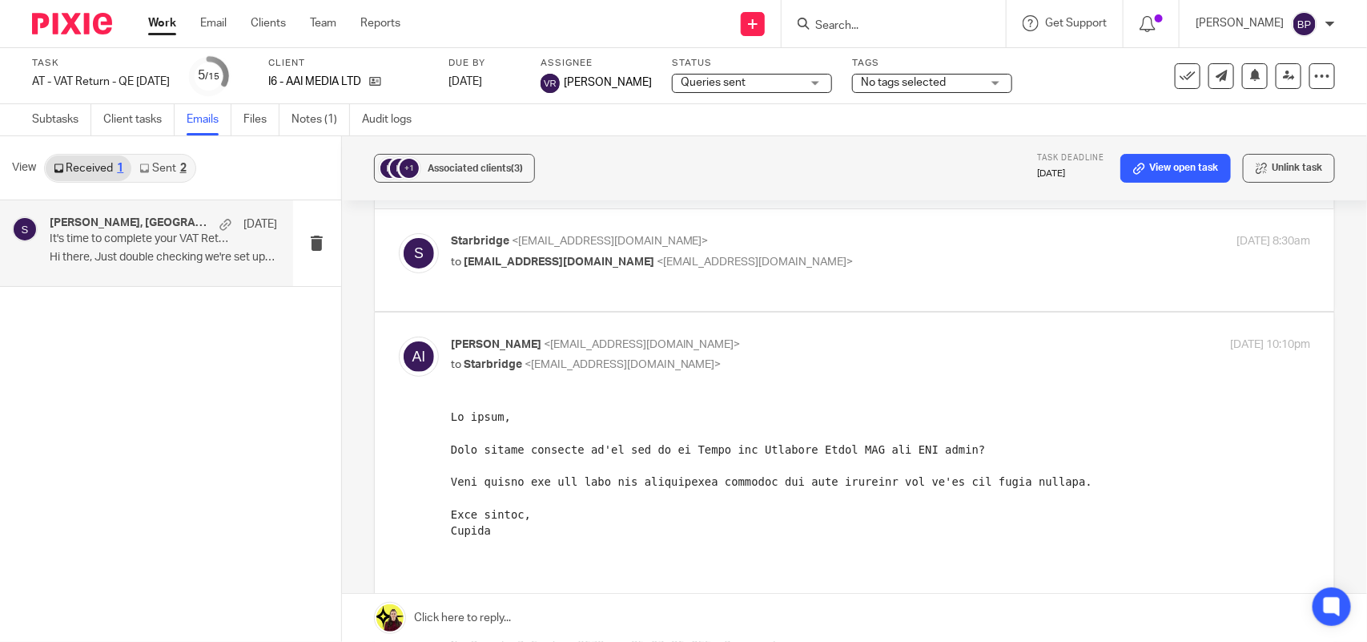
scroll to position [100, 0]
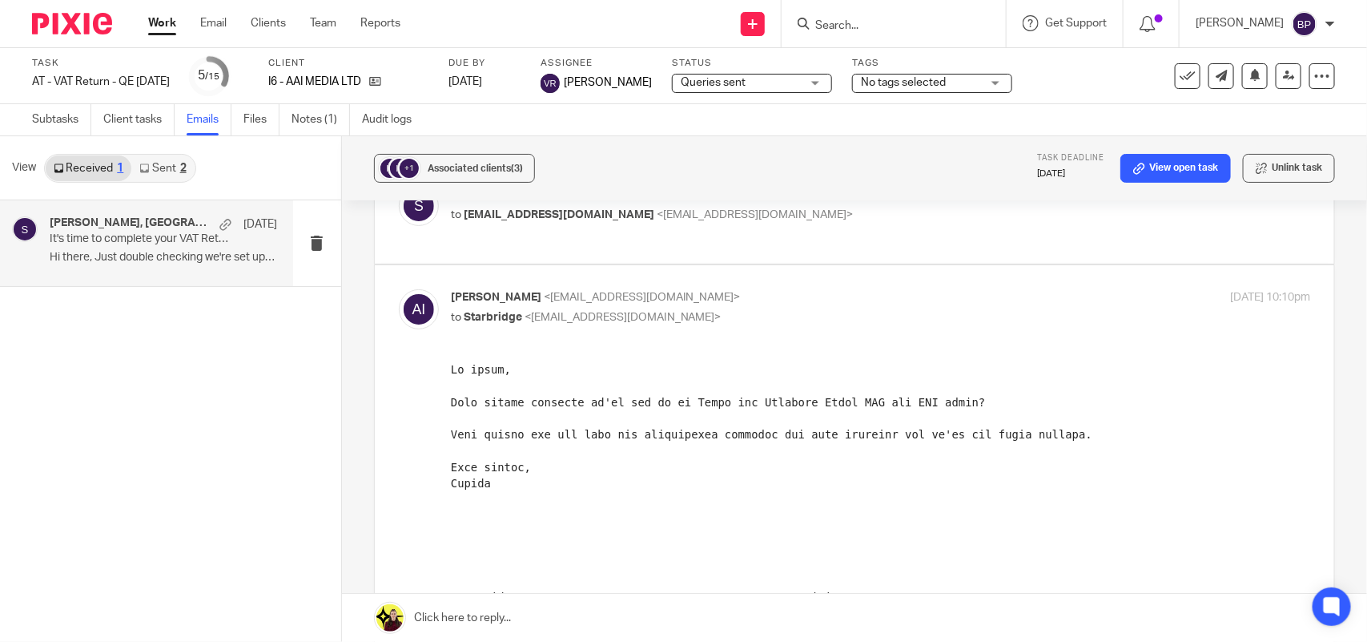
click at [161, 159] on link "Sent 2" at bounding box center [162, 168] width 62 height 26
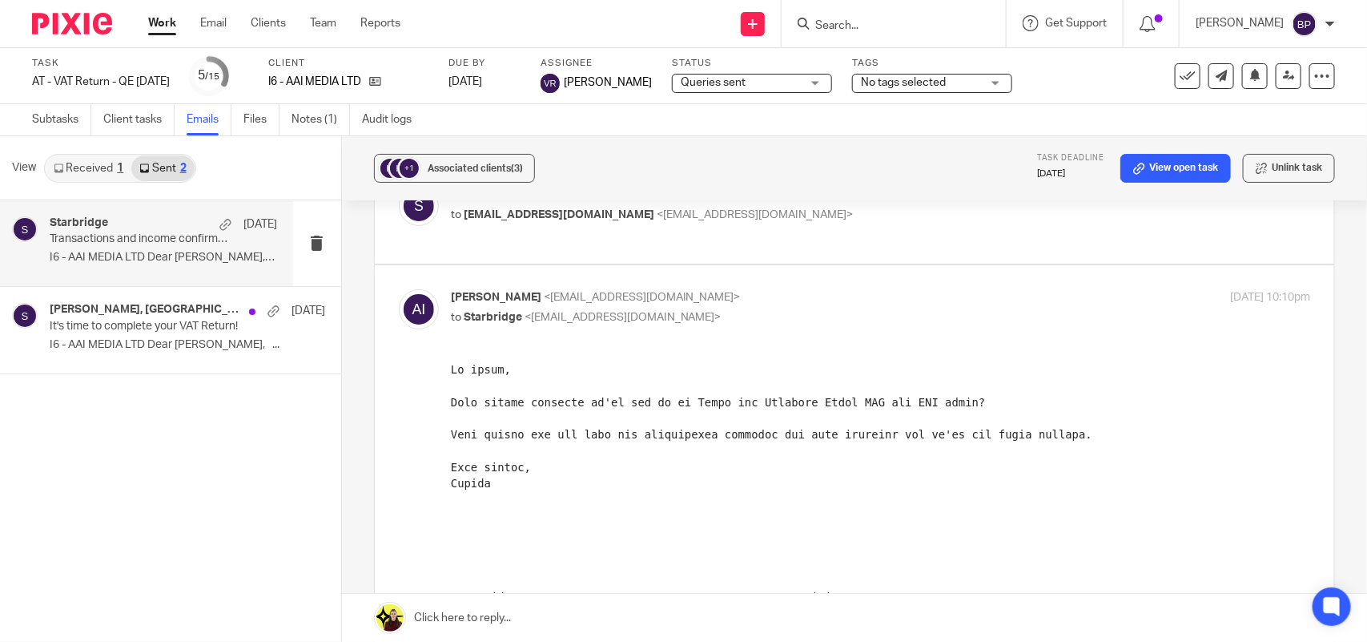
click at [112, 248] on div "Starbridge 8 Aug Transactions and income confirmation required to complete your…" at bounding box center [163, 243] width 227 height 54
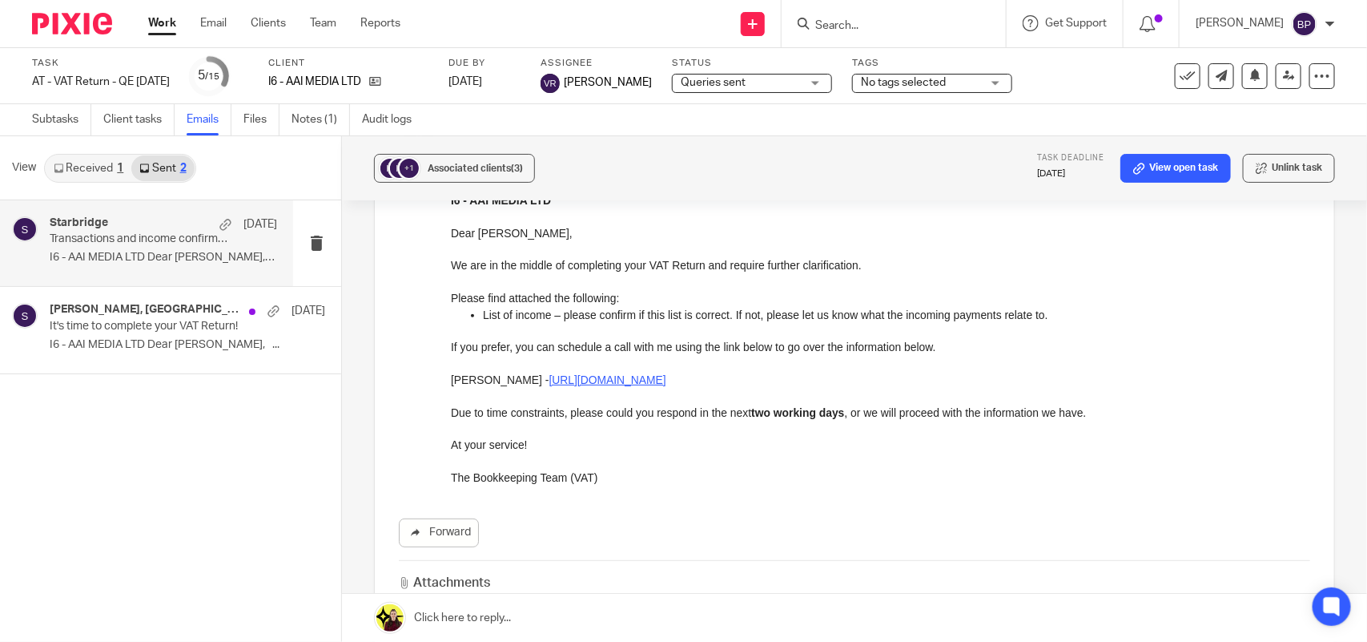
scroll to position [200, 0]
